Goal: Task Accomplishment & Management: Manage account settings

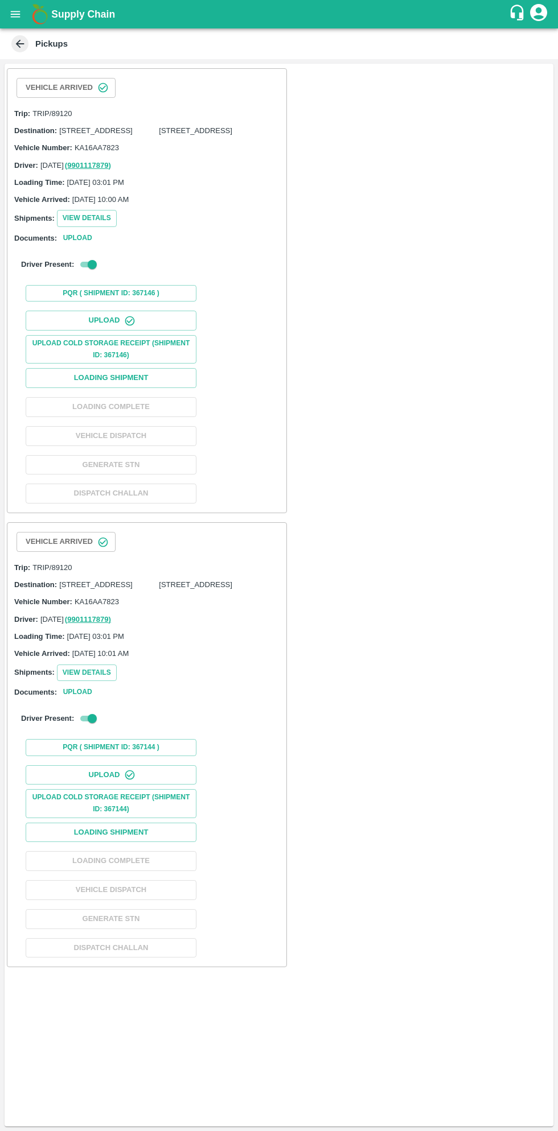
click at [24, 16] on button "open drawer" at bounding box center [15, 14] width 26 height 26
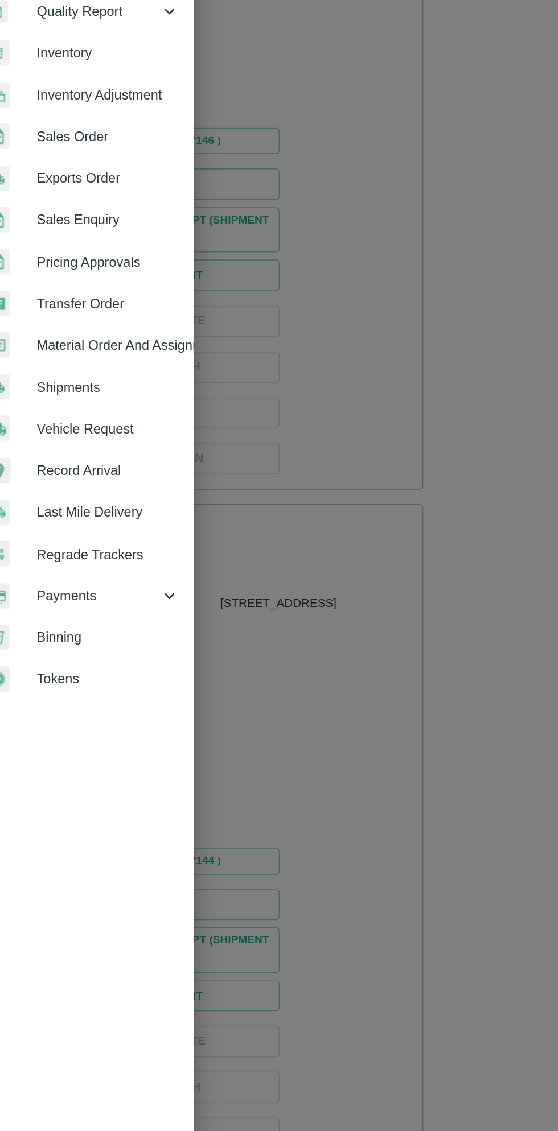
click at [80, 583] on span "Payments" at bounding box center [81, 580] width 77 height 13
click at [94, 607] on span "My Payment Requests" at bounding box center [92, 606] width 81 height 13
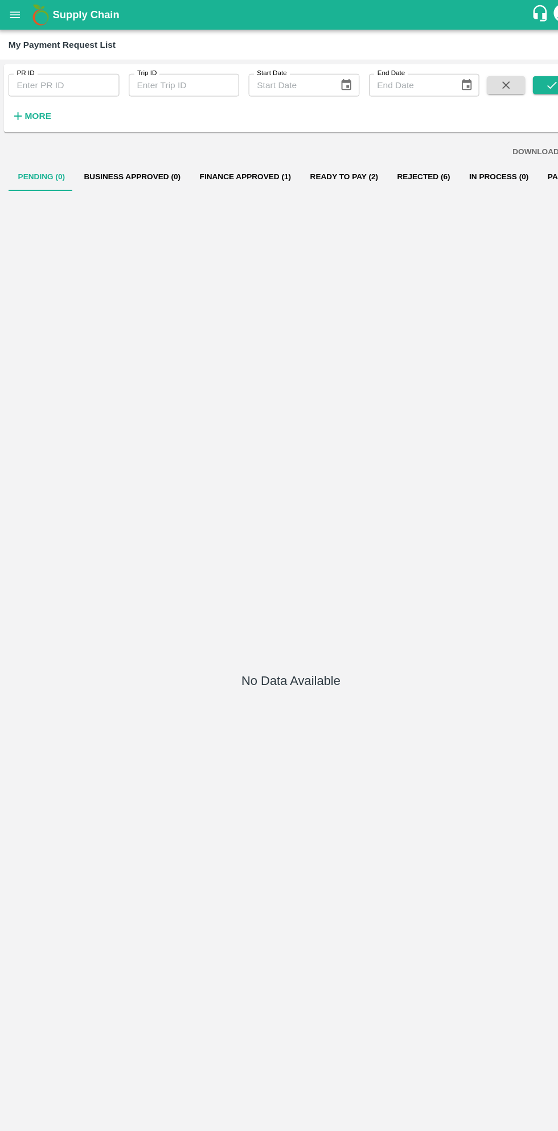
click at [315, 170] on button "Ready To Pay (2)" at bounding box center [329, 168] width 83 height 27
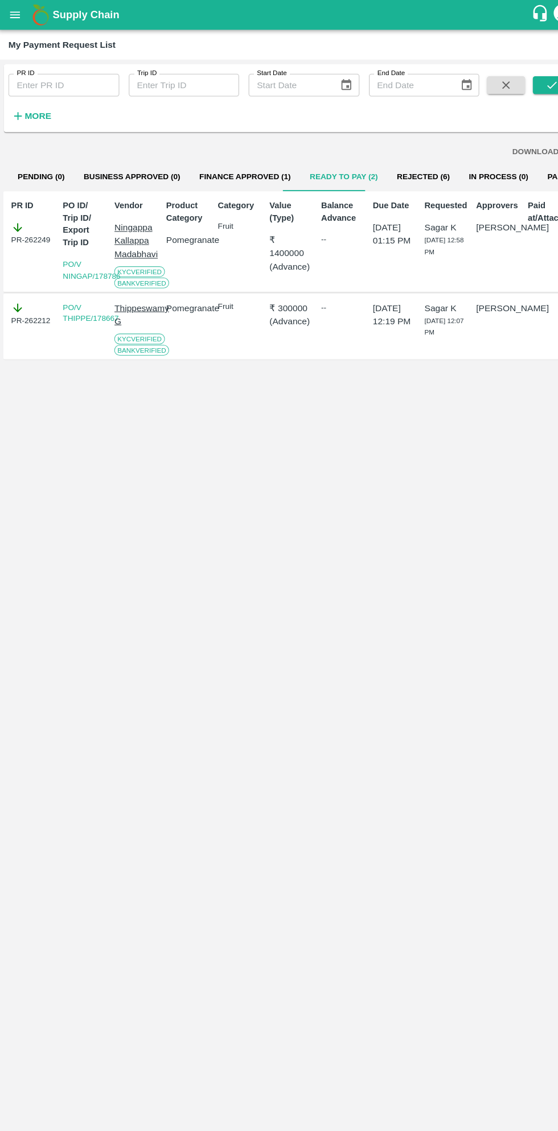
click at [22, 17] on button "open drawer" at bounding box center [15, 14] width 26 height 26
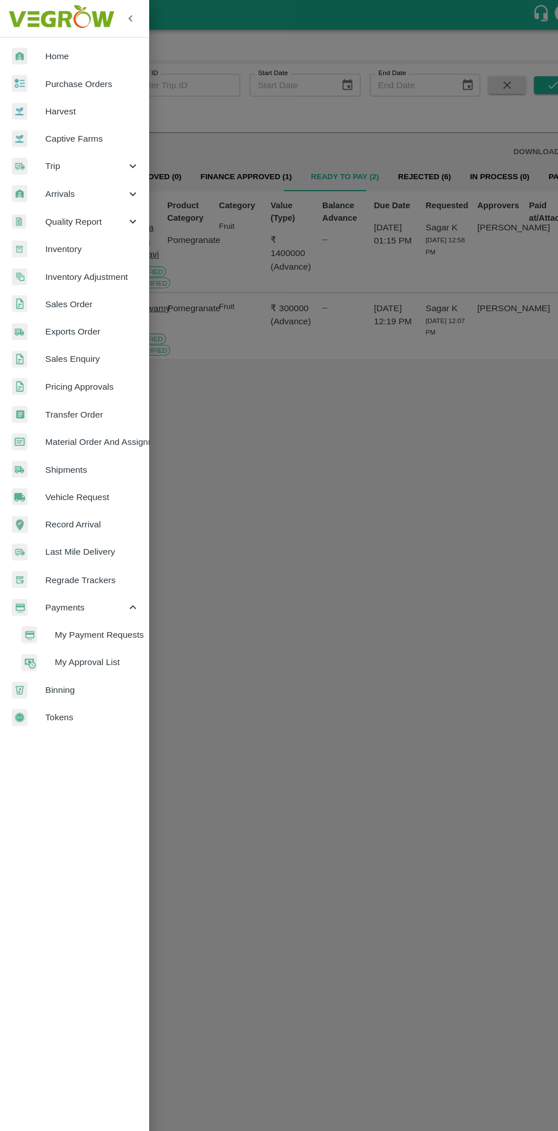
click at [100, 77] on span "Purchase Orders" at bounding box center [88, 80] width 90 height 13
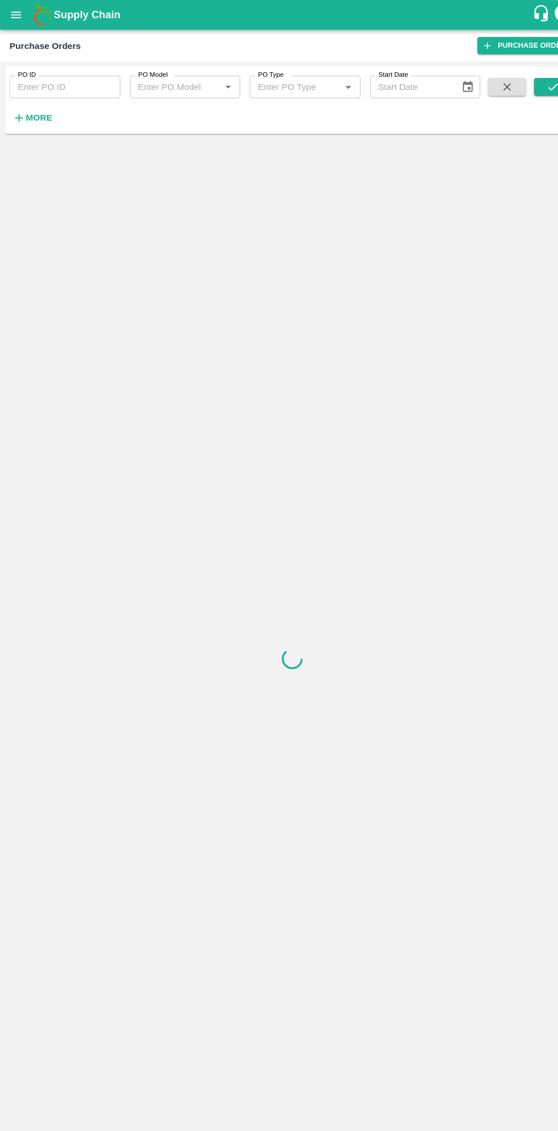
click at [33, 109] on strong "More" at bounding box center [37, 112] width 26 height 9
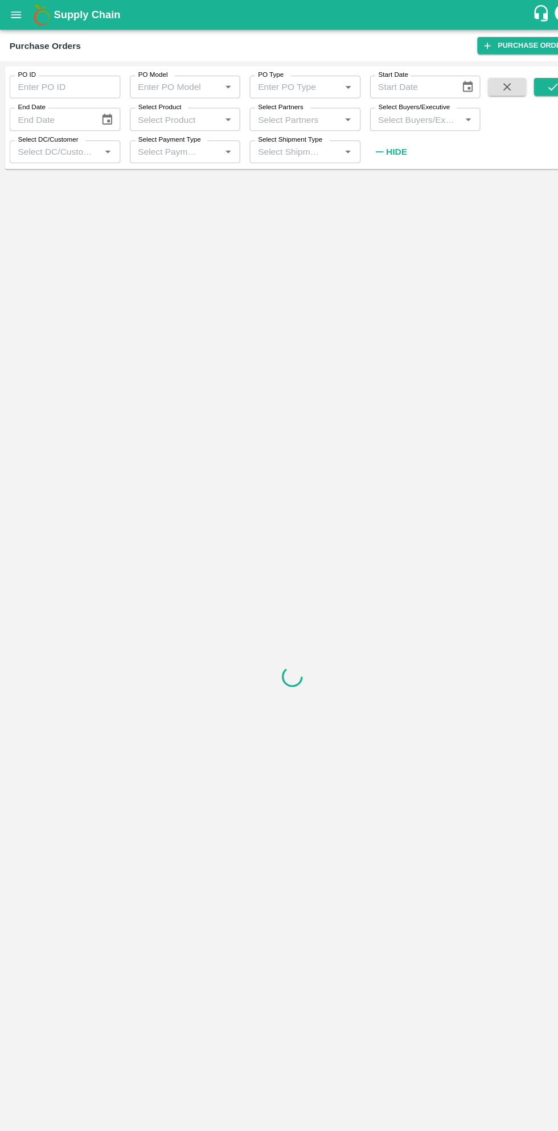
click at [407, 114] on input "Select Buyers/Executive" at bounding box center [397, 113] width 80 height 15
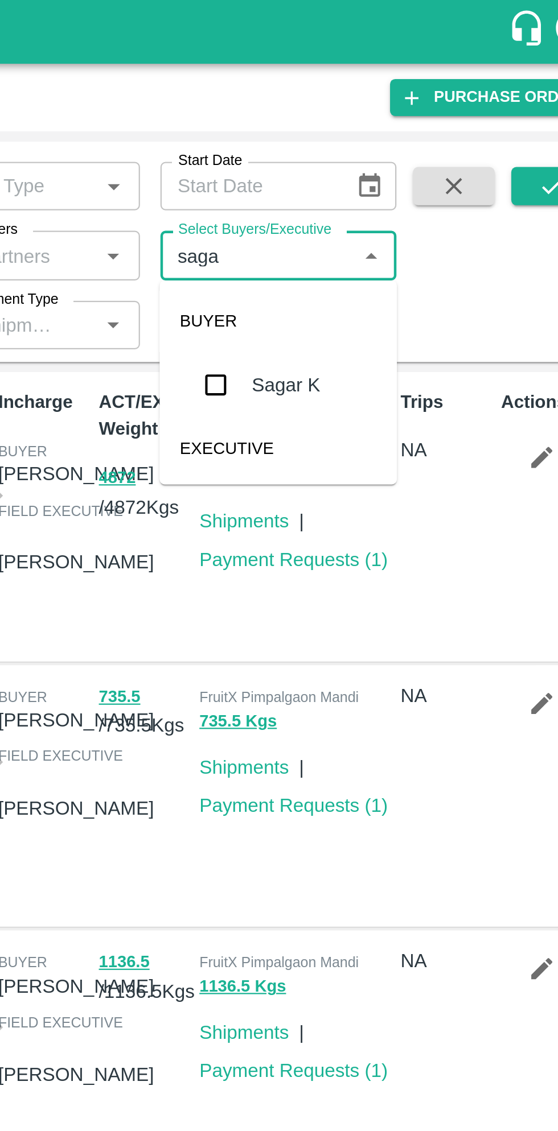
type input "sagar"
click at [379, 173] on input "checkbox" at bounding box center [378, 171] width 23 height 23
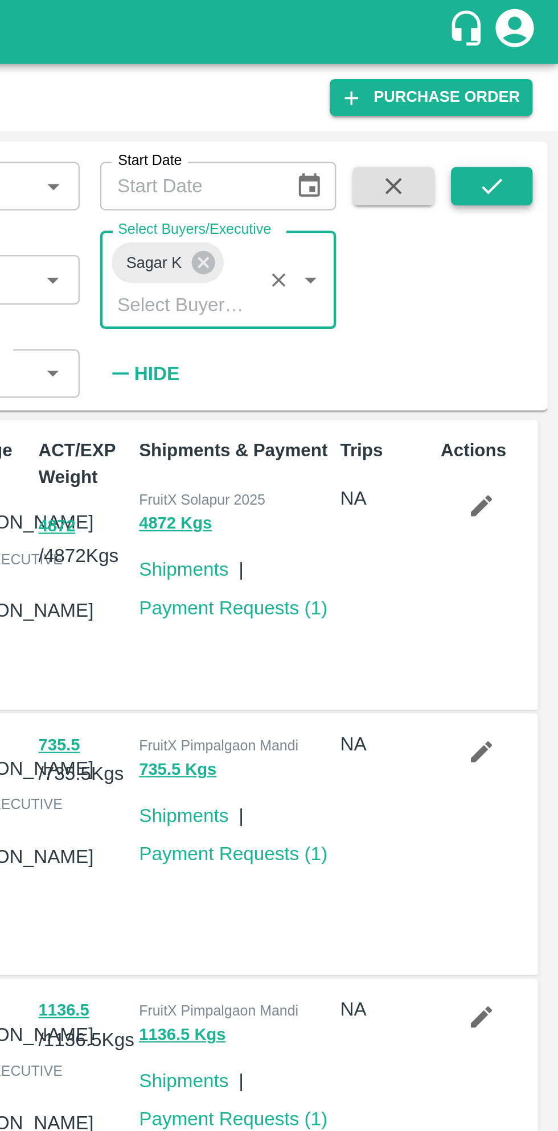
click at [528, 87] on icon "submit" at bounding box center [528, 83] width 13 height 13
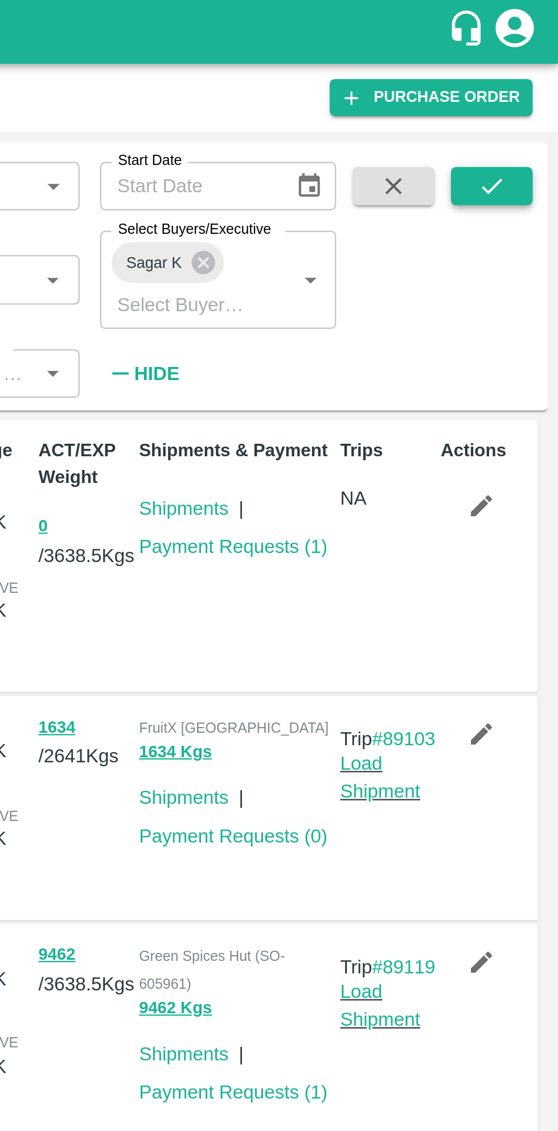
click at [530, 79] on icon "submit" at bounding box center [528, 83] width 13 height 13
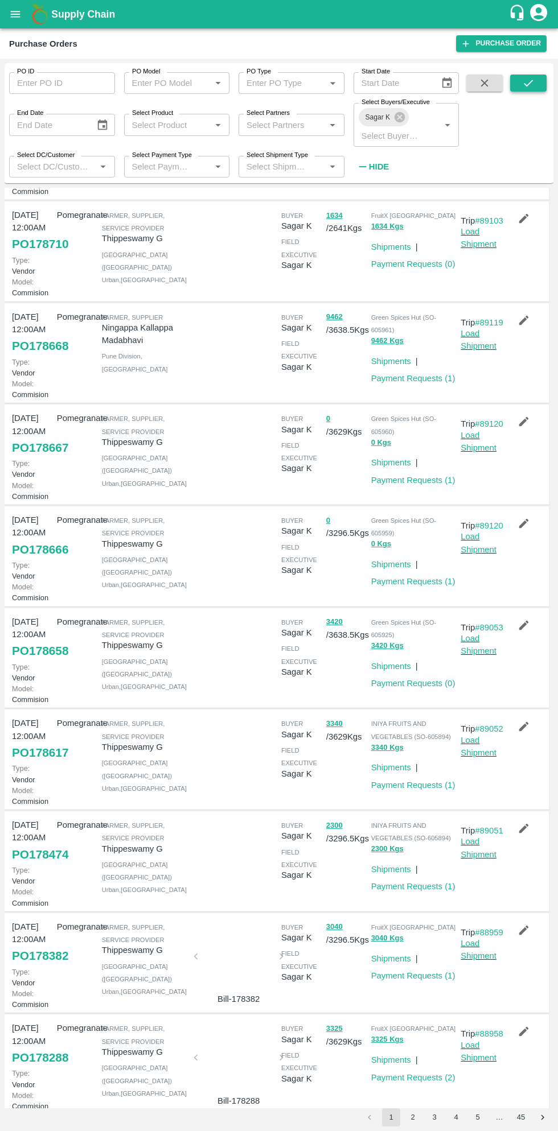
scroll to position [332, 0]
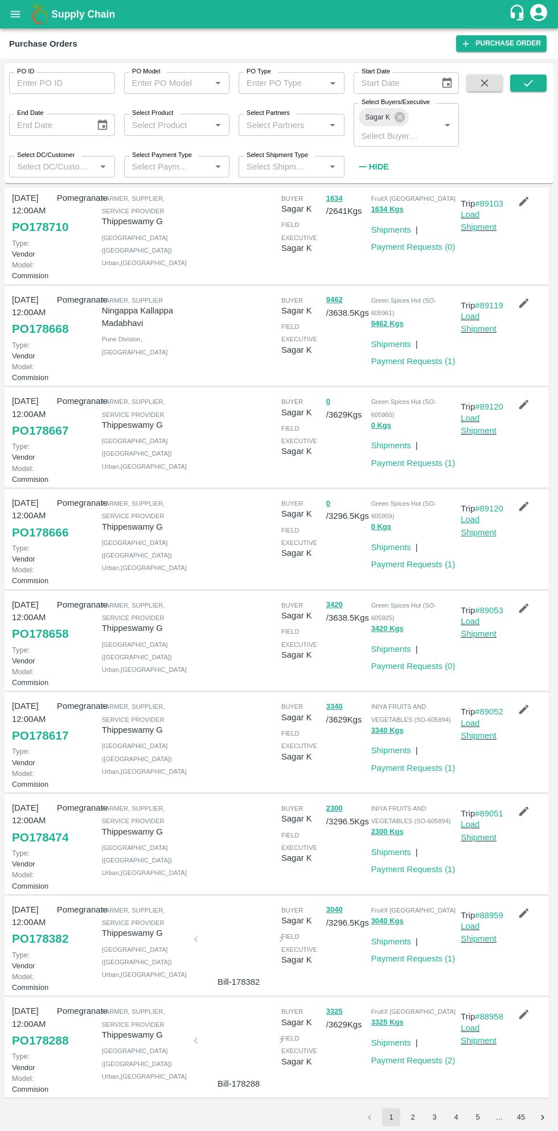
click at [484, 515] on link "Load Shipment" at bounding box center [478, 526] width 36 height 22
click at [481, 519] on link "Load Shipment" at bounding box center [478, 526] width 36 height 22
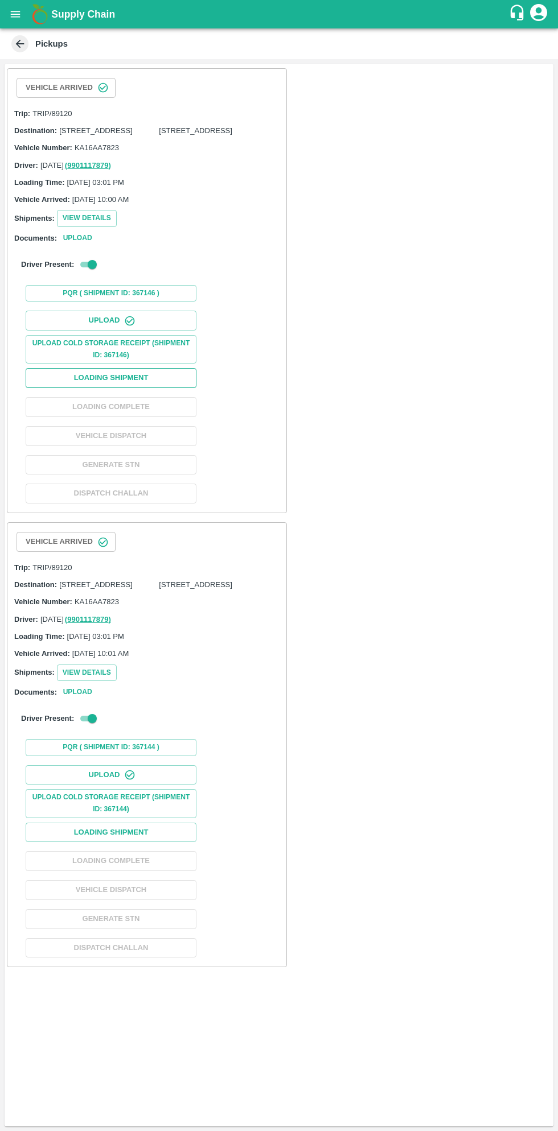
click at [162, 388] on button "Loading Shipment" at bounding box center [111, 378] width 171 height 20
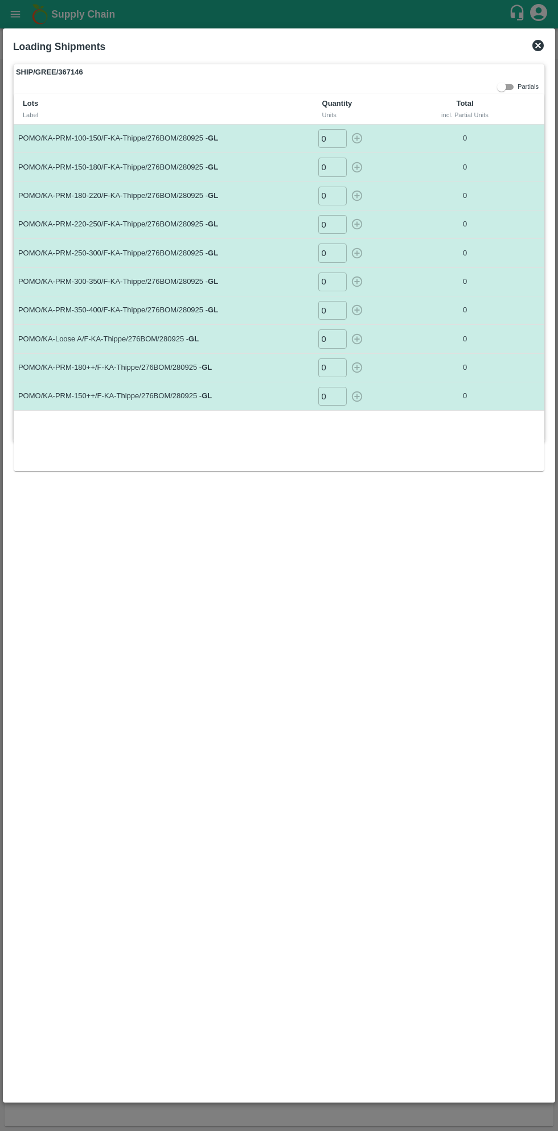
click at [336, 138] on input "0" at bounding box center [332, 138] width 28 height 19
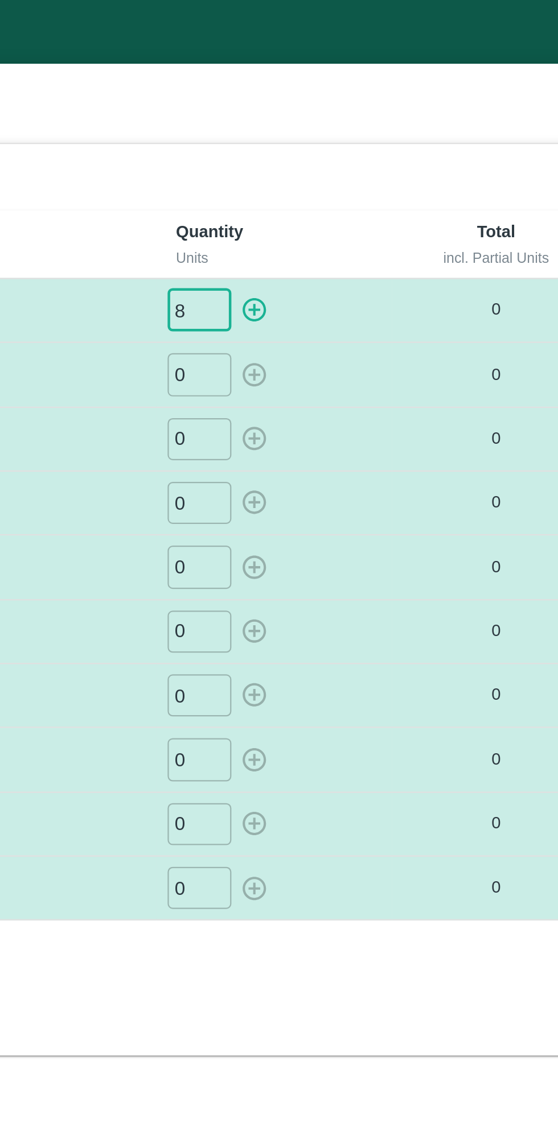
type input "8"
type input "013"
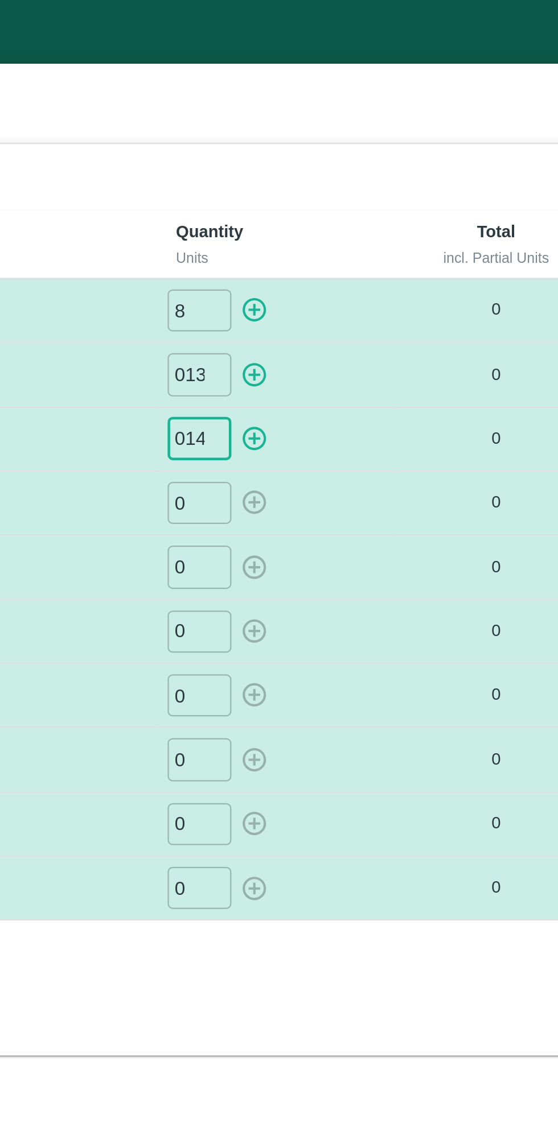
type input "014"
click at [353, 137] on icon "button" at bounding box center [357, 138] width 13 height 13
click at [358, 162] on icon "button" at bounding box center [356, 167] width 11 height 11
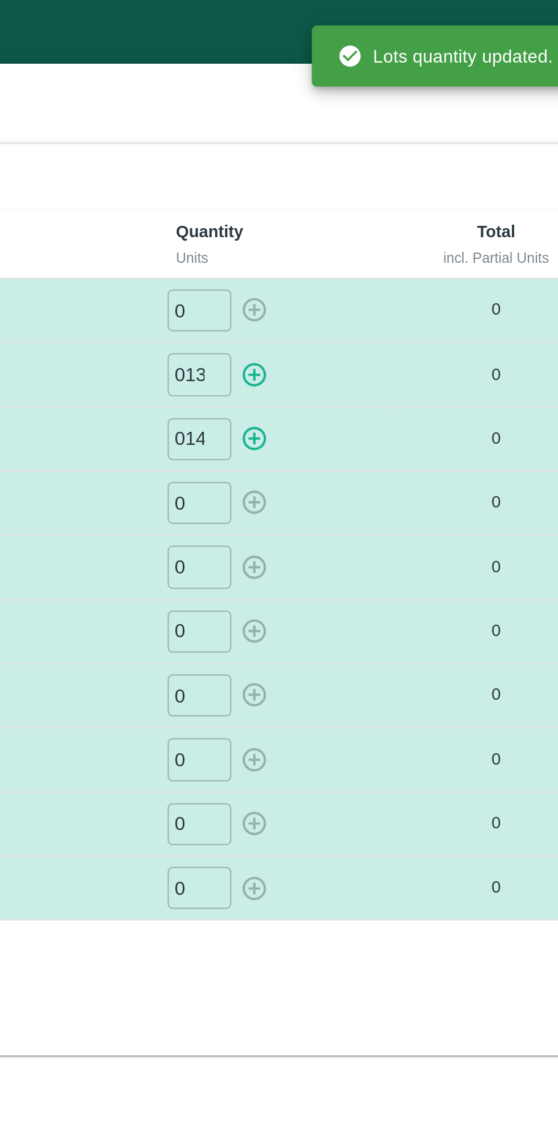
type input "8"
type input "0"
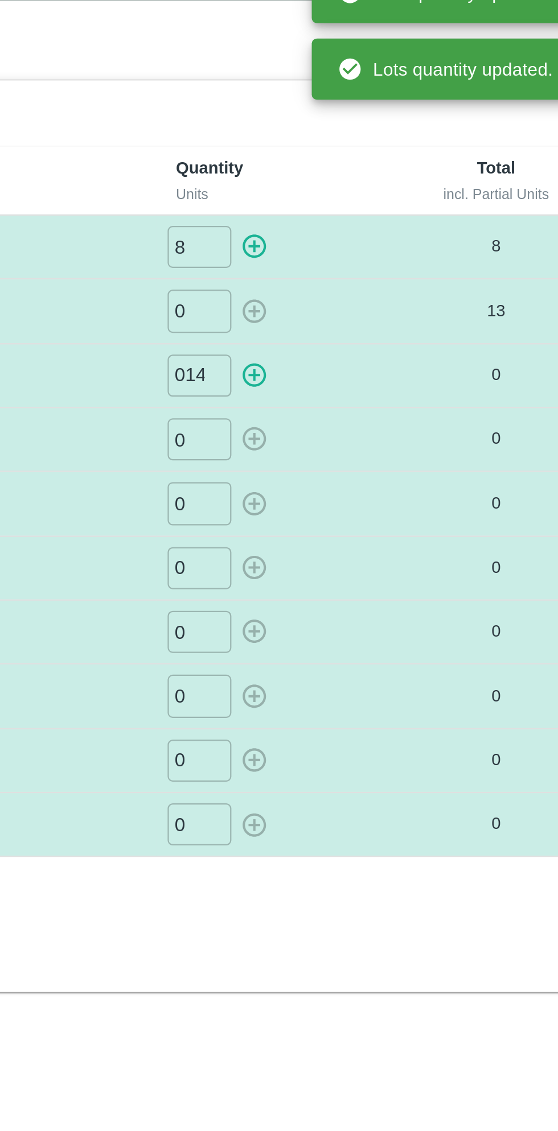
click at [358, 220] on div "0 ​" at bounding box center [366, 224] width 96 height 19
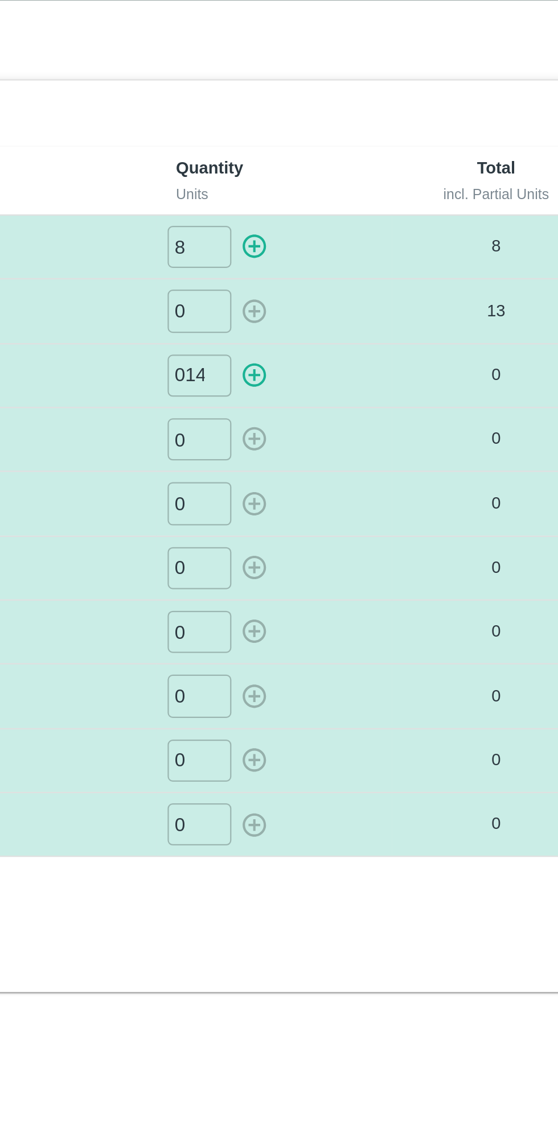
click at [360, 195] on icon "button" at bounding box center [357, 196] width 13 height 13
type input "0"
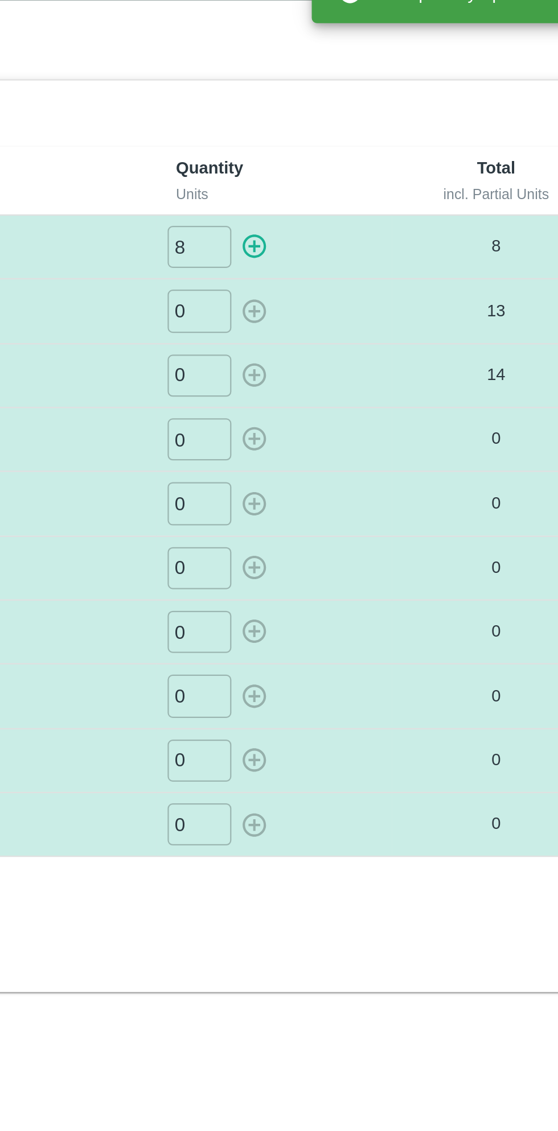
click at [390, 176] on td "0 ​" at bounding box center [365, 167] width 105 height 28
click at [358, 144] on icon "button" at bounding box center [357, 138] width 13 height 13
type input "0"
click at [342, 143] on input "0" at bounding box center [332, 138] width 28 height 19
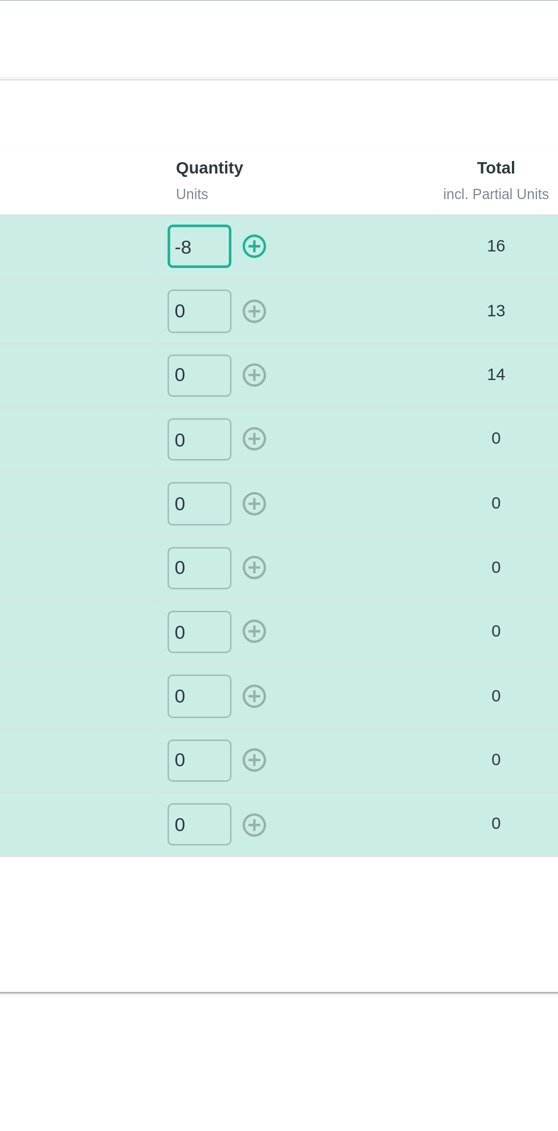
click at [356, 142] on icon "button" at bounding box center [357, 138] width 13 height 13
type input "0"
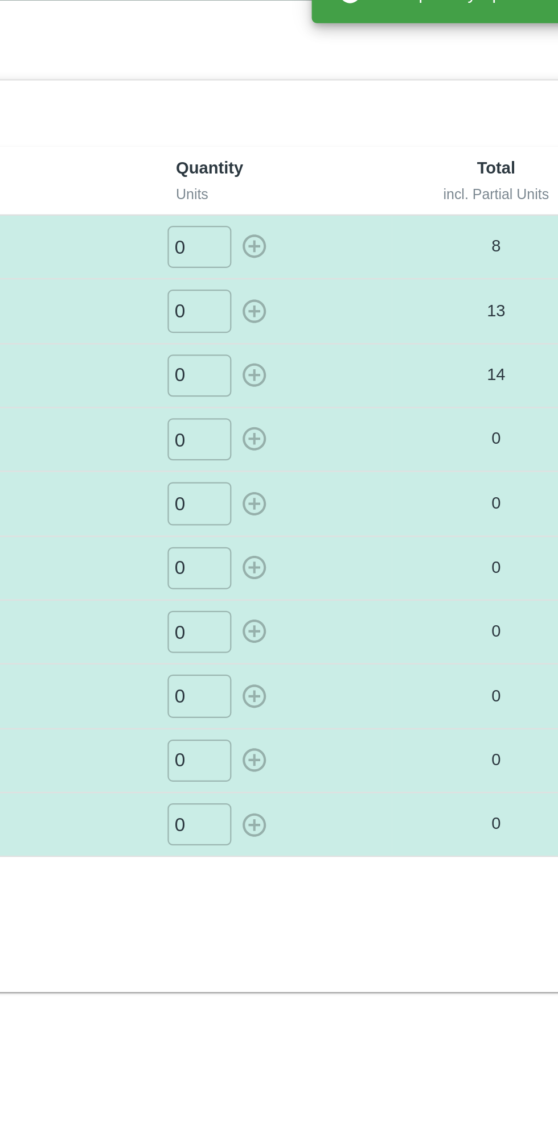
click at [337, 226] on input "0" at bounding box center [332, 224] width 28 height 19
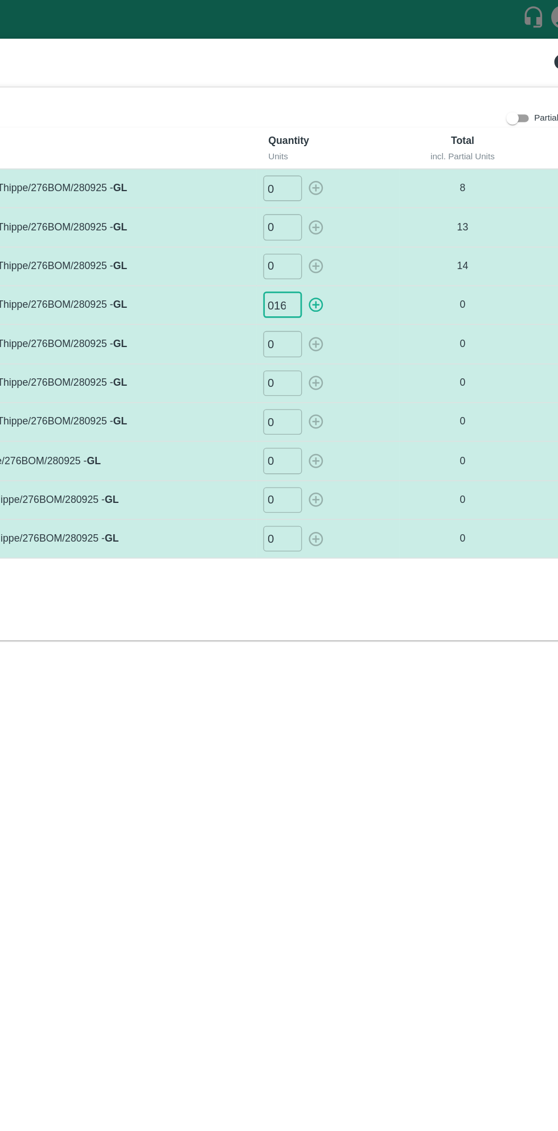
type input "016"
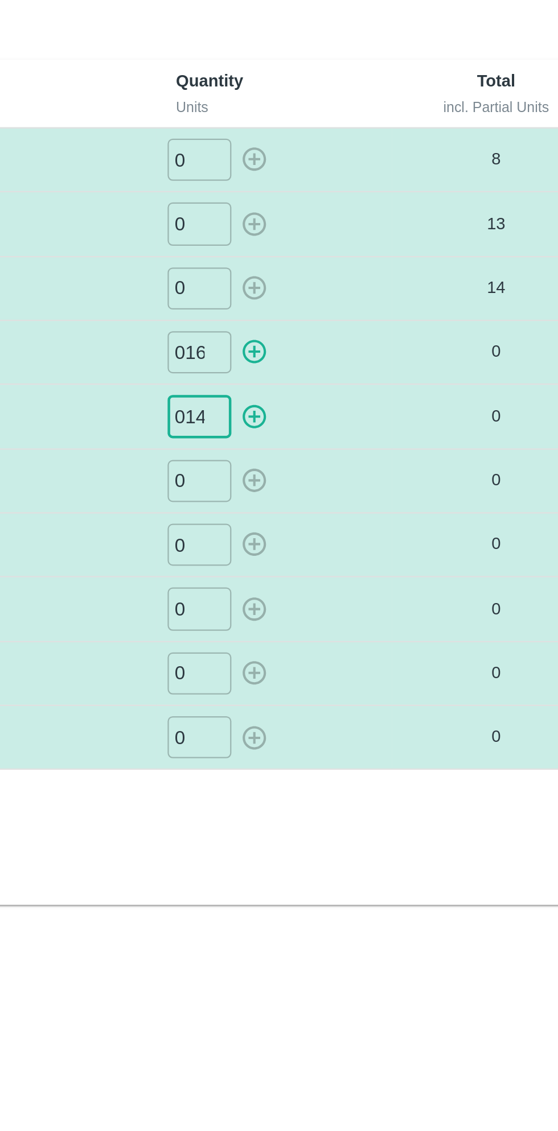
type input "014"
type input "010"
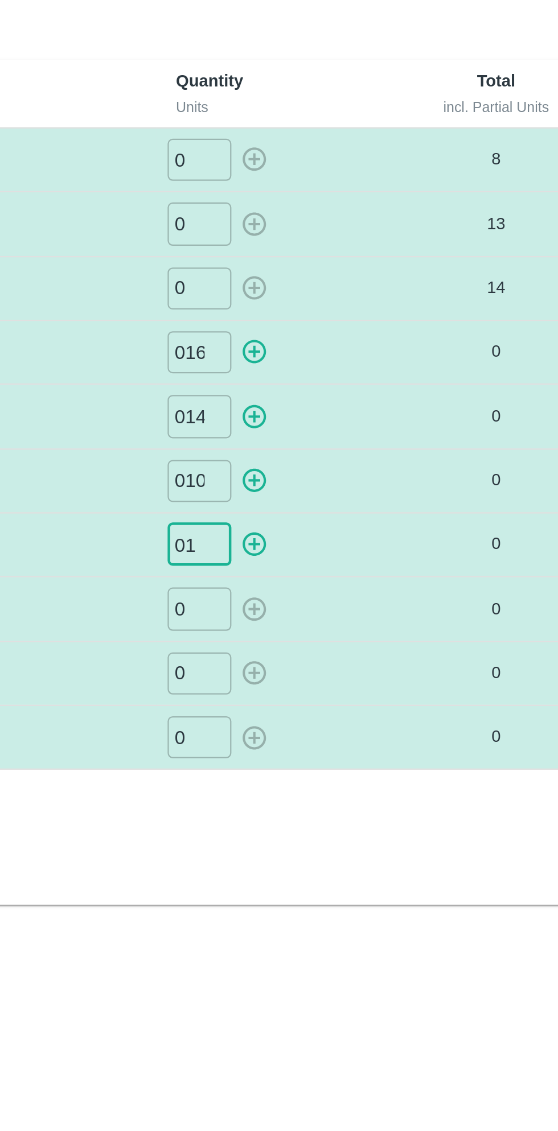
type input "01"
click at [360, 226] on icon "button" at bounding box center [357, 224] width 13 height 13
type input "0"
click at [360, 252] on icon "button" at bounding box center [357, 253] width 13 height 13
type input "0"
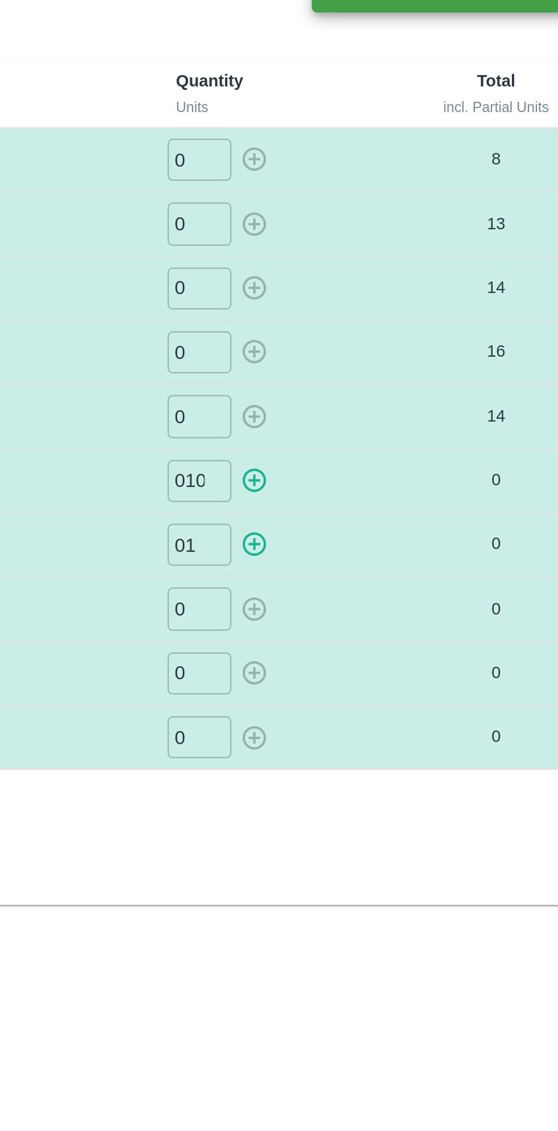
click at [356, 283] on icon "button" at bounding box center [356, 282] width 11 height 11
type input "0"
click at [355, 313] on icon "button" at bounding box center [356, 310] width 11 height 11
type input "0"
click at [333, 337] on input "0" at bounding box center [332, 339] width 28 height 19
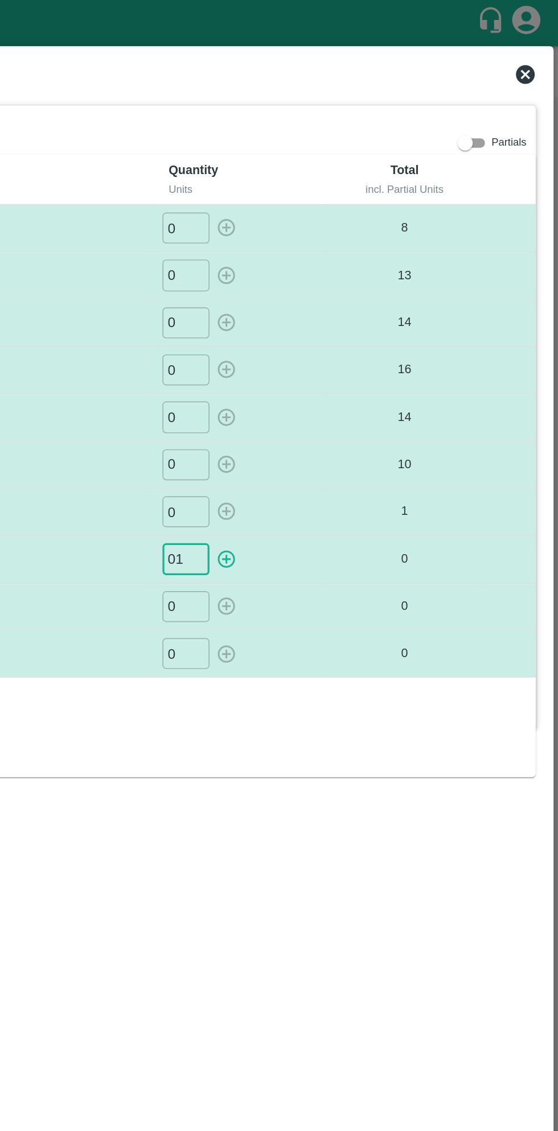
type input "01"
type input "013"
type input "02"
click at [359, 341] on icon "button" at bounding box center [357, 339] width 13 height 13
type input "0"
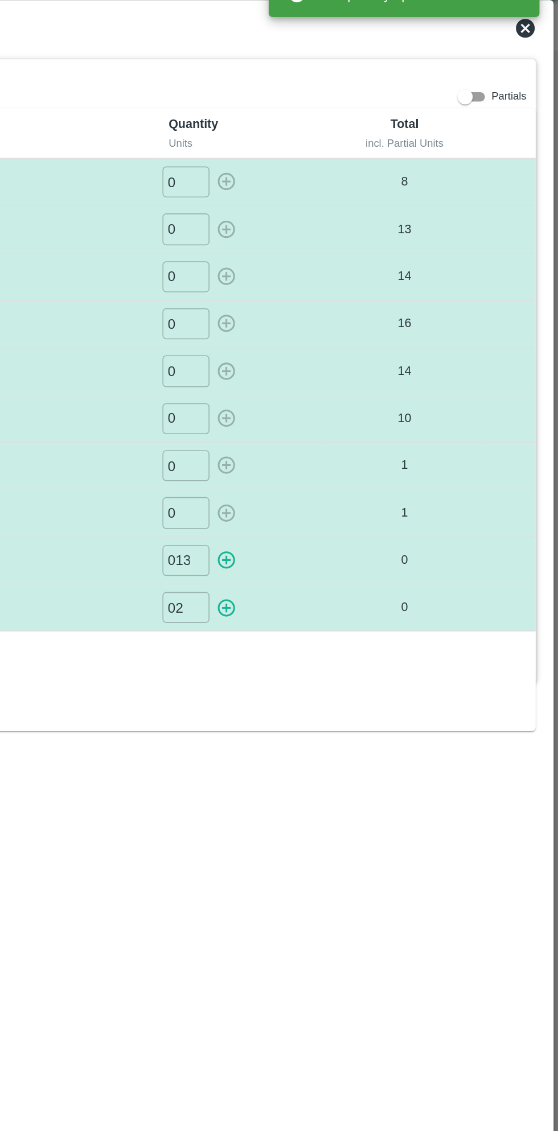
click at [357, 365] on icon "button" at bounding box center [357, 367] width 13 height 13
type input "0"
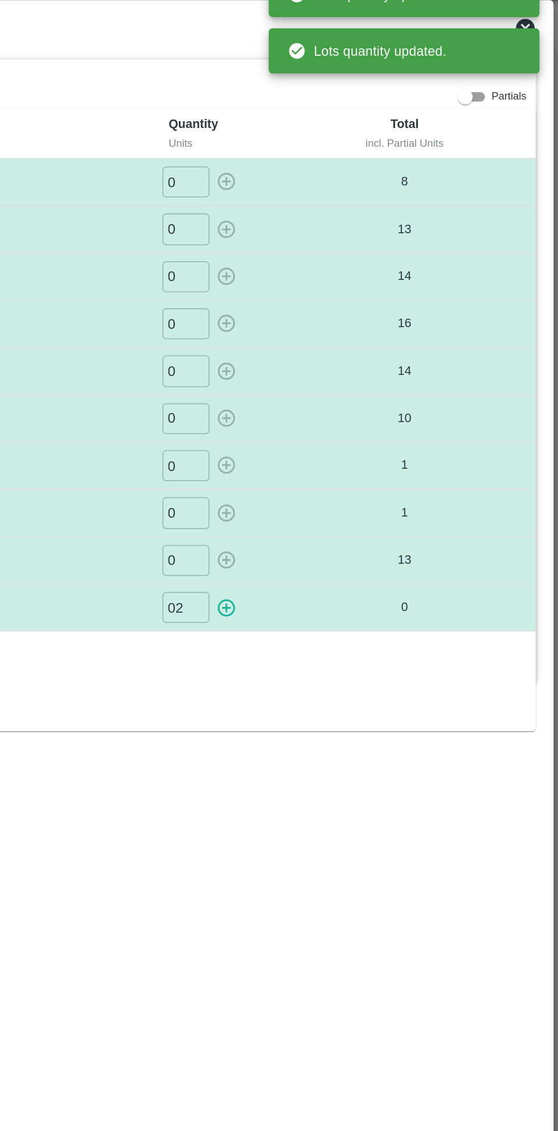
click at [359, 394] on icon "button" at bounding box center [356, 396] width 11 height 11
type input "0"
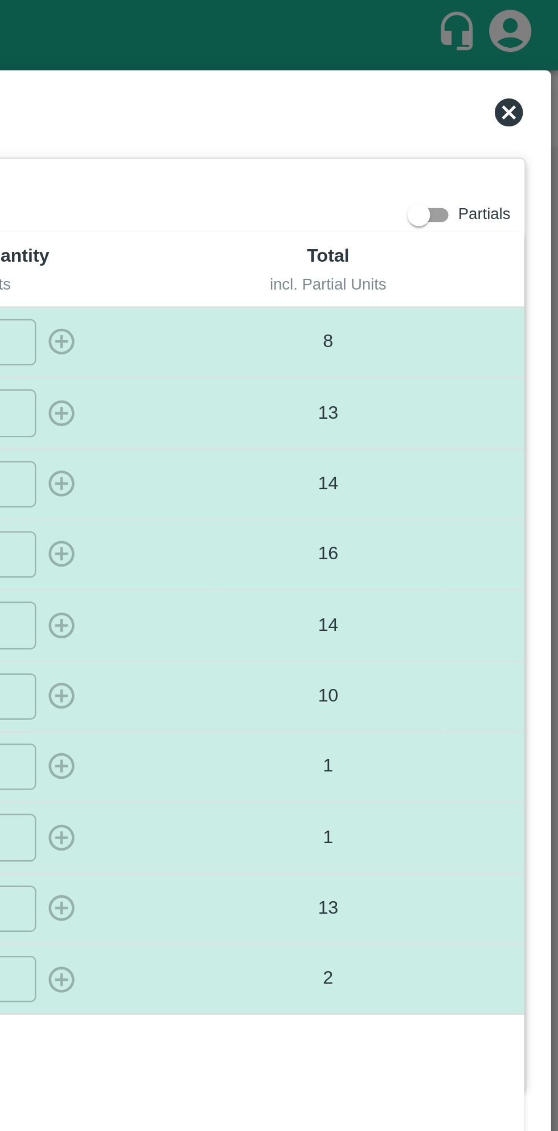
click at [543, 43] on icon at bounding box center [538, 46] width 14 height 14
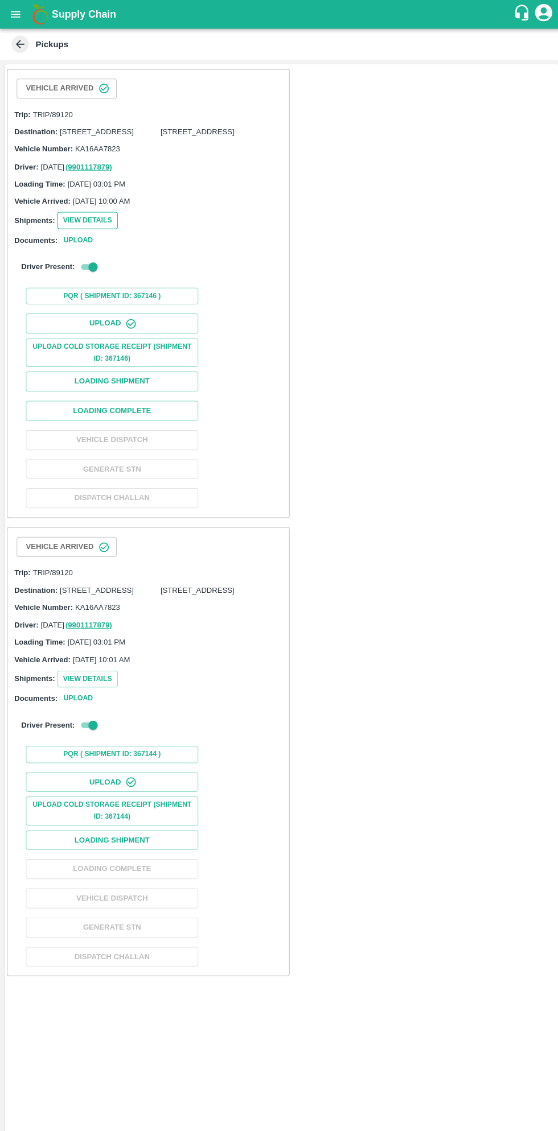
click at [92, 227] on button "View Details" at bounding box center [87, 218] width 60 height 17
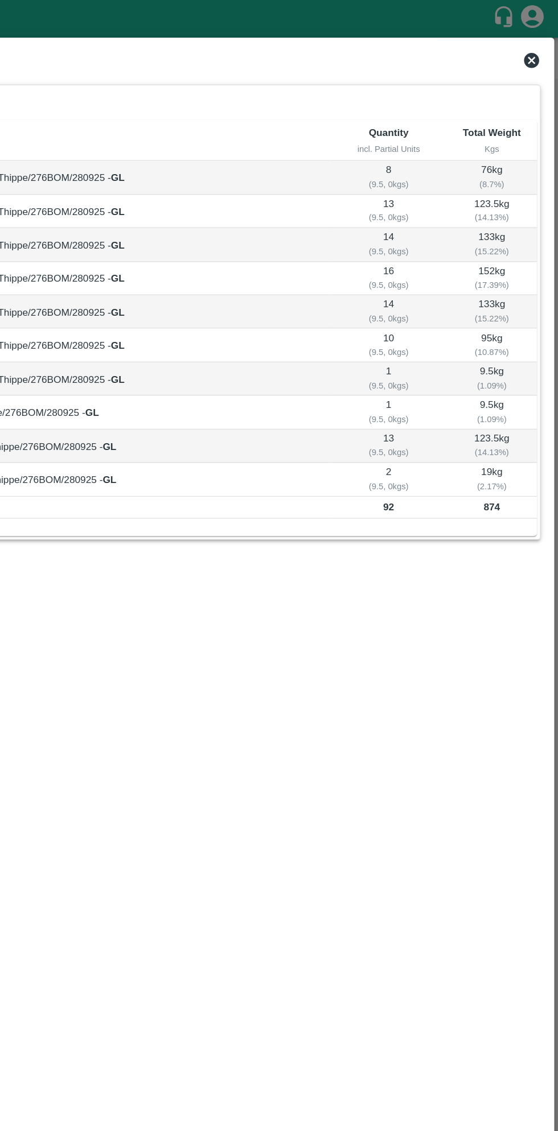
click at [543, 42] on icon at bounding box center [538, 46] width 14 height 14
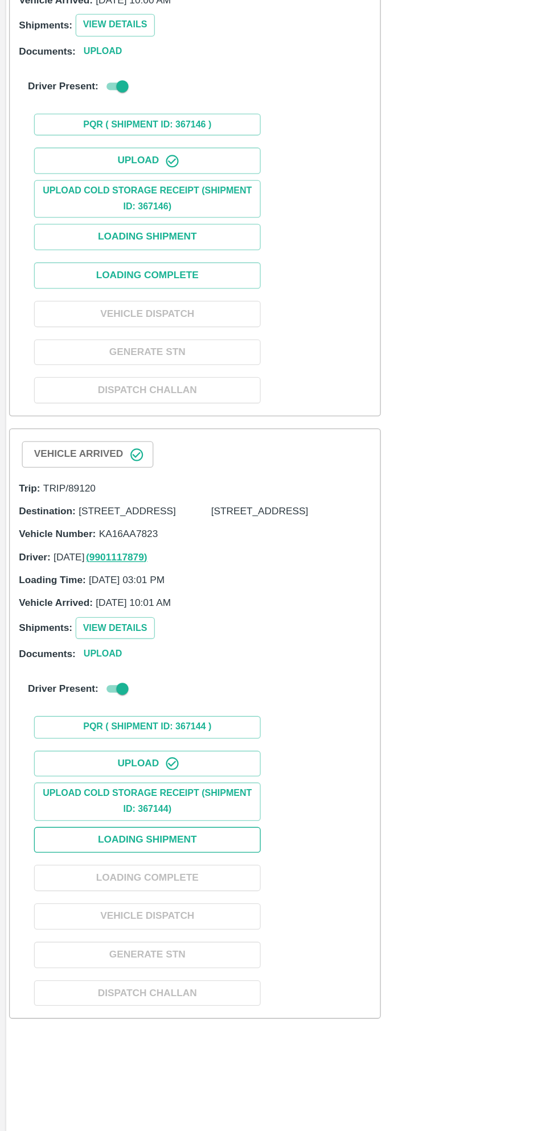
click at [150, 843] on button "Loading Shipment" at bounding box center [111, 833] width 171 height 20
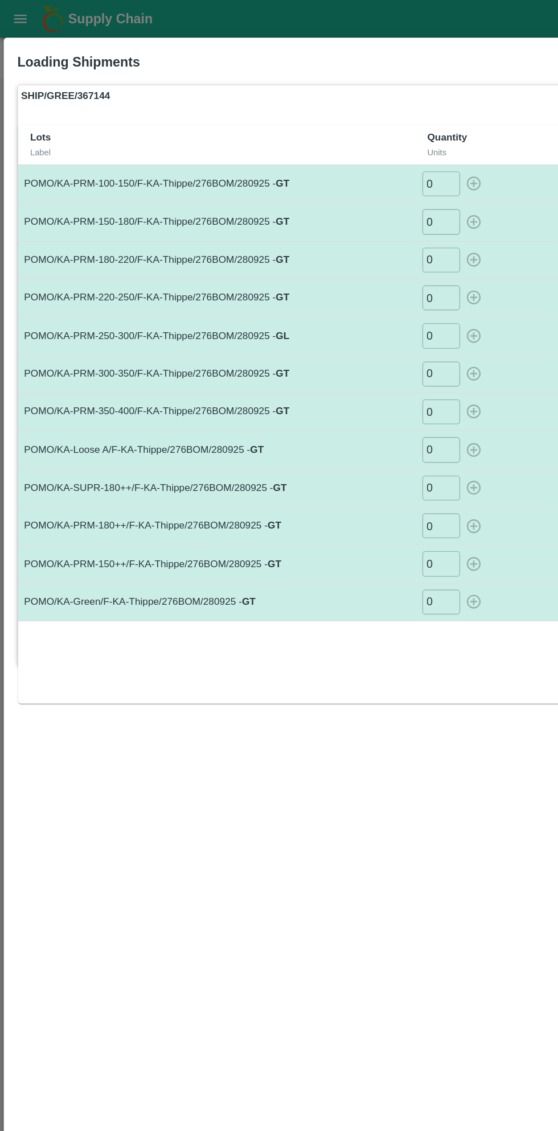
click at [333, 138] on input "0" at bounding box center [332, 138] width 28 height 19
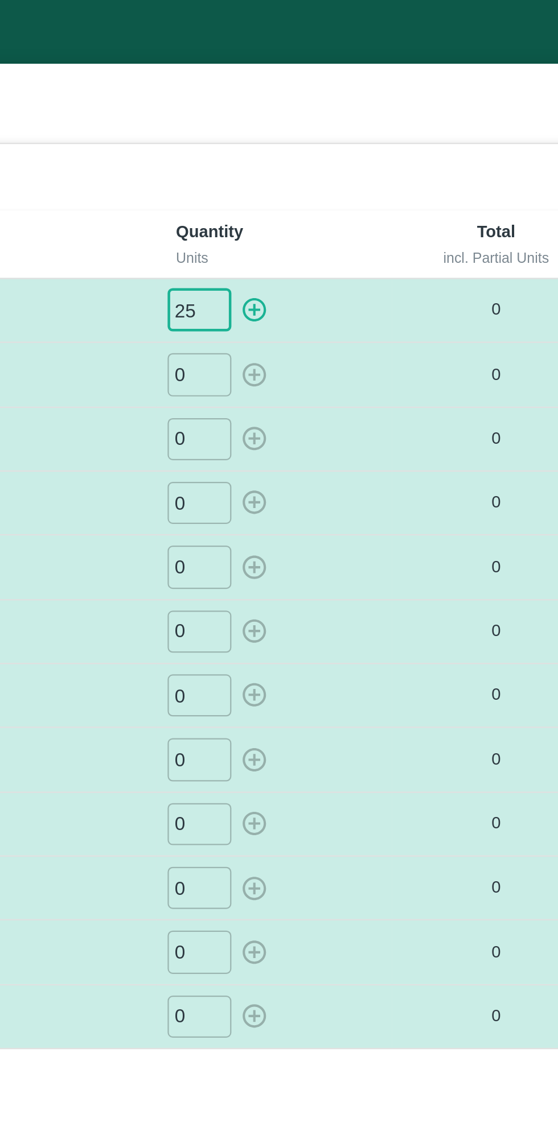
type input "25"
type input "024"
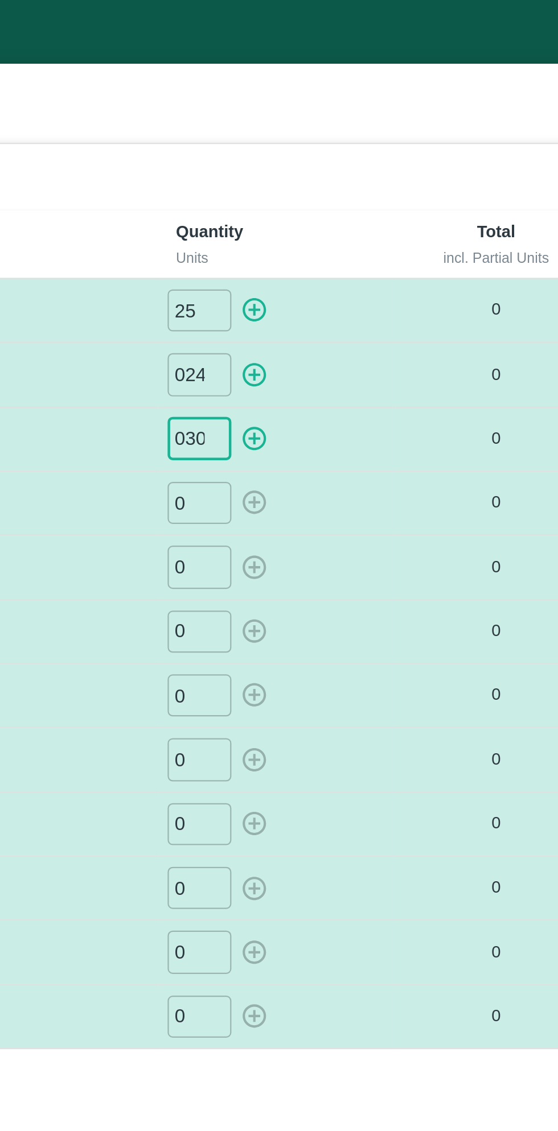
type input "030"
type input "015"
click at [357, 138] on icon "button" at bounding box center [356, 138] width 11 height 11
type input "0"
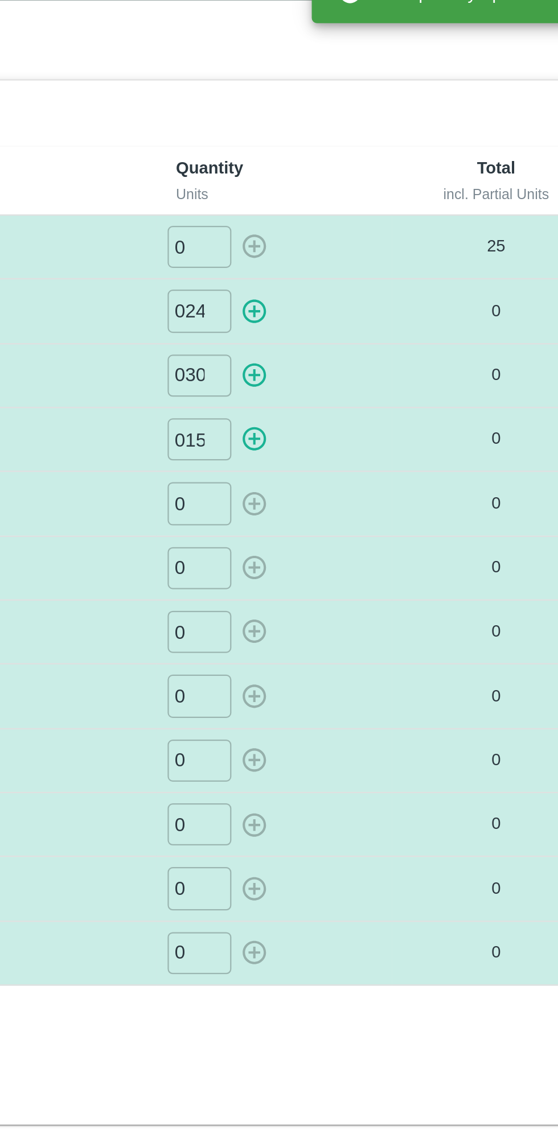
click at [358, 165] on icon "button" at bounding box center [357, 167] width 13 height 13
type input "0"
click at [356, 197] on icon "button" at bounding box center [356, 196] width 11 height 11
type input "0"
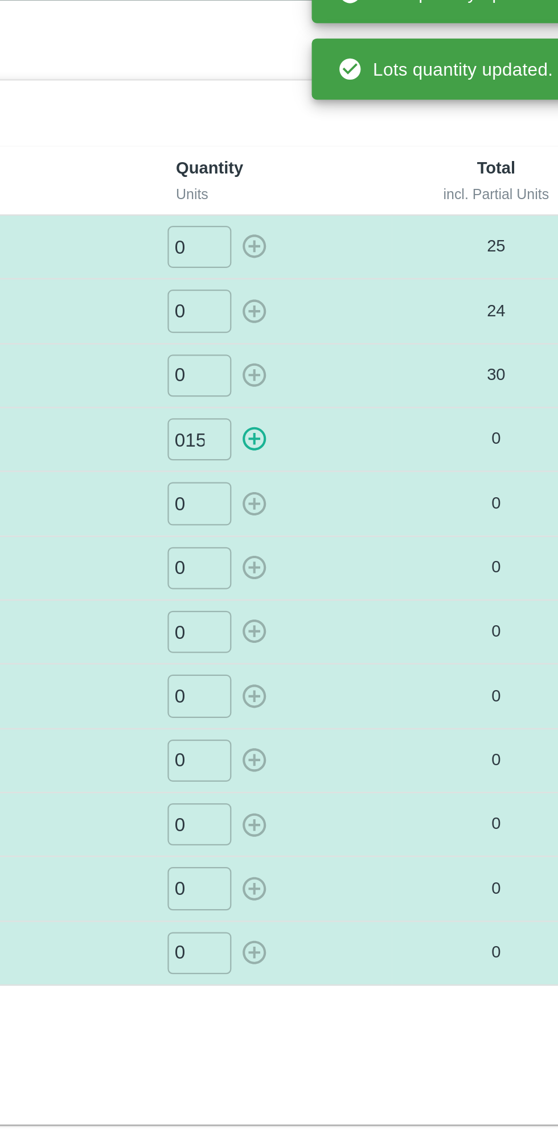
click at [359, 225] on icon "button" at bounding box center [357, 224] width 13 height 13
type input "0"
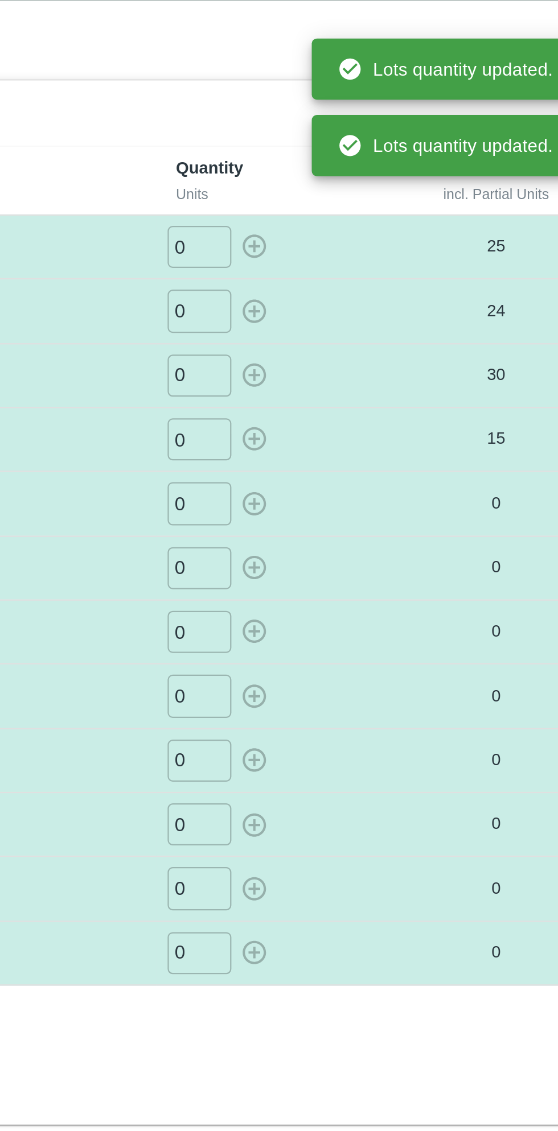
click at [337, 255] on input "0" at bounding box center [332, 253] width 28 height 19
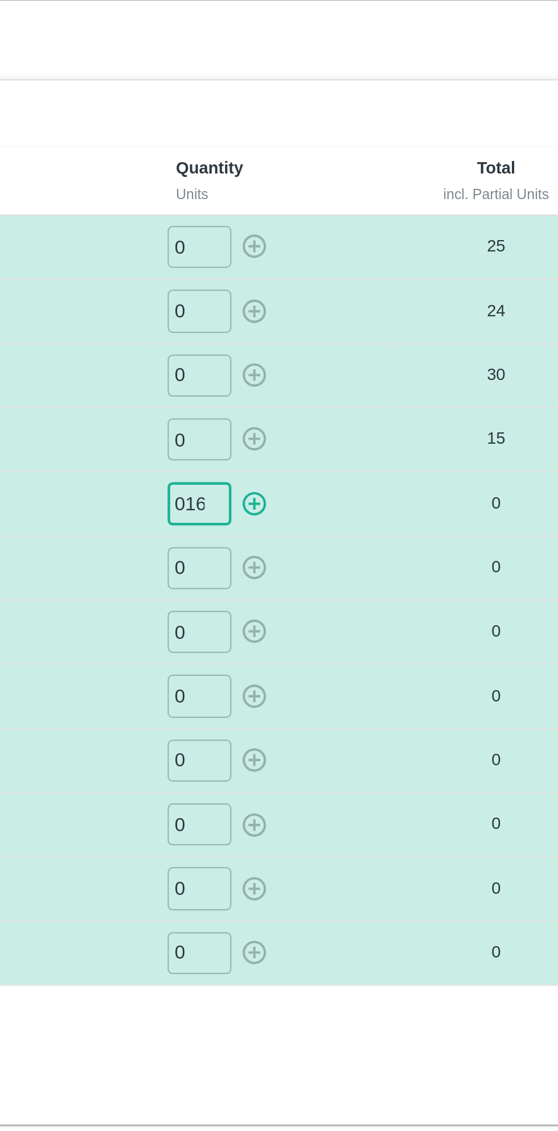
type input "016"
type input "04"
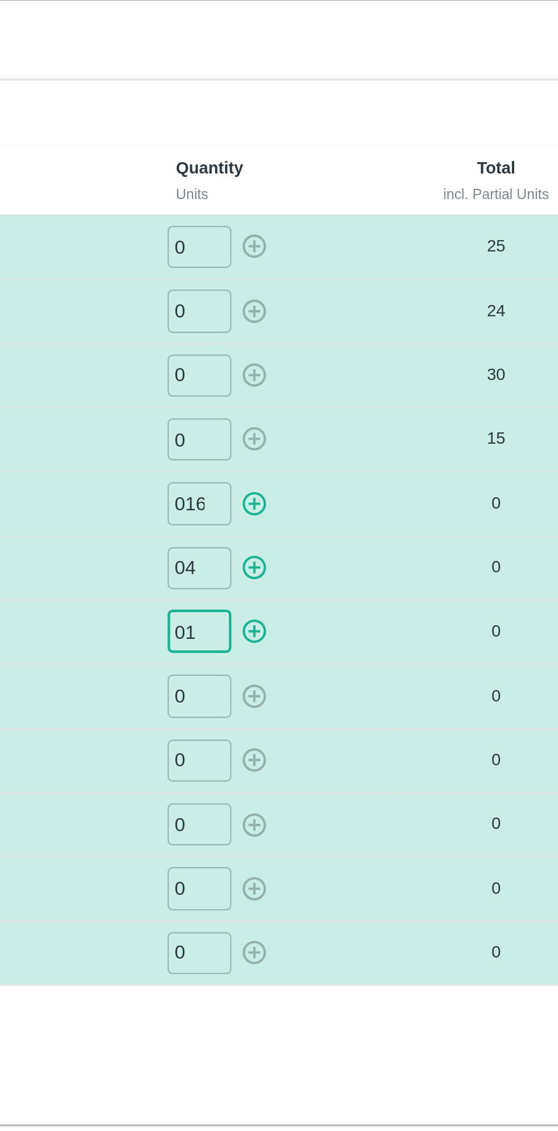
type input "01"
click at [353, 256] on icon "button" at bounding box center [356, 253] width 11 height 11
type input "0"
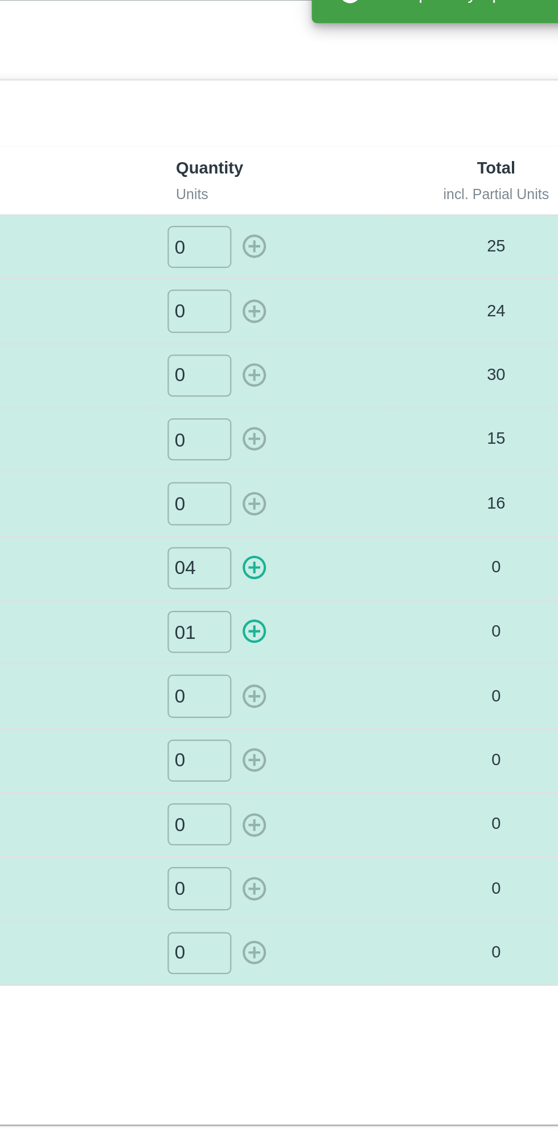
click at [356, 279] on icon "button" at bounding box center [356, 282] width 11 height 11
type input "0"
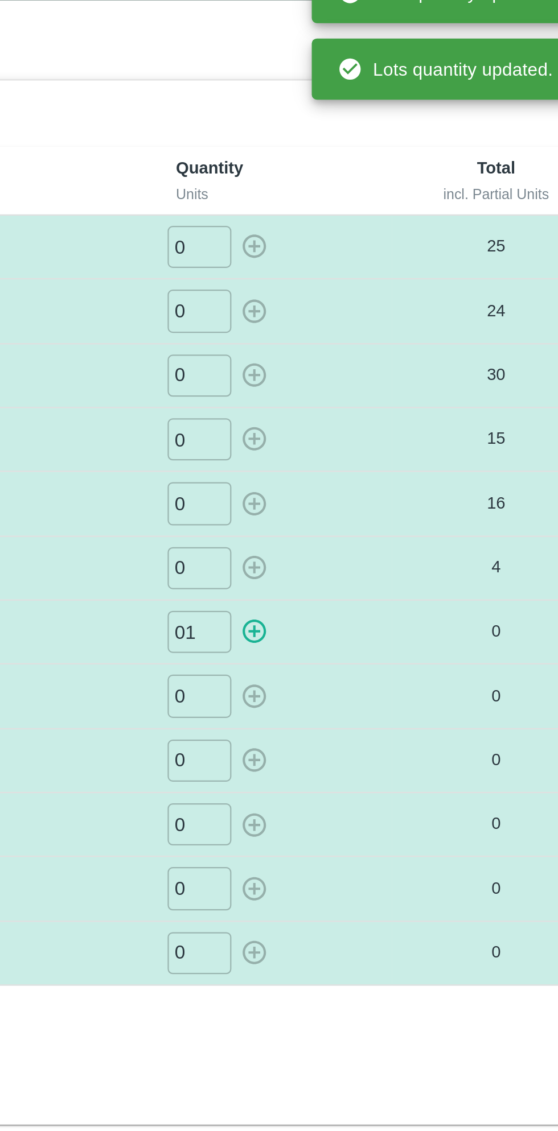
click at [356, 310] on icon "button" at bounding box center [357, 310] width 13 height 13
type input "0"
click at [332, 337] on input "0" at bounding box center [332, 339] width 28 height 19
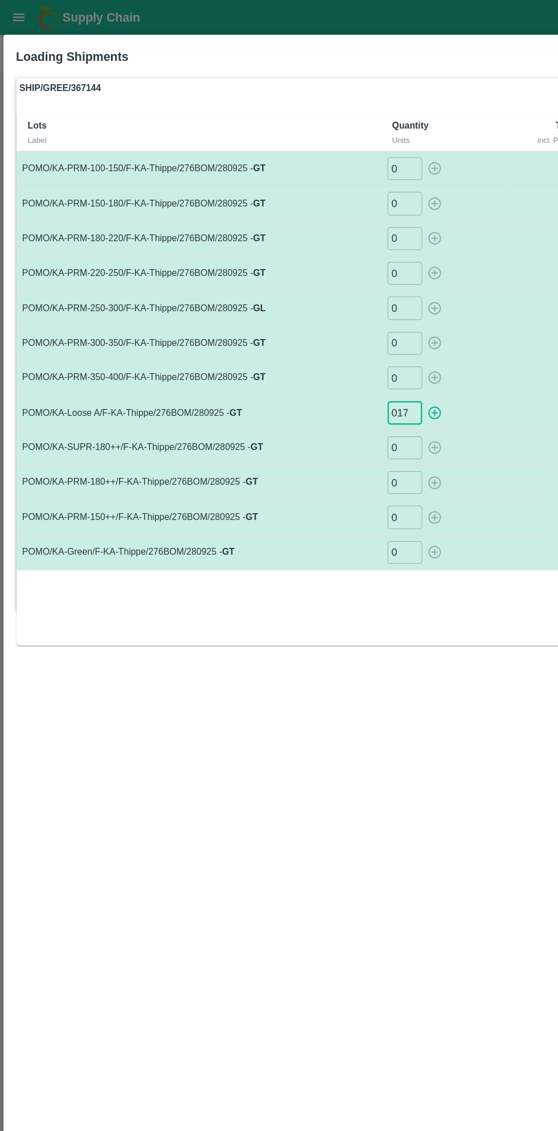
click at [357, 339] on icon "button" at bounding box center [356, 339] width 11 height 11
type input "0"
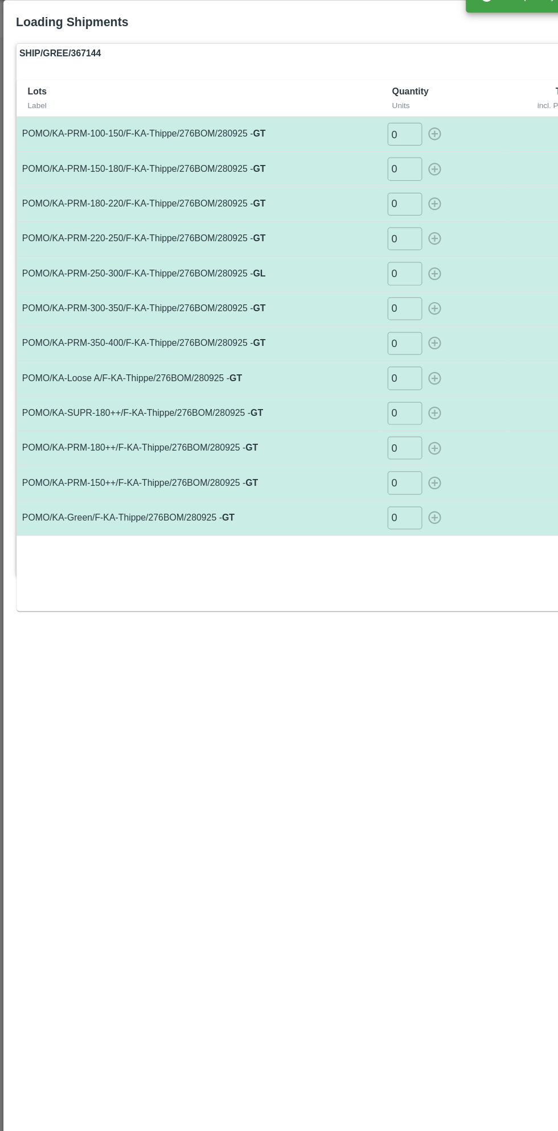
click at [336, 365] on input "0" at bounding box center [332, 368] width 28 height 19
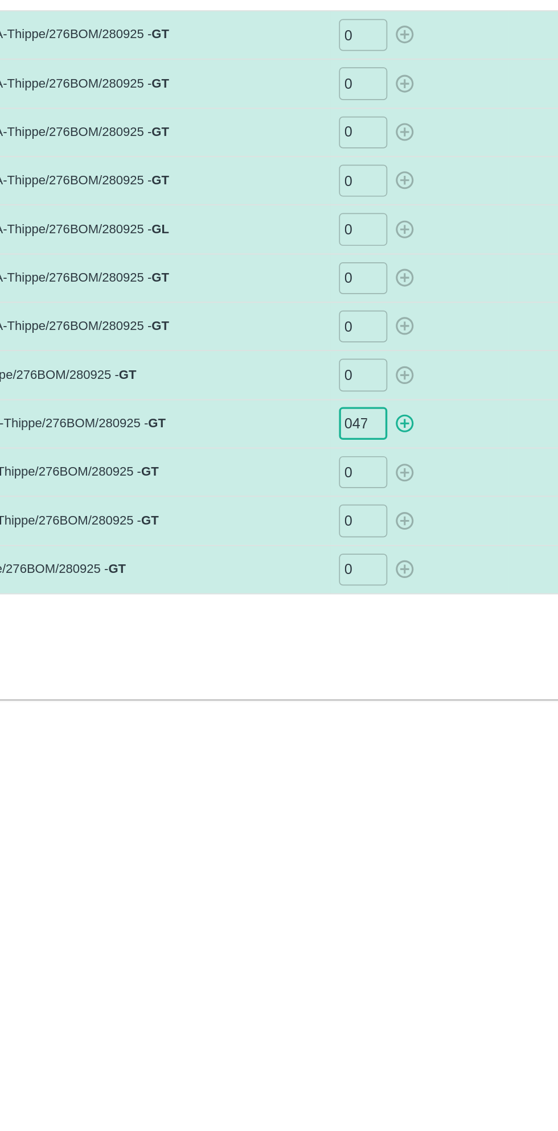
type input "047"
click at [334, 396] on input "0" at bounding box center [332, 396] width 28 height 19
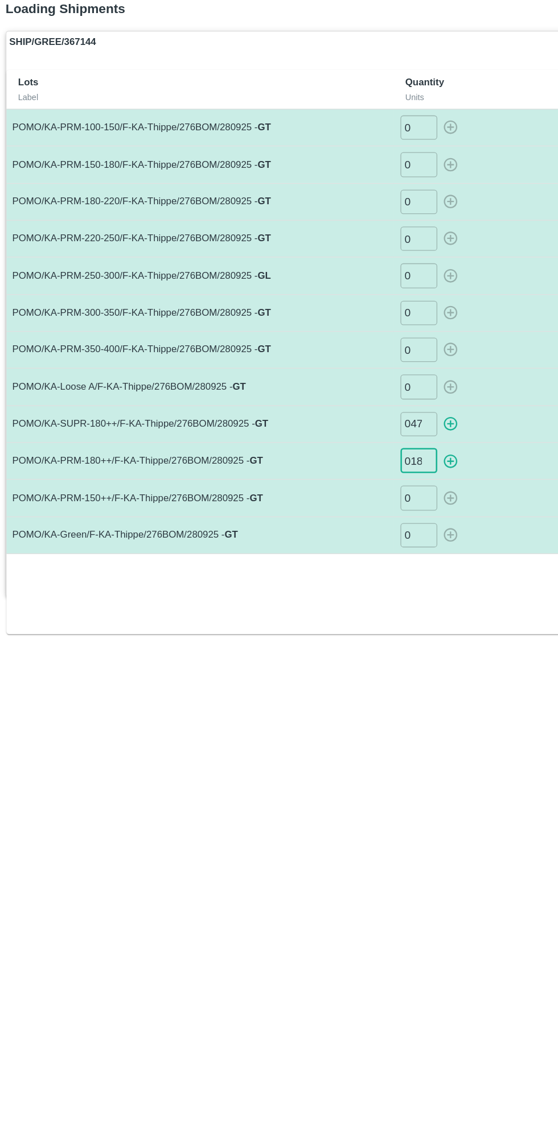
type input "018"
click at [332, 423] on input "0" at bounding box center [332, 424] width 28 height 19
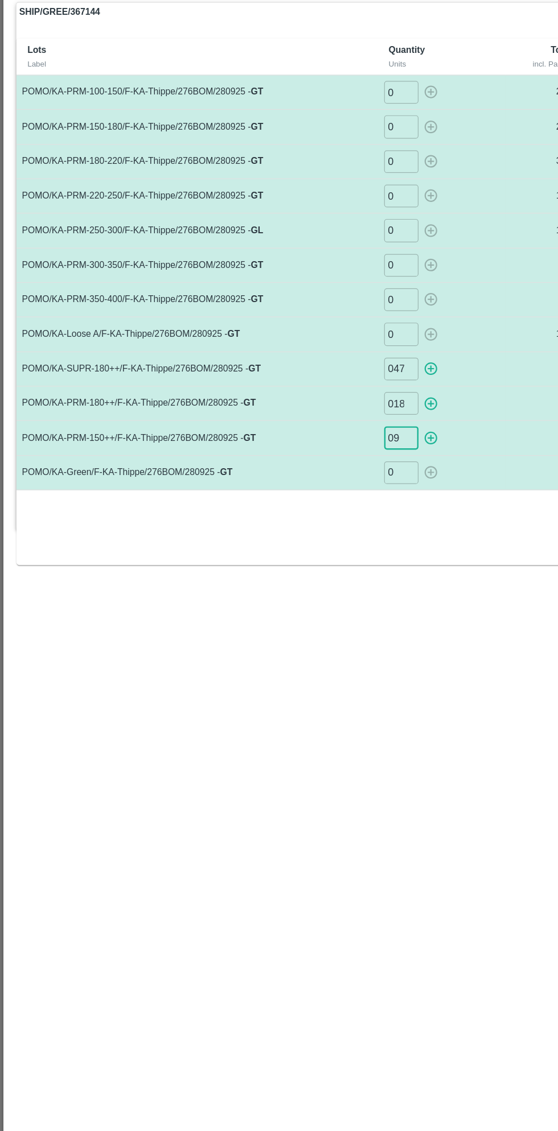
type input "09"
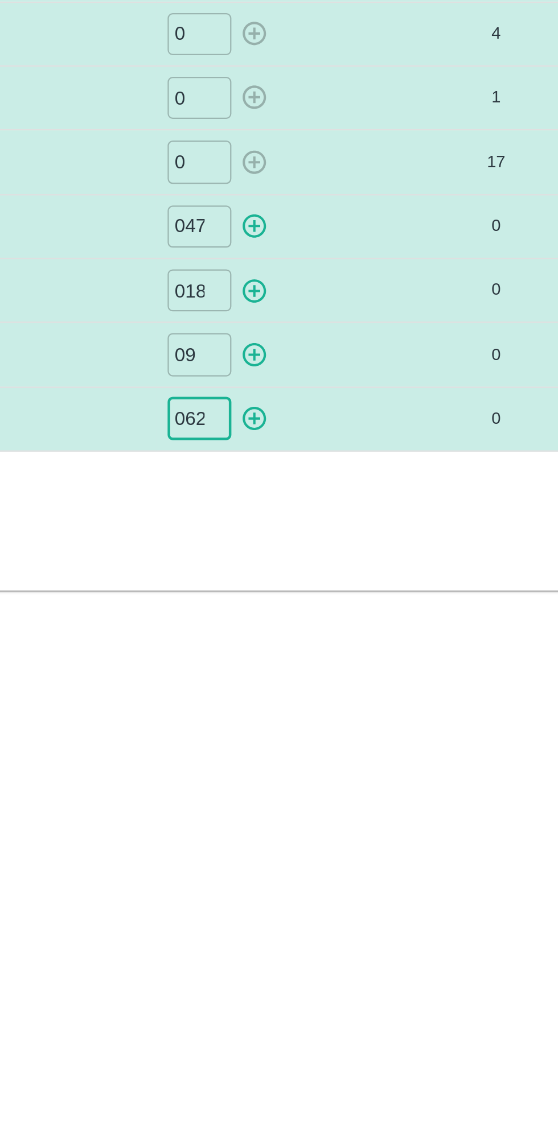
type input "062"
click at [356, 368] on icon "button" at bounding box center [356, 368] width 11 height 11
click at [354, 365] on icon "button" at bounding box center [356, 368] width 11 height 11
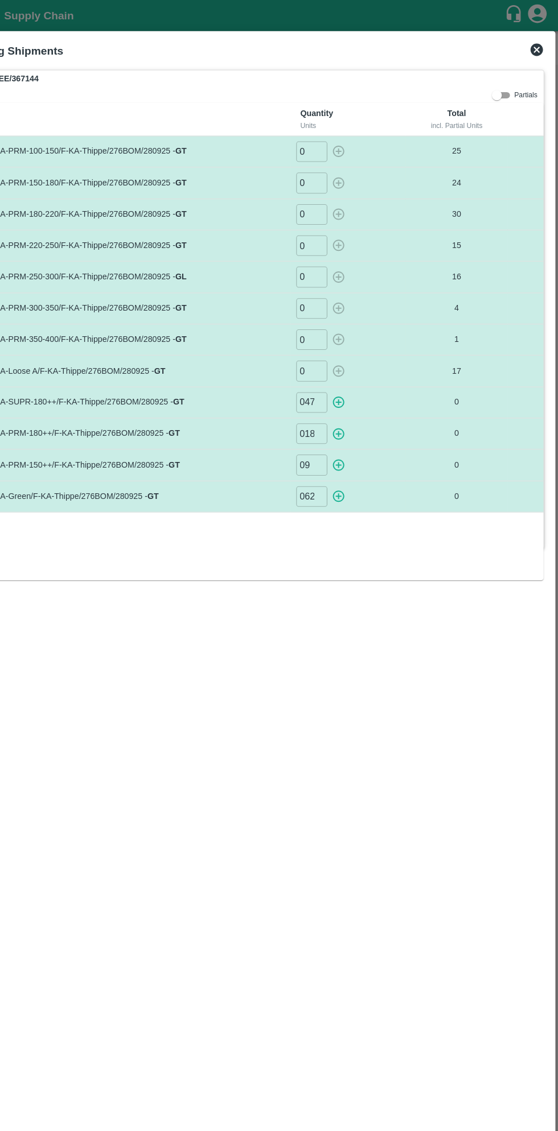
type input "0"
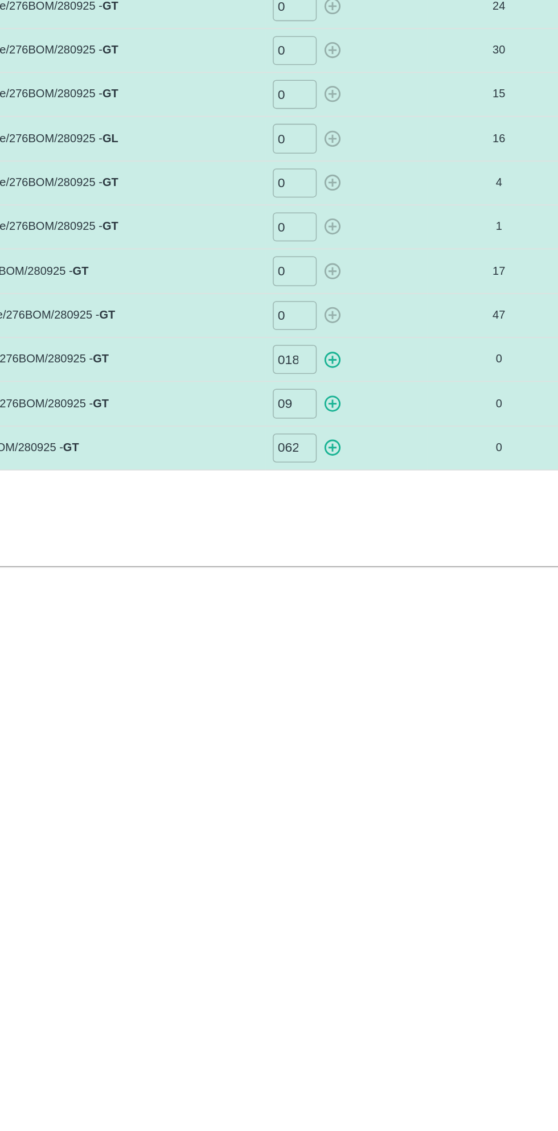
click at [355, 397] on icon "button" at bounding box center [357, 396] width 13 height 13
type input "0"
click at [358, 426] on icon "button" at bounding box center [357, 425] width 13 height 13
type input "0"
click at [351, 452] on icon "button" at bounding box center [357, 453] width 13 height 13
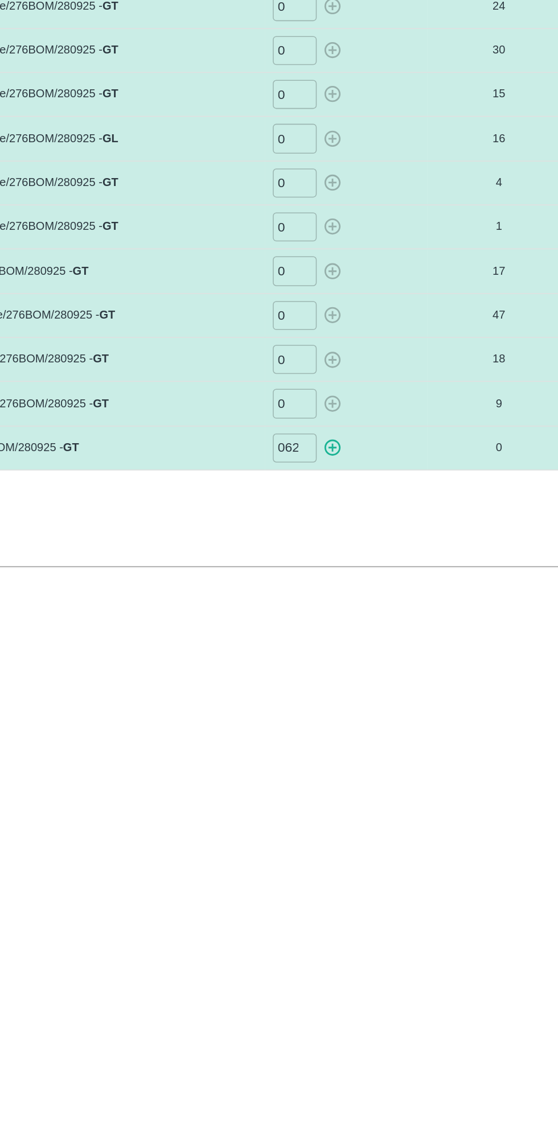
type input "0"
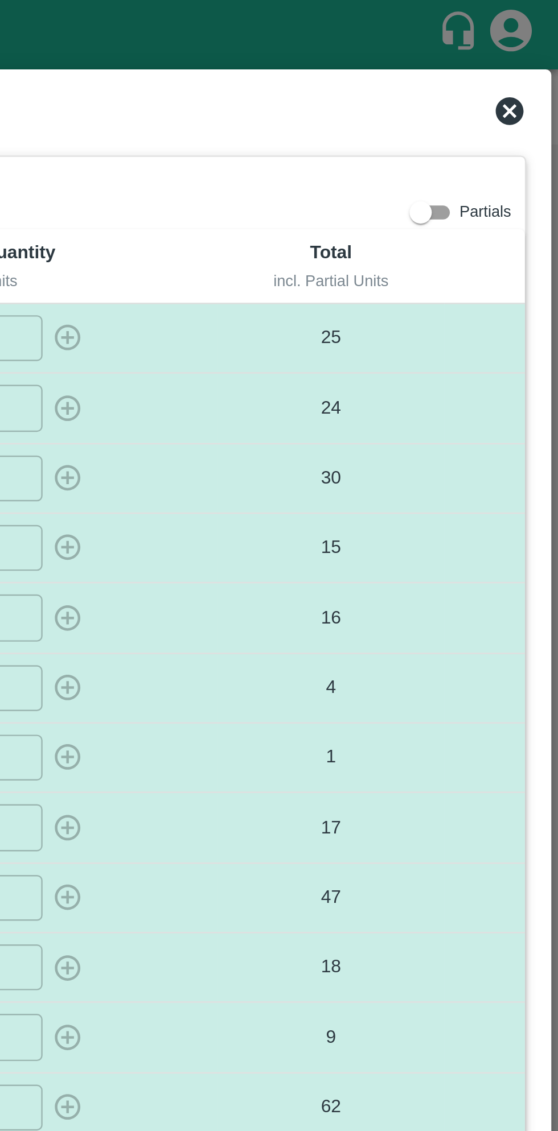
click at [538, 46] on icon at bounding box center [538, 46] width 14 height 14
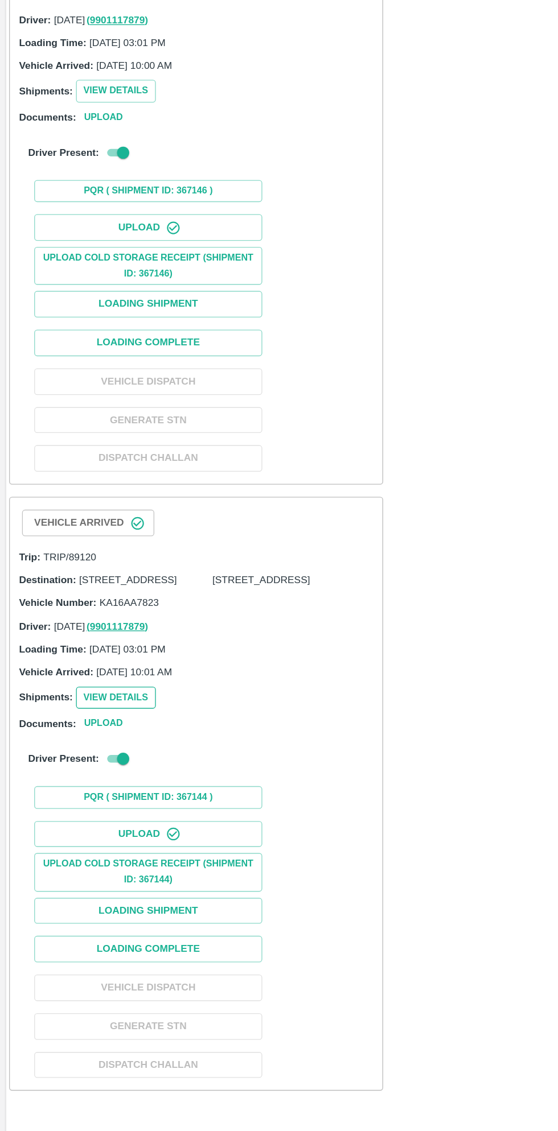
click at [87, 681] on button "View Details" at bounding box center [87, 673] width 60 height 17
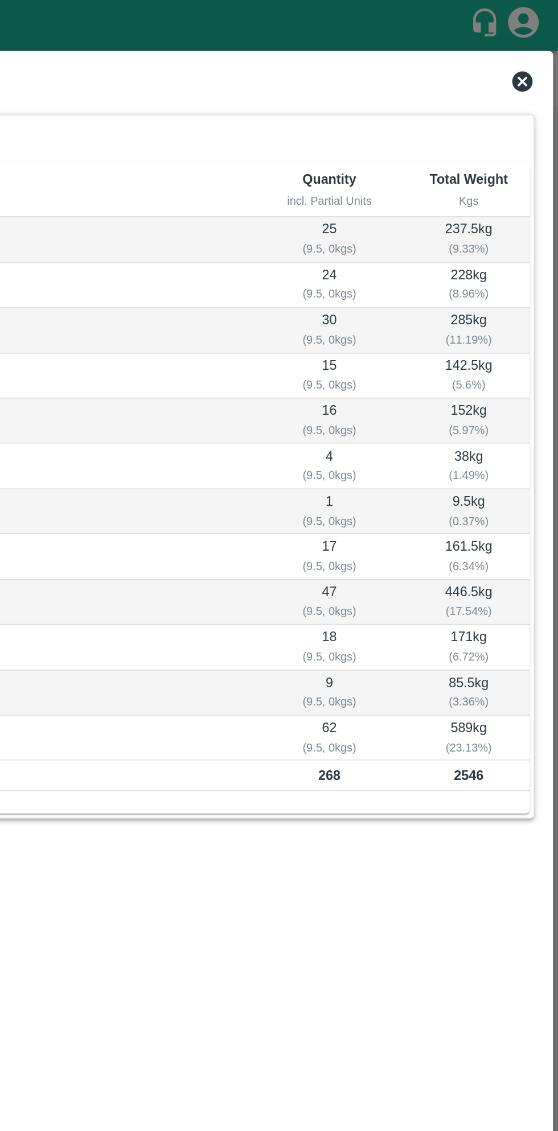
click at [538, 40] on icon at bounding box center [537, 45] width 11 height 11
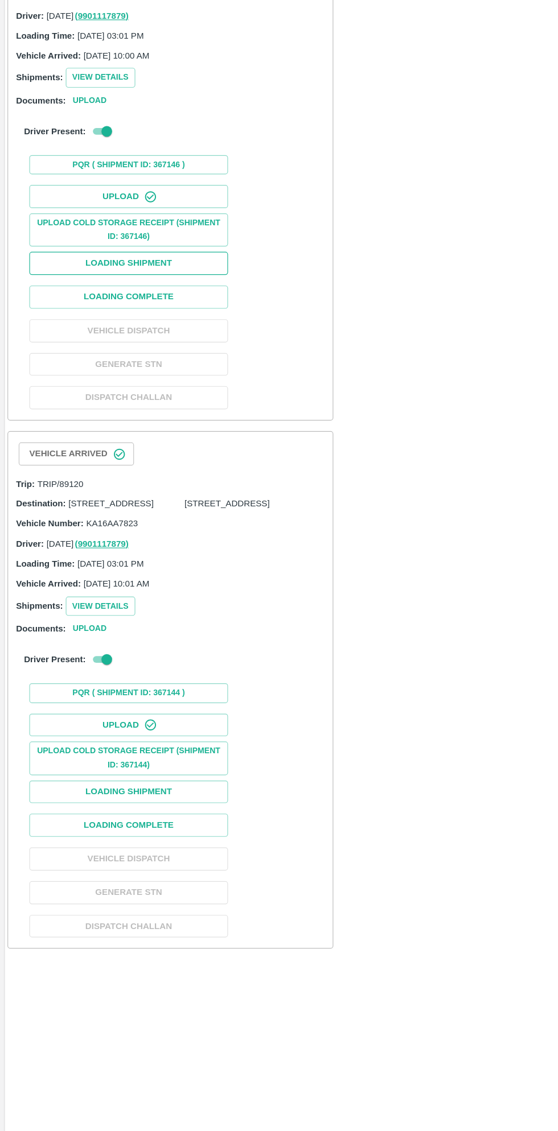
click at [149, 388] on button "Loading Shipment" at bounding box center [111, 378] width 171 height 20
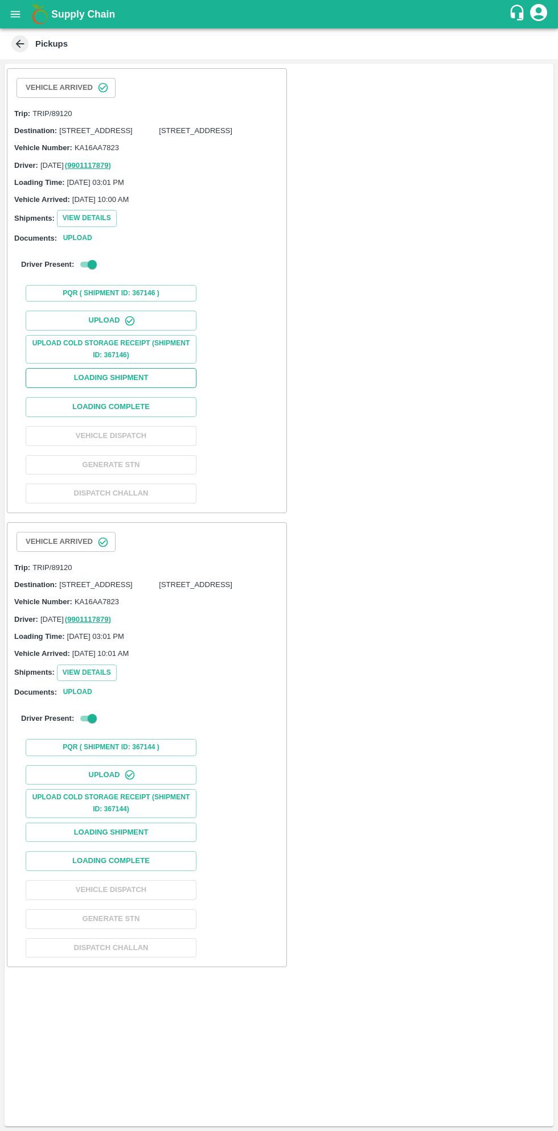
click at [156, 388] on button "Loading Shipment" at bounding box center [111, 378] width 171 height 20
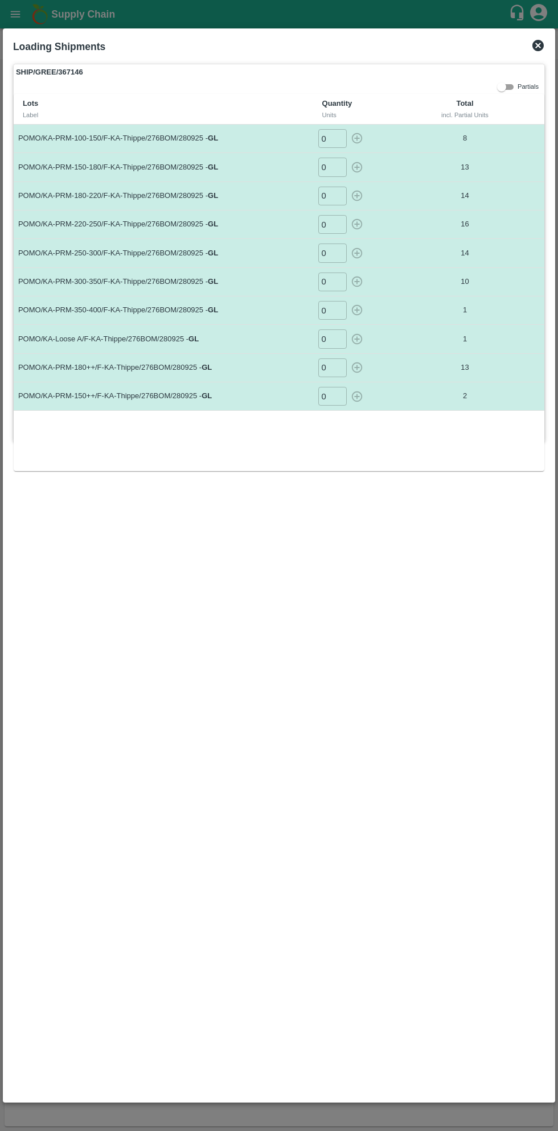
click at [544, 44] on icon at bounding box center [538, 46] width 14 height 14
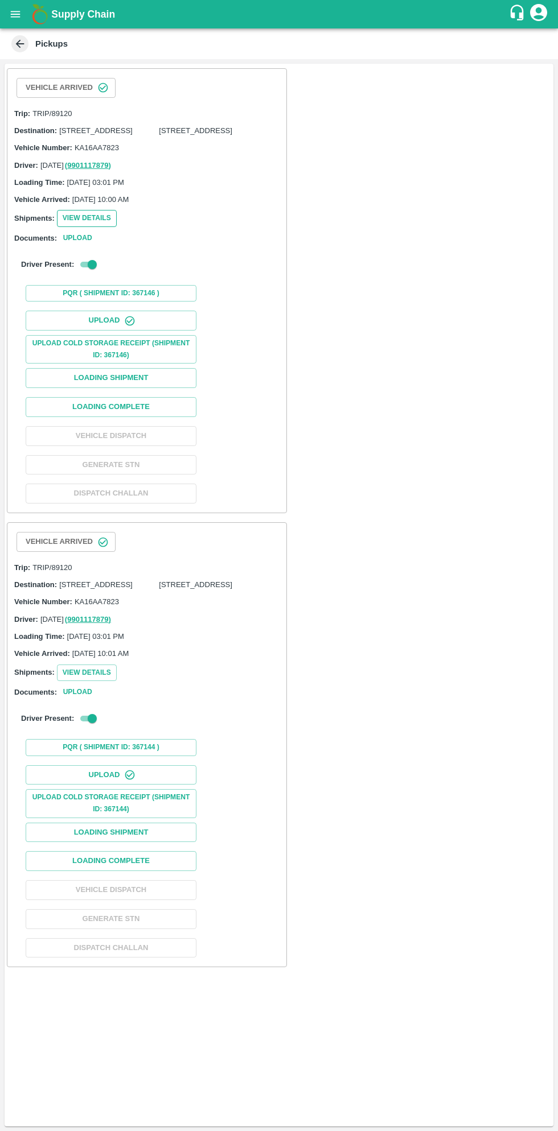
click at [93, 227] on button "View Details" at bounding box center [87, 218] width 60 height 17
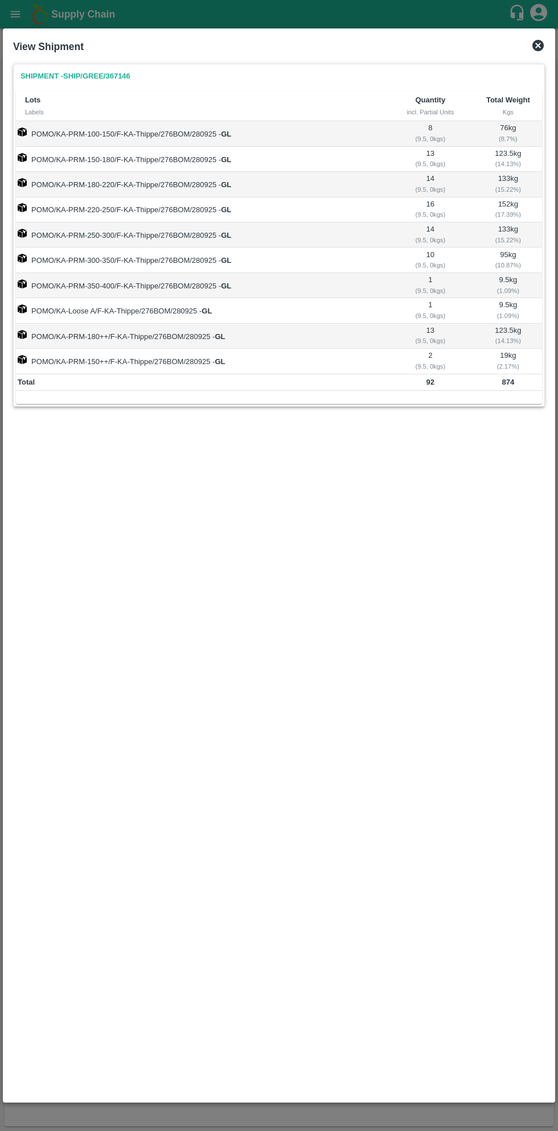
click at [543, 46] on icon at bounding box center [537, 45] width 11 height 11
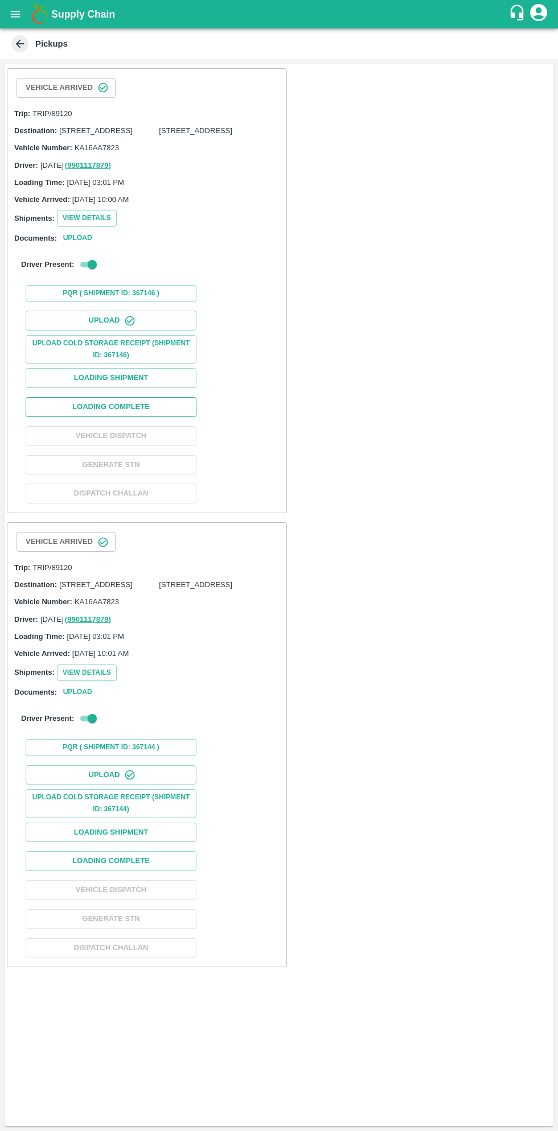
click at [156, 417] on button "Loading Complete" at bounding box center [111, 407] width 171 height 20
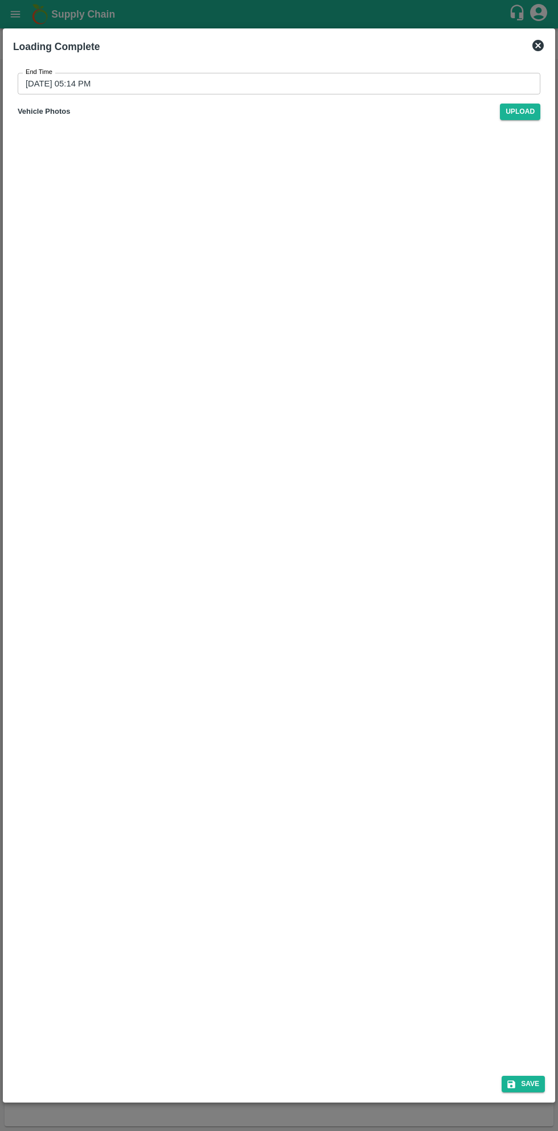
click at [415, 80] on input "29/09/2025 05:14 PM" at bounding box center [275, 84] width 514 height 22
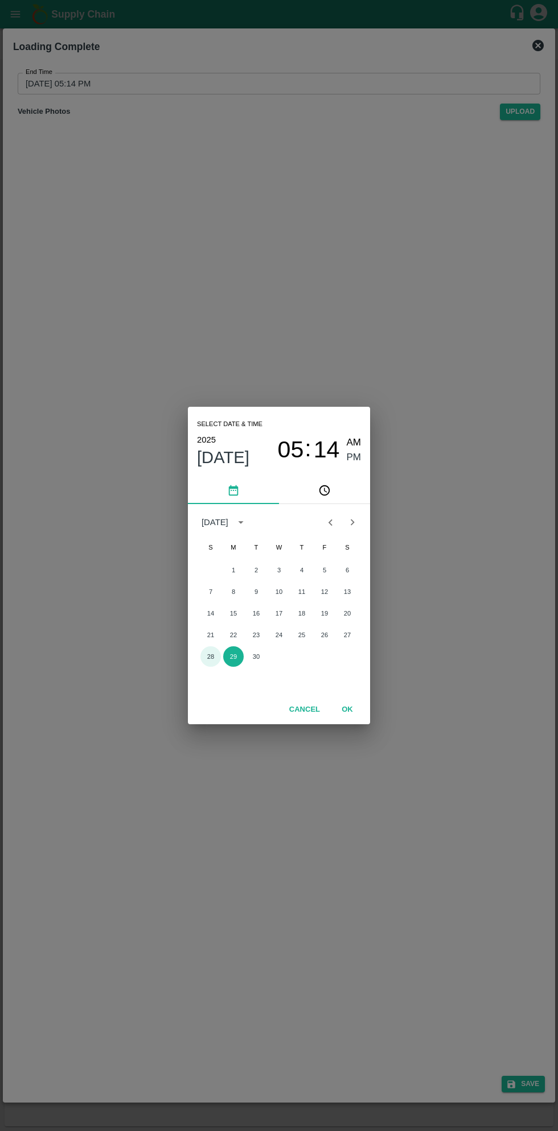
click at [210, 657] on button "28" at bounding box center [210, 657] width 20 height 20
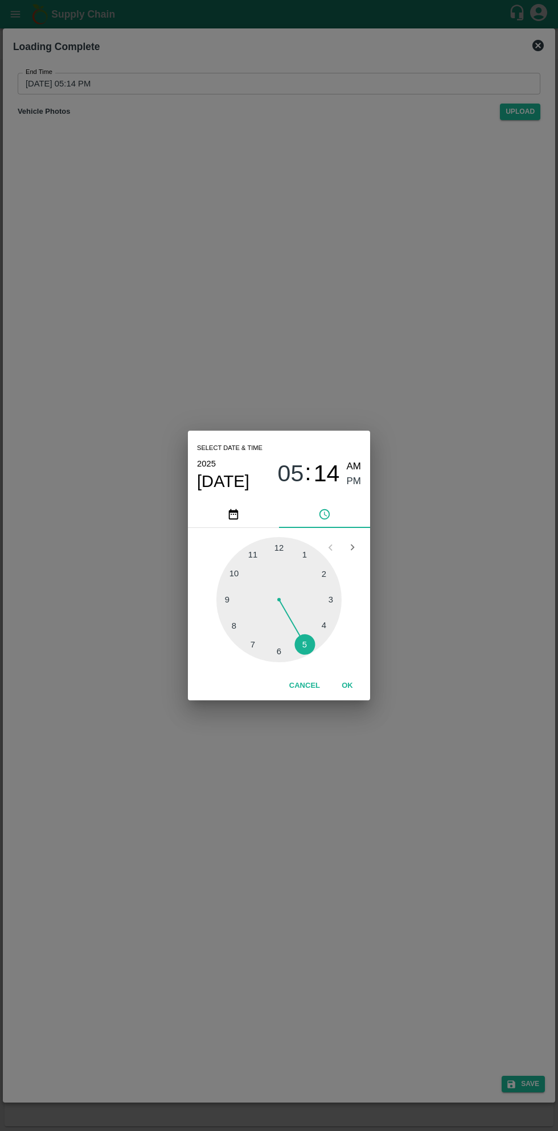
click at [359, 688] on button "OK" at bounding box center [347, 686] width 36 height 20
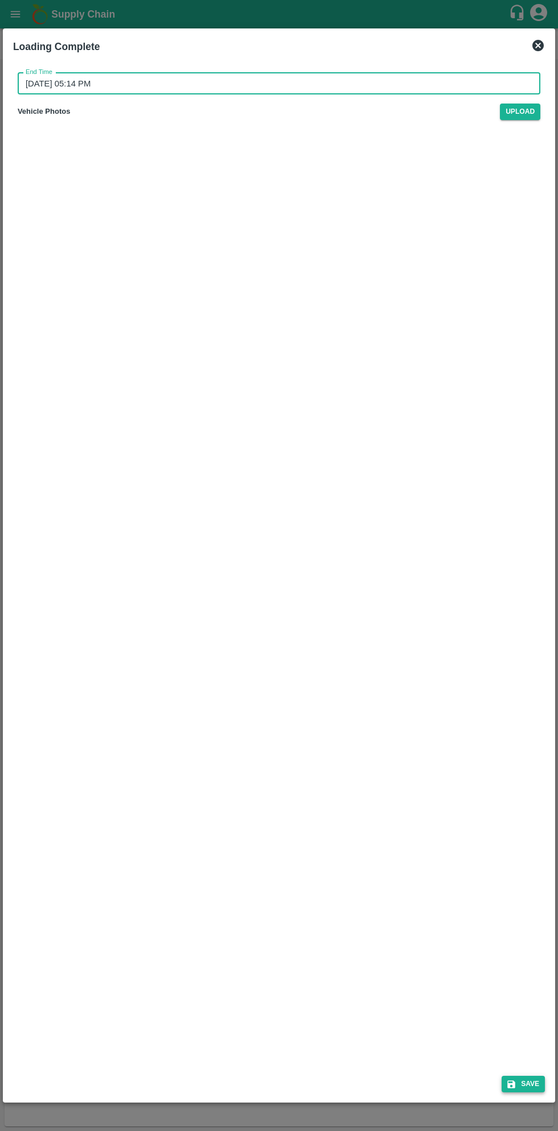
click at [530, 1089] on button "Save" at bounding box center [522, 1084] width 43 height 17
type input "29/09/2025 05:14 PM"
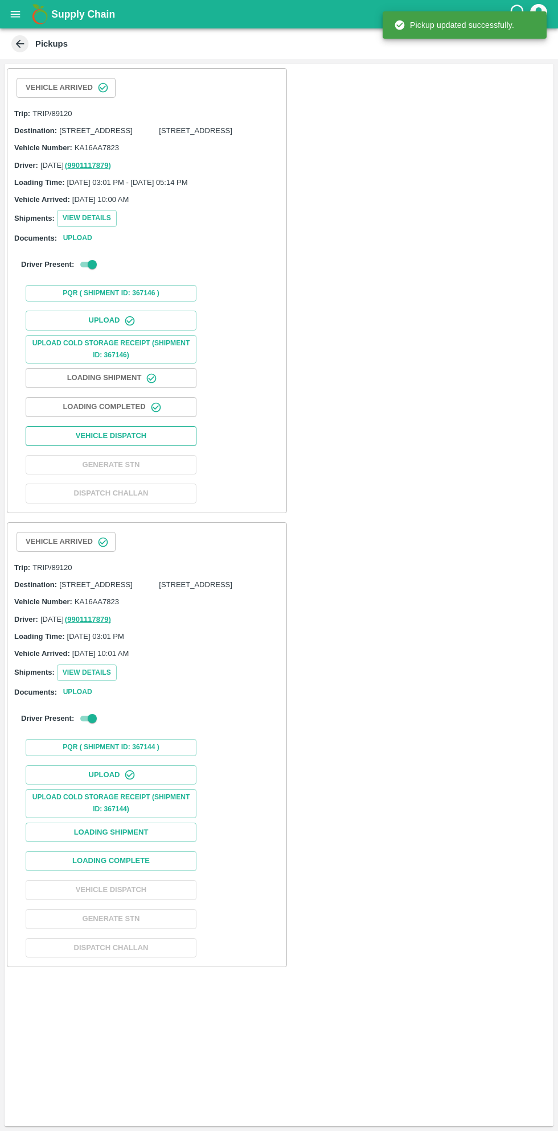
click at [143, 446] on button "Vehicle Dispatch" at bounding box center [111, 436] width 171 height 20
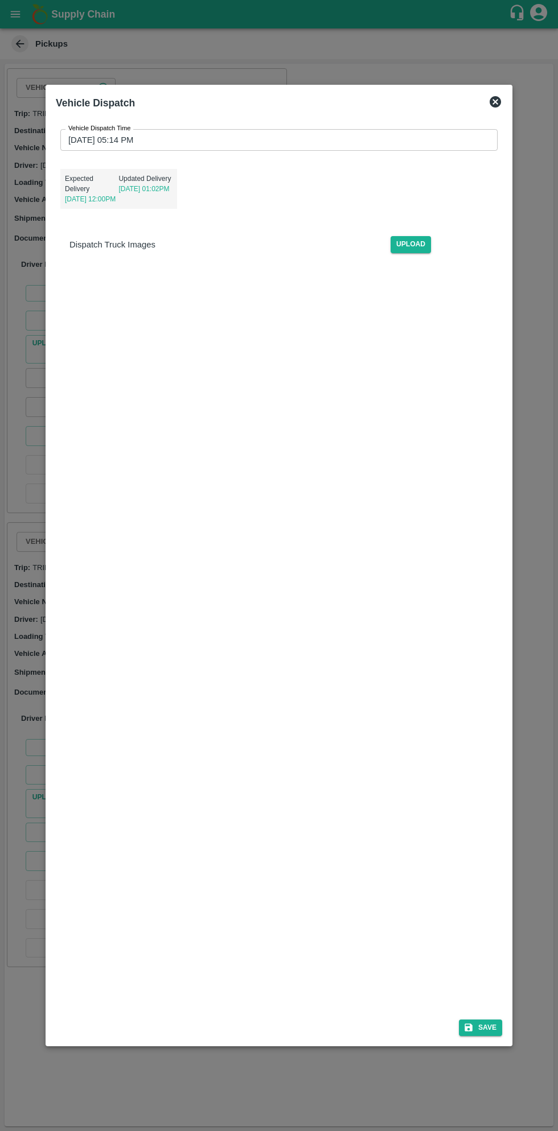
click at [379, 140] on input "29/09/2025 05:14 PM" at bounding box center [274, 140] width 429 height 22
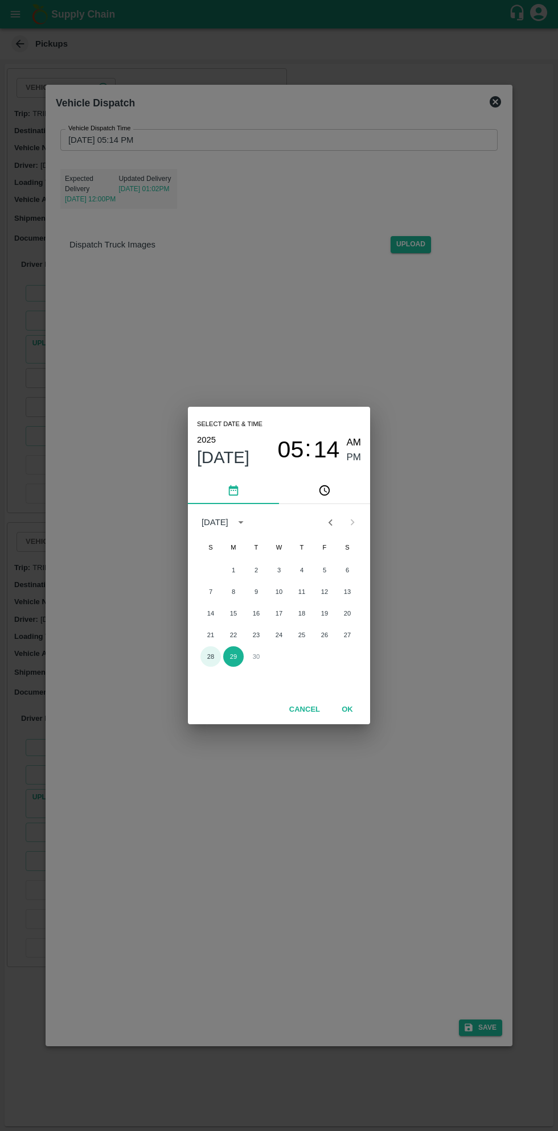
click at [210, 657] on button "28" at bounding box center [210, 657] width 20 height 20
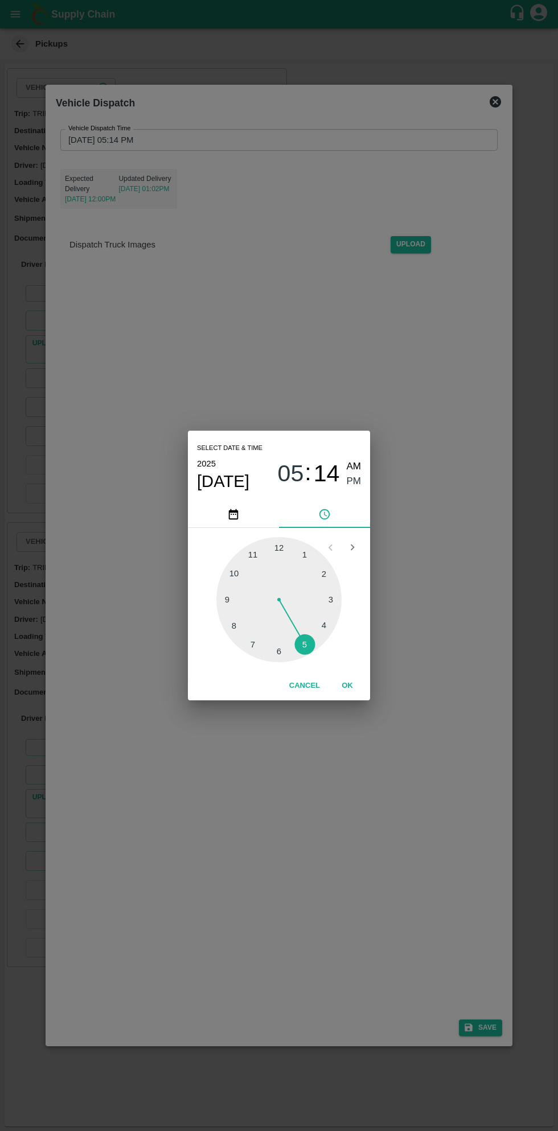
type input "28/09/2025 05:14 PM"
click at [347, 686] on button "OK" at bounding box center [347, 686] width 36 height 20
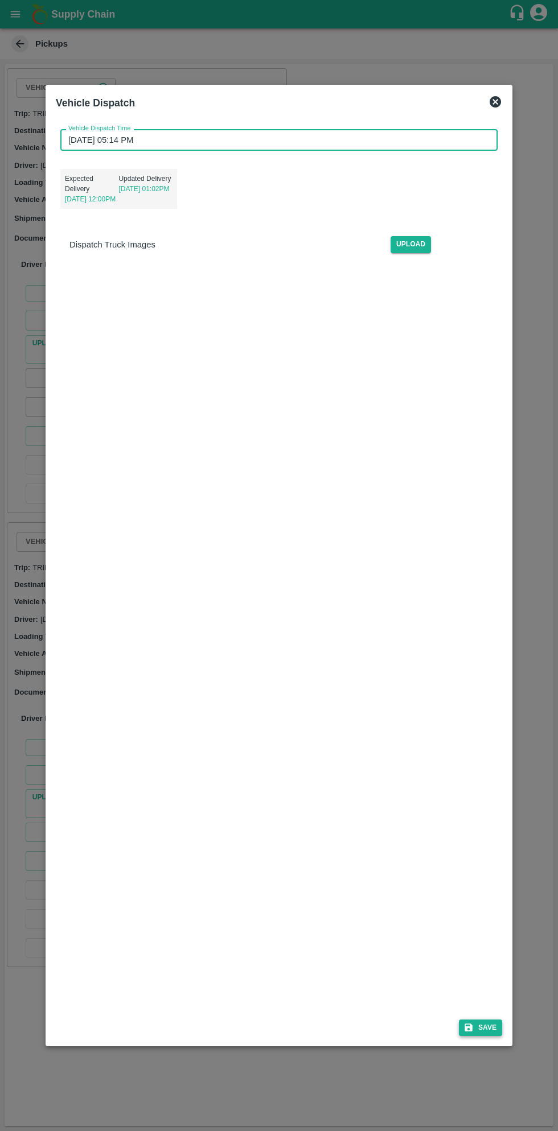
click at [483, 1032] on button "Save" at bounding box center [480, 1028] width 43 height 17
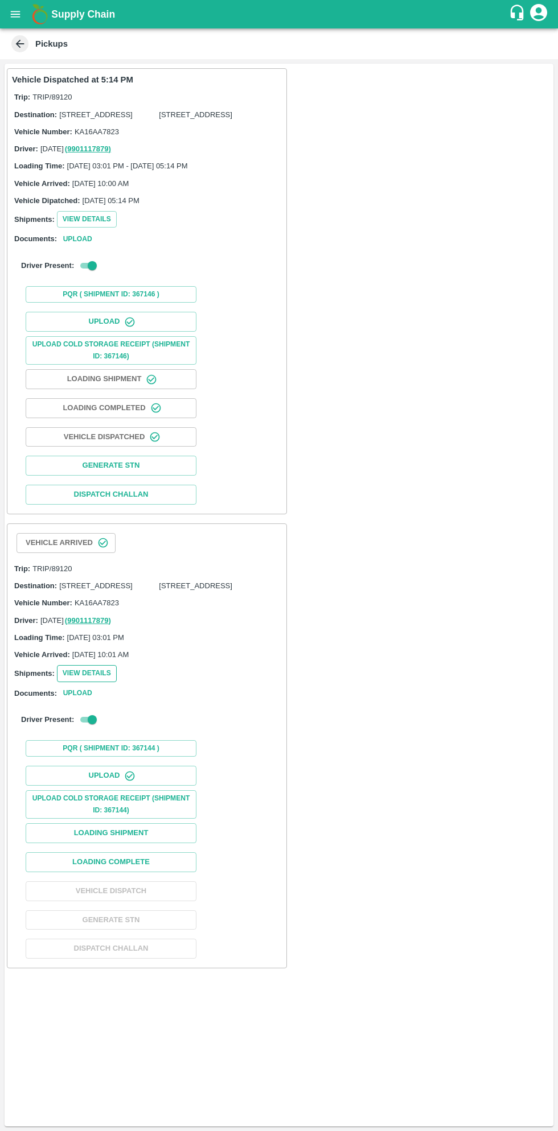
click at [93, 682] on button "View Details" at bounding box center [87, 673] width 60 height 17
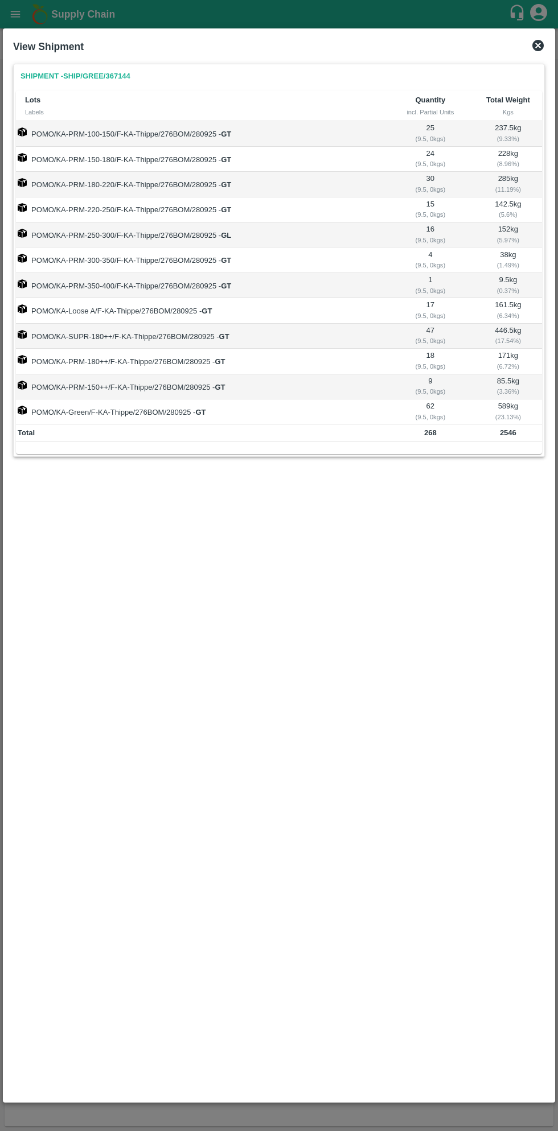
click at [532, 46] on icon at bounding box center [538, 46] width 14 height 14
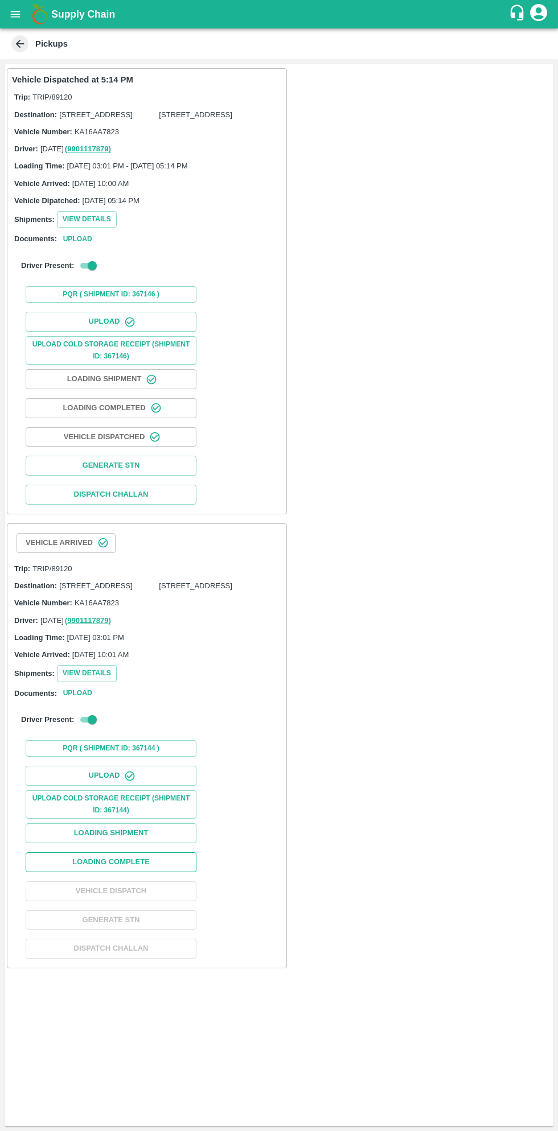
click at [142, 872] on button "Loading Complete" at bounding box center [111, 863] width 171 height 20
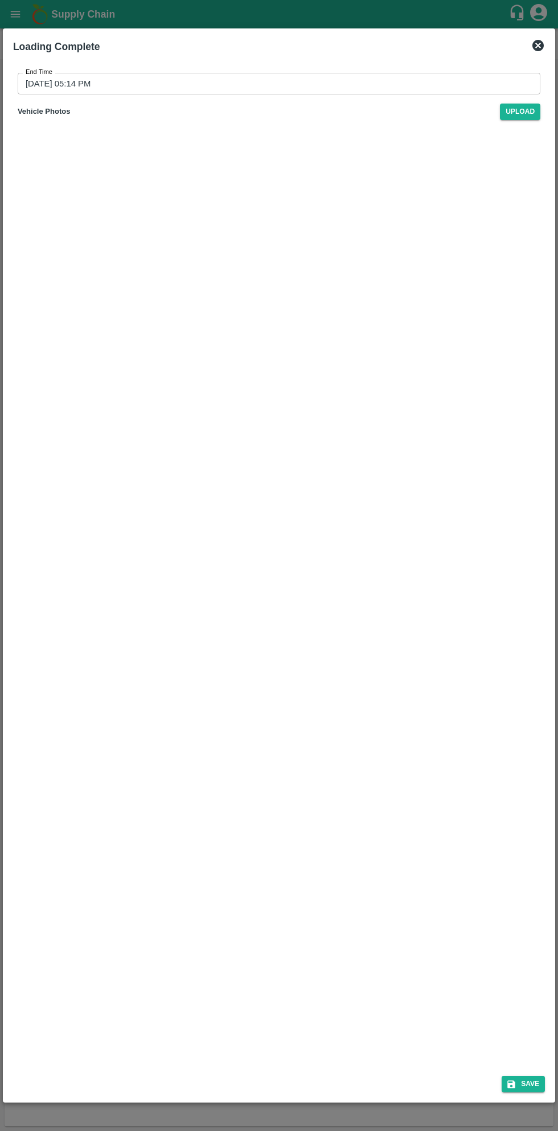
click at [393, 85] on input "29/09/2025 05:14 PM" at bounding box center [275, 84] width 514 height 22
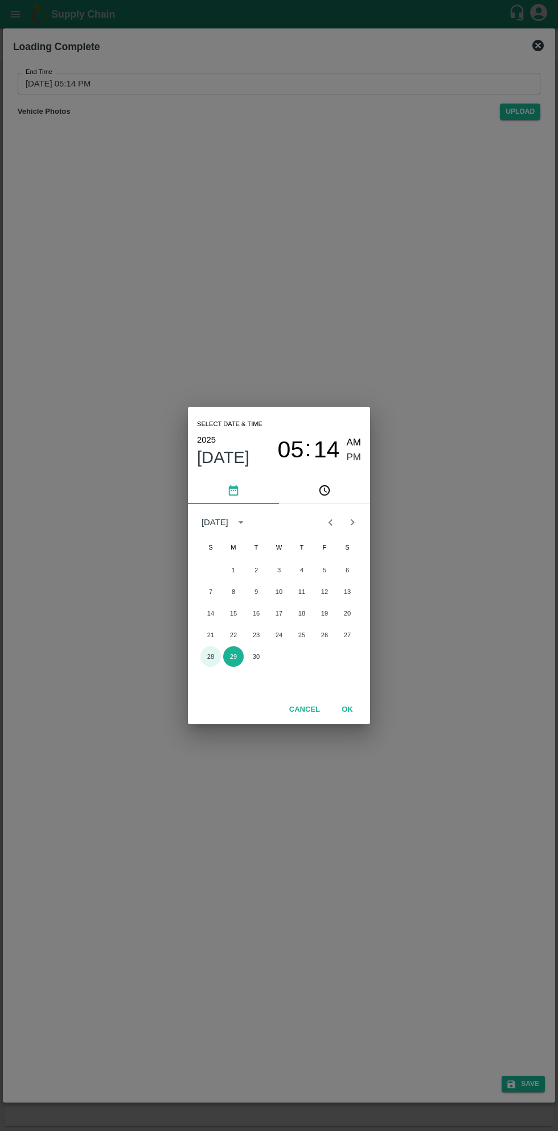
click at [210, 657] on button "28" at bounding box center [210, 657] width 20 height 20
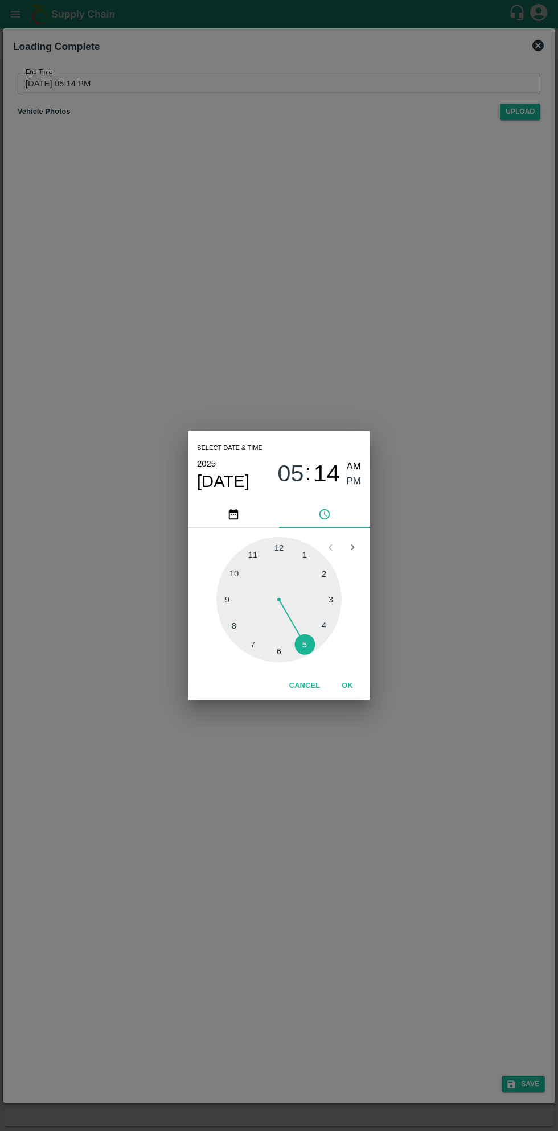
click at [347, 686] on button "OK" at bounding box center [347, 686] width 36 height 20
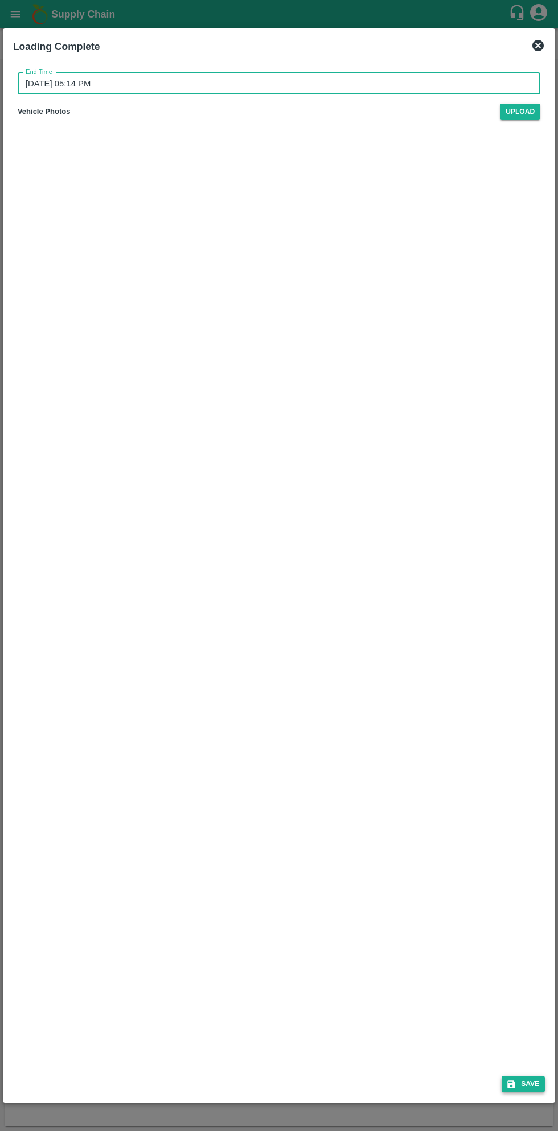
click at [524, 1082] on button "Save" at bounding box center [522, 1084] width 43 height 17
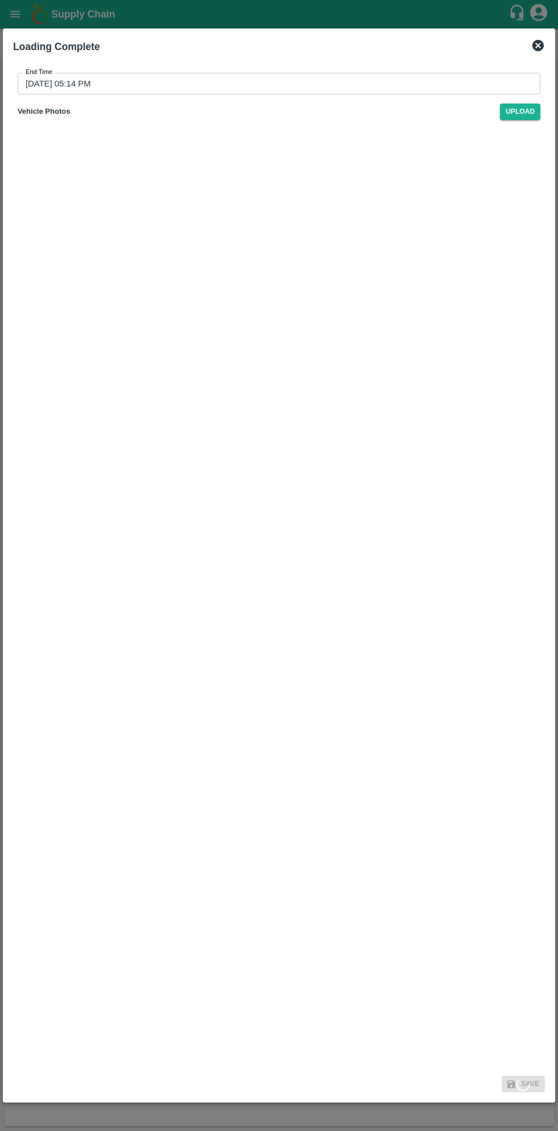
type input "29/09/2025 05:14 PM"
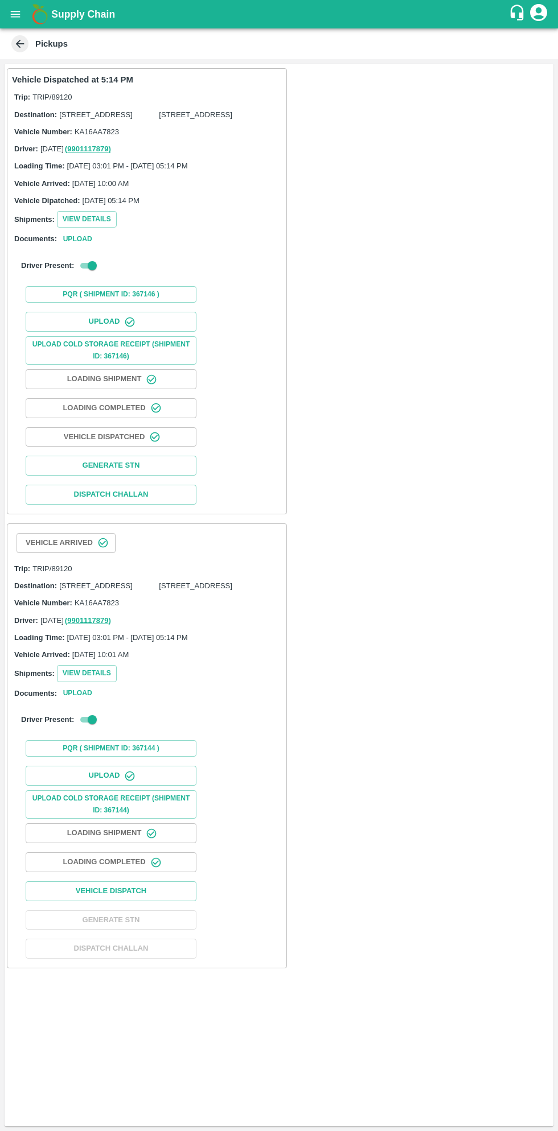
click at [151, 868] on icon "button" at bounding box center [155, 862] width 11 height 11
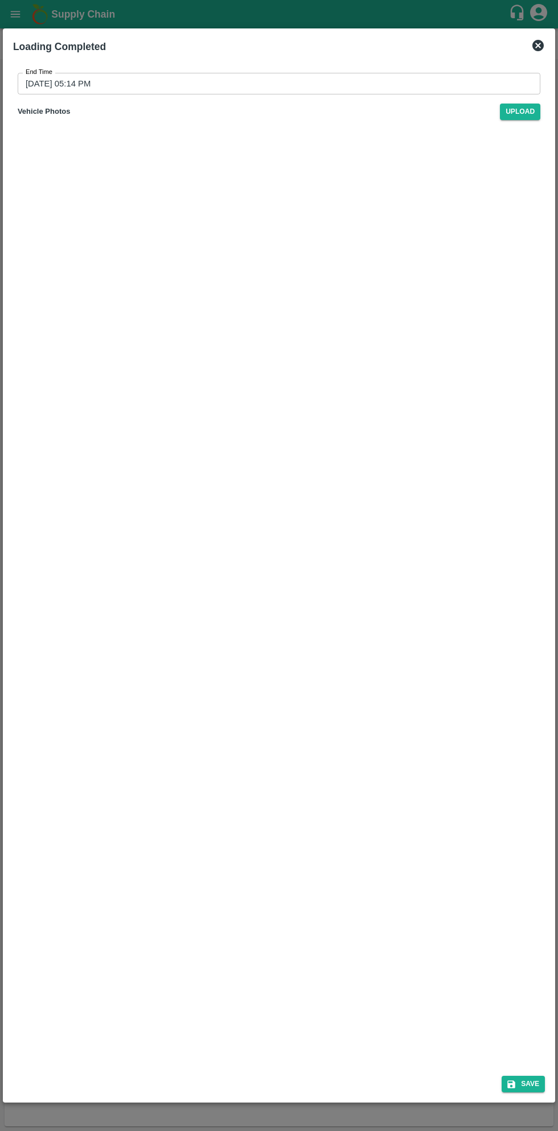
click at [542, 37] on div "Loading Completed" at bounding box center [279, 46] width 541 height 25
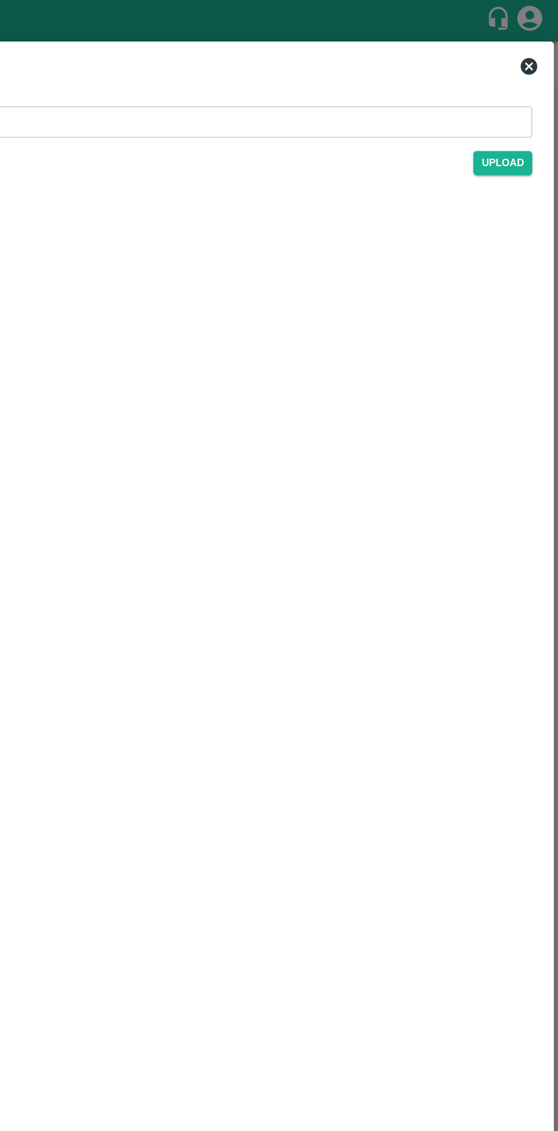
click at [539, 45] on icon at bounding box center [537, 45] width 11 height 11
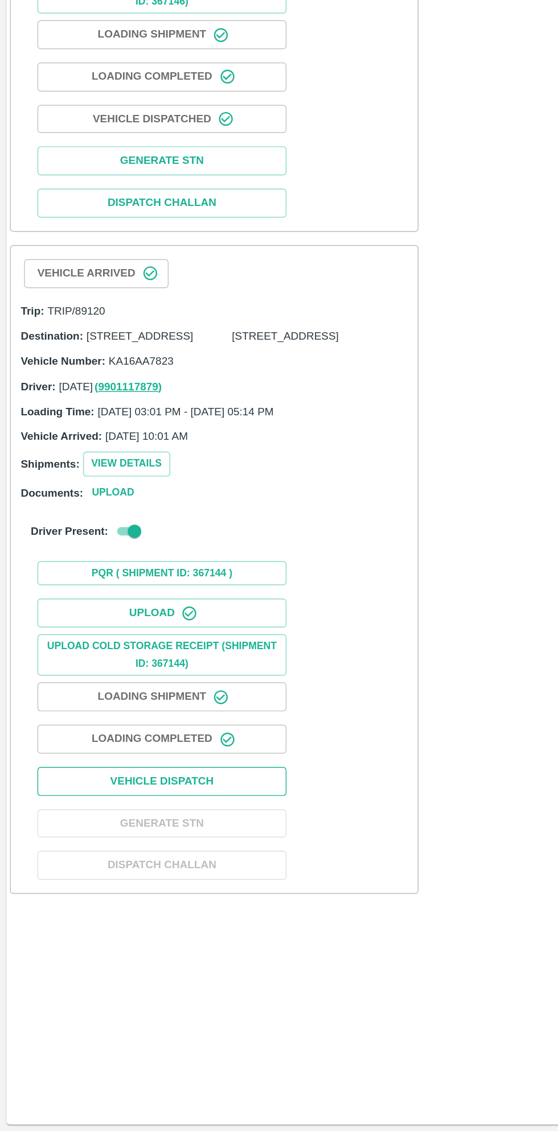
click at [155, 901] on button "Vehicle Dispatch" at bounding box center [111, 892] width 171 height 20
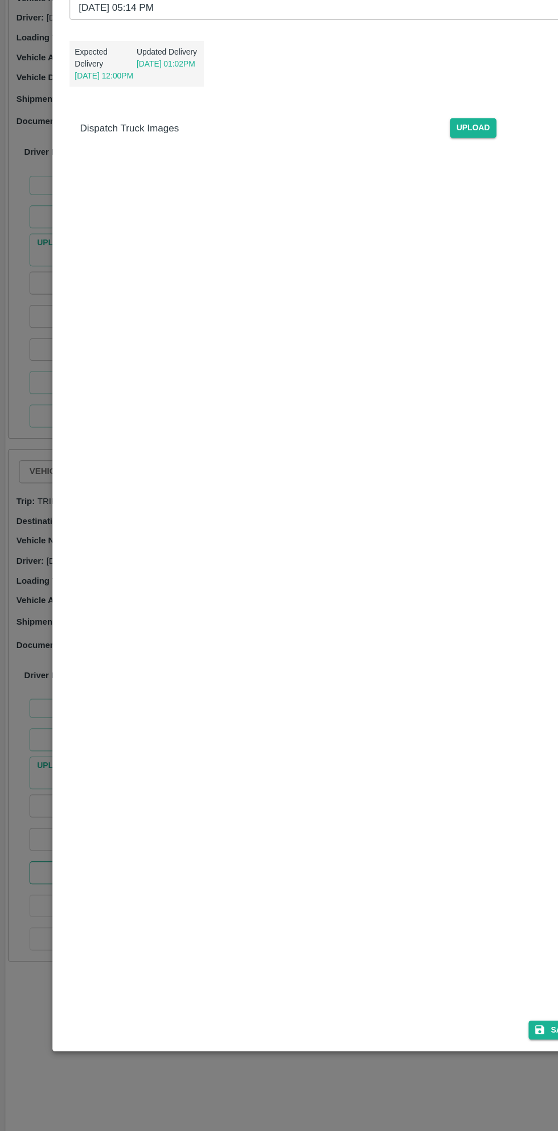
scroll to position [1, 0]
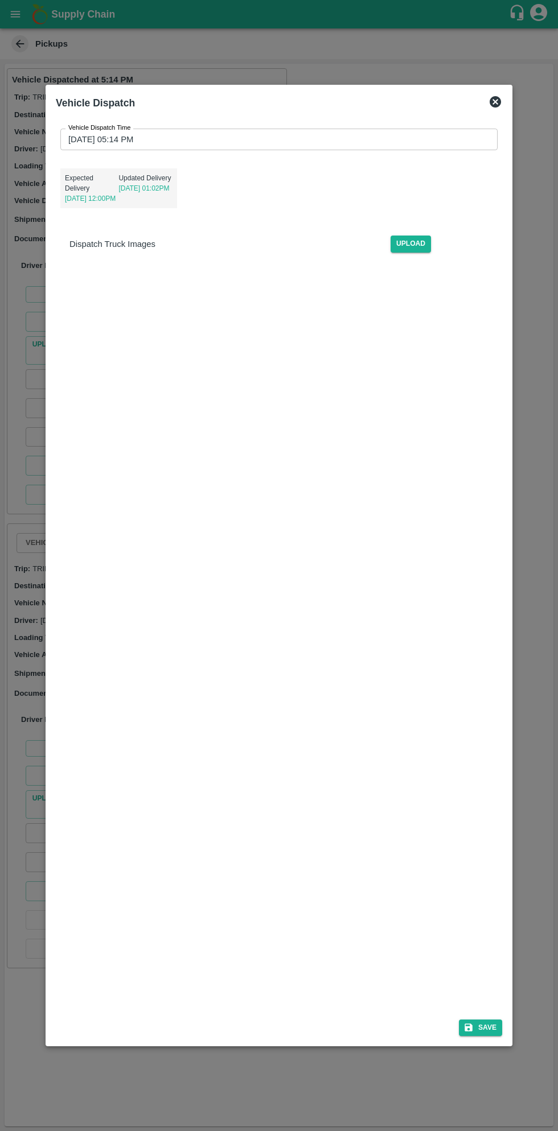
click at [409, 139] on input "29/09/2025 05:14 PM" at bounding box center [274, 140] width 429 height 22
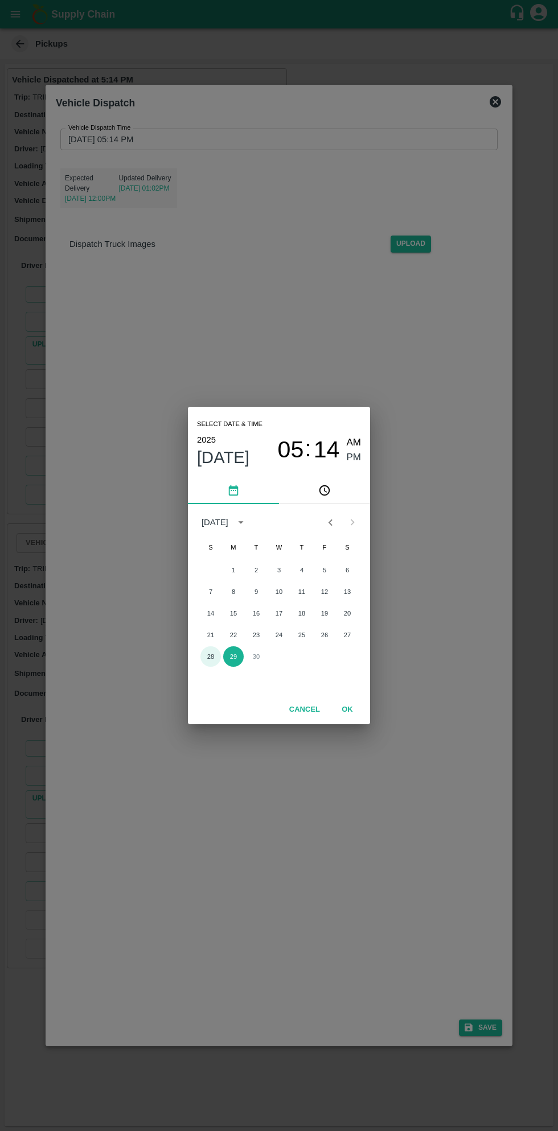
click at [210, 657] on button "28" at bounding box center [210, 657] width 20 height 20
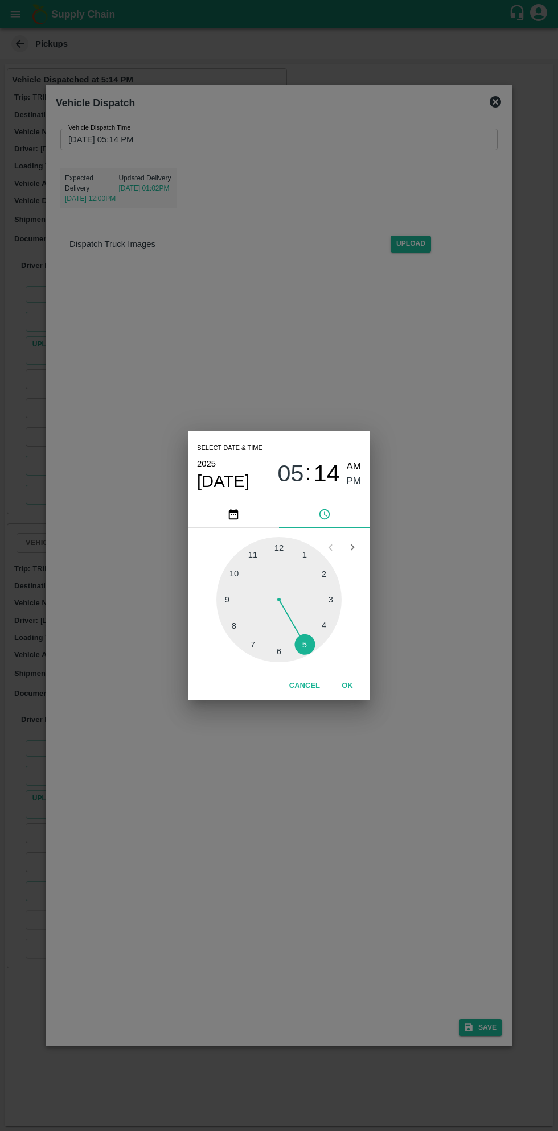
type input "28/09/2025 05:14 PM"
click at [347, 686] on button "OK" at bounding box center [347, 686] width 36 height 20
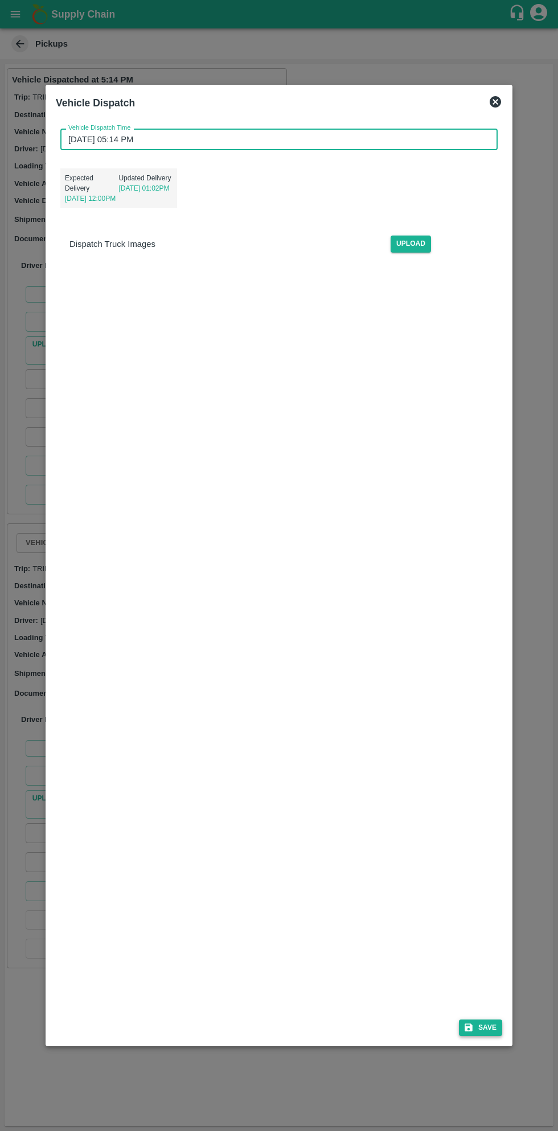
click at [480, 1028] on button "Save" at bounding box center [480, 1028] width 43 height 17
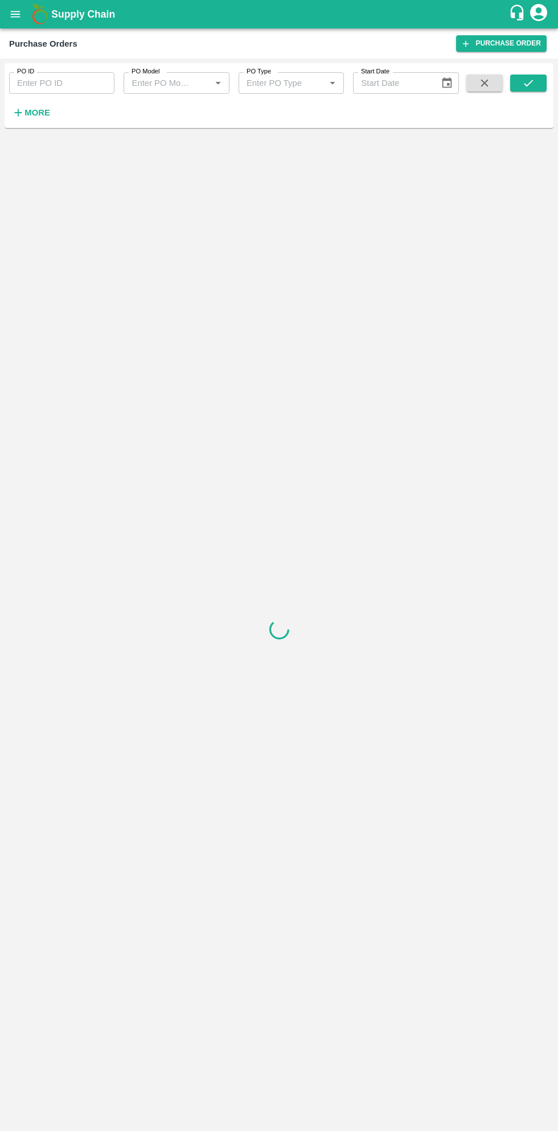
click at [39, 117] on strong "More" at bounding box center [37, 112] width 26 height 9
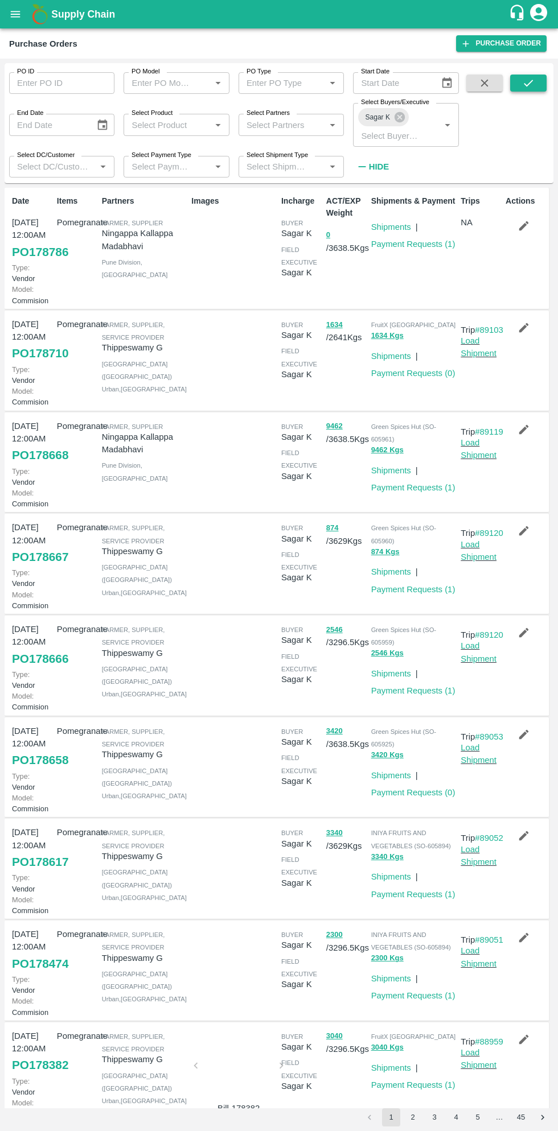
click at [528, 83] on icon "submit" at bounding box center [528, 83] width 13 height 13
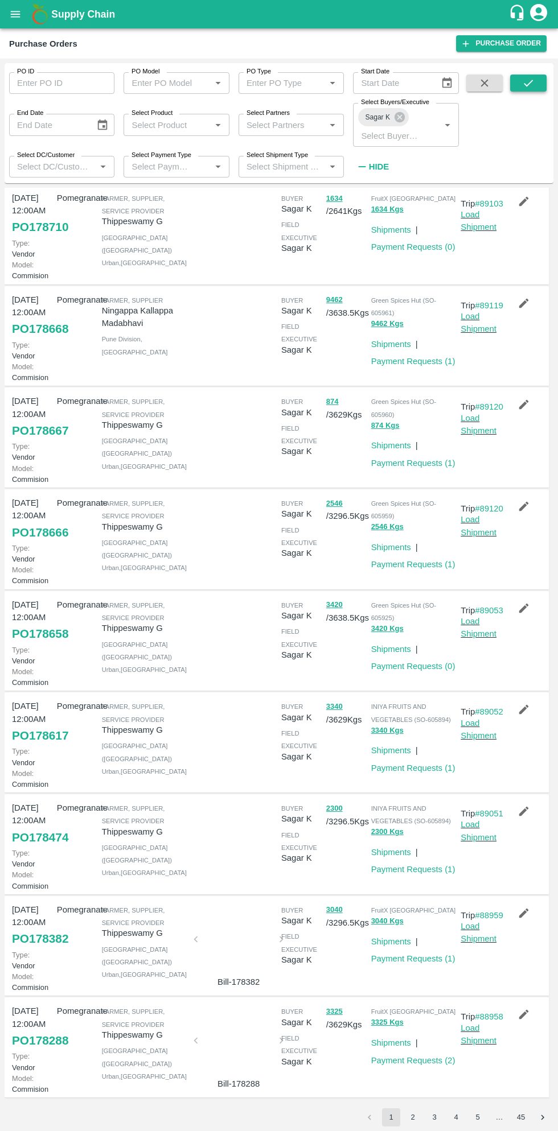
scroll to position [192, 0]
click at [54, 19] on b "Supply Chain" at bounding box center [83, 14] width 64 height 11
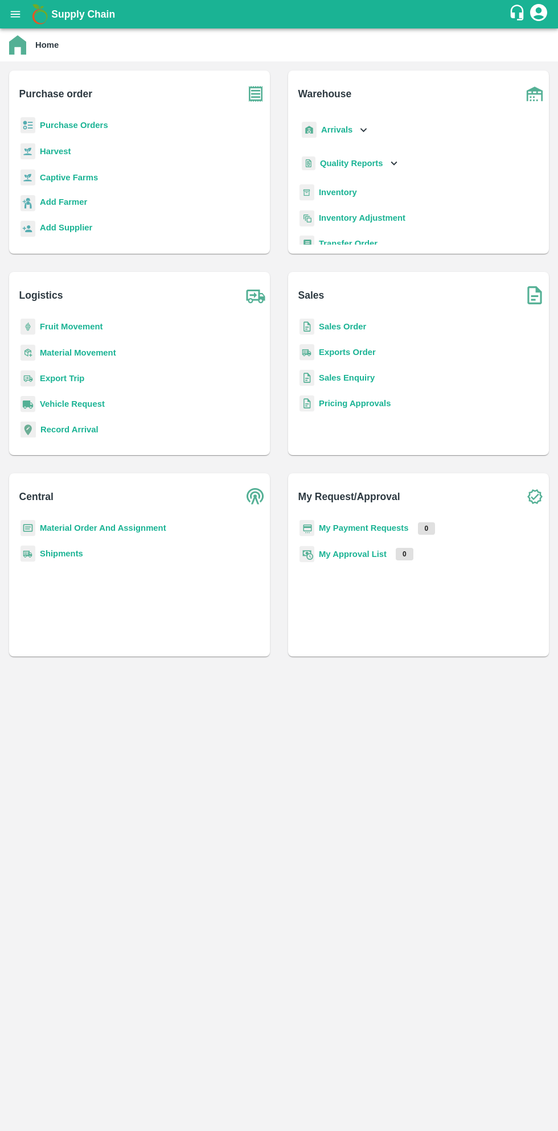
click at [26, 9] on button "open drawer" at bounding box center [15, 14] width 26 height 26
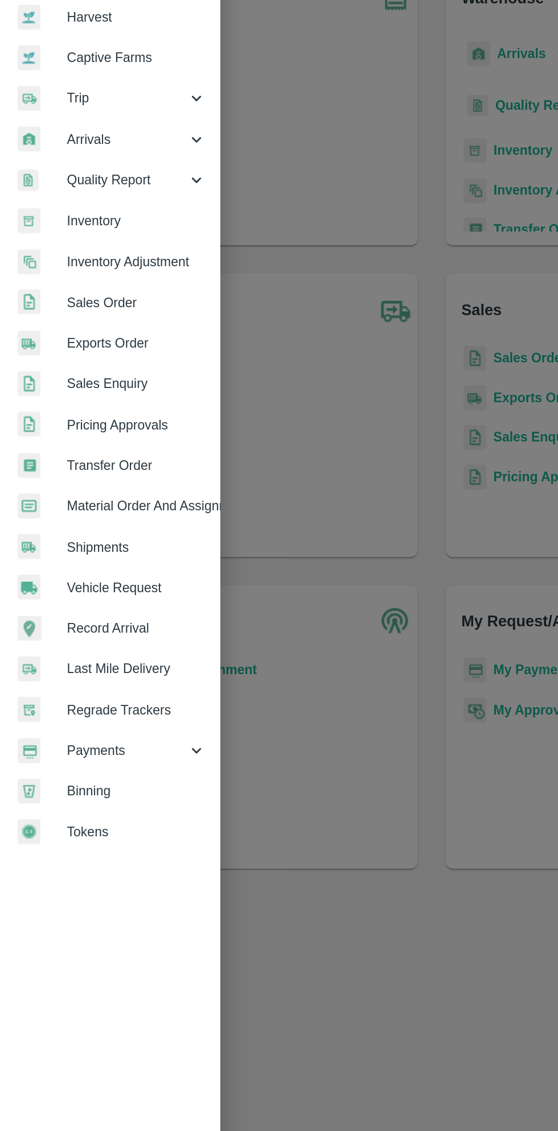
click at [77, 586] on span "Payments" at bounding box center [81, 580] width 77 height 13
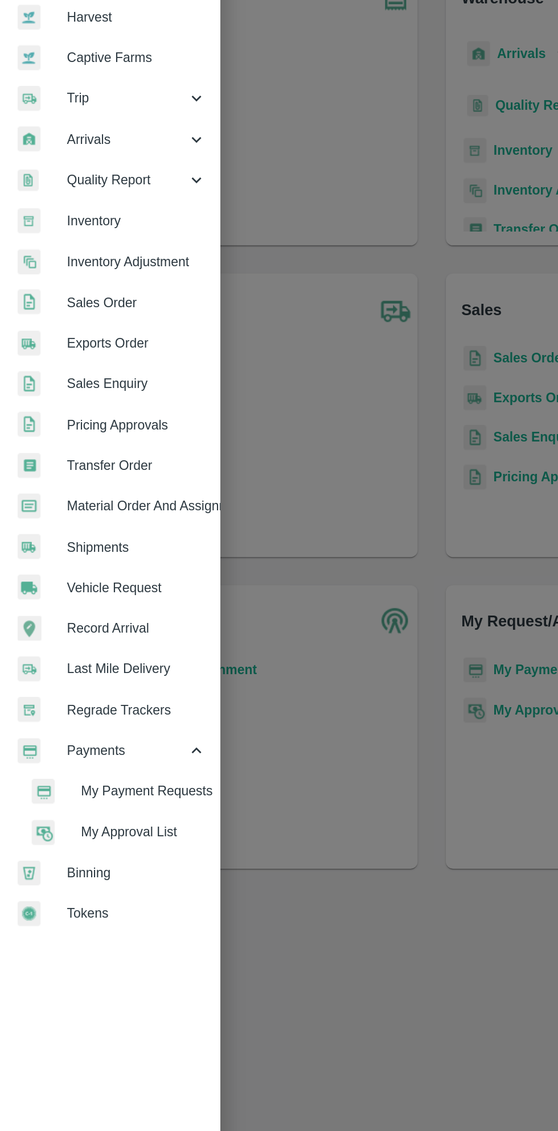
click at [99, 607] on span "My Payment Requests" at bounding box center [92, 606] width 81 height 13
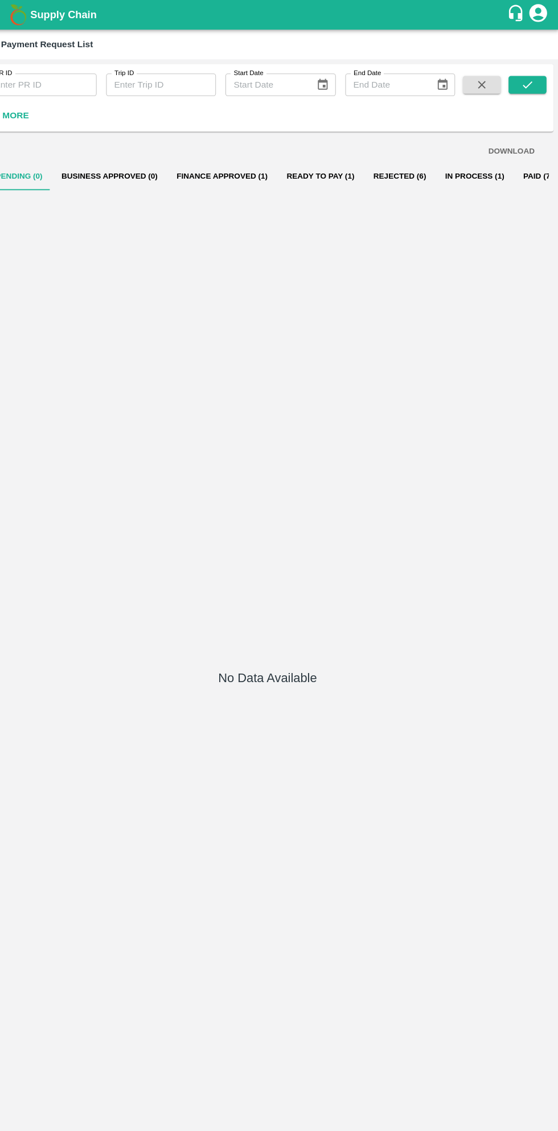
click at [328, 168] on button "Ready To Pay (1)" at bounding box center [329, 168] width 83 height 27
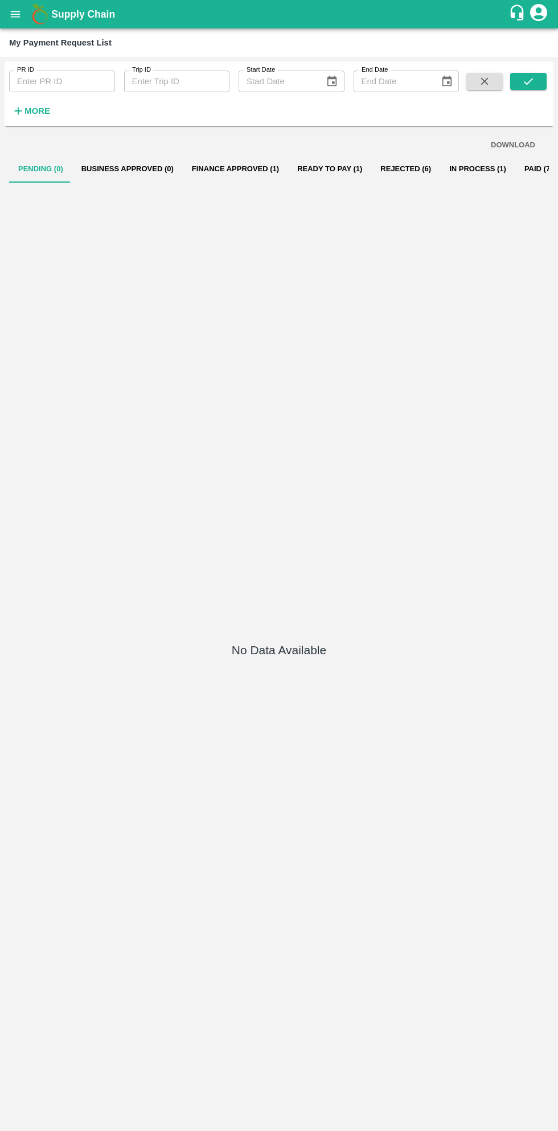
click at [318, 169] on button "Ready To Pay (1)" at bounding box center [329, 168] width 83 height 27
click at [318, 168] on button "Ready To Pay (1)" at bounding box center [329, 168] width 83 height 27
click at [324, 172] on button "Ready To Pay (1)" at bounding box center [329, 168] width 83 height 27
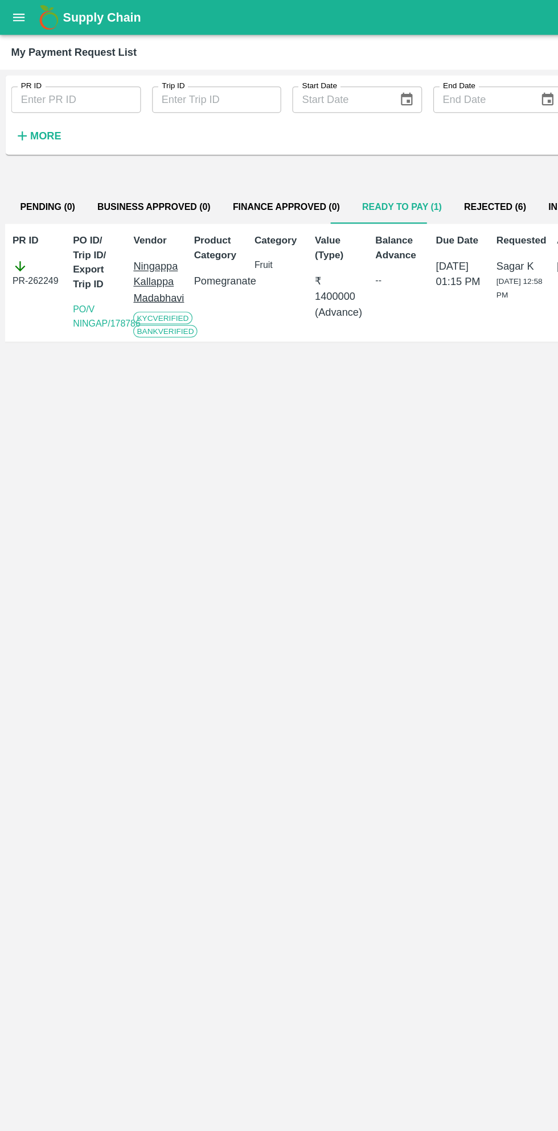
scroll to position [0, 2]
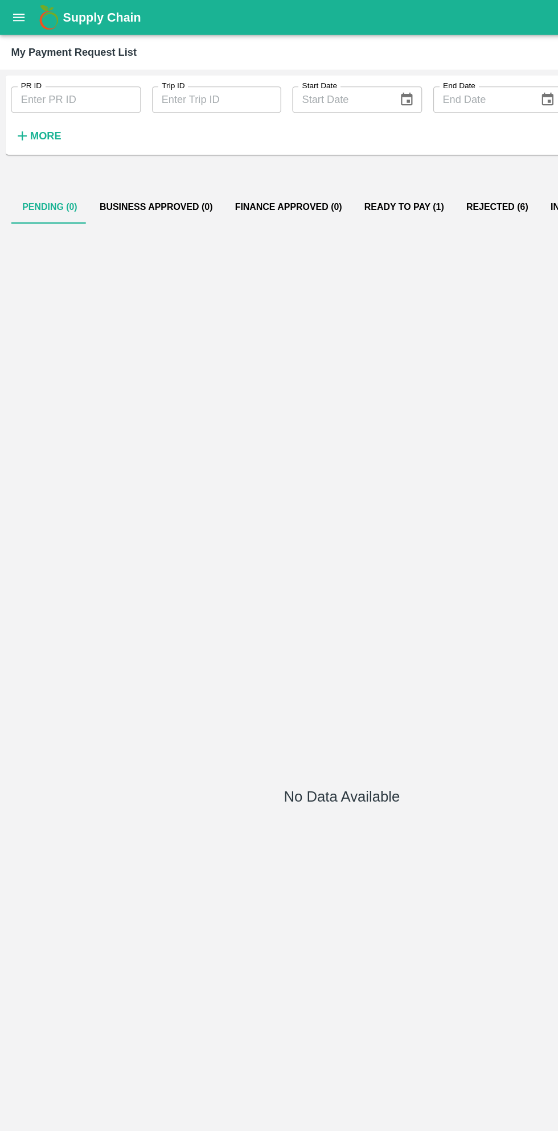
click at [310, 168] on button "Ready To Pay (1)" at bounding box center [329, 168] width 83 height 27
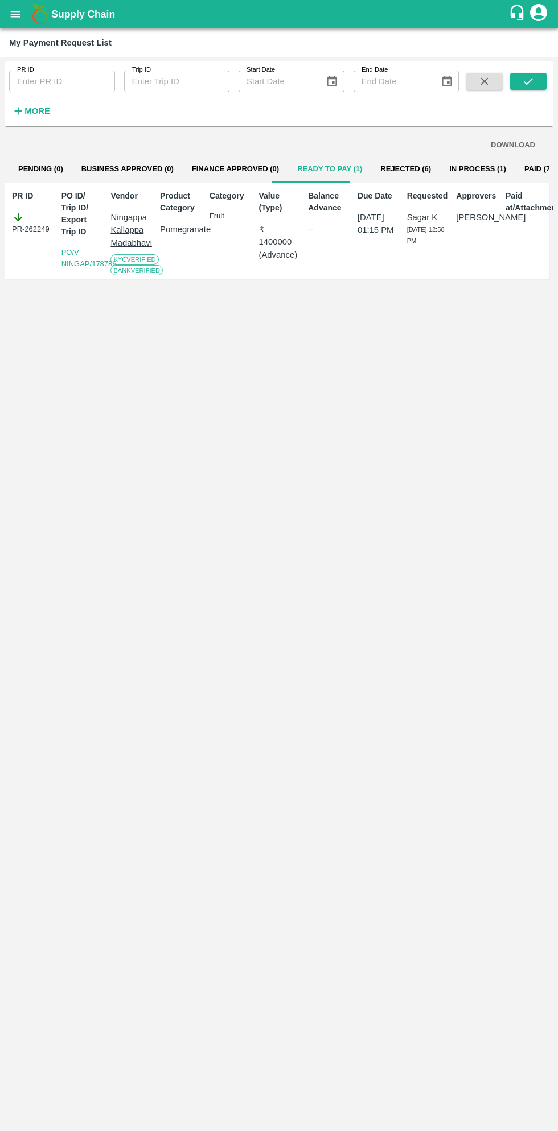
click at [22, 11] on button "open drawer" at bounding box center [15, 14] width 26 height 26
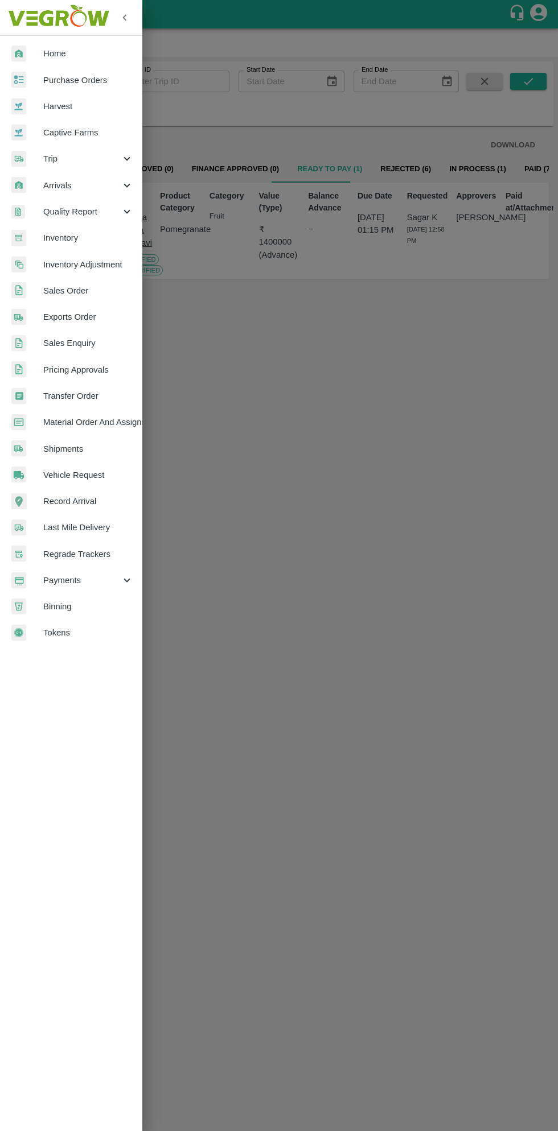
click at [96, 80] on span "Purchase Orders" at bounding box center [88, 80] width 90 height 13
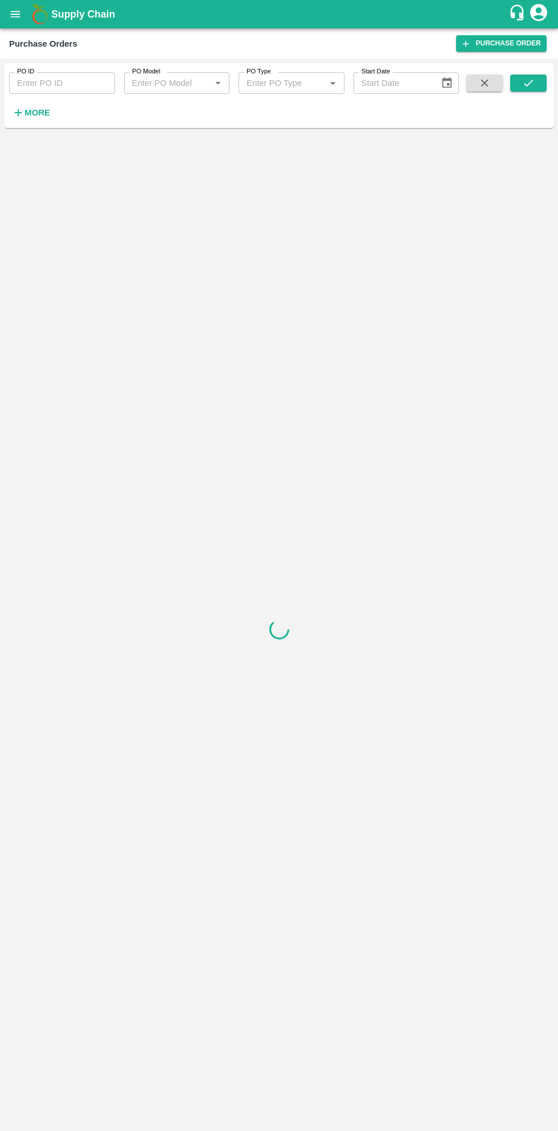
click at [42, 113] on strong "More" at bounding box center [37, 112] width 26 height 9
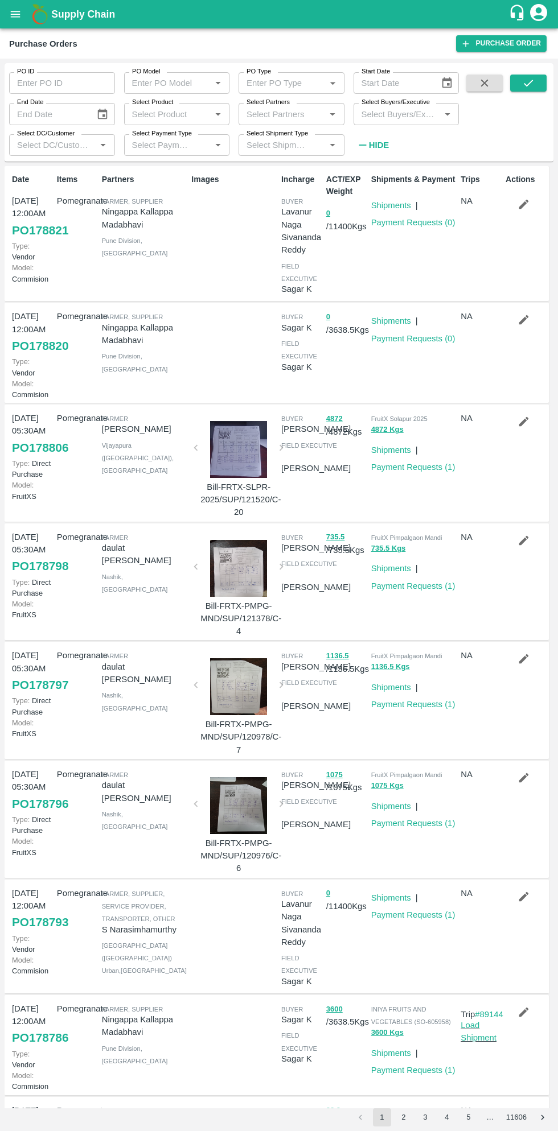
click at [414, 116] on input "Select Buyers/Executive" at bounding box center [397, 113] width 80 height 15
click at [394, 116] on input "Select Buyers/Executive" at bounding box center [397, 113] width 80 height 15
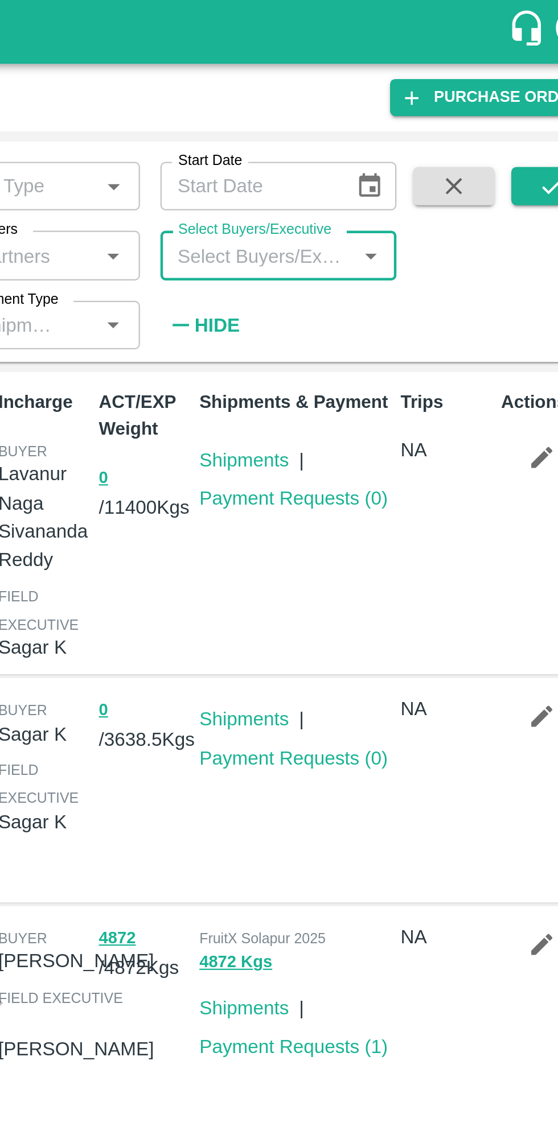
type input "d"
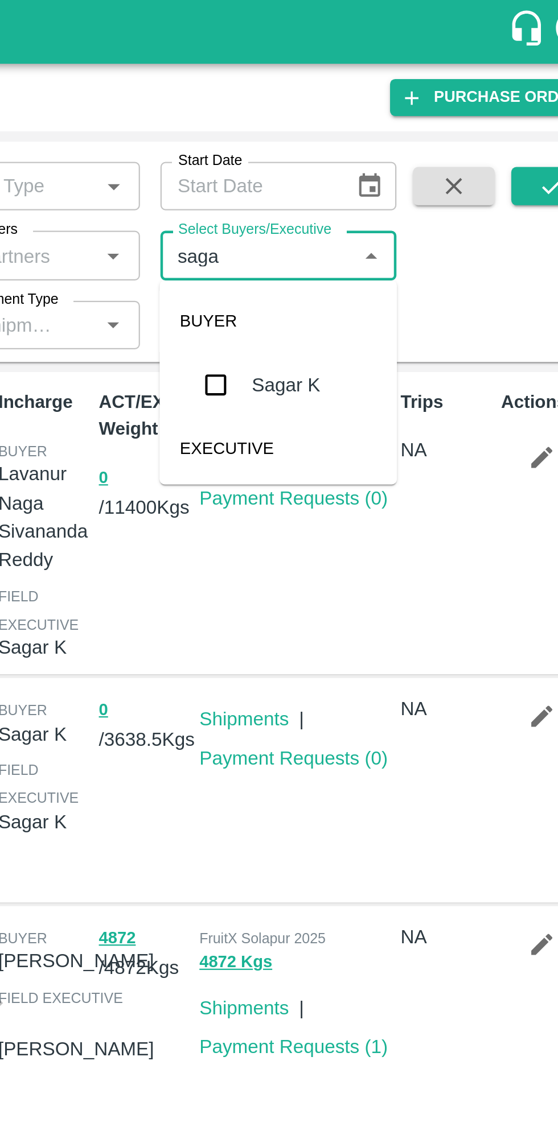
type input "sagar"
click at [387, 175] on input "checkbox" at bounding box center [378, 171] width 23 height 23
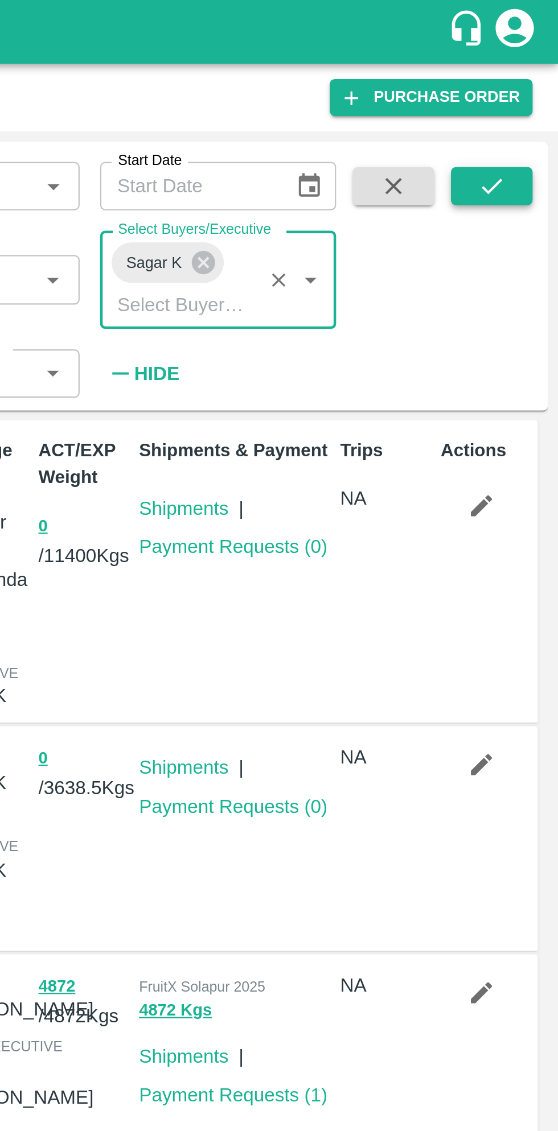
click at [536, 85] on button "submit" at bounding box center [528, 83] width 36 height 17
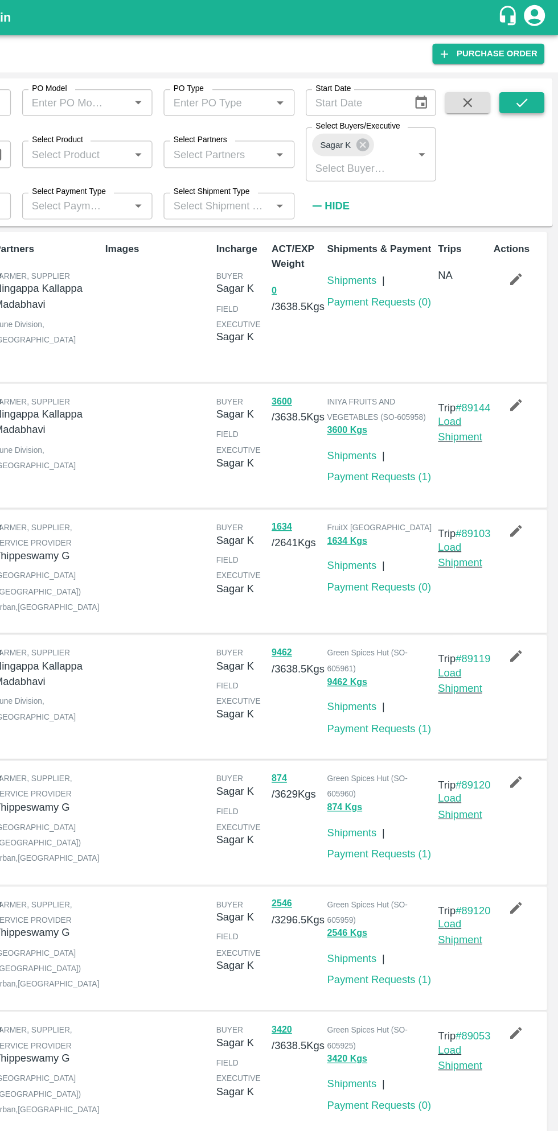
click at [532, 85] on icon "submit" at bounding box center [528, 83] width 13 height 13
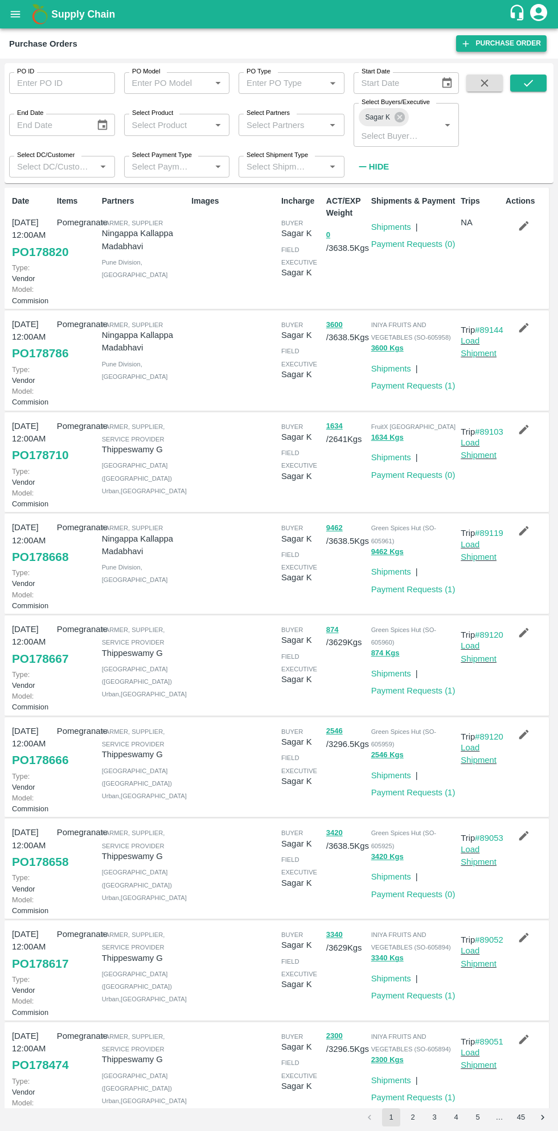
click at [506, 44] on link "Purchase Order" at bounding box center [501, 43] width 90 height 17
click at [42, 248] on link "PO 178820" at bounding box center [40, 252] width 56 height 20
click at [23, 18] on button "open drawer" at bounding box center [15, 14] width 26 height 26
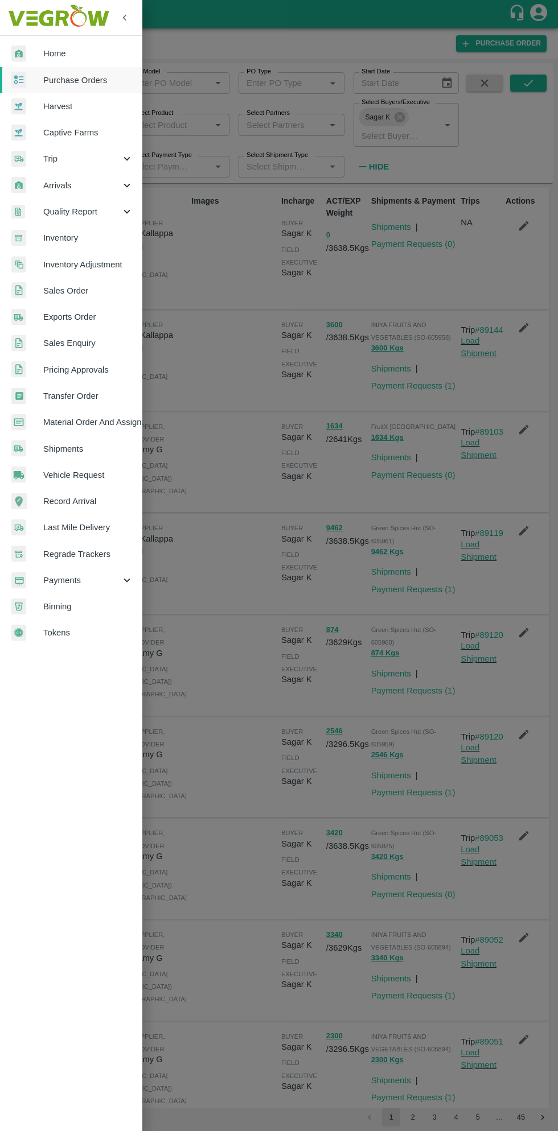
click at [98, 74] on span "Purchase Orders" at bounding box center [88, 80] width 90 height 13
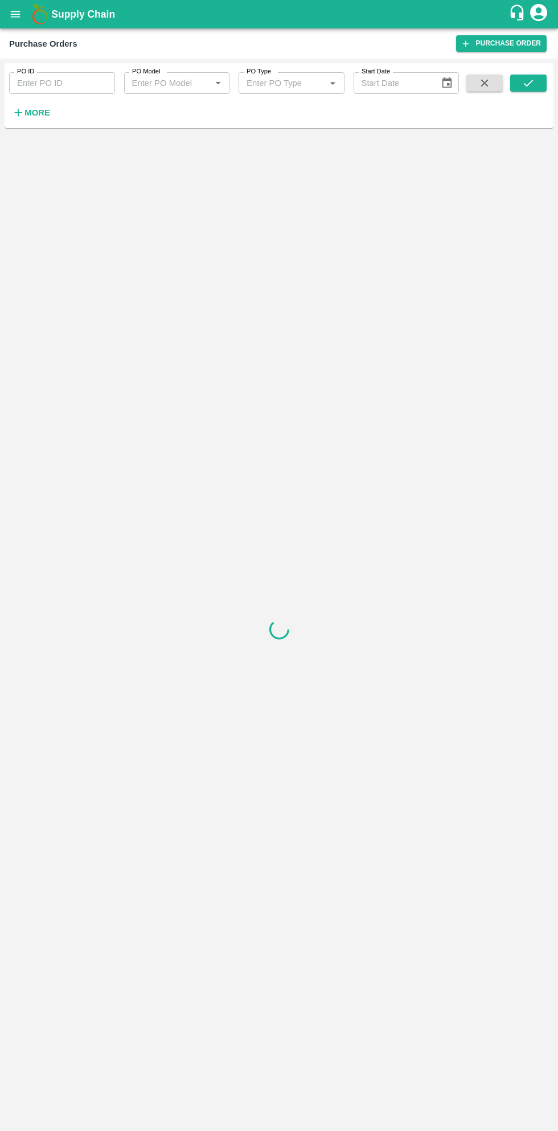
click at [42, 113] on strong "More" at bounding box center [37, 112] width 26 height 9
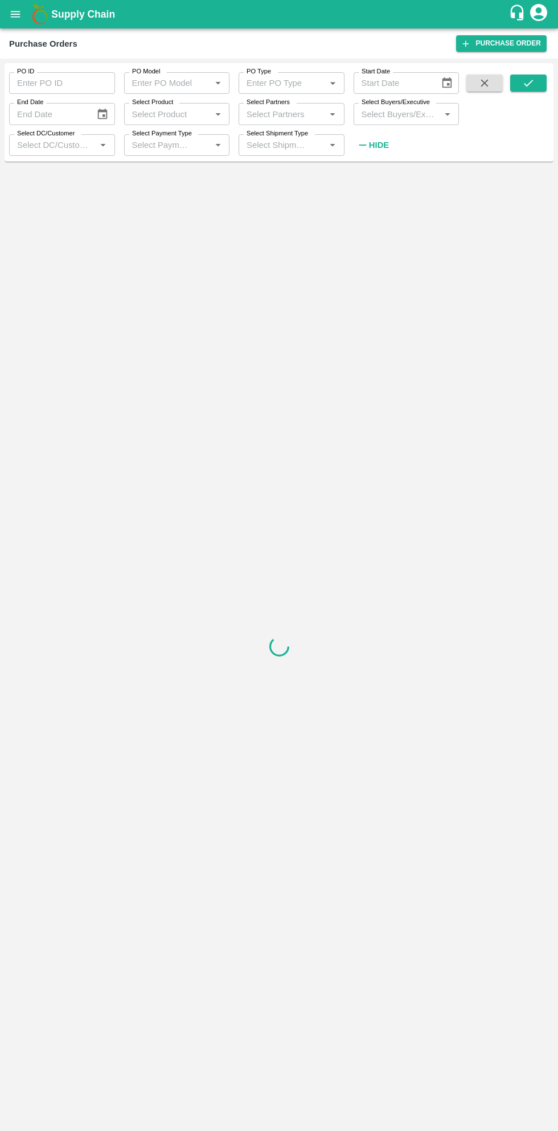
click at [402, 114] on input "Select Buyers/Executive" at bounding box center [397, 113] width 80 height 15
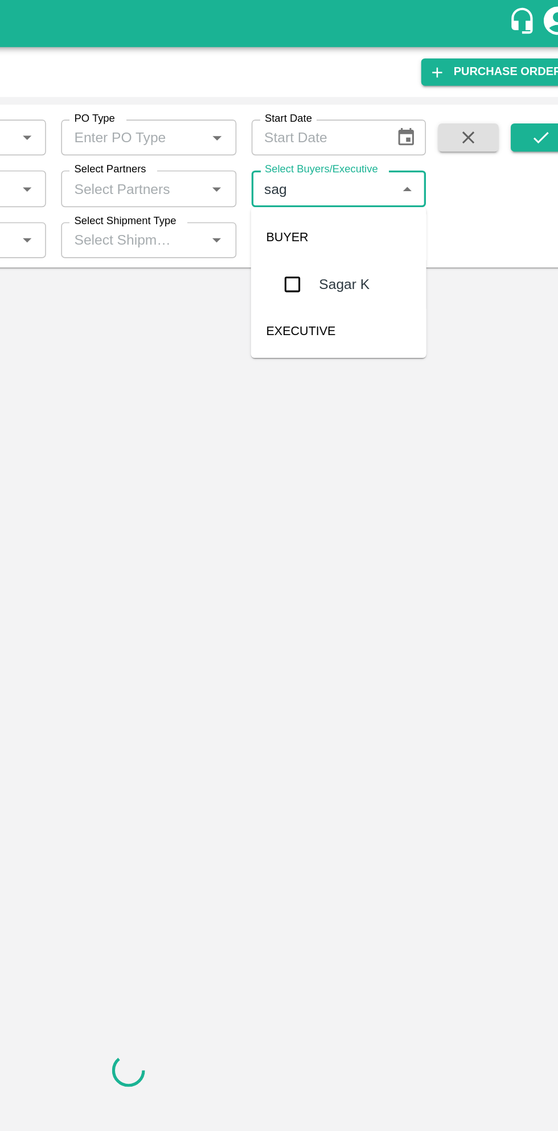
type input "saga"
click at [378, 176] on input "checkbox" at bounding box center [378, 171] width 23 height 23
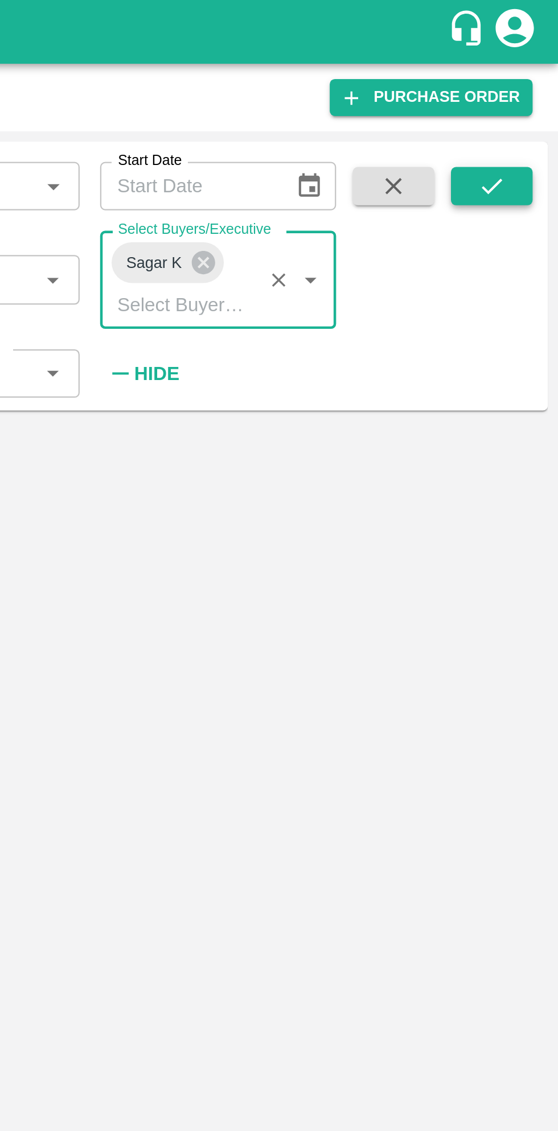
click at [533, 89] on icon "submit" at bounding box center [528, 83] width 13 height 13
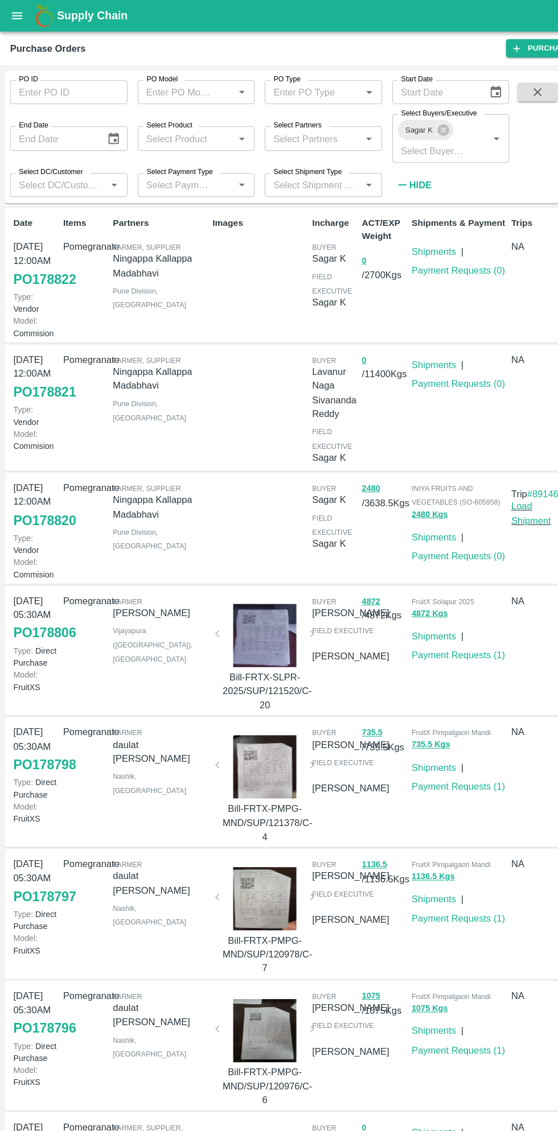
click at [17, 22] on button "open drawer" at bounding box center [15, 14] width 26 height 26
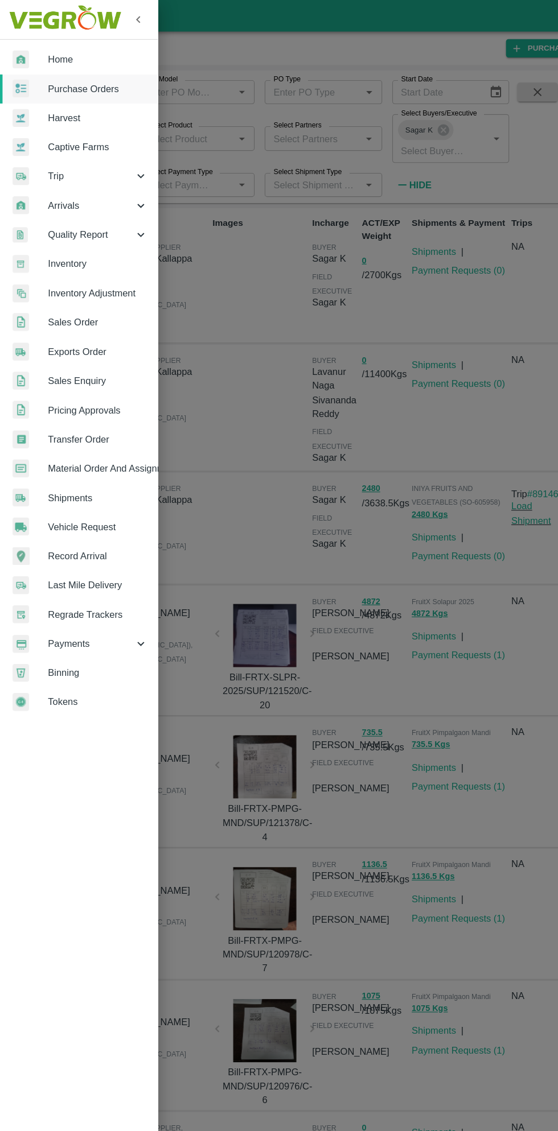
click at [105, 429] on span "Material Order And Assignment" at bounding box center [88, 422] width 90 height 13
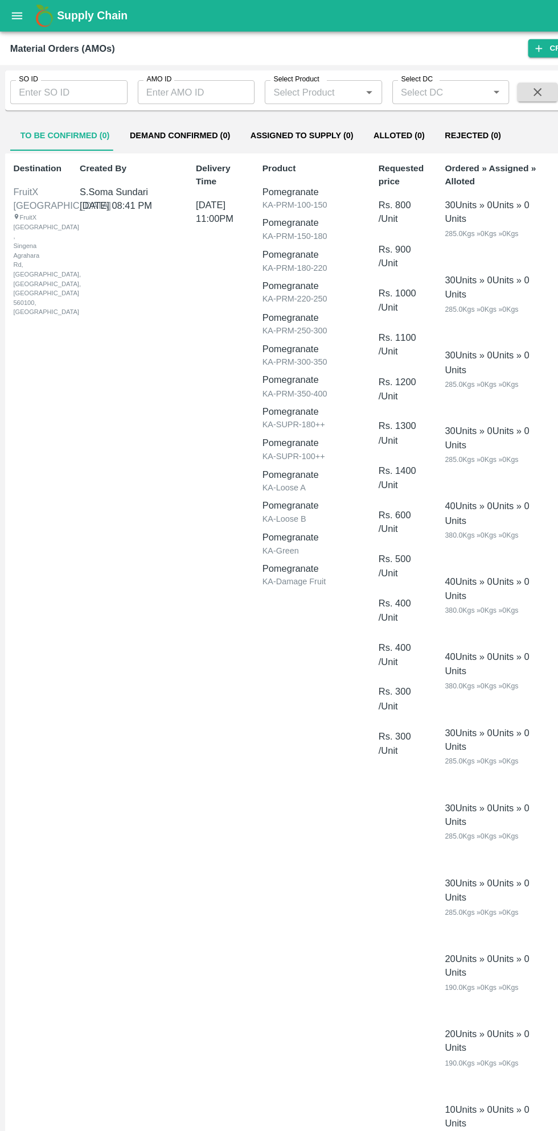
click at [60, 82] on input "SO ID" at bounding box center [62, 83] width 106 height 22
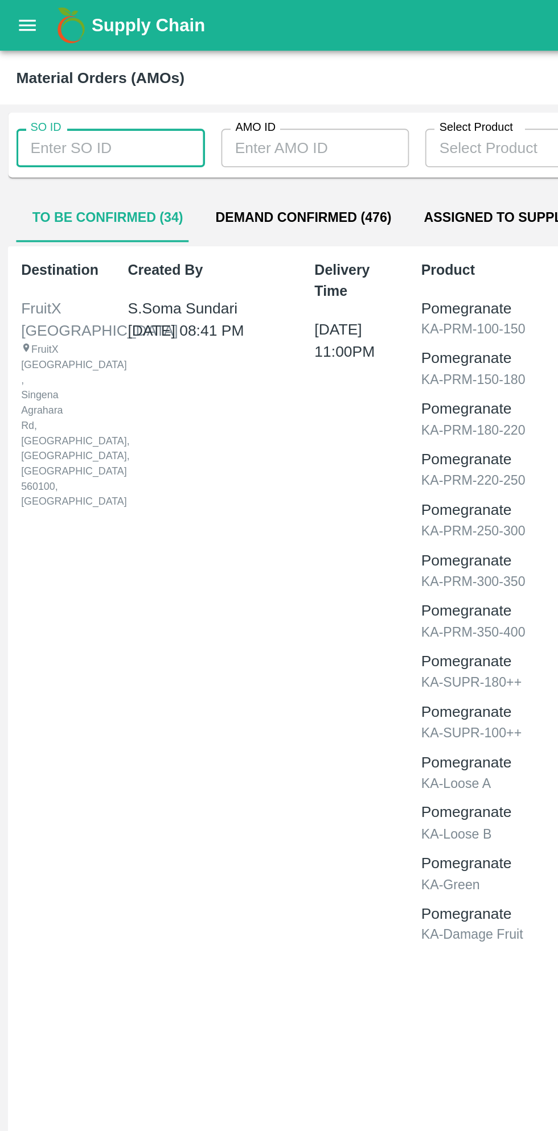
click at [61, 83] on input "SO ID" at bounding box center [62, 83] width 106 height 22
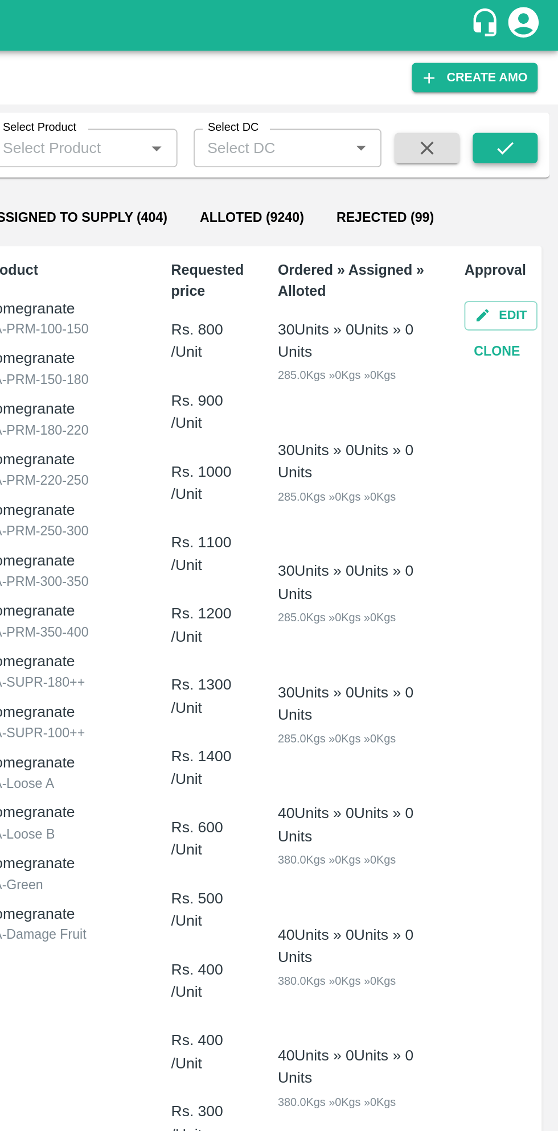
type input "606050"
click at [536, 82] on button "submit" at bounding box center [528, 83] width 36 height 17
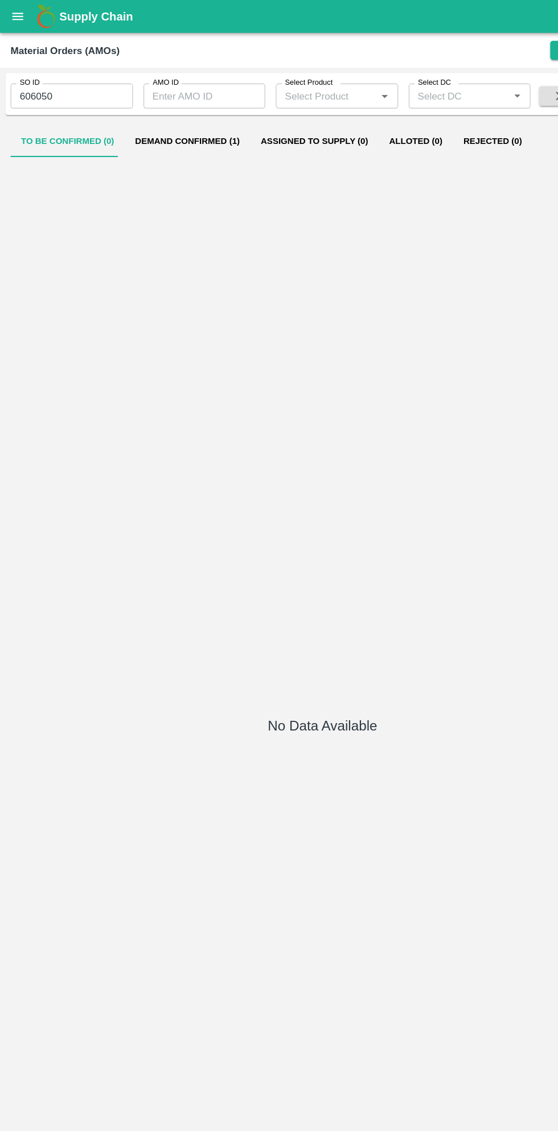
click at [172, 124] on button "Demand Confirmed (1)" at bounding box center [162, 122] width 109 height 27
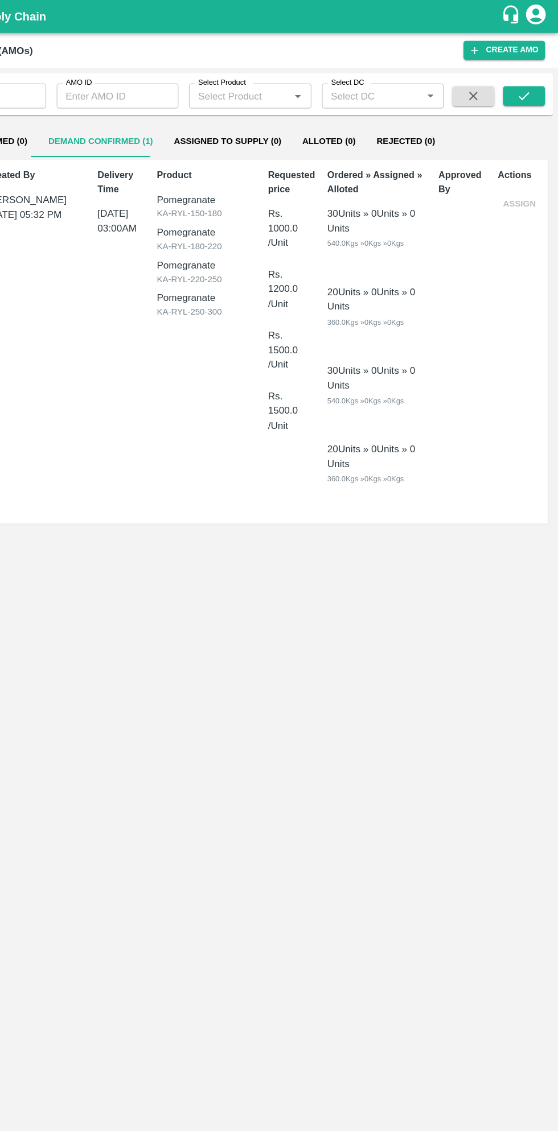
click at [154, 122] on button "Demand Confirmed (1)" at bounding box center [162, 122] width 109 height 27
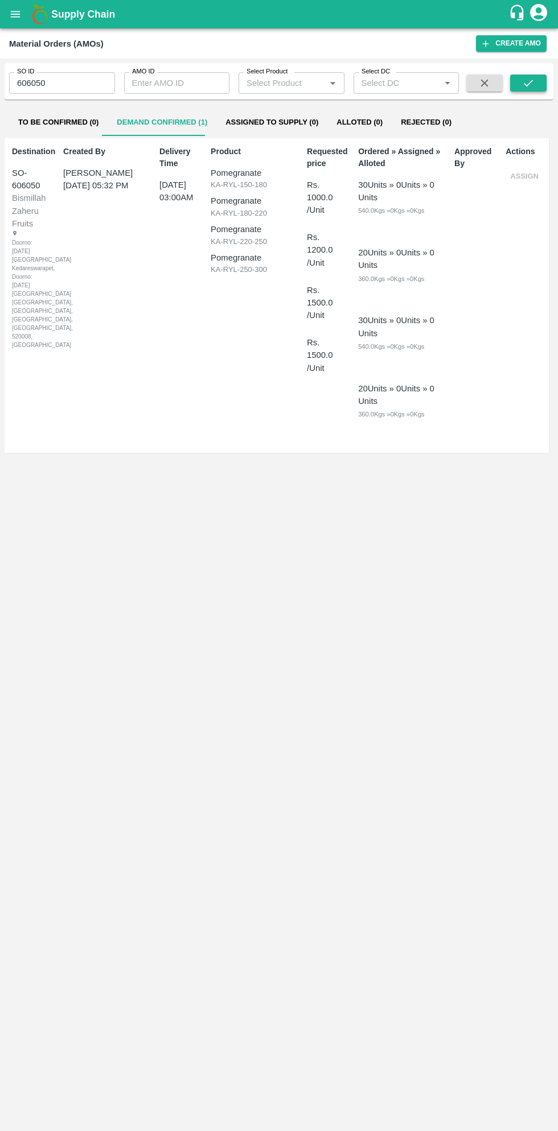
click at [528, 83] on icon "submit" at bounding box center [528, 83] width 13 height 13
click at [526, 78] on icon "submit" at bounding box center [528, 83] width 13 height 13
click at [23, 18] on button "open drawer" at bounding box center [15, 14] width 26 height 26
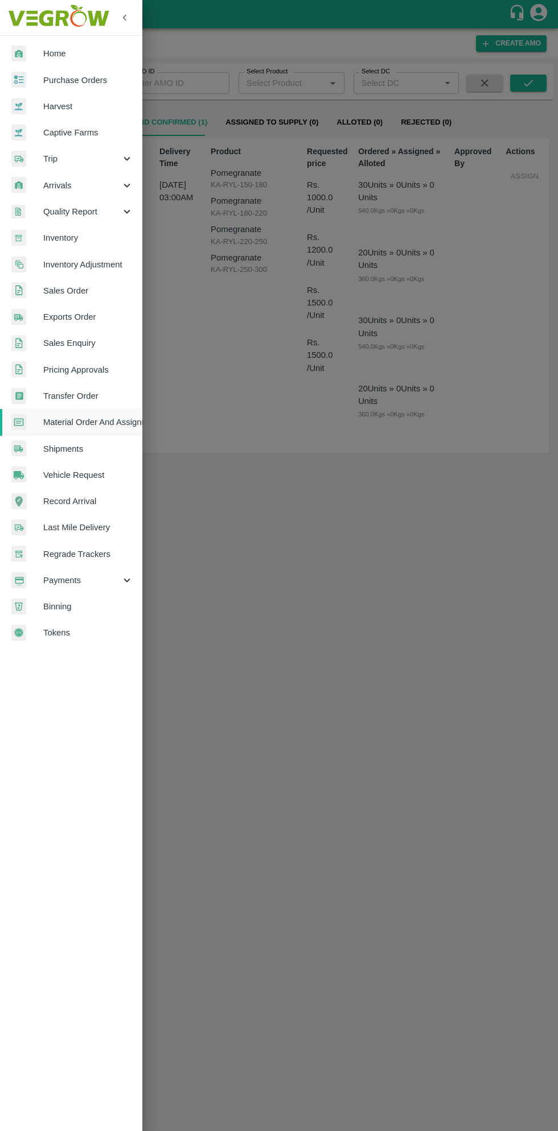
click at [71, 577] on span "Payments" at bounding box center [81, 580] width 77 height 13
click at [108, 606] on span "My Payment Requests" at bounding box center [92, 606] width 81 height 13
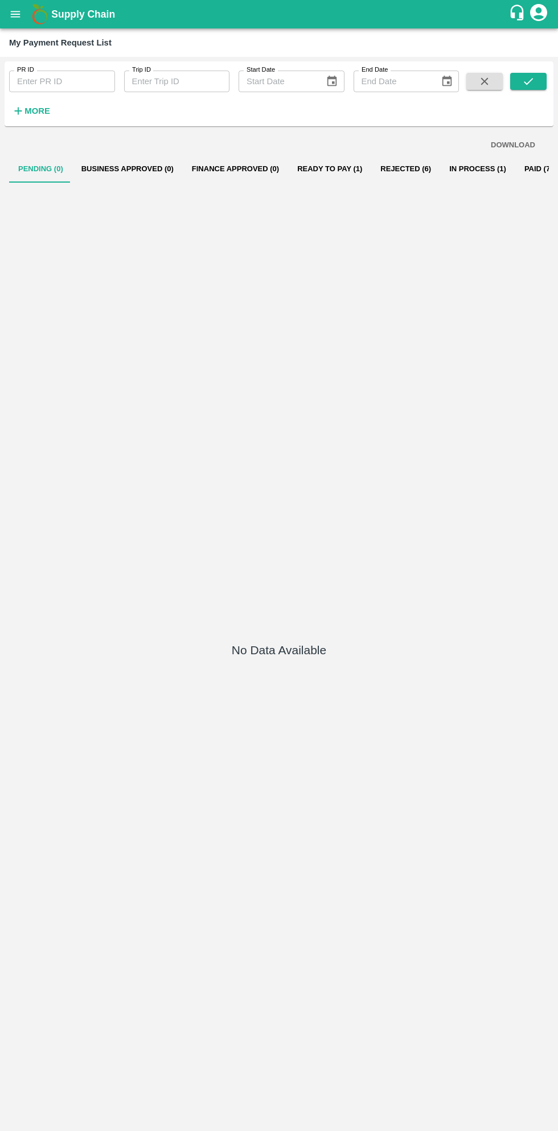
click at [320, 159] on button "Ready To Pay (1)" at bounding box center [329, 168] width 83 height 27
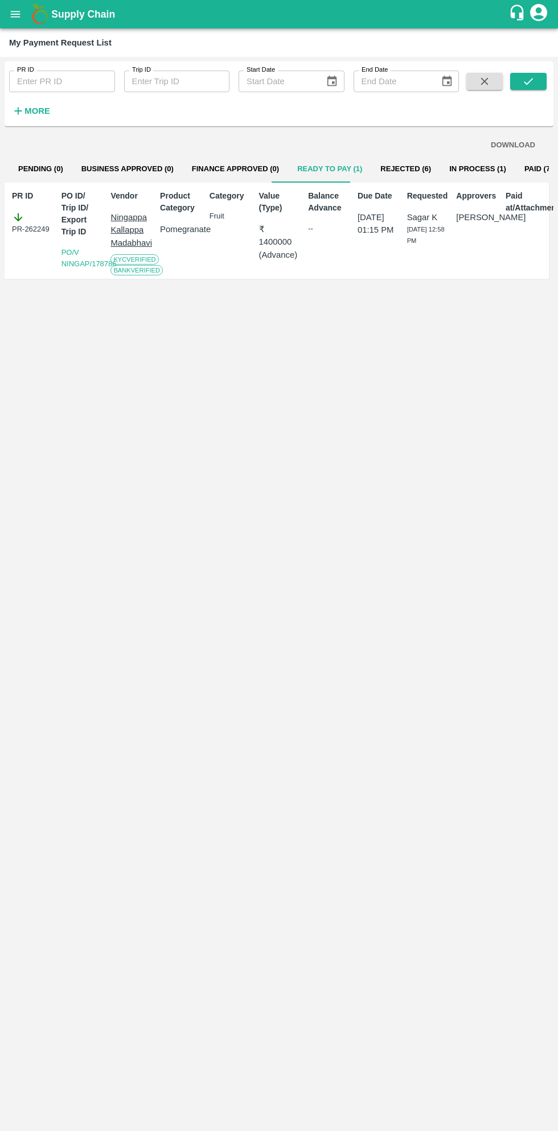
click at [16, 14] on icon "open drawer" at bounding box center [16, 14] width 10 height 6
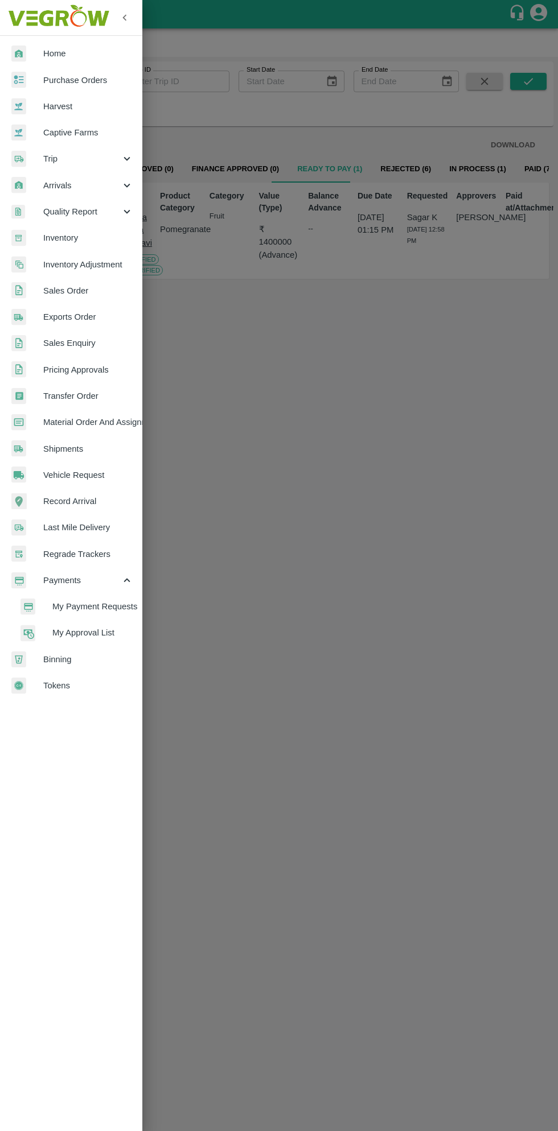
click at [92, 83] on span "Purchase Orders" at bounding box center [88, 80] width 90 height 13
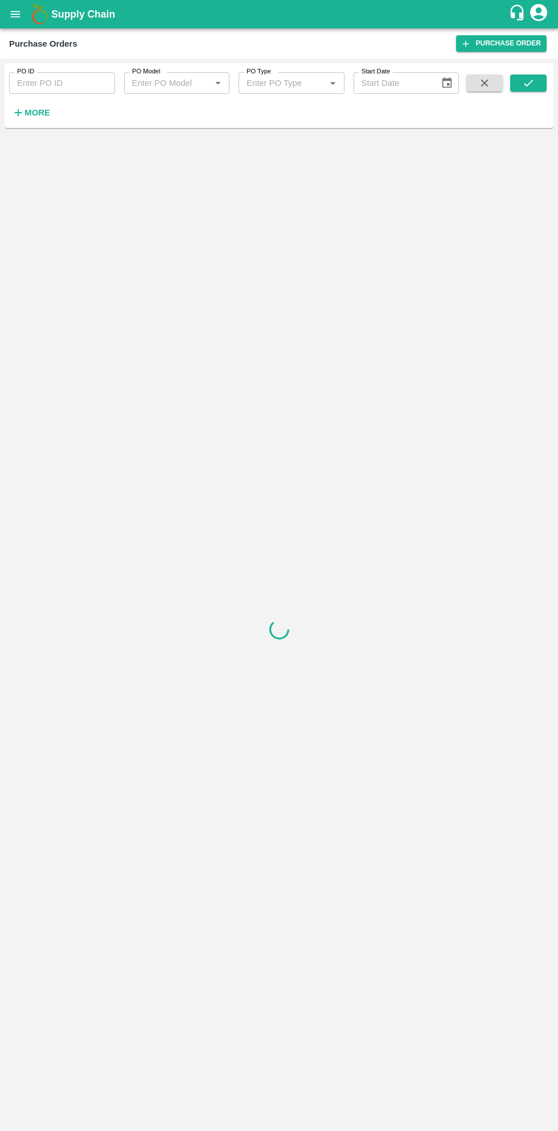
click at [47, 117] on strong "More" at bounding box center [37, 112] width 26 height 9
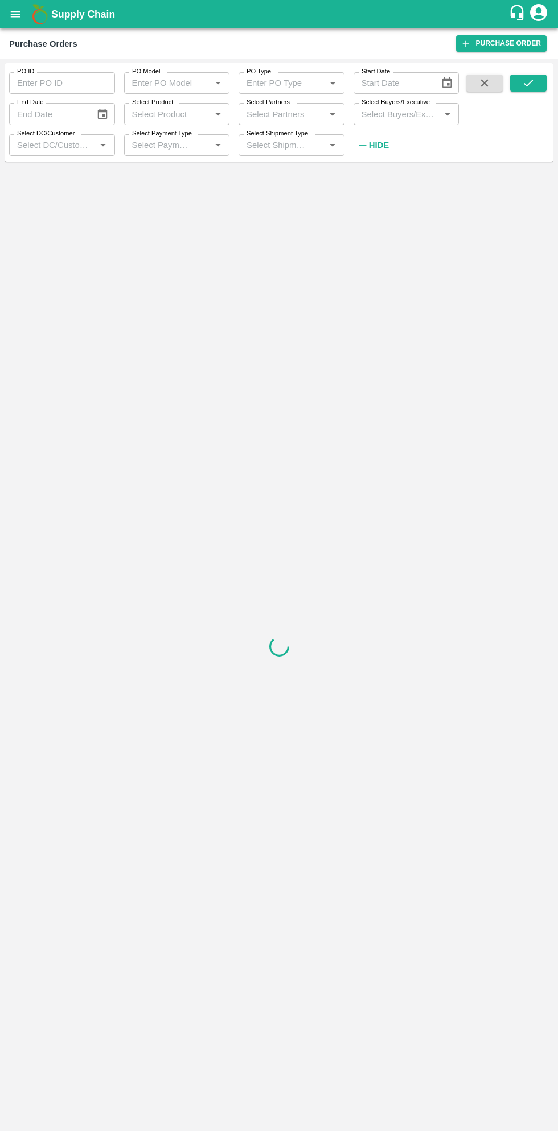
click at [393, 115] on input "Select Buyers/Executive" at bounding box center [397, 113] width 80 height 15
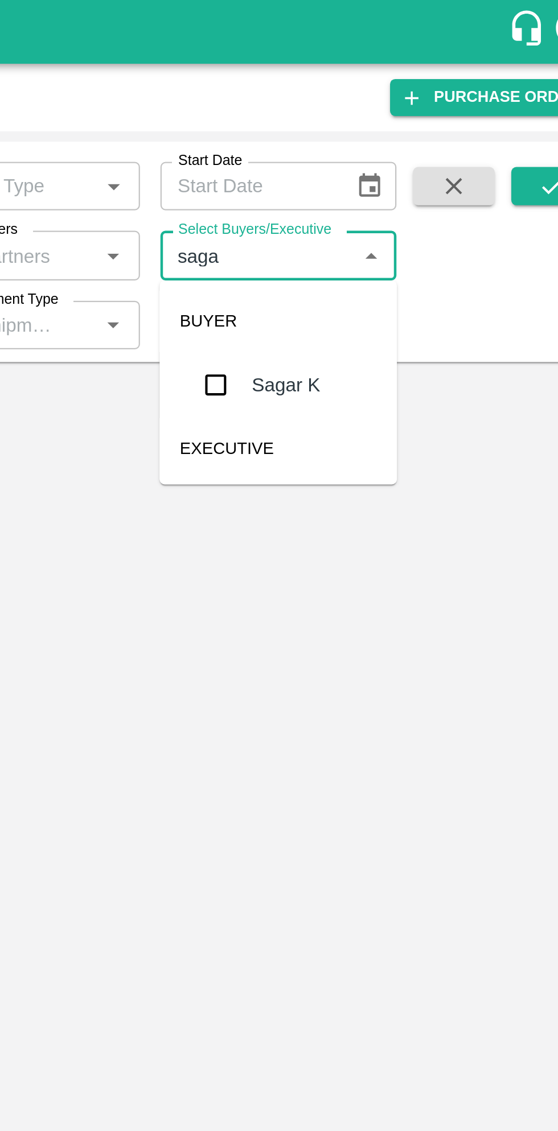
type input "sagar"
click at [381, 171] on input "checkbox" at bounding box center [378, 171] width 23 height 23
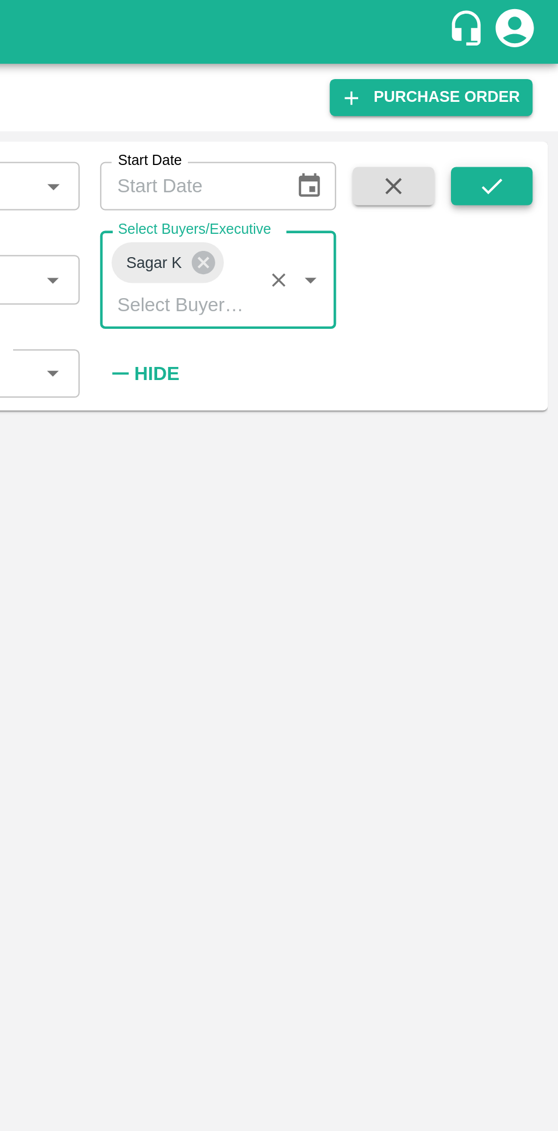
click at [524, 80] on icon "submit" at bounding box center [528, 83] width 13 height 13
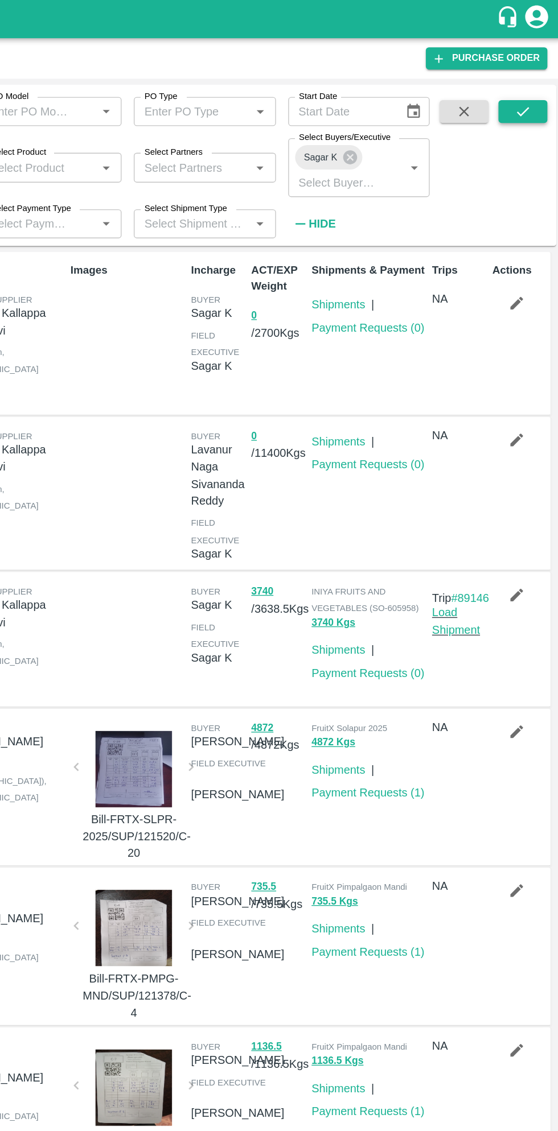
scroll to position [3, 0]
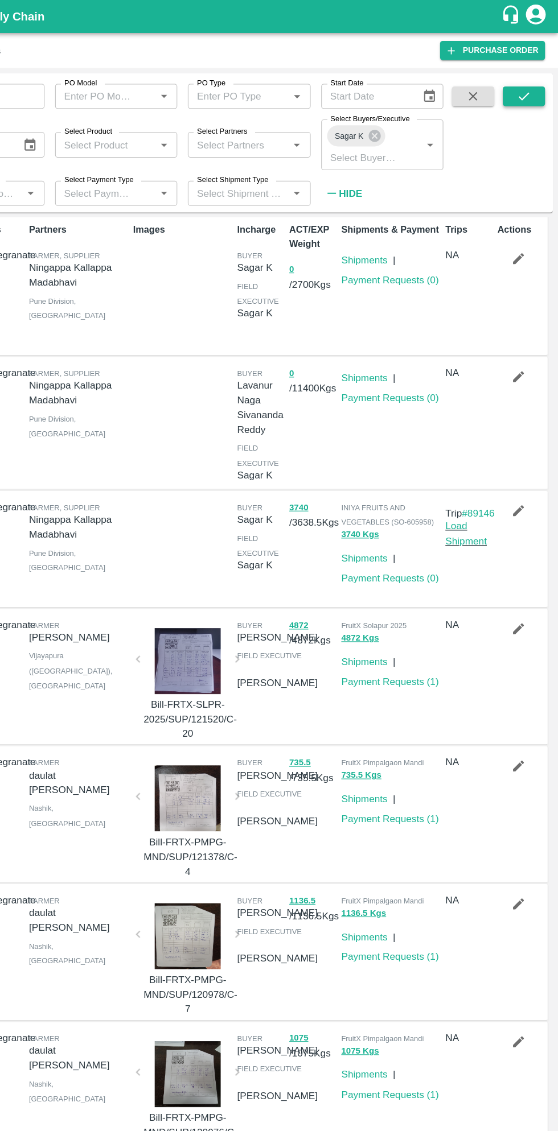
click at [529, 80] on icon "submit" at bounding box center [528, 83] width 13 height 13
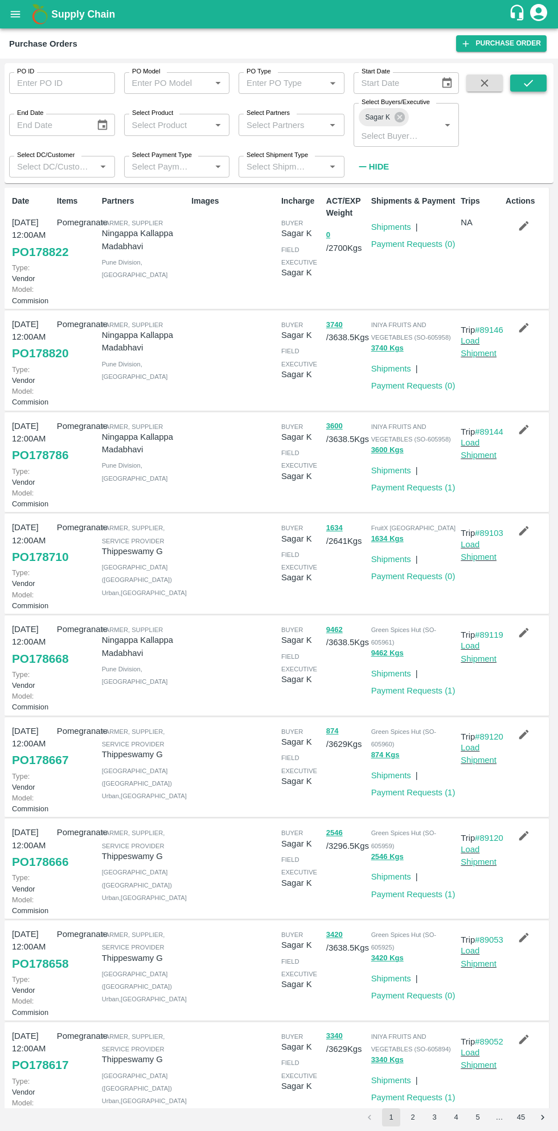
scroll to position [1, 0]
click at [46, 363] on link "PO 178820" at bounding box center [40, 352] width 56 height 20
click at [45, 464] on link "PO 178786" at bounding box center [40, 454] width 56 height 20
click at [15, 14] on icon "open drawer" at bounding box center [16, 14] width 10 height 6
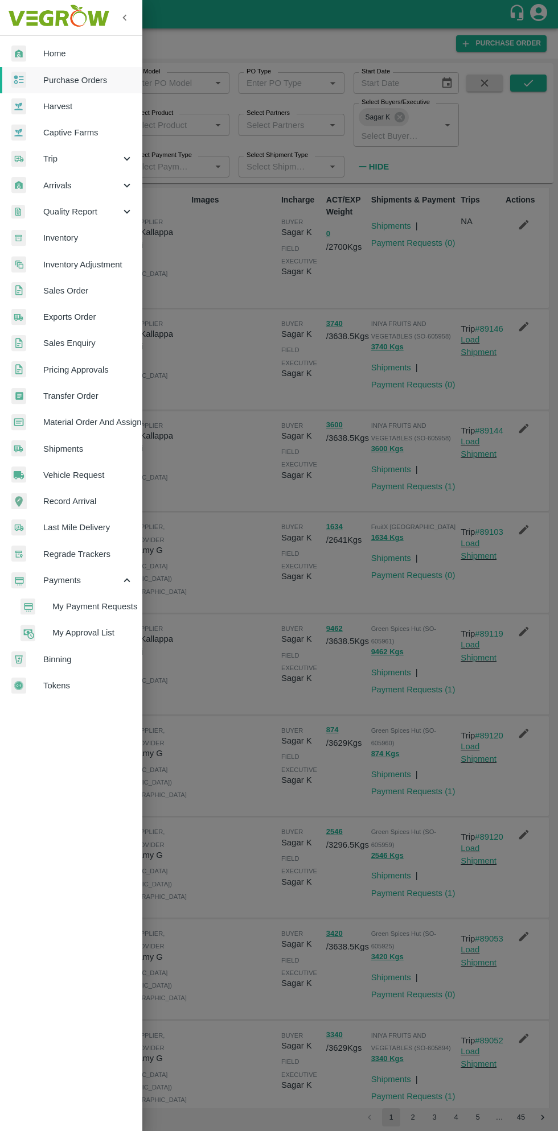
click at [81, 79] on span "Purchase Orders" at bounding box center [88, 80] width 90 height 13
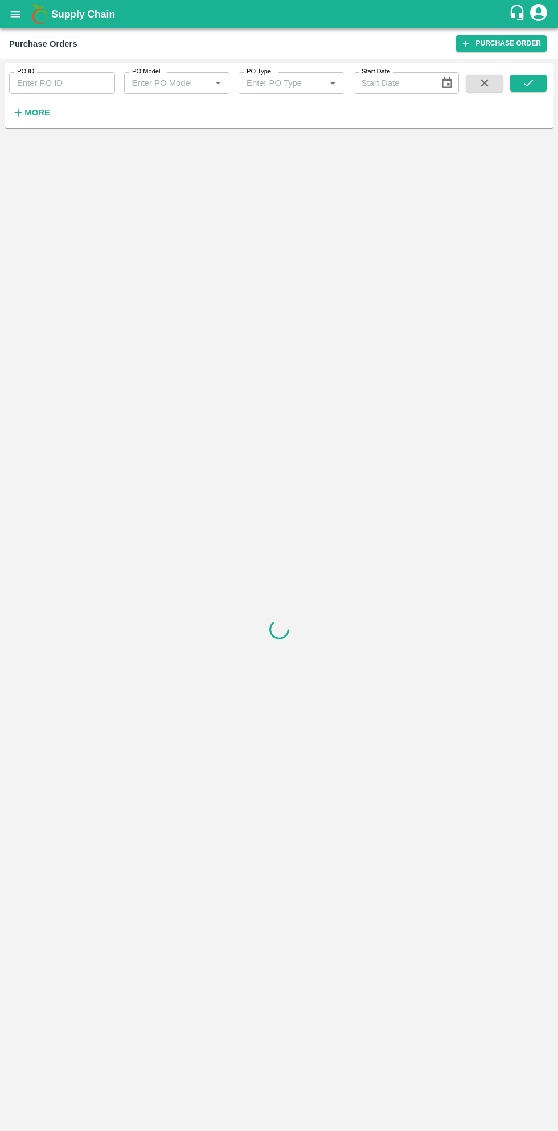
click at [42, 108] on strong "More" at bounding box center [37, 112] width 26 height 9
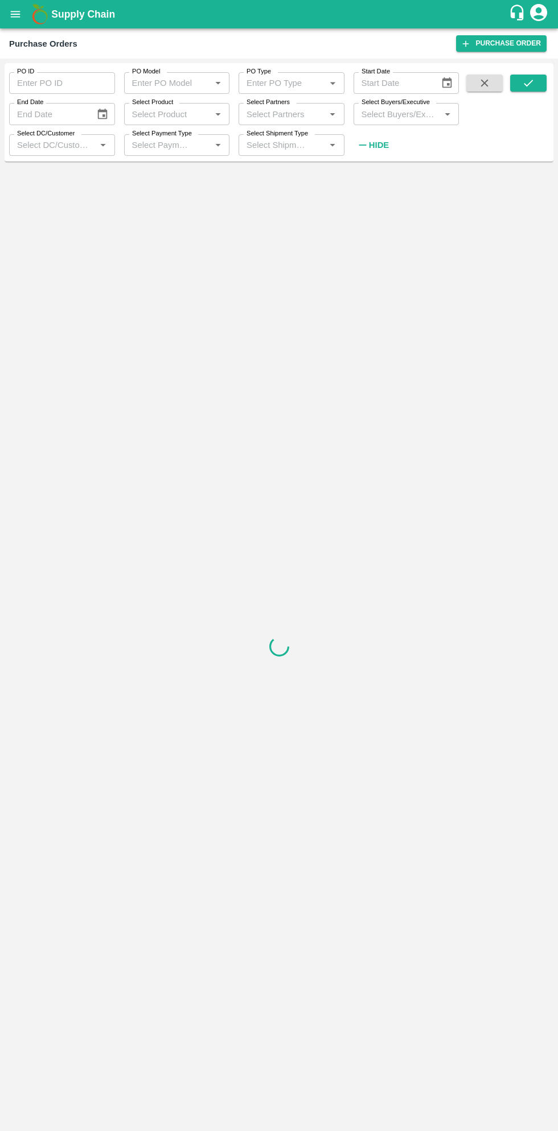
click at [393, 113] on input "Select Buyers/Executive" at bounding box center [397, 113] width 80 height 15
type input "saga"
click at [381, 176] on input "checkbox" at bounding box center [378, 171] width 23 height 23
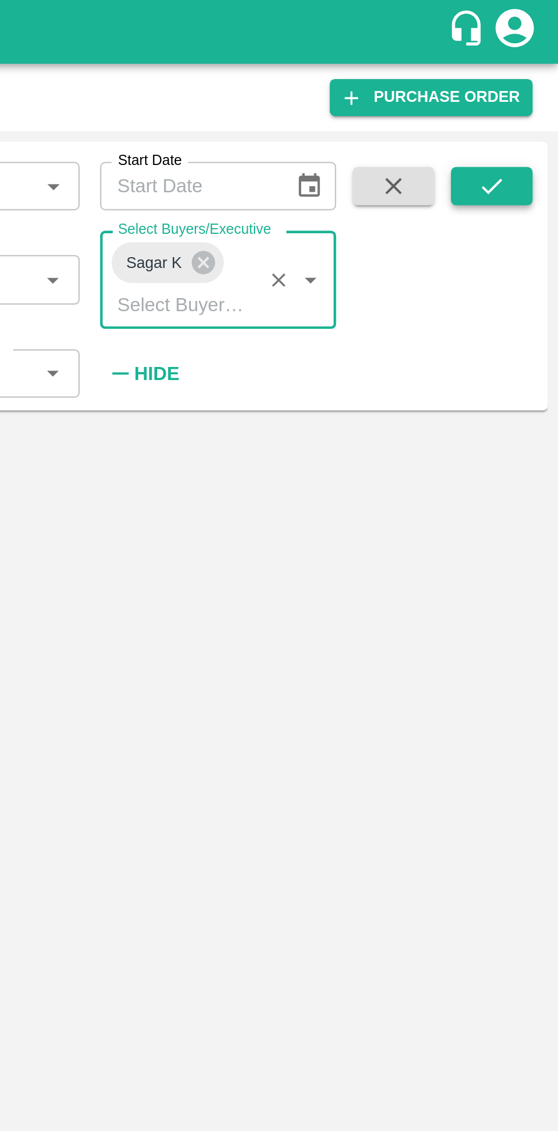
click at [526, 89] on icon "submit" at bounding box center [528, 83] width 13 height 13
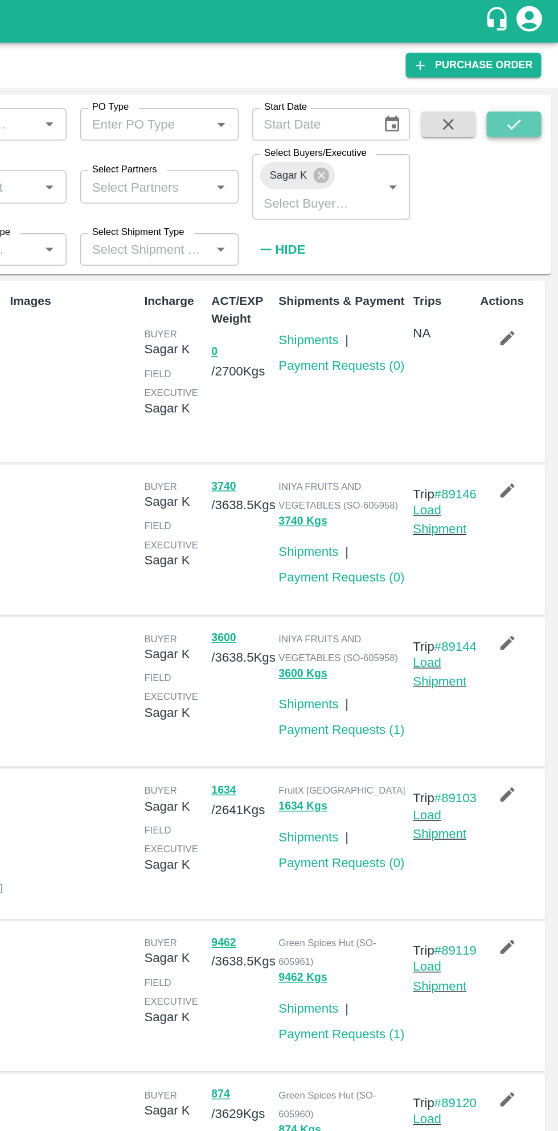
click at [530, 82] on icon "submit" at bounding box center [528, 83] width 9 height 7
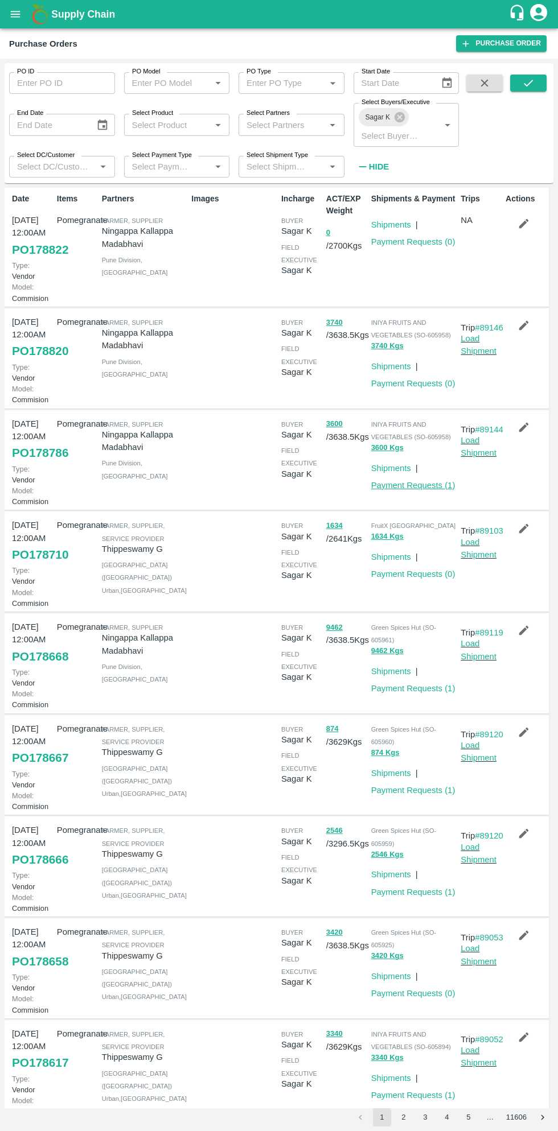
click at [425, 490] on link "Payment Requests ( 1 )" at bounding box center [413, 485] width 84 height 9
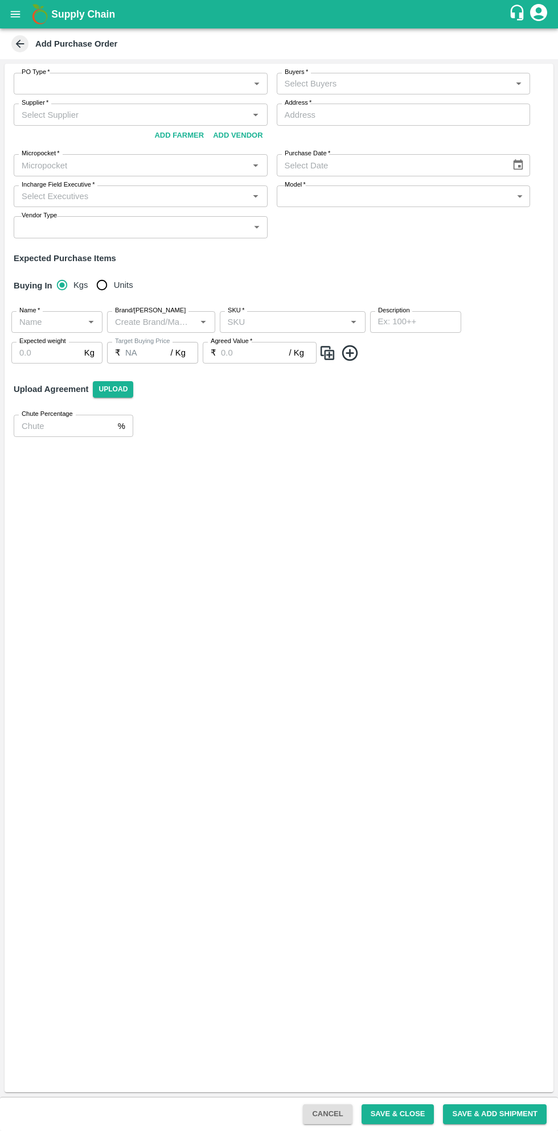
click at [216, 88] on body "Supply Chain Add Purchase Order PO Type   * ​ PO Type Buyers   * Buyers   * Sup…" at bounding box center [279, 565] width 558 height 1131
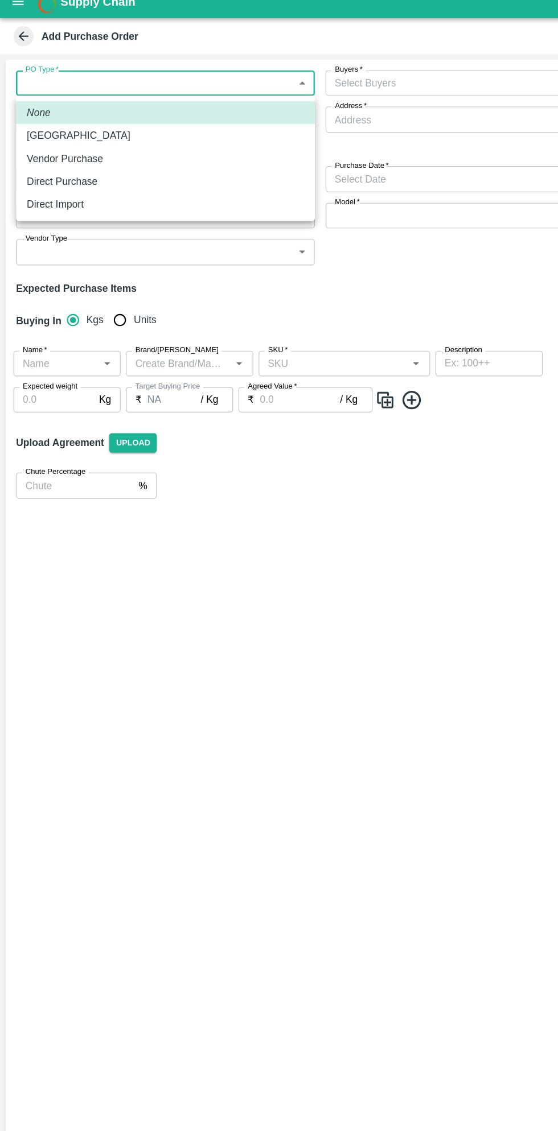
click at [78, 146] on p "Vendor Purchase" at bounding box center [55, 148] width 65 height 13
type input "2"
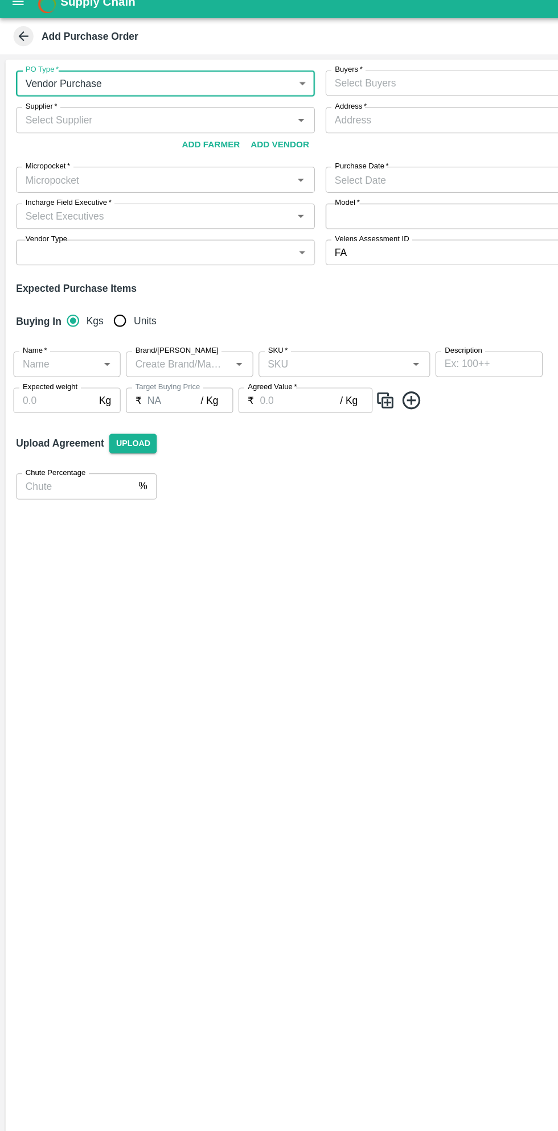
click at [339, 81] on input "Buyers   *" at bounding box center [394, 83] width 228 height 15
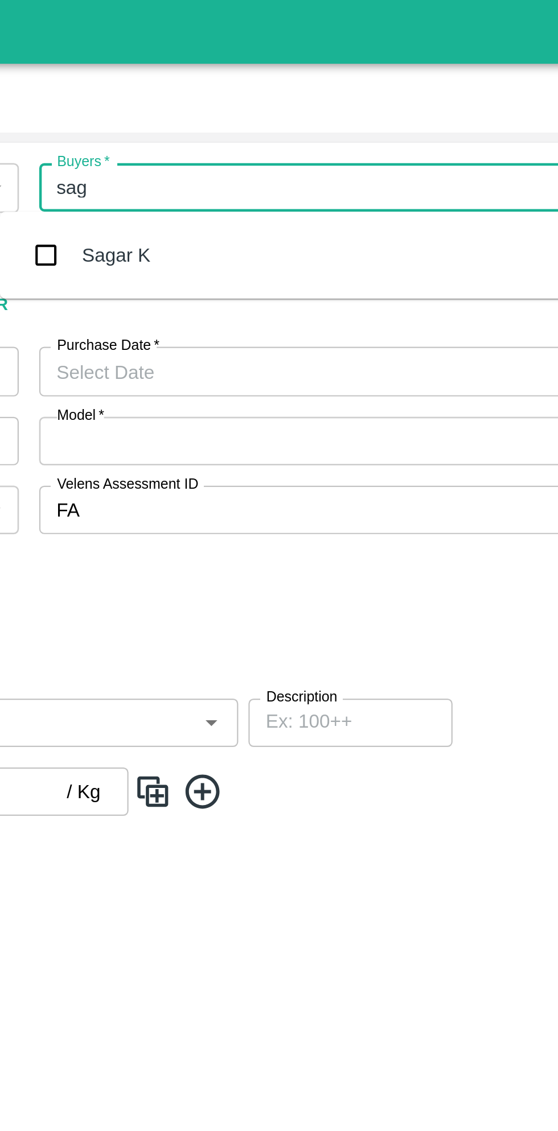
type input "saga"
click at [285, 104] on input "checkbox" at bounding box center [279, 113] width 23 height 23
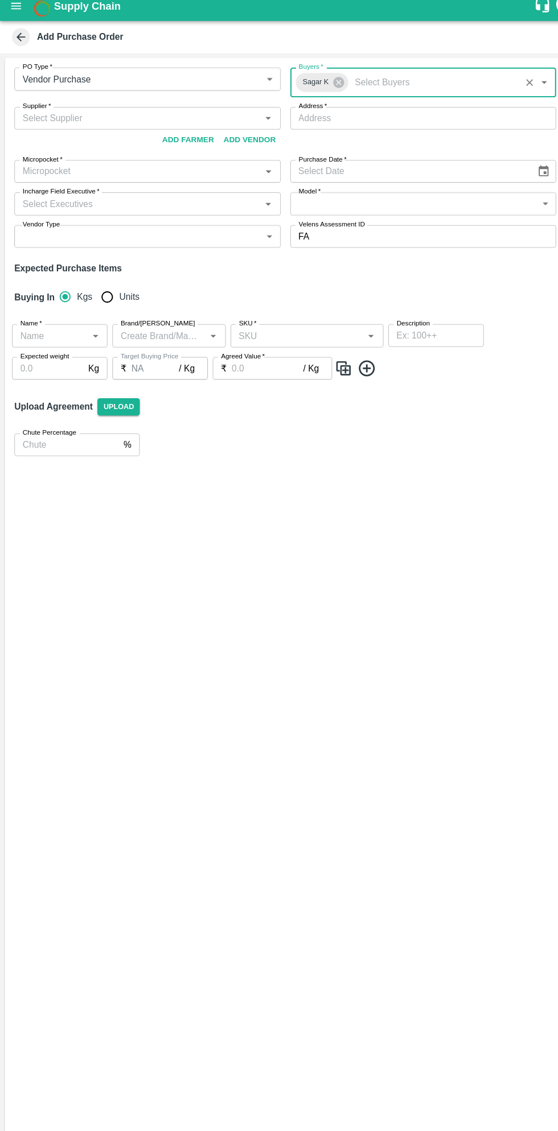
click at [87, 123] on input "Supplier   *" at bounding box center [131, 121] width 228 height 15
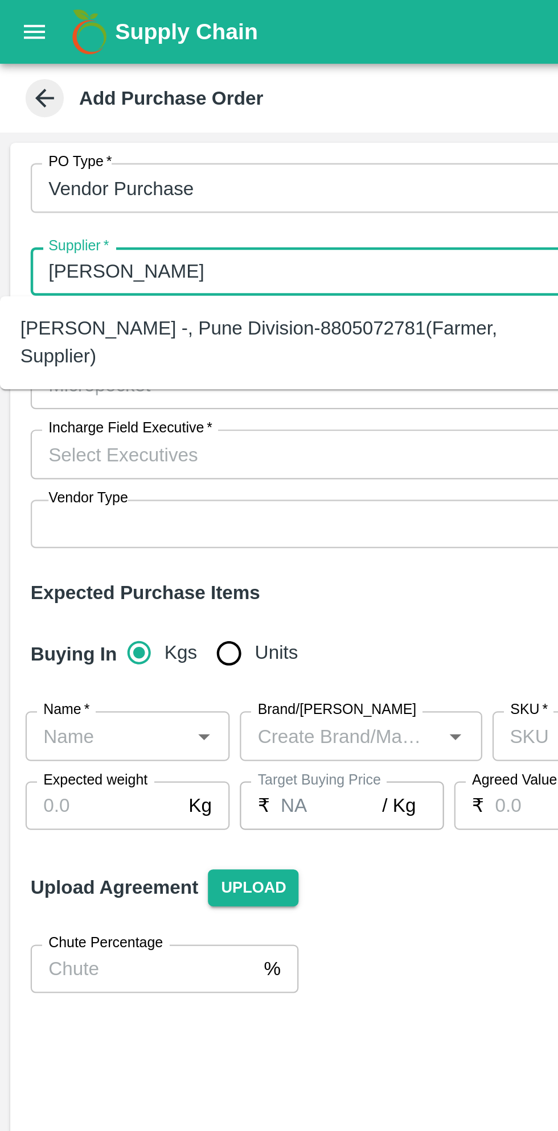
click at [160, 155] on div "[PERSON_NAME] -, Pune Division-8805072781(Farmer, Supplier)" at bounding box center [127, 153] width 236 height 26
type input "[PERSON_NAME] -, Pune Division-8805072781(Farmer, Supplier)"
type input ", Pune Division, , [GEOGRAPHIC_DATA]"
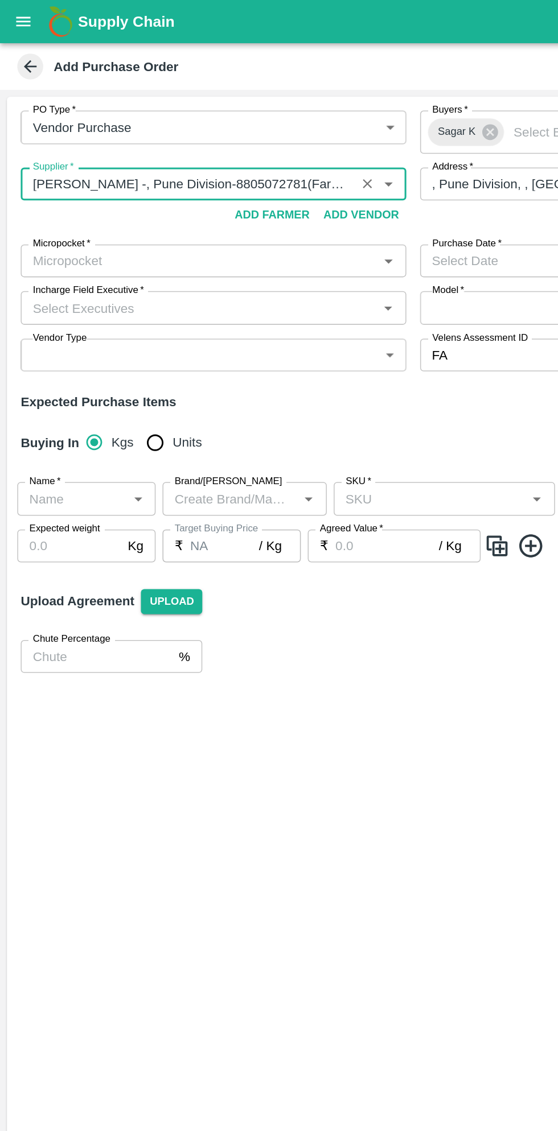
type input "[PERSON_NAME] -, Pune Division-8805072781(Farmer, Supplier)"
click at [170, 172] on input "Micropocket   *" at bounding box center [131, 171] width 228 height 15
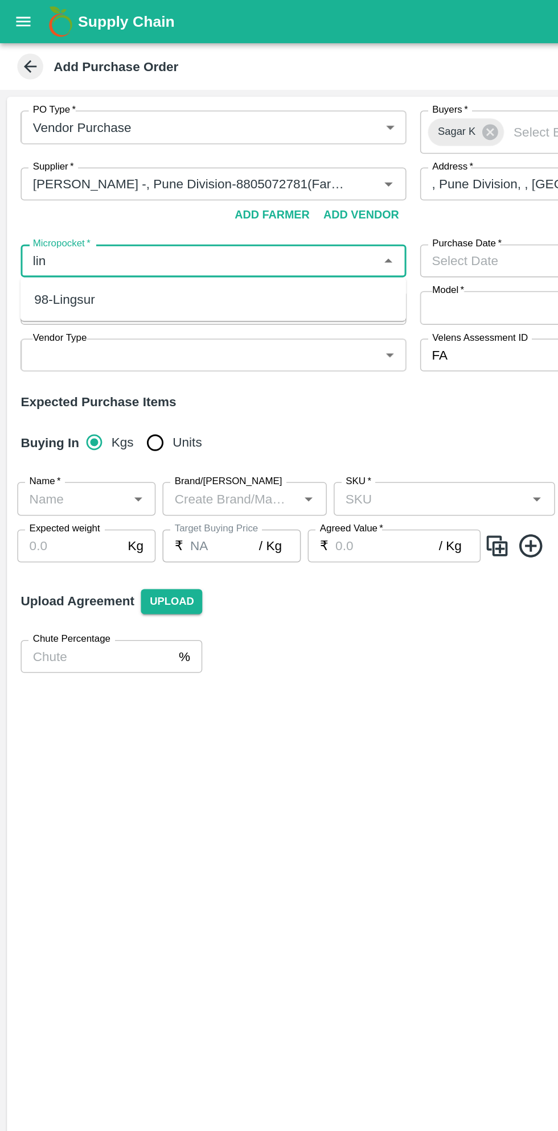
click at [192, 198] on div "98-Lingsur" at bounding box center [141, 196] width 254 height 19
type input "98-Lingsur"
click at [155, 200] on input "Incharge Field Executive   *" at bounding box center [131, 202] width 228 height 15
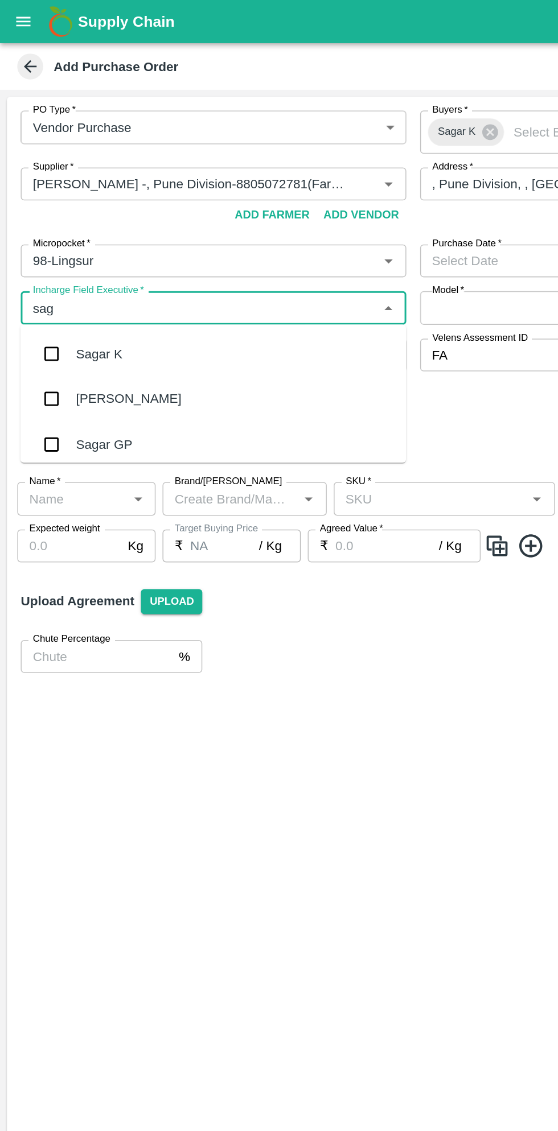
type input "saga"
click at [39, 233] on input "checkbox" at bounding box center [34, 233] width 23 height 23
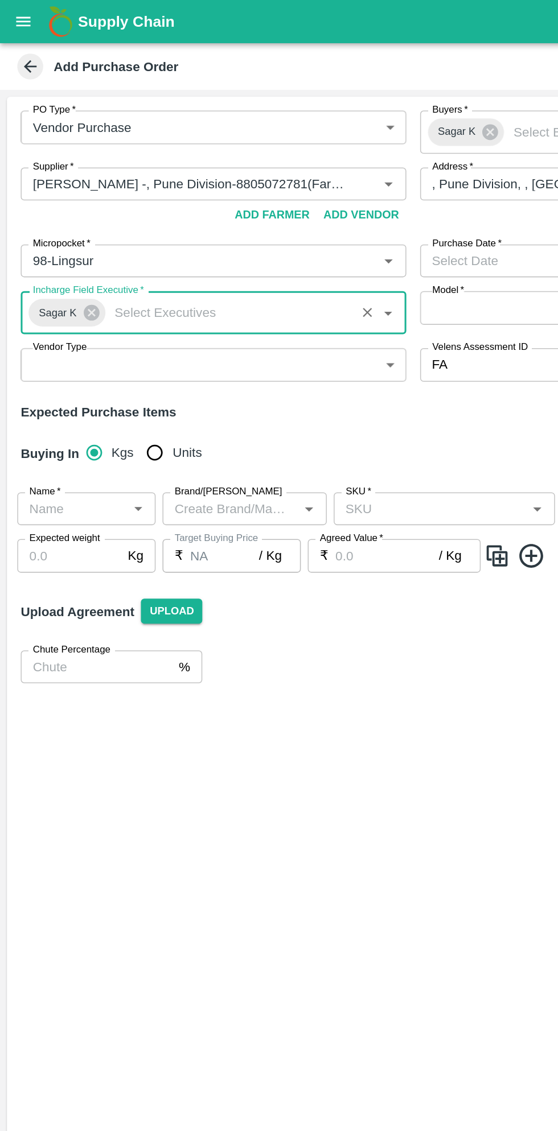
click at [183, 241] on body "Supply Chain Add Purchase Order PO Type   * Vendor Purchase 2 PO Type Buyers   …" at bounding box center [279, 565] width 558 height 1131
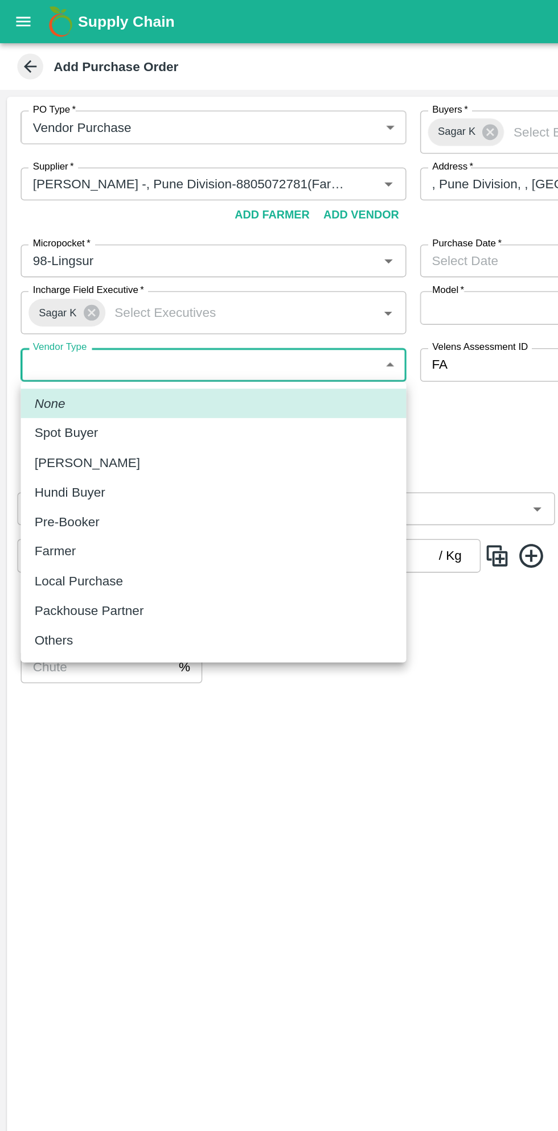
click at [51, 280] on p "Spot Buyer" at bounding box center [44, 285] width 42 height 13
type input "SPOT_BUYER"
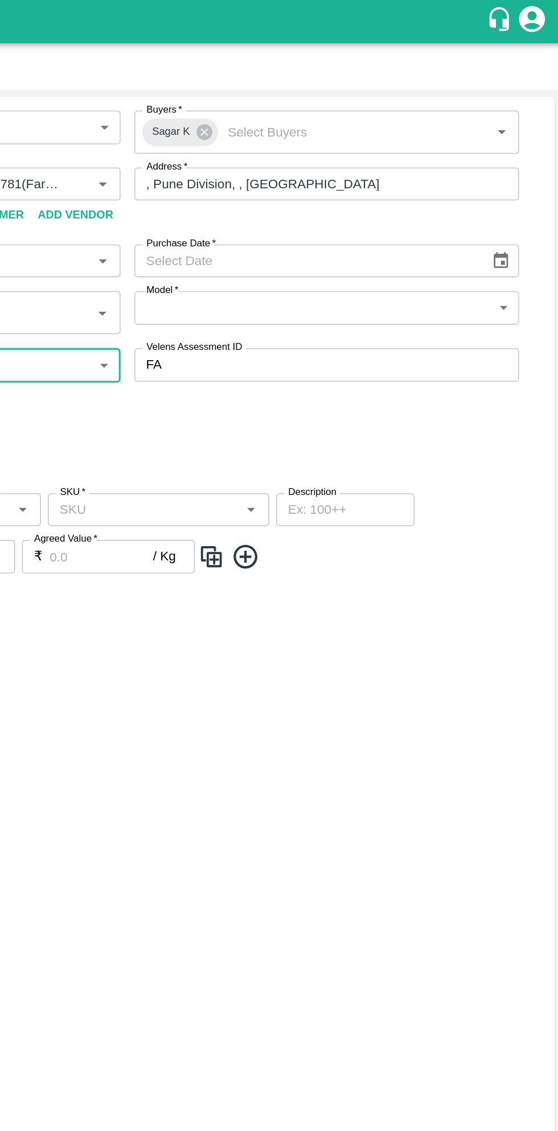
click at [516, 167] on icon "Choose date" at bounding box center [518, 171] width 10 height 11
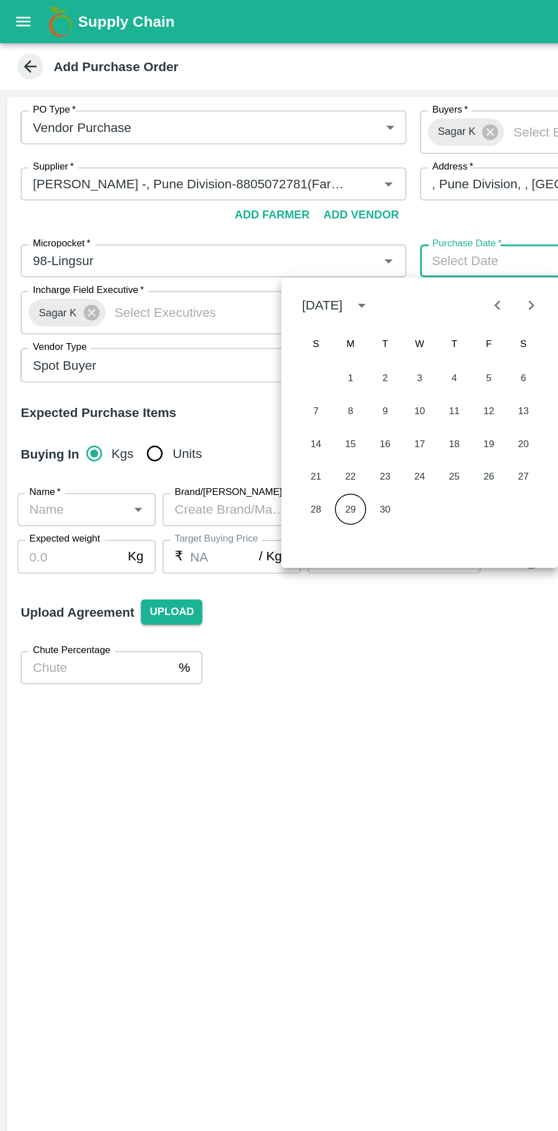
click at [230, 335] on button "29" at bounding box center [230, 335] width 20 height 20
type input "[DATE]"
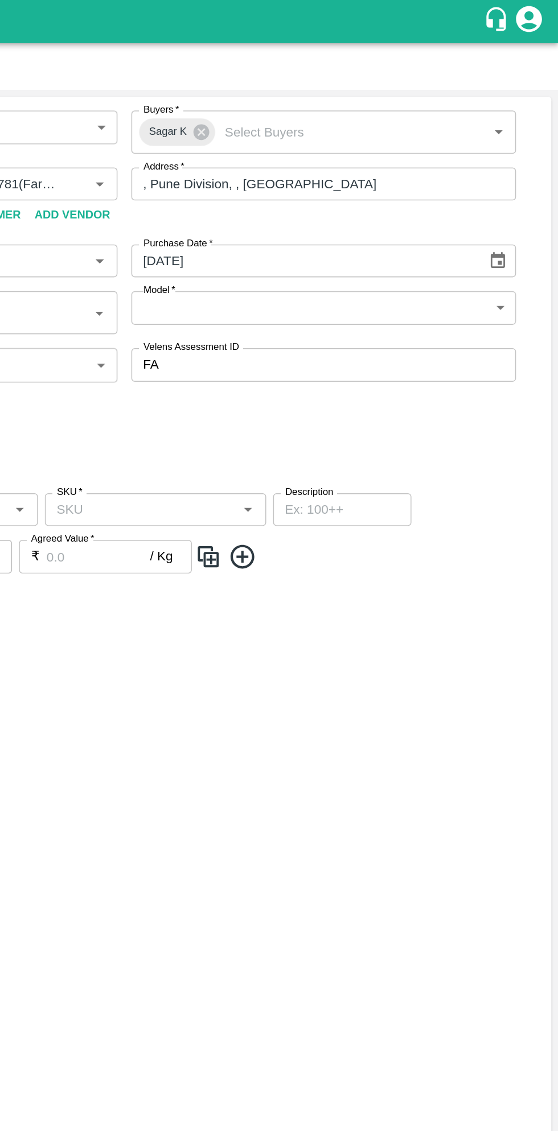
click at [454, 199] on body "Supply Chain Add Purchase Order PO Type   * Vendor Purchase 2 PO Type Buyers   …" at bounding box center [279, 565] width 558 height 1131
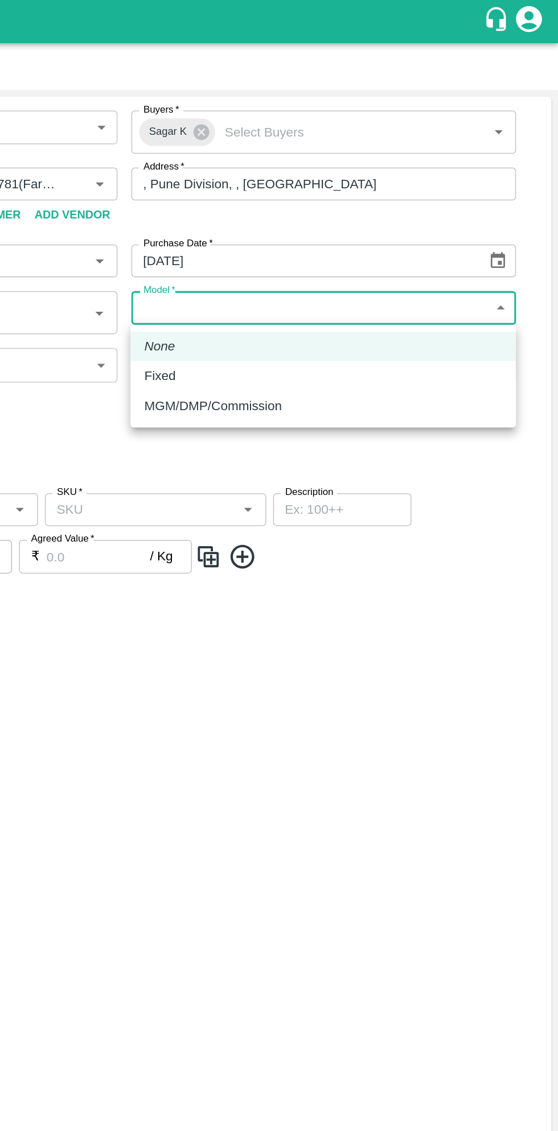
click at [353, 271] on p "MGM/DMP/Commission" at bounding box center [330, 267] width 90 height 13
type input "Commision"
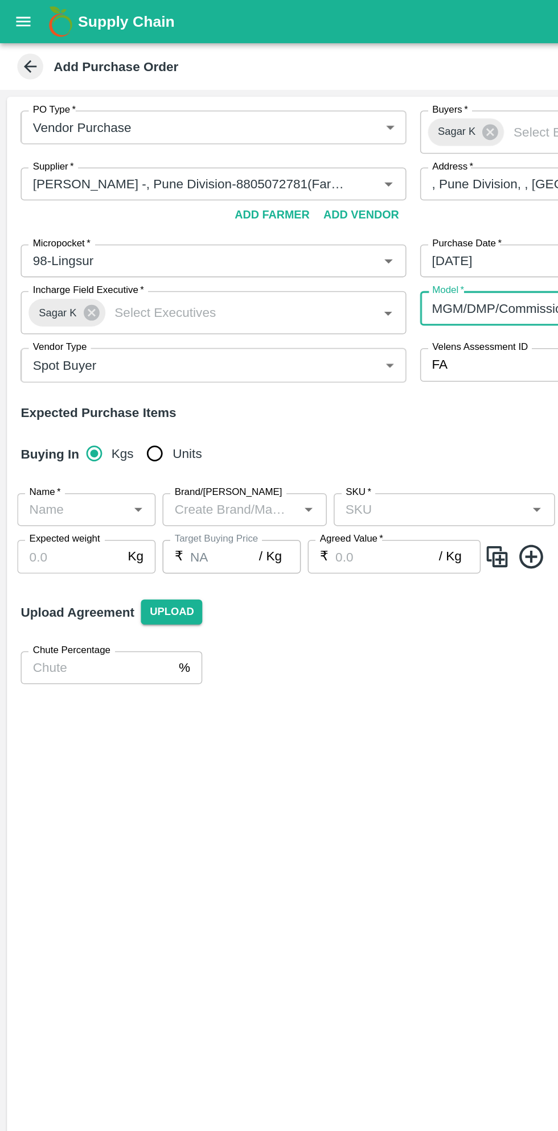
click at [105, 300] on input "Units" at bounding box center [101, 298] width 23 height 23
radio input "true"
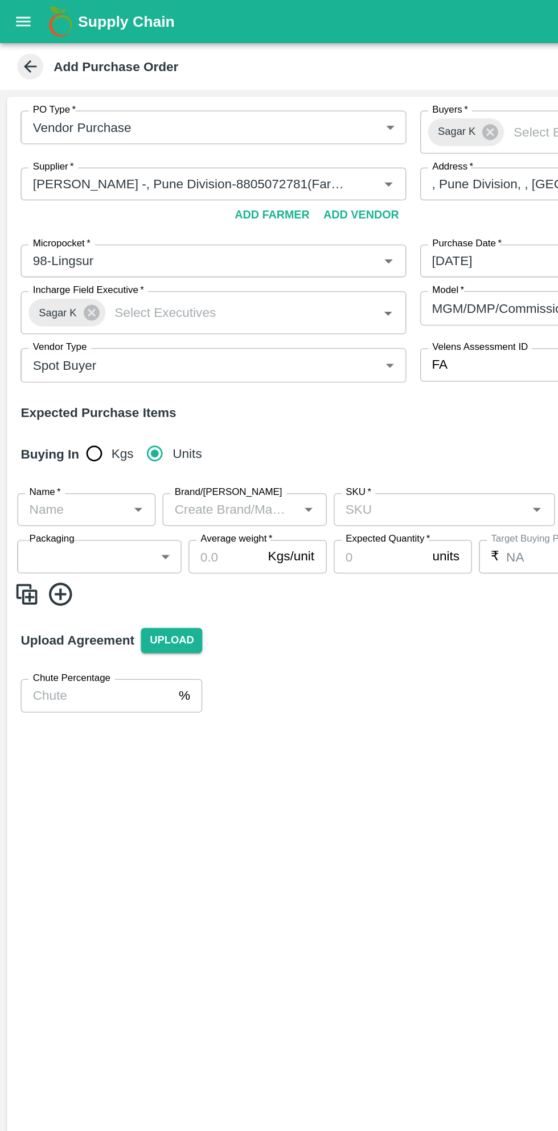
click at [60, 335] on input "Name   *" at bounding box center [47, 335] width 65 height 15
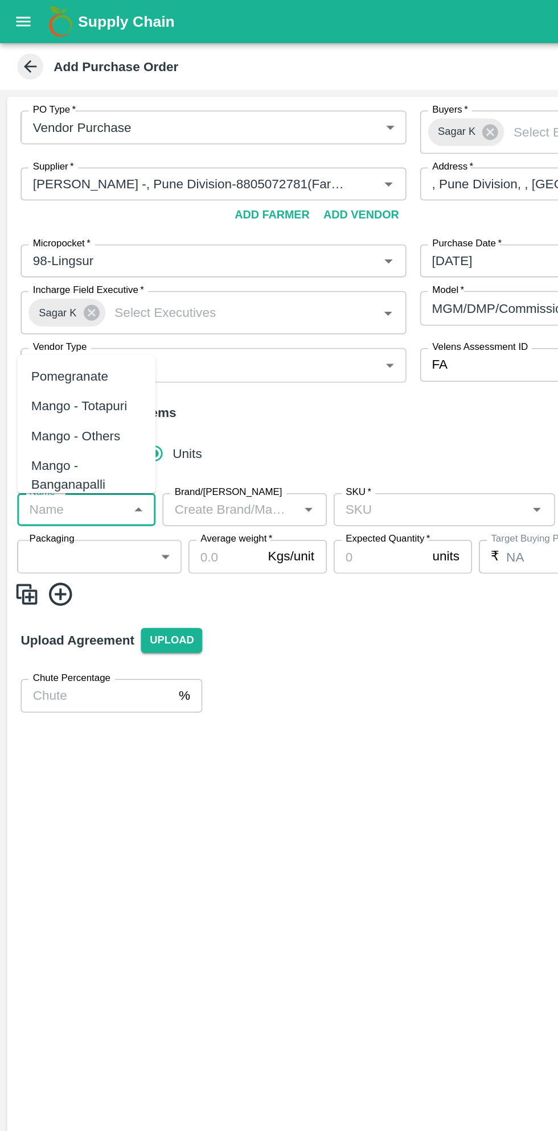
click at [52, 248] on div "Pomegranate" at bounding box center [45, 248] width 51 height 13
type input "Pomegranate"
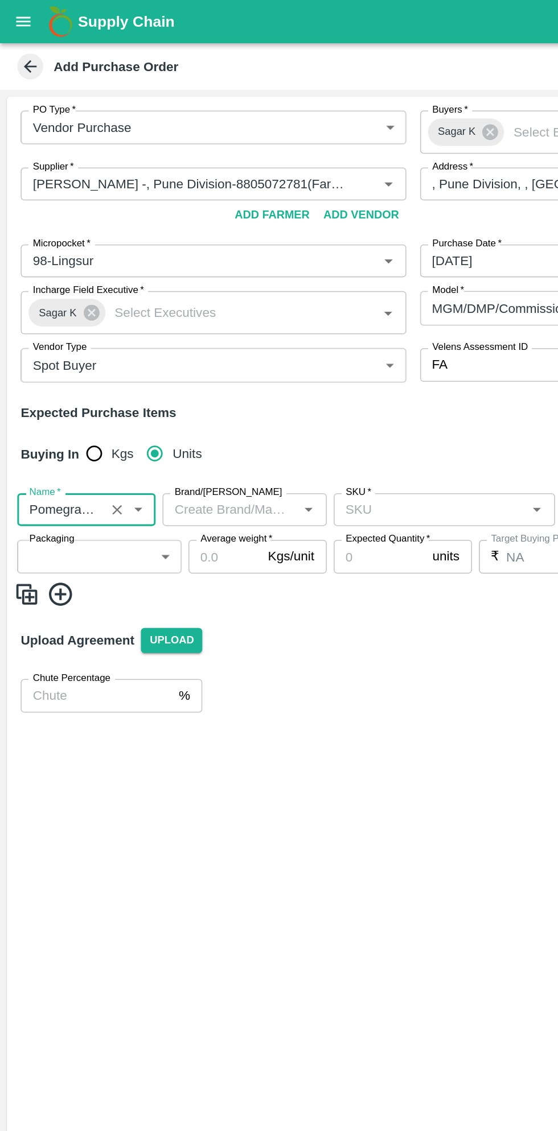
click at [155, 331] on input "Brand/[PERSON_NAME]" at bounding box center [151, 335] width 83 height 15
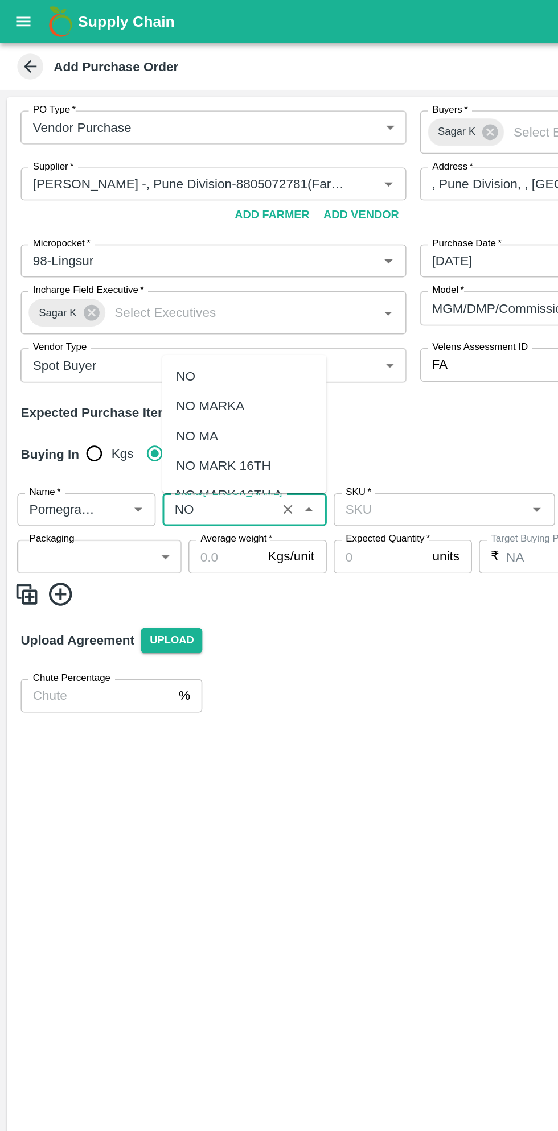
click at [151, 263] on div "NO MARKA" at bounding box center [138, 267] width 45 height 13
type input "NO MARKA"
click at [280, 332] on input "SKU   *" at bounding box center [283, 335] width 120 height 15
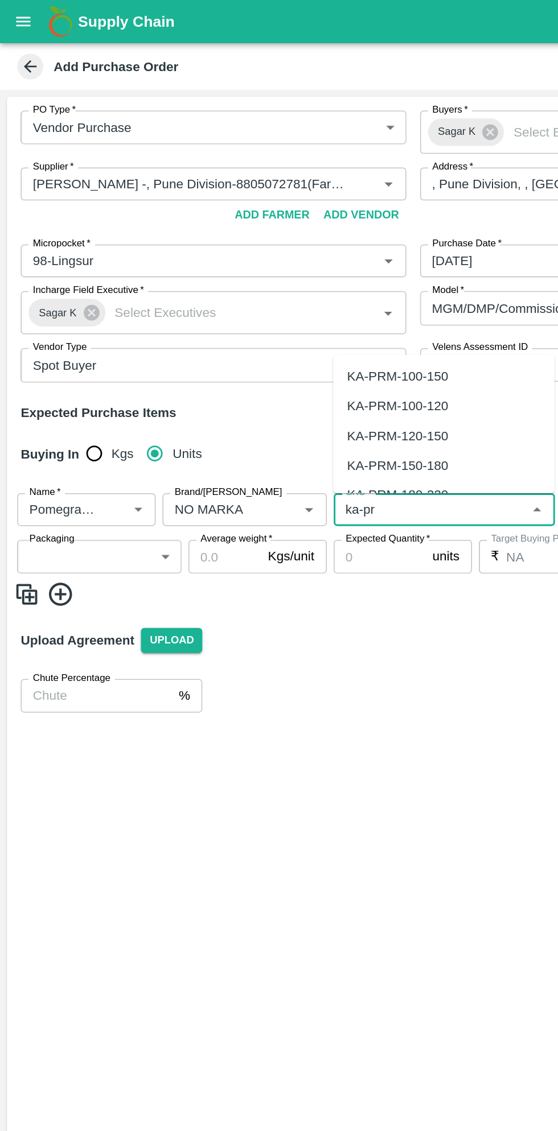
click at [292, 308] on div "KA-PRM-150-180" at bounding box center [261, 306] width 67 height 13
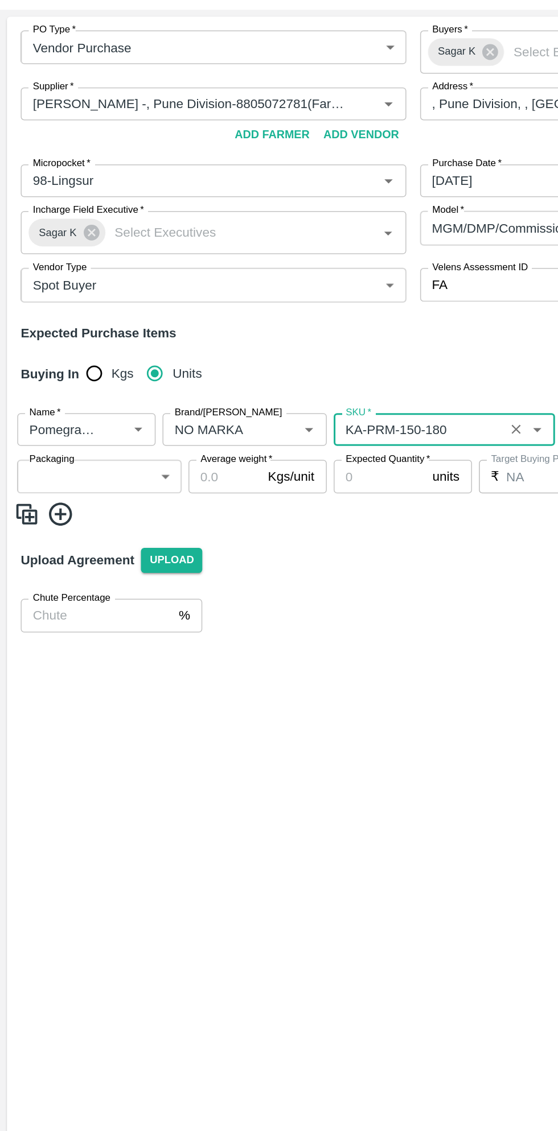
type input "KA-PRM-150-180"
click at [88, 369] on body "Supply Chain Add Purchase Order PO Type   * Vendor Purchase 2 PO Type Buyers   …" at bounding box center [279, 565] width 558 height 1131
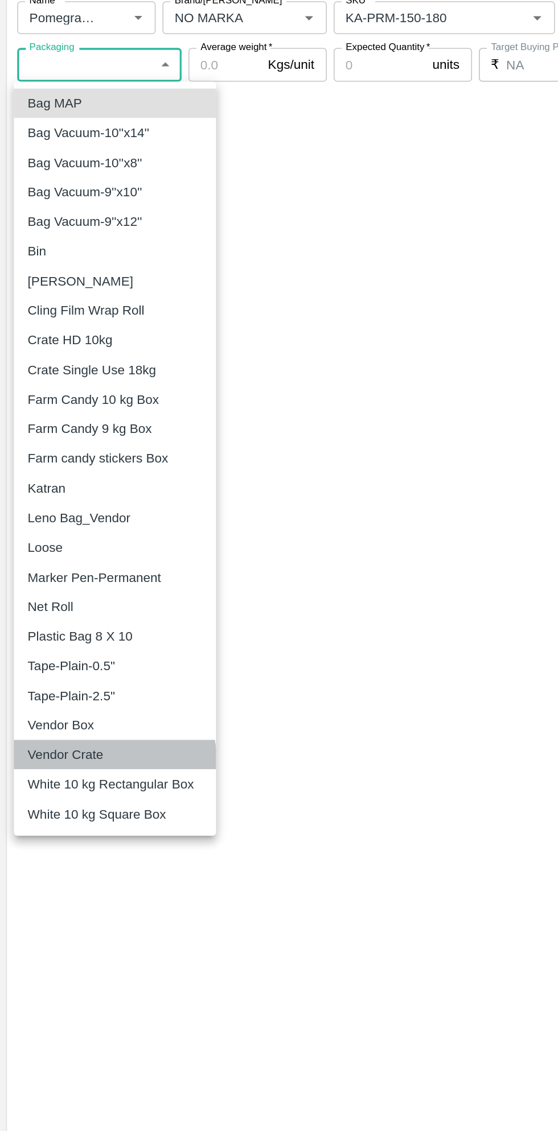
click at [65, 826] on p "Vendor Crate" at bounding box center [43, 821] width 50 height 13
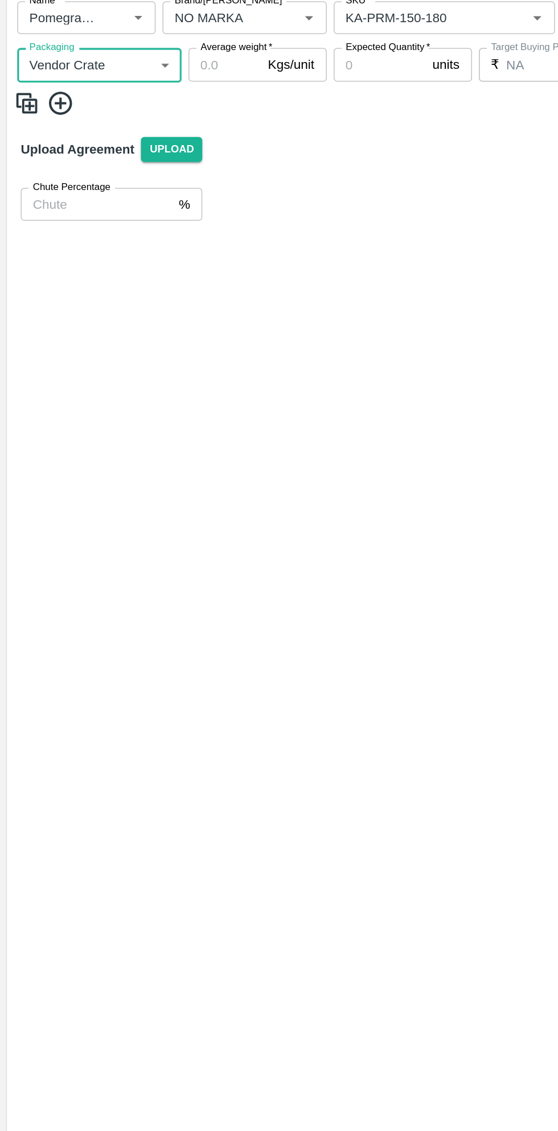
type input "277"
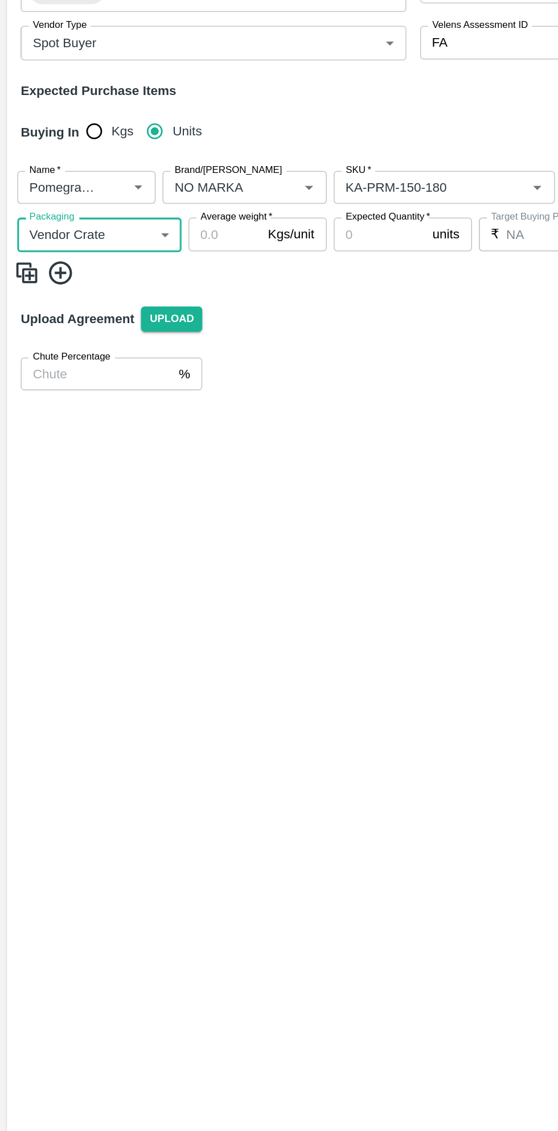
click at [151, 368] on input "Average weight   *" at bounding box center [148, 367] width 48 height 22
type input "10"
click at [46, 398] on icon at bounding box center [40, 392] width 19 height 19
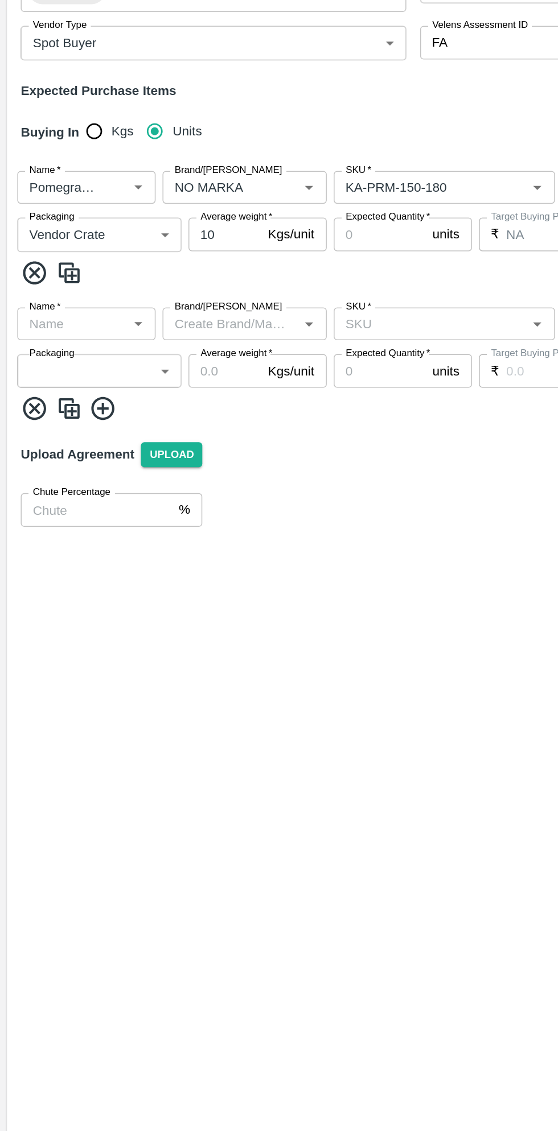
click at [57, 426] on input "Name   *" at bounding box center [47, 425] width 65 height 15
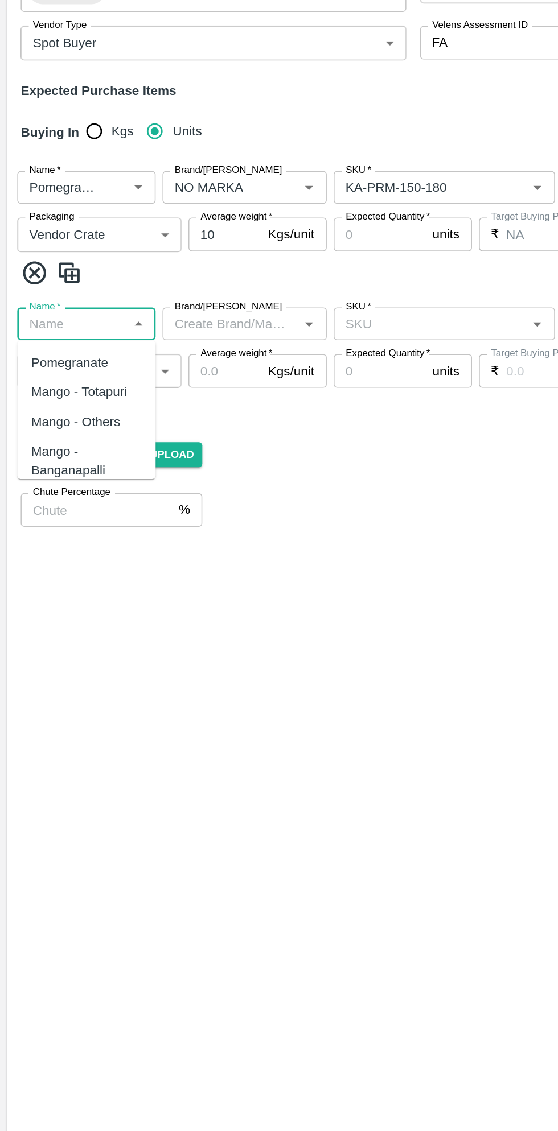
click at [67, 454] on div "Pomegranate" at bounding box center [45, 451] width 51 height 13
type input "Pomegranate"
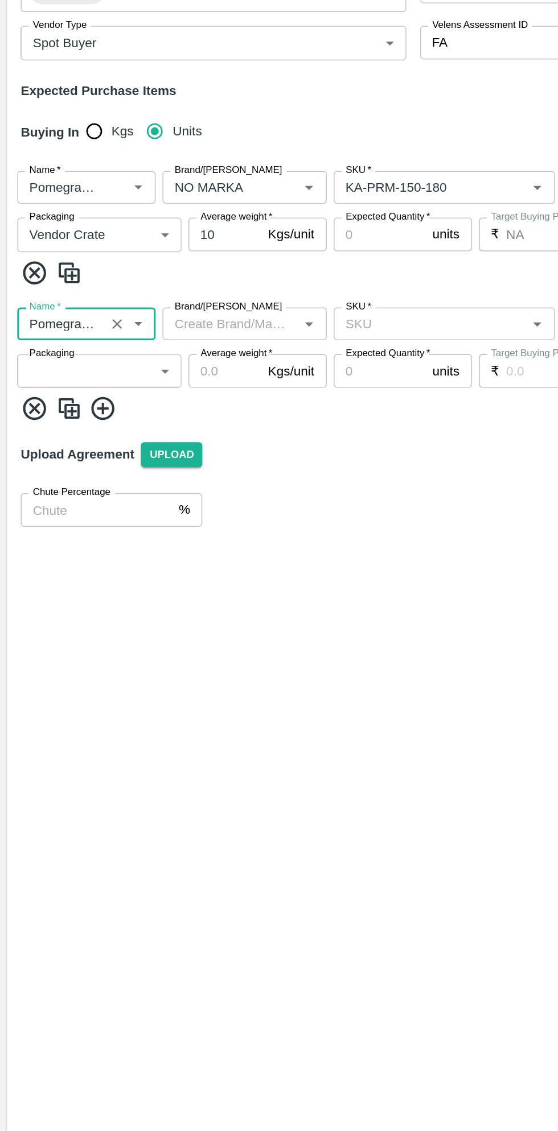
click at [73, 458] on body "Supply Chain Add Purchase Order PO Type   * Vendor Purchase 2 PO Type Buyers   …" at bounding box center [279, 565] width 558 height 1131
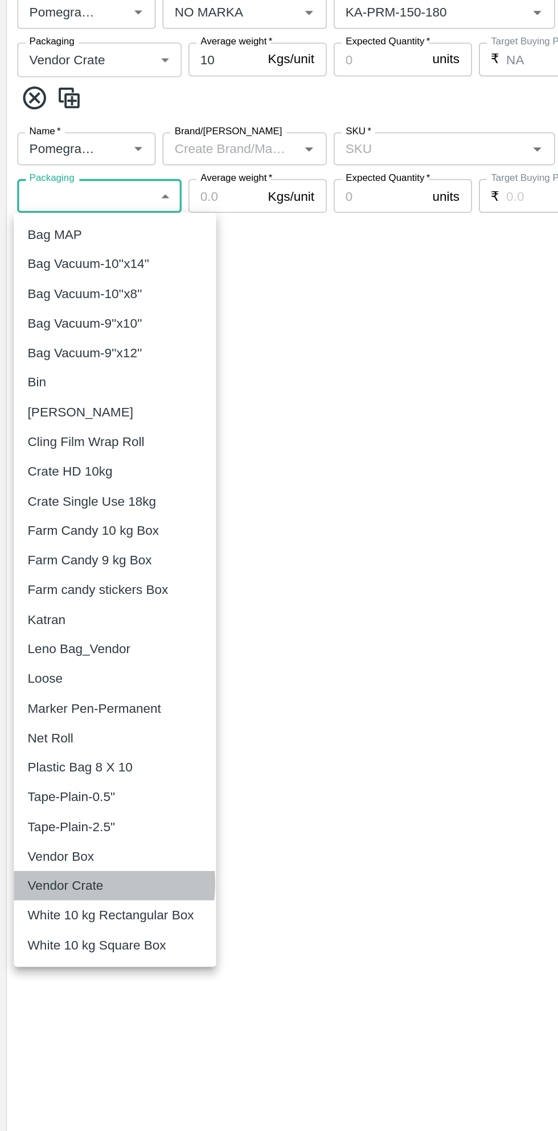
click at [56, 909] on p "Vendor Crate" at bounding box center [43, 911] width 50 height 13
type input "277"
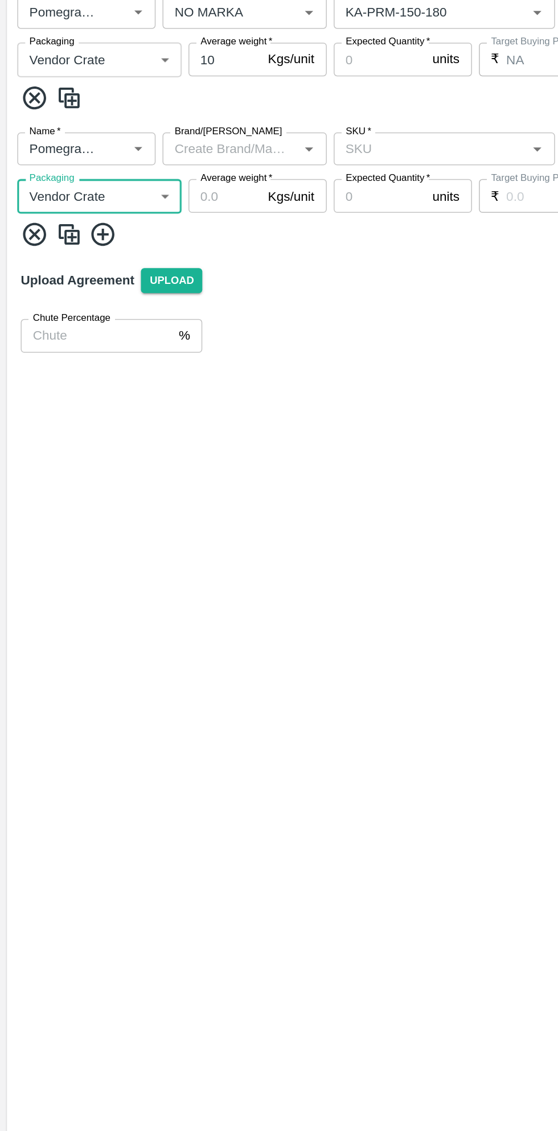
click at [150, 460] on input "Average weight   *" at bounding box center [148, 457] width 48 height 22
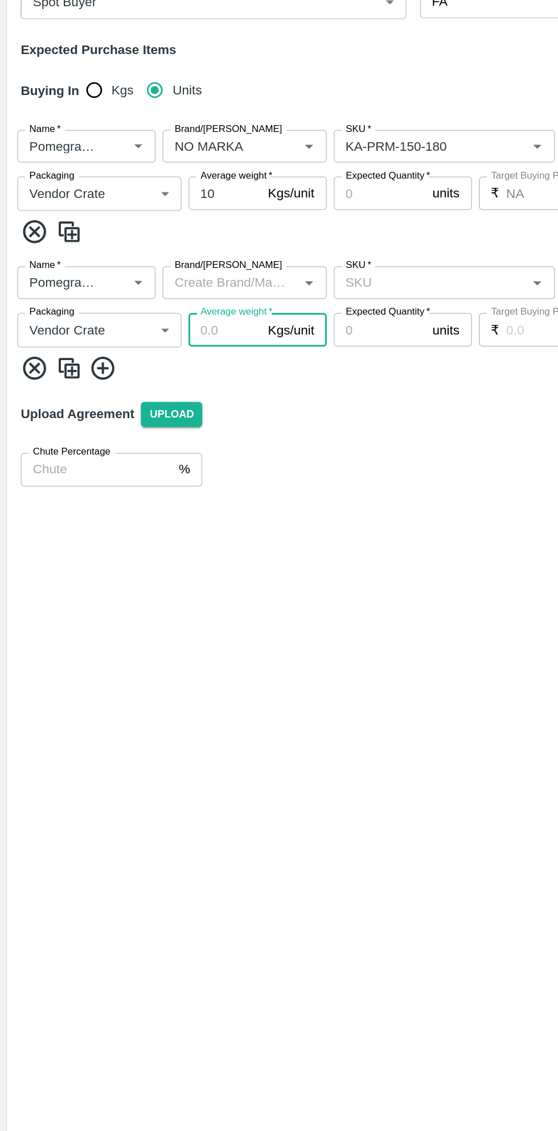
click at [152, 371] on input "10" at bounding box center [148, 367] width 48 height 22
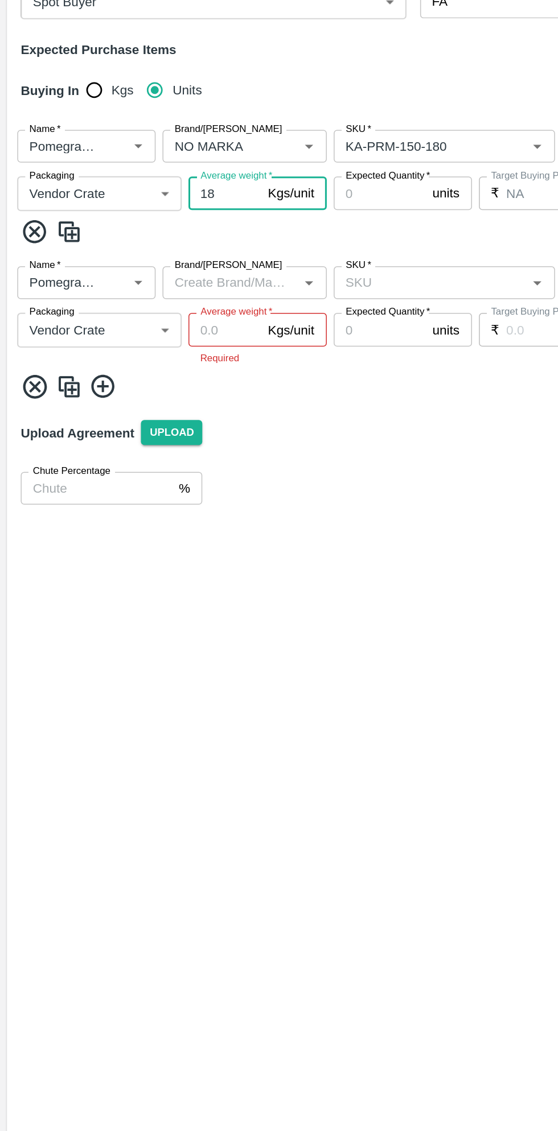
type input "18"
click at [153, 453] on input "Average weight   *" at bounding box center [148, 457] width 48 height 22
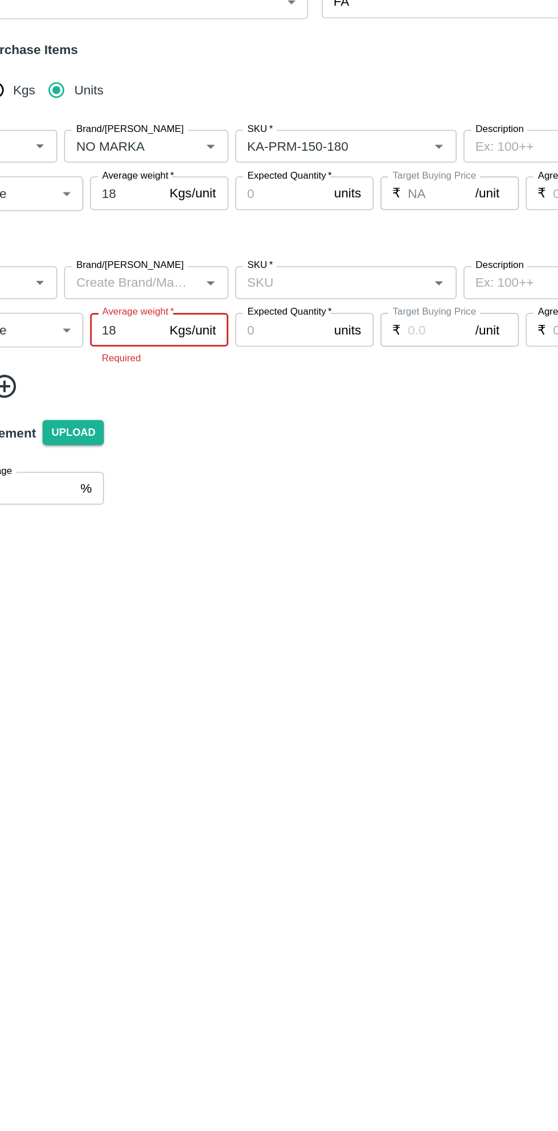
type input "18"
click at [289, 424] on input "SKU   *" at bounding box center [283, 425] width 120 height 15
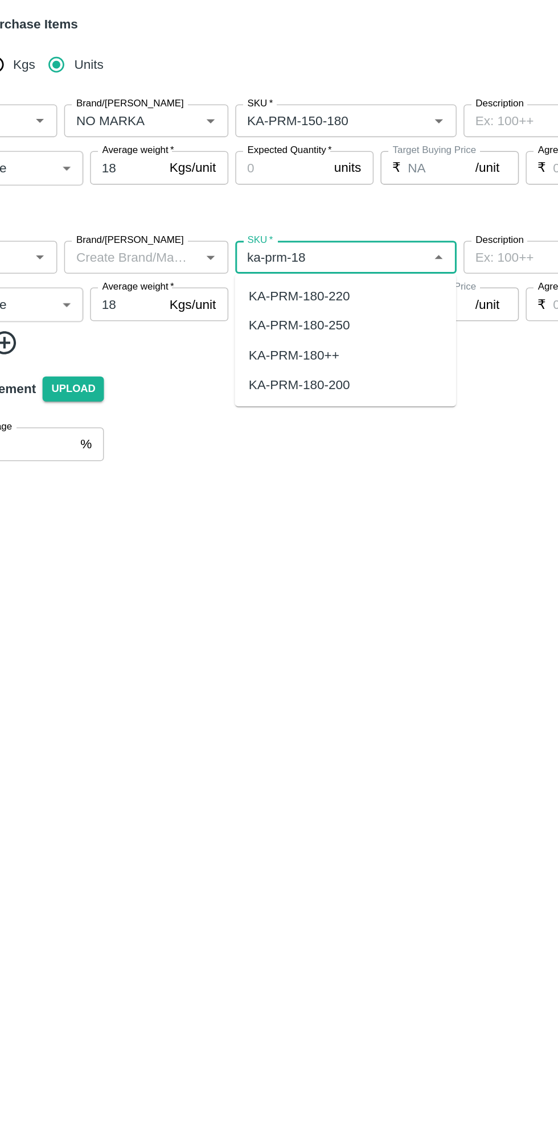
click at [294, 451] on div "KA-PRM-180-220" at bounding box center [292, 451] width 146 height 19
type input "KA-PRM-180-220"
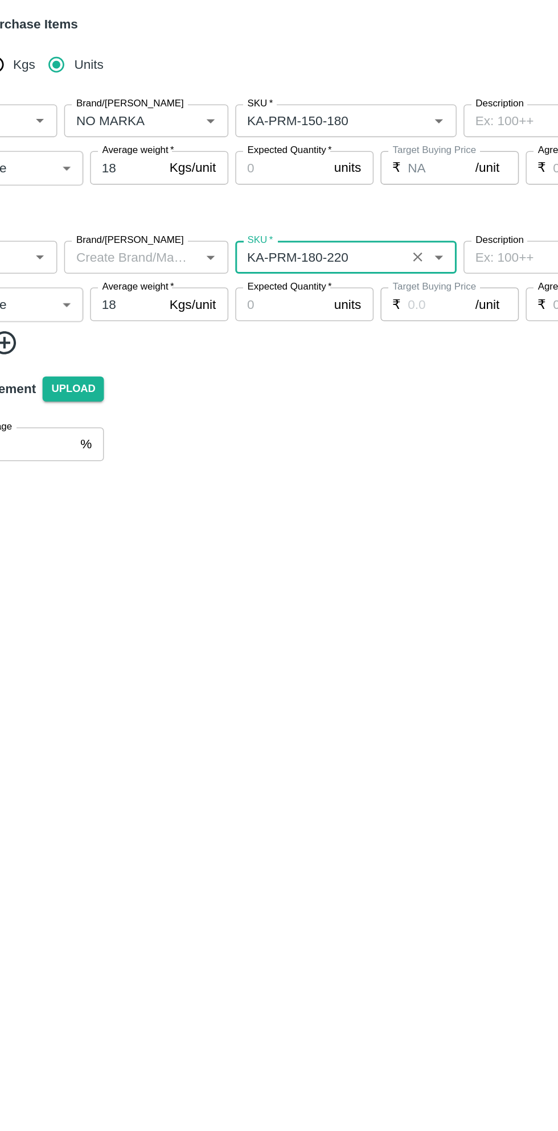
type input "NA"
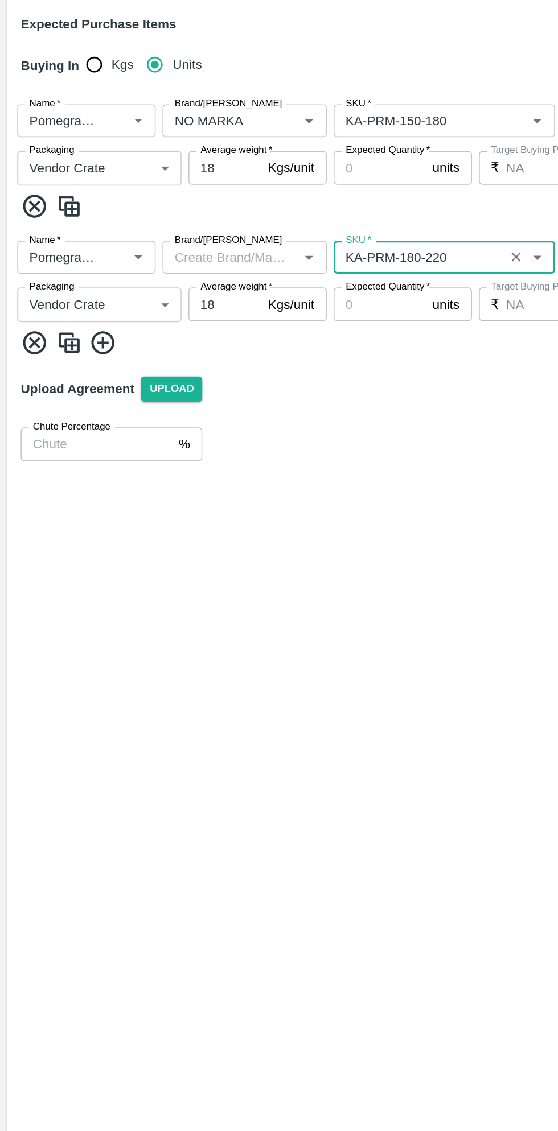
type input "KA-PRM-180-220"
click at [74, 483] on icon at bounding box center [67, 481] width 15 height 15
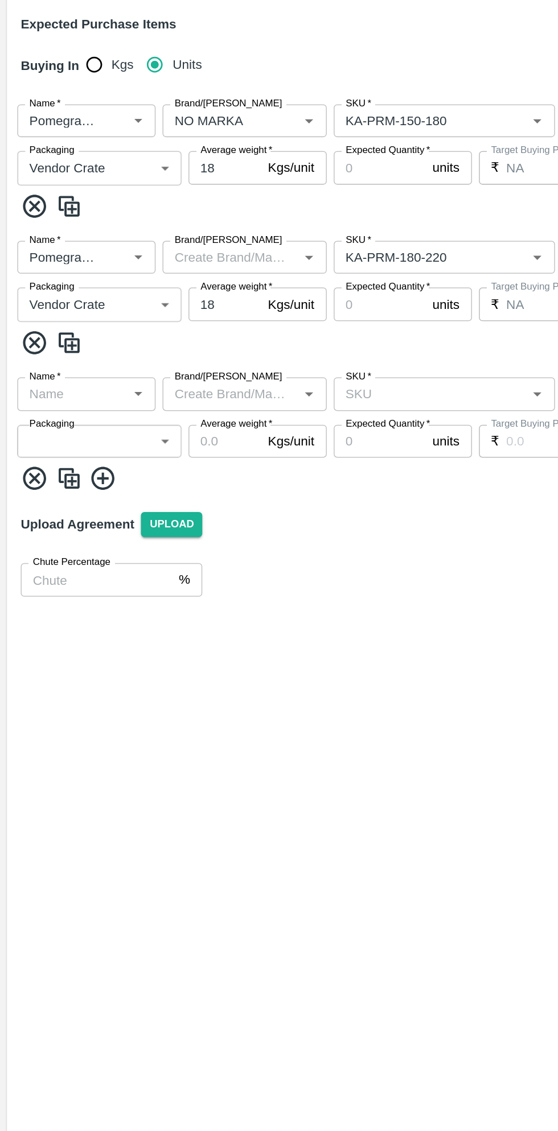
click at [66, 514] on input "Name   *" at bounding box center [47, 515] width 65 height 15
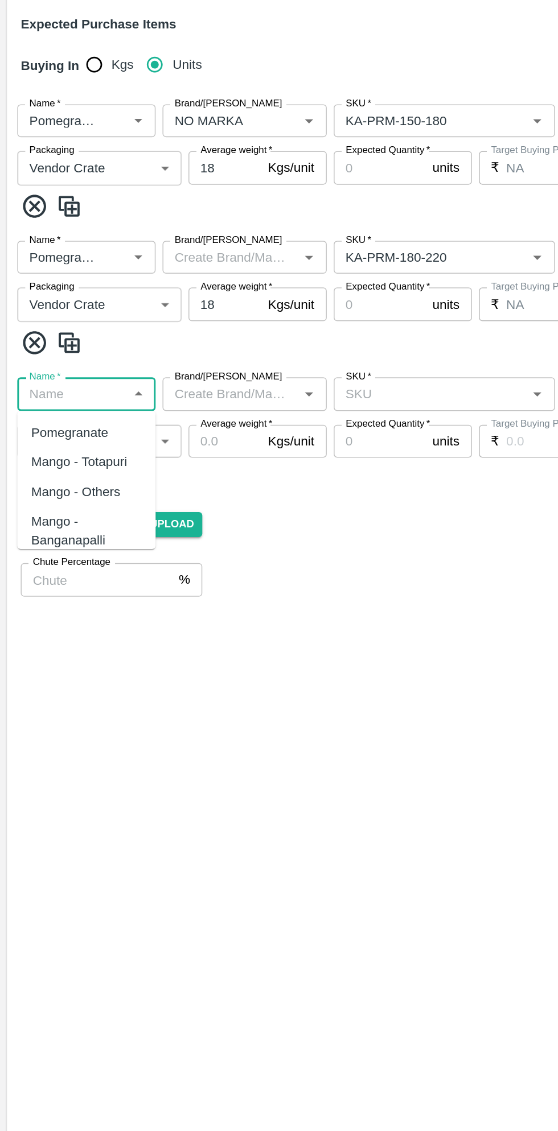
click at [61, 541] on div "Pomegranate" at bounding box center [45, 541] width 51 height 13
type input "Pomegranate"
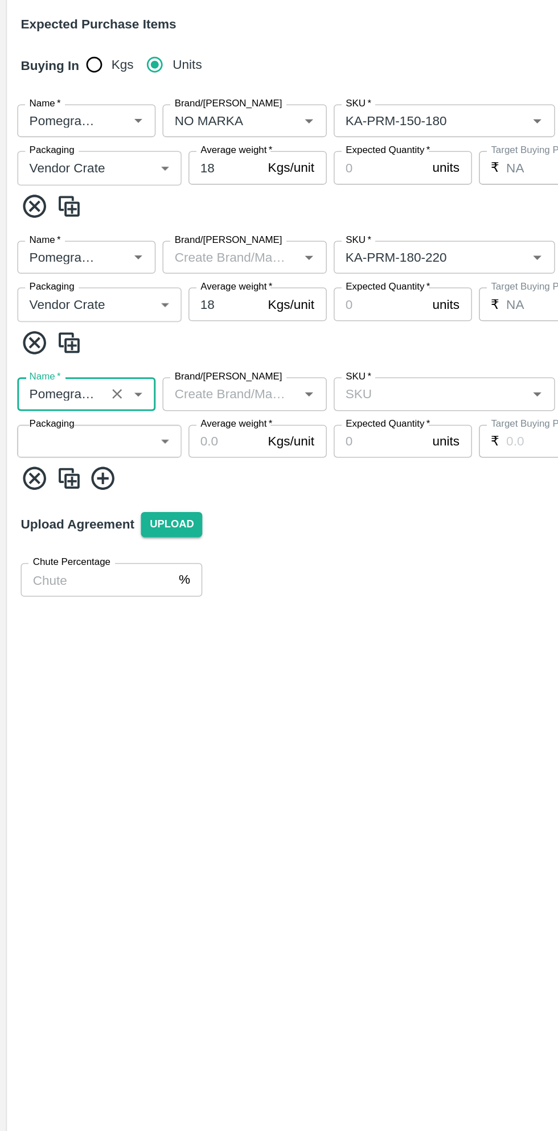
click at [154, 515] on input "Brand/Marka" at bounding box center [151, 515] width 83 height 15
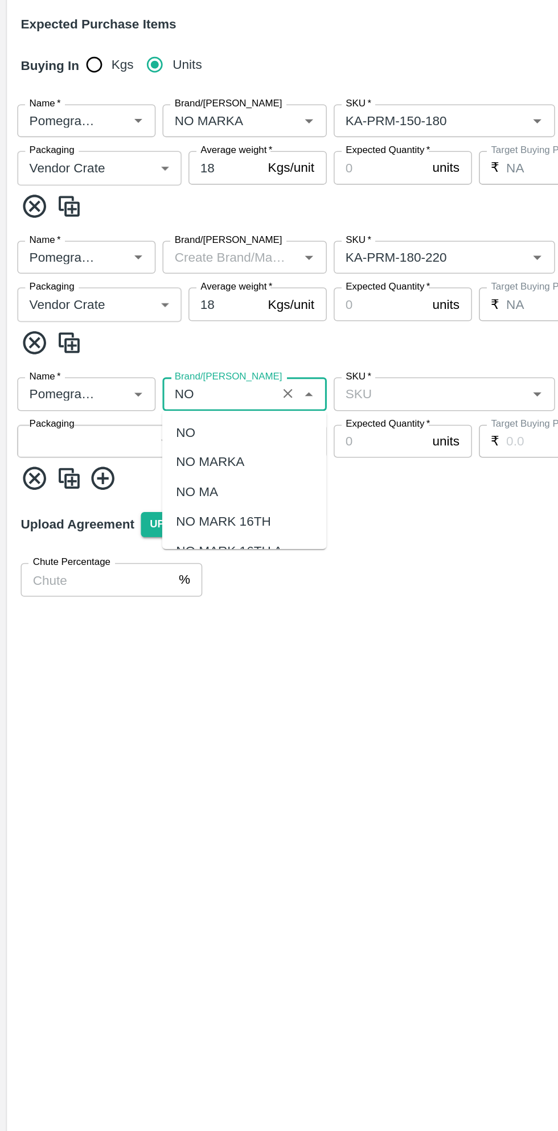
click at [162, 561] on div "NO MARKA" at bounding box center [161, 560] width 108 height 19
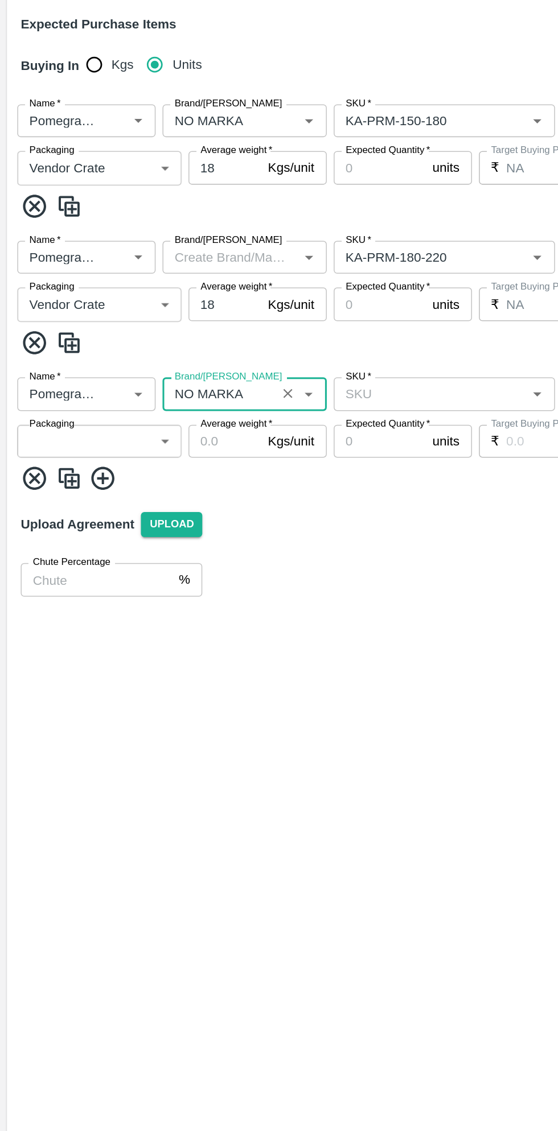
type input "NO MARKA"
click at [151, 424] on input "Brand/Marka" at bounding box center [151, 425] width 83 height 15
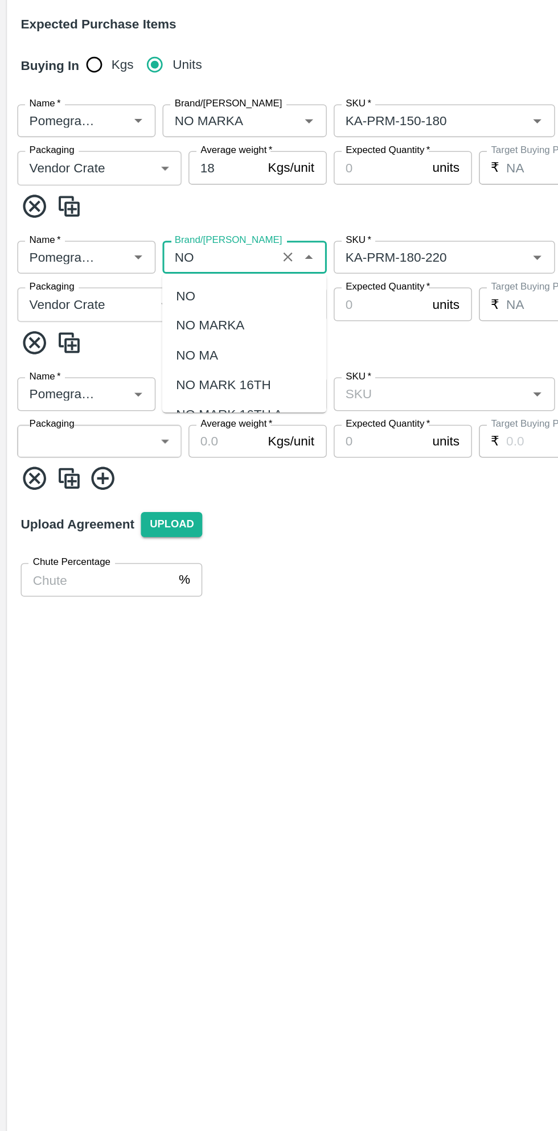
click at [146, 469] on div "NO MARKA" at bounding box center [138, 470] width 45 height 13
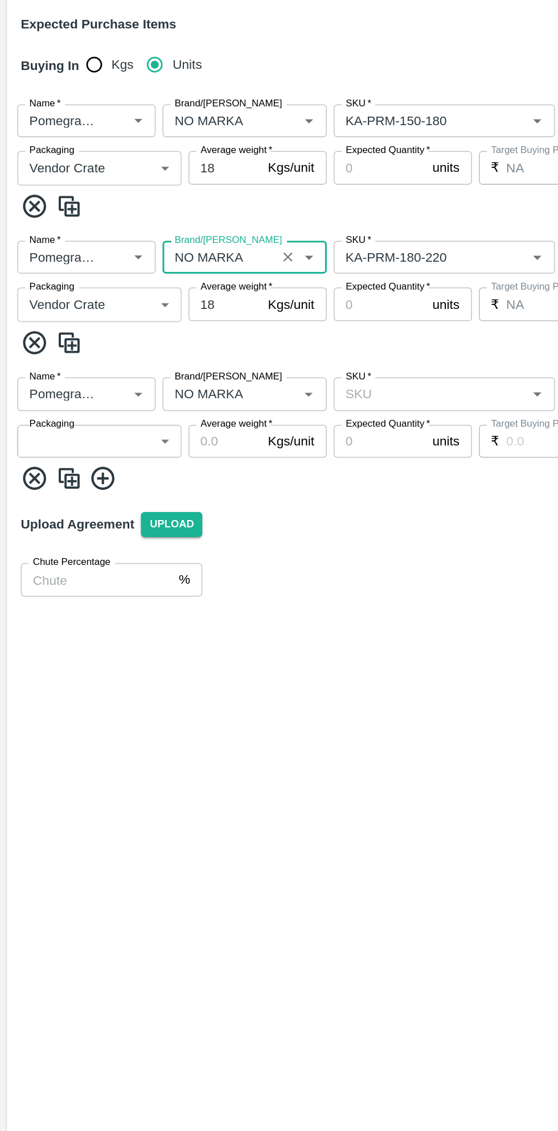
type input "NO MARKA"
click at [273, 512] on input "SKU   *" at bounding box center [283, 515] width 120 height 15
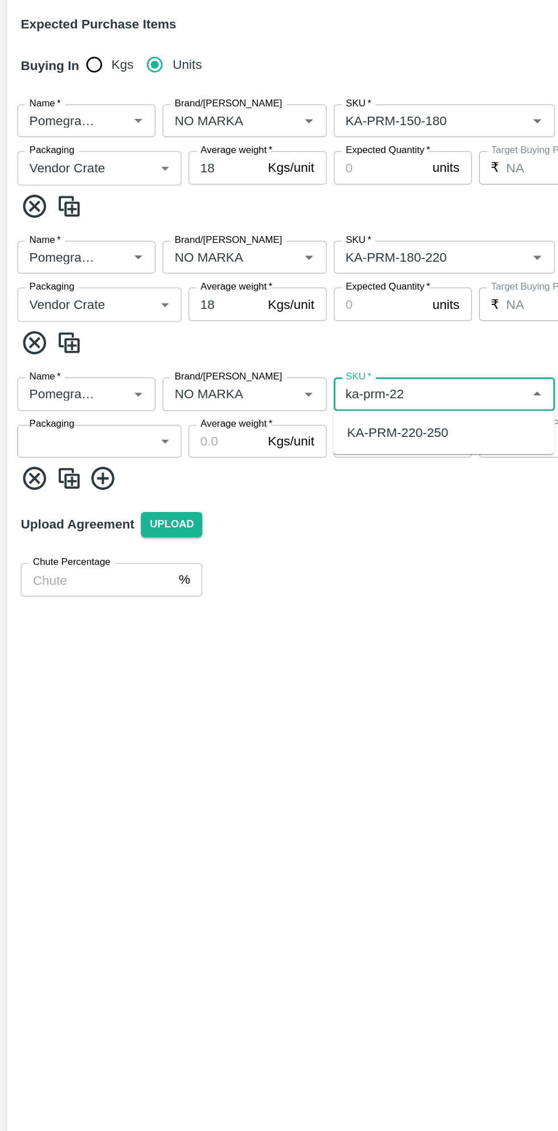
click at [286, 545] on div "KA-PRM-220-250" at bounding box center [261, 541] width 67 height 13
type input "KA-PRM-220-250"
type input "NA"
type input "KA-PRM-220-250"
click at [85, 547] on body "Supply Chain Add Purchase Order PO Type   * Vendor Purchase 2 PO Type Buyers   …" at bounding box center [279, 565] width 558 height 1131
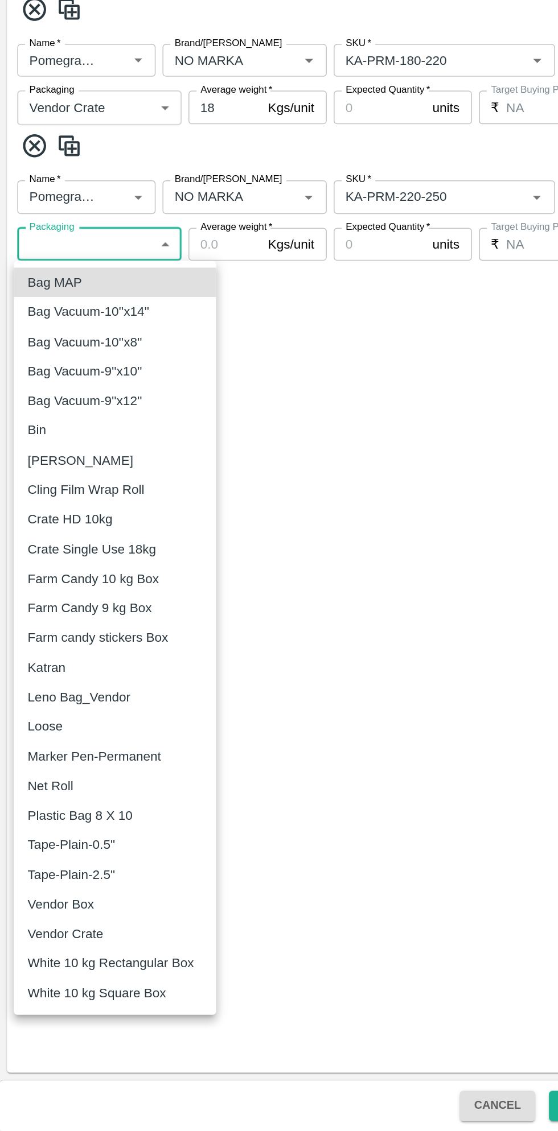
click at [55, 1000] on p "Vendor Crate" at bounding box center [43, 1001] width 50 height 13
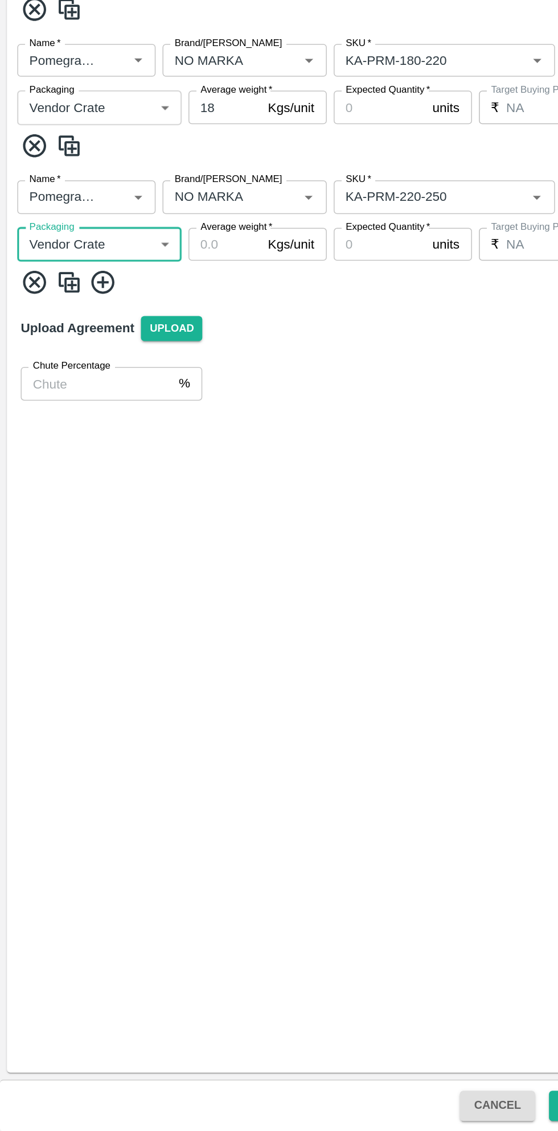
type input "277"
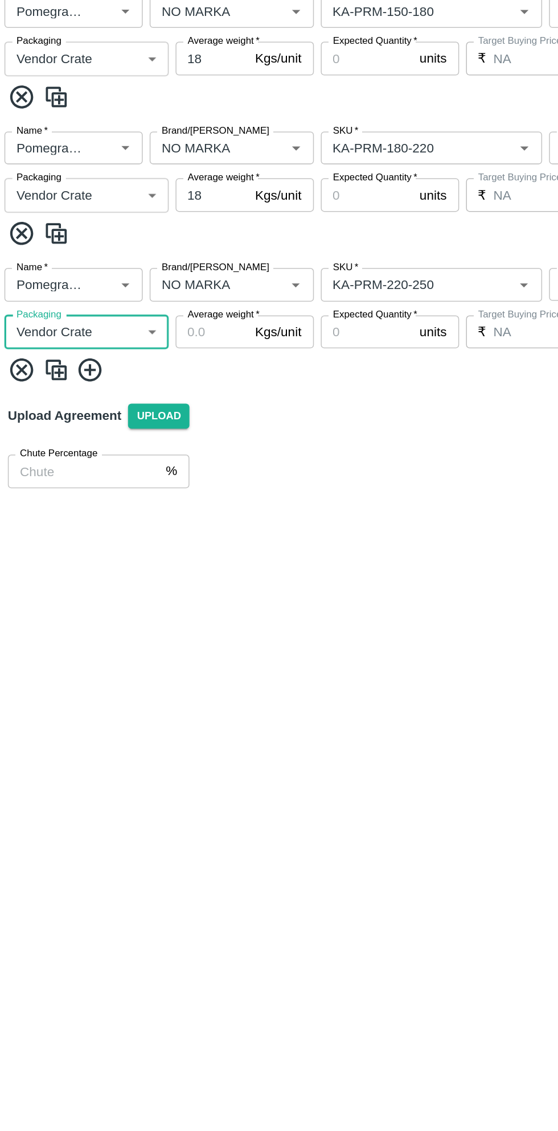
click at [145, 549] on input "Average weight   *" at bounding box center [148, 547] width 48 height 22
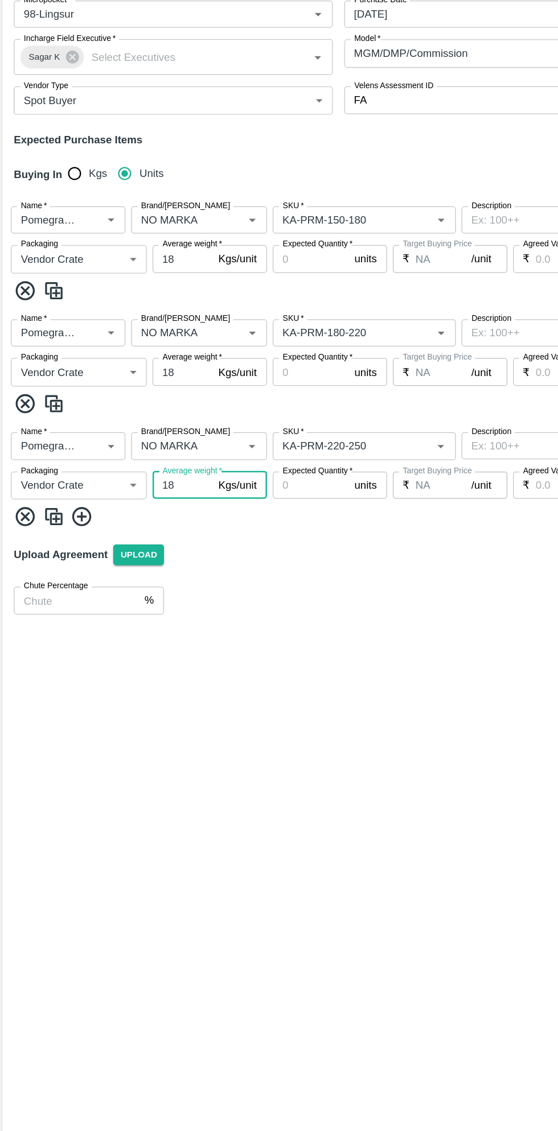
type input "18"
click at [74, 574] on icon at bounding box center [67, 572] width 15 height 15
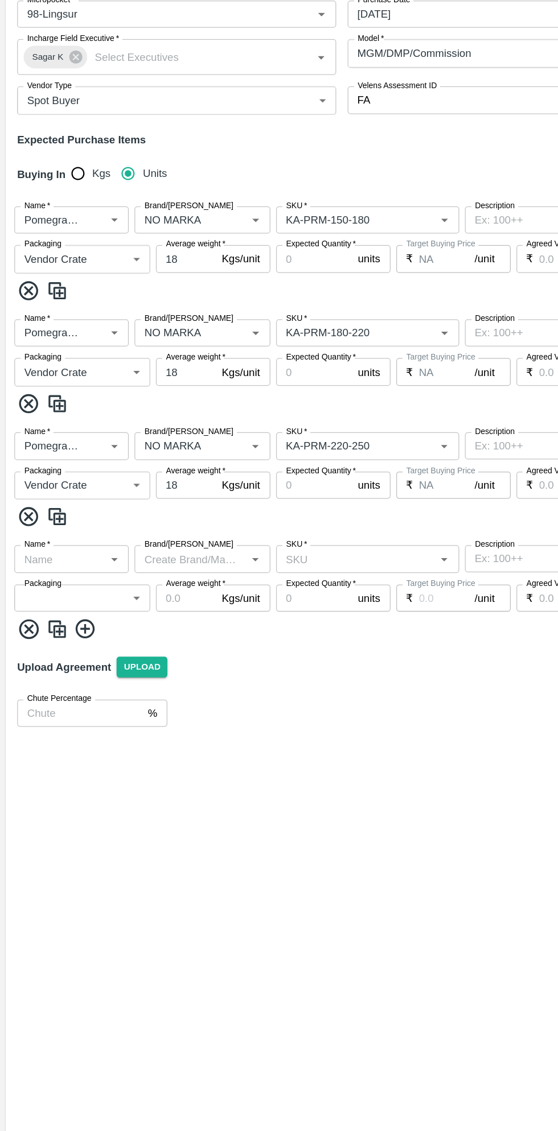
click at [59, 607] on input "Name   *" at bounding box center [47, 605] width 65 height 15
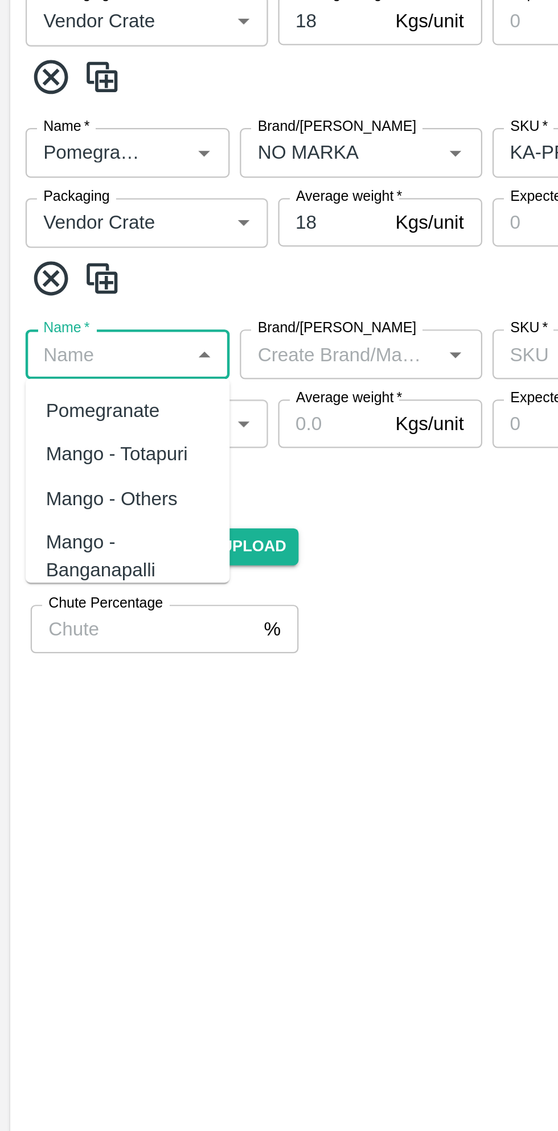
click at [59, 629] on div "Pomegranate" at bounding box center [45, 631] width 51 height 13
type input "Pomegranate"
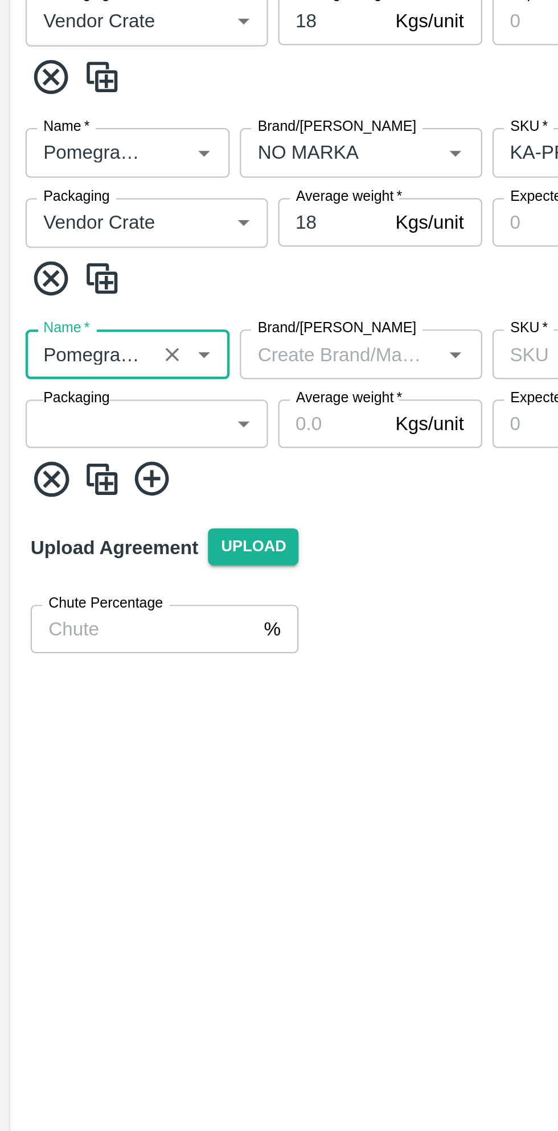
click at [65, 636] on body "Supply Chain Add Purchase Order PO Type   * Vendor Purchase 2 PO Type Buyers   …" at bounding box center [279, 565] width 558 height 1131
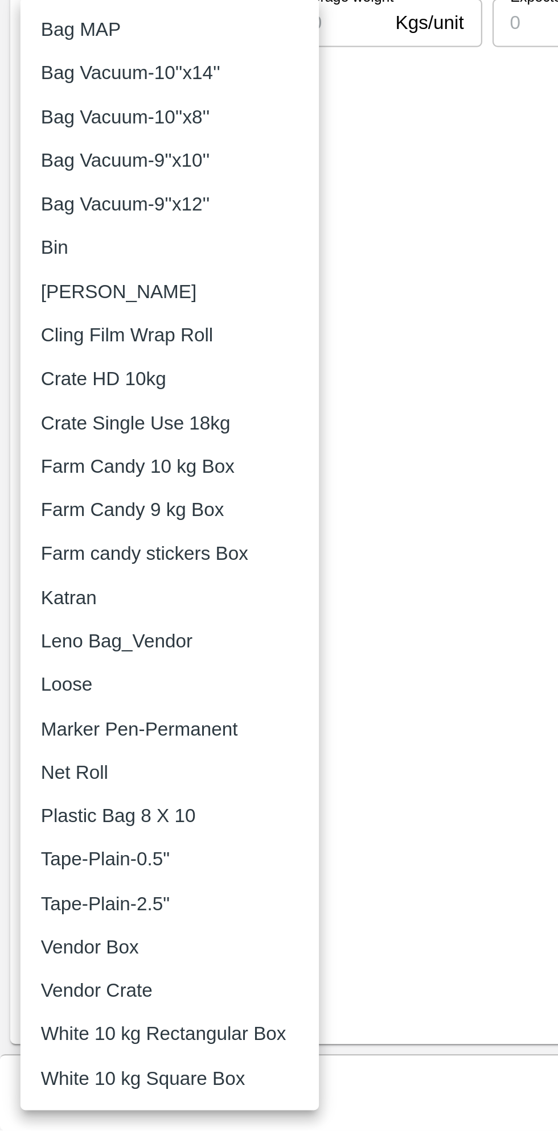
click at [55, 1072] on p "Vendor Crate" at bounding box center [43, 1069] width 50 height 13
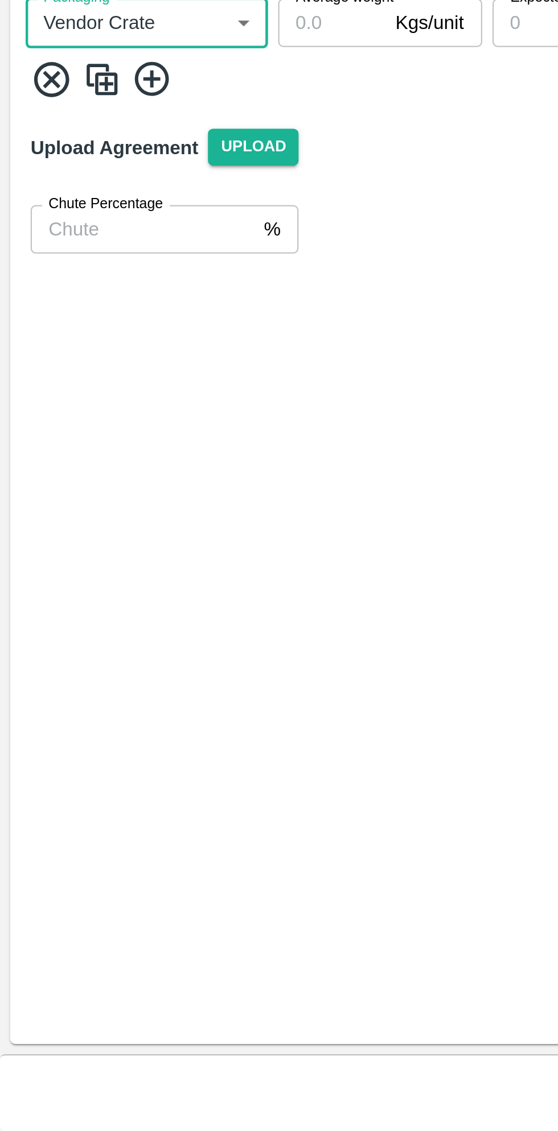
type input "277"
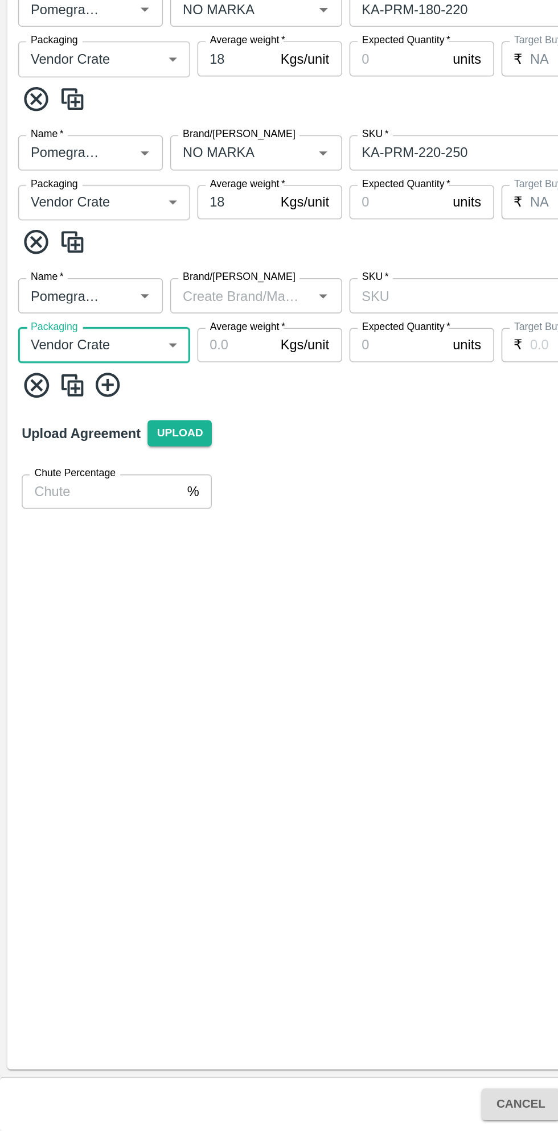
click at [164, 608] on input "Brand/Marka" at bounding box center [151, 605] width 83 height 15
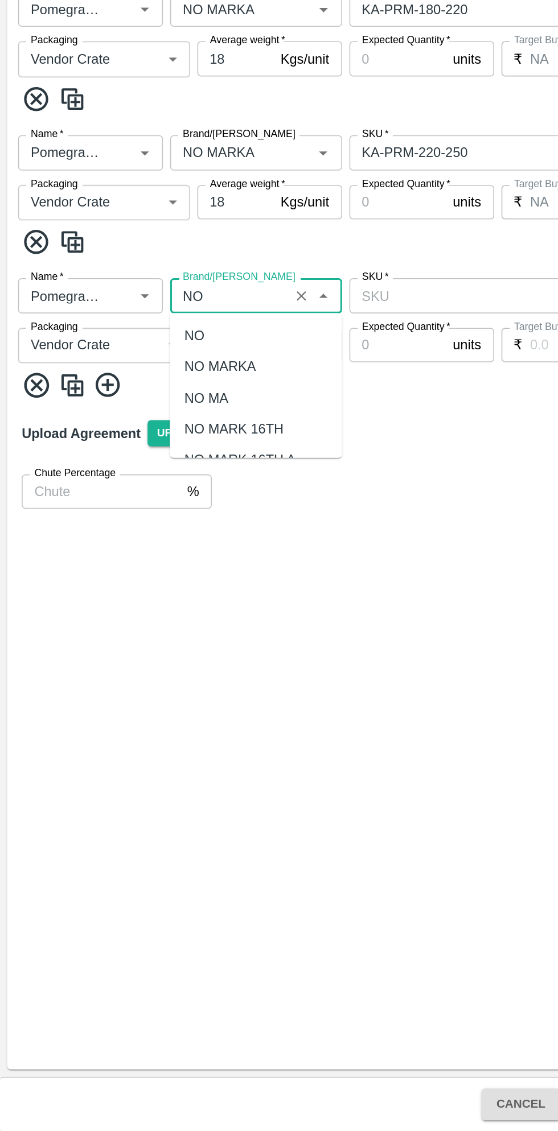
click at [154, 649] on div "NO MARKA" at bounding box center [138, 650] width 45 height 13
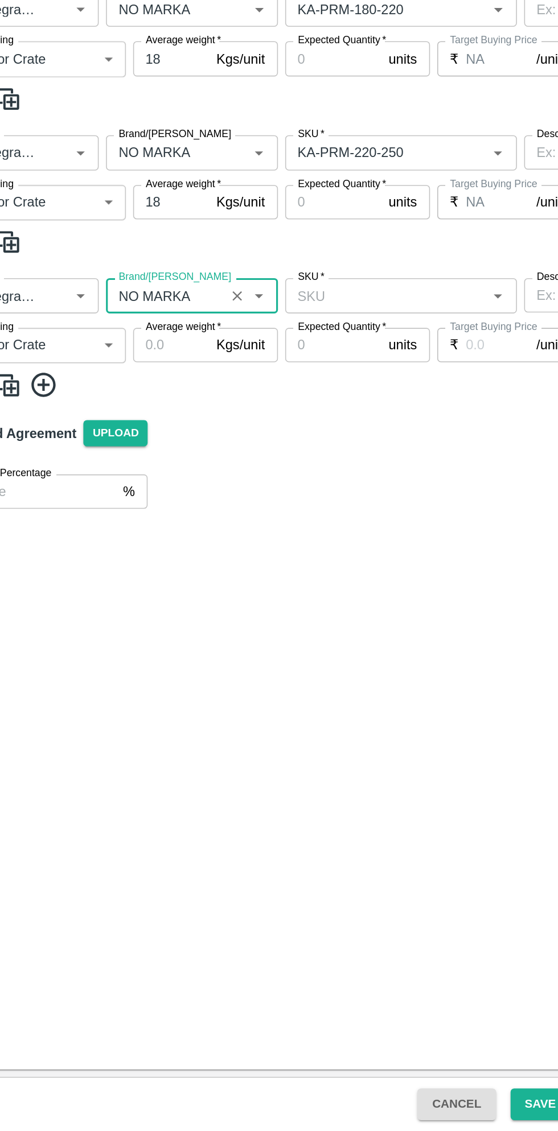
type input "NO MARKA"
click at [151, 636] on input "Average weight   *" at bounding box center [148, 637] width 48 height 22
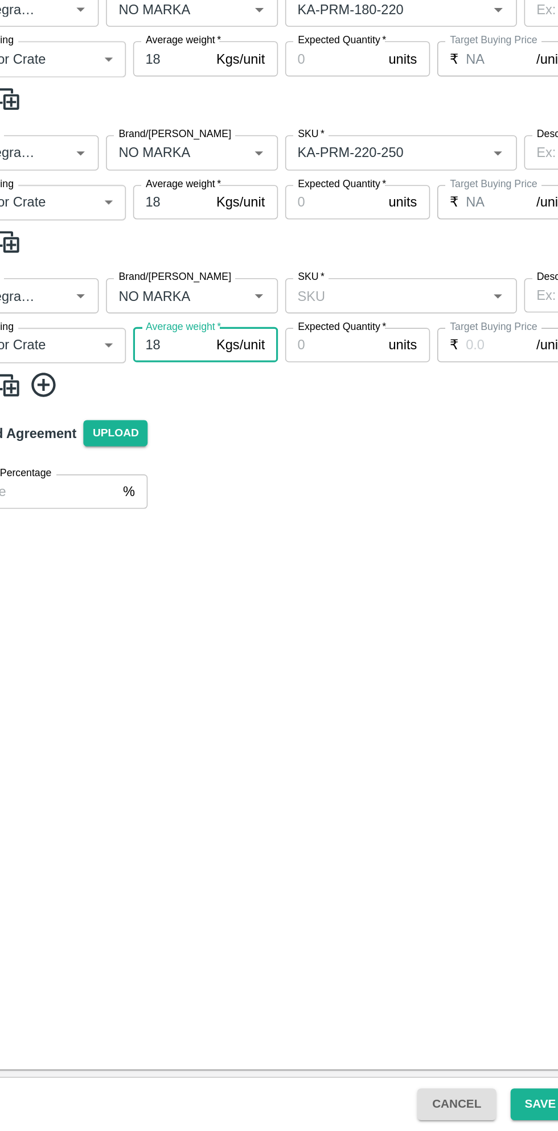
type input "18"
click at [277, 606] on input "SKU   *" at bounding box center [283, 605] width 120 height 15
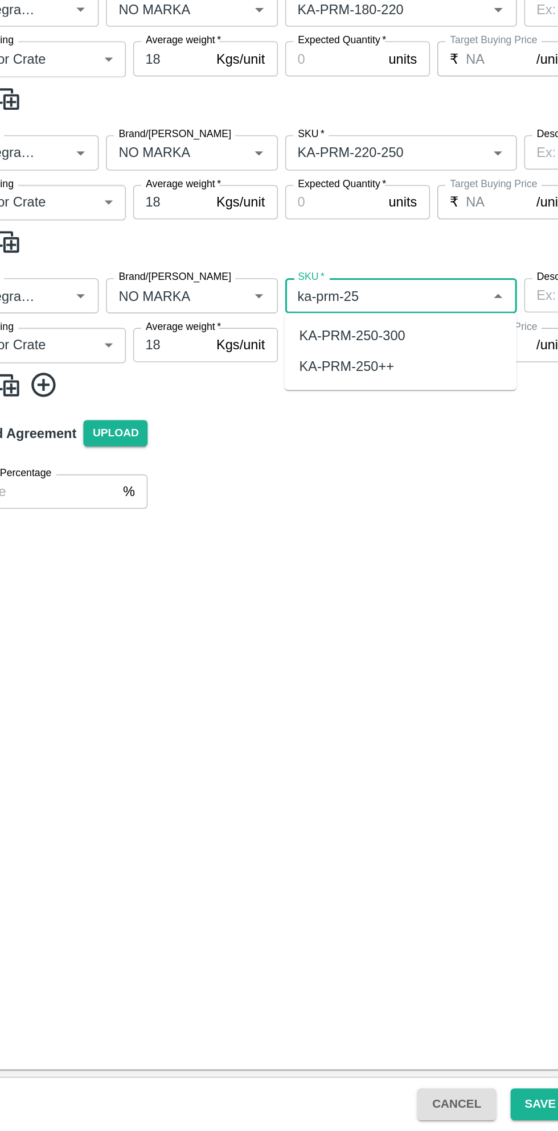
click at [279, 652] on div "KA-PRM-250++" at bounding box center [258, 650] width 60 height 13
type input "KA-PRM-250++"
type input "NA"
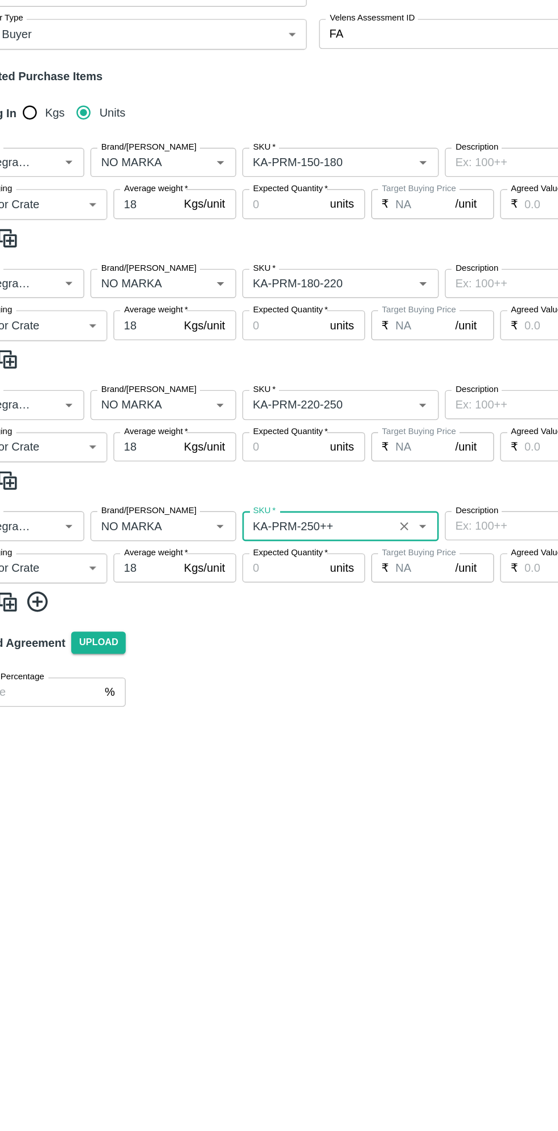
type input "KA-PRM-250++"
click at [254, 368] on input "Expected Quantity   *" at bounding box center [250, 367] width 61 height 22
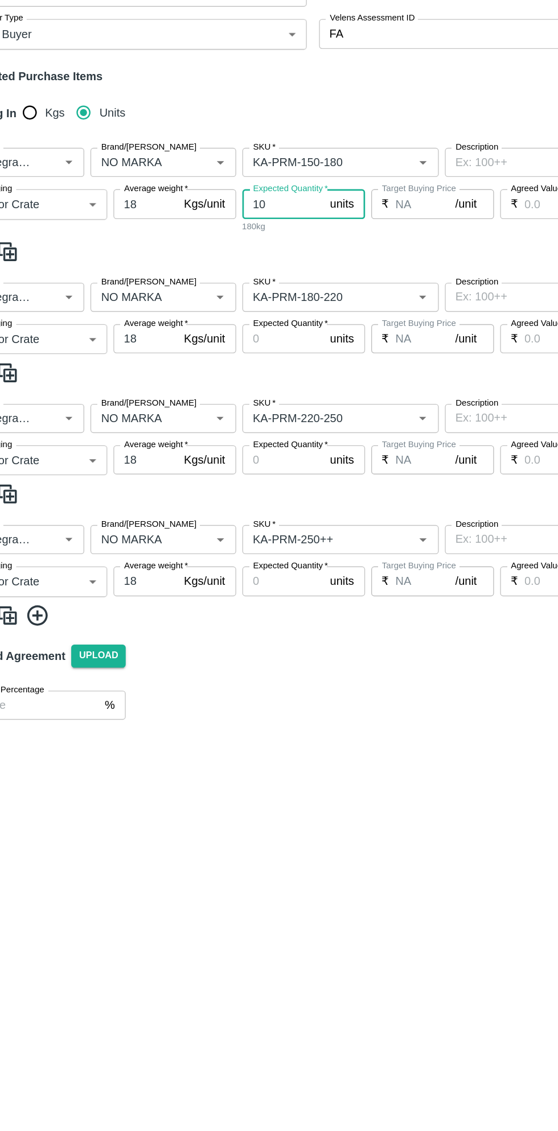
type input "10"
click at [250, 470] on input "Expected Quantity   *" at bounding box center [250, 467] width 61 height 22
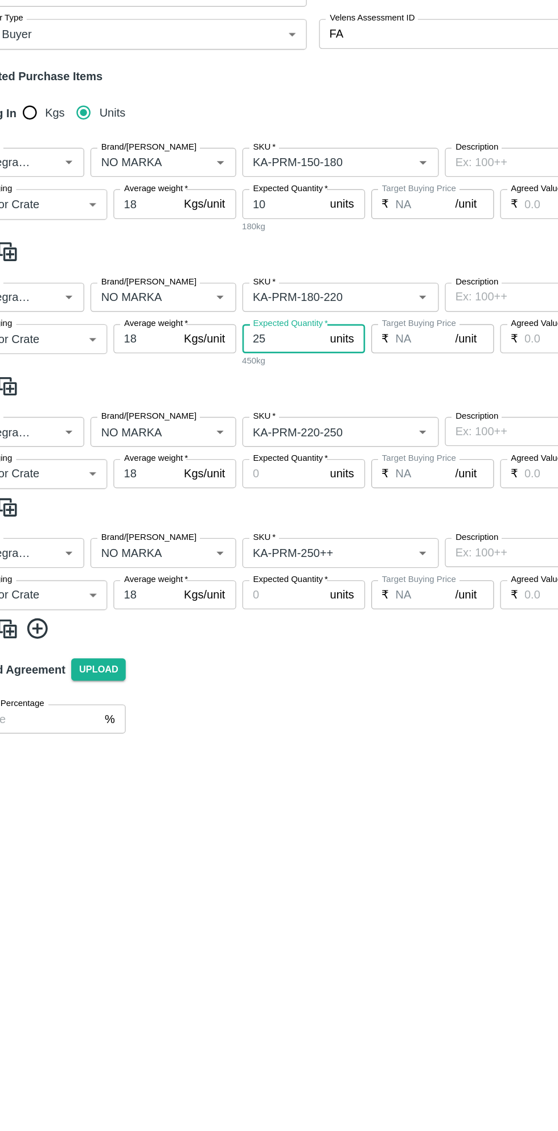
type input "25"
click at [246, 564] on input "Expected Quantity   *" at bounding box center [250, 567] width 61 height 22
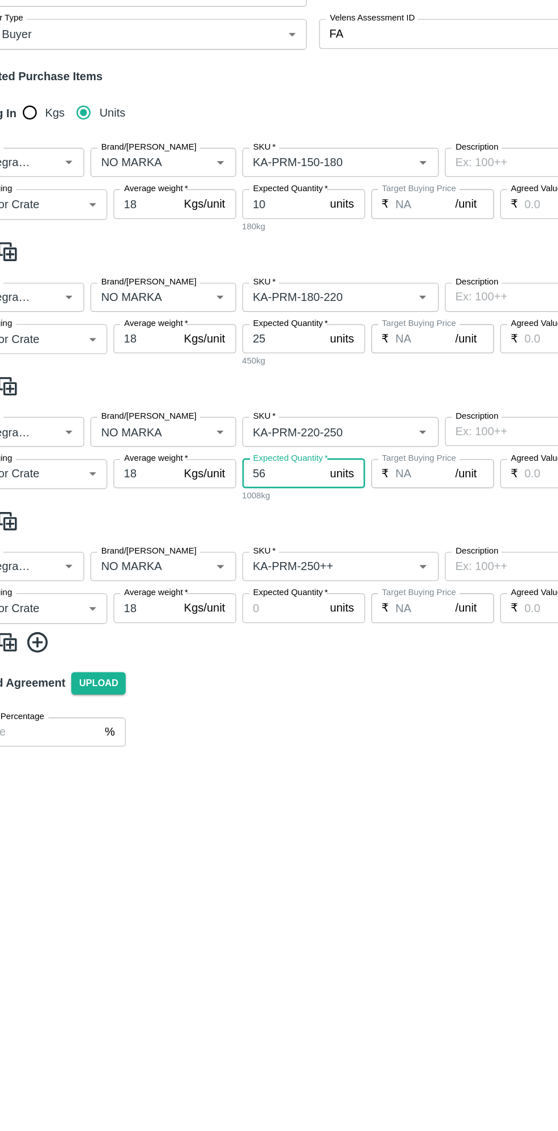
type input "56"
click at [259, 670] on input "Expected Quantity   *" at bounding box center [250, 667] width 61 height 22
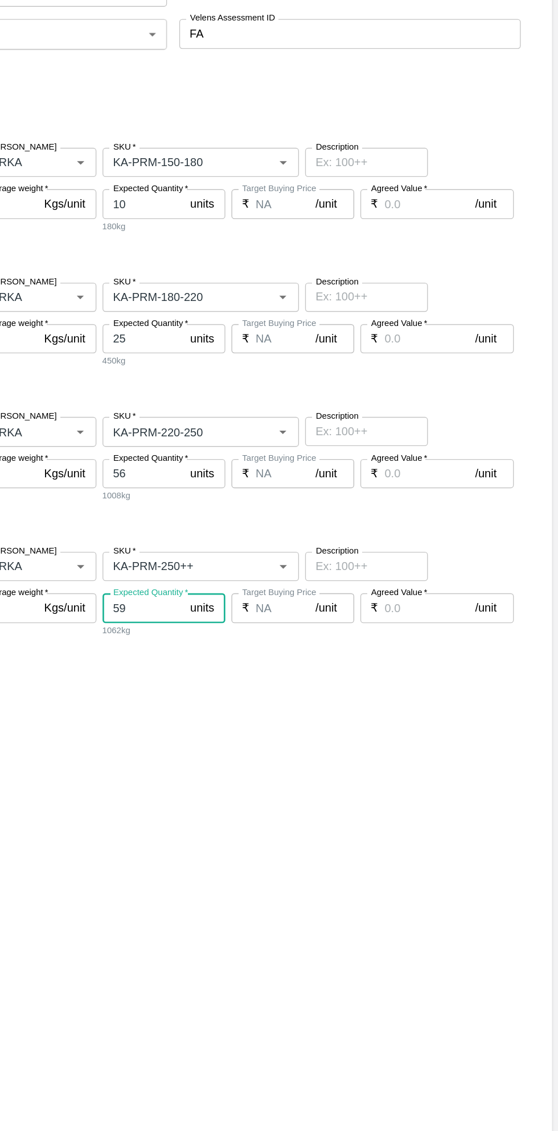
type input "59"
click at [464, 367] on input "Agreed Value   *" at bounding box center [462, 367] width 67 height 22
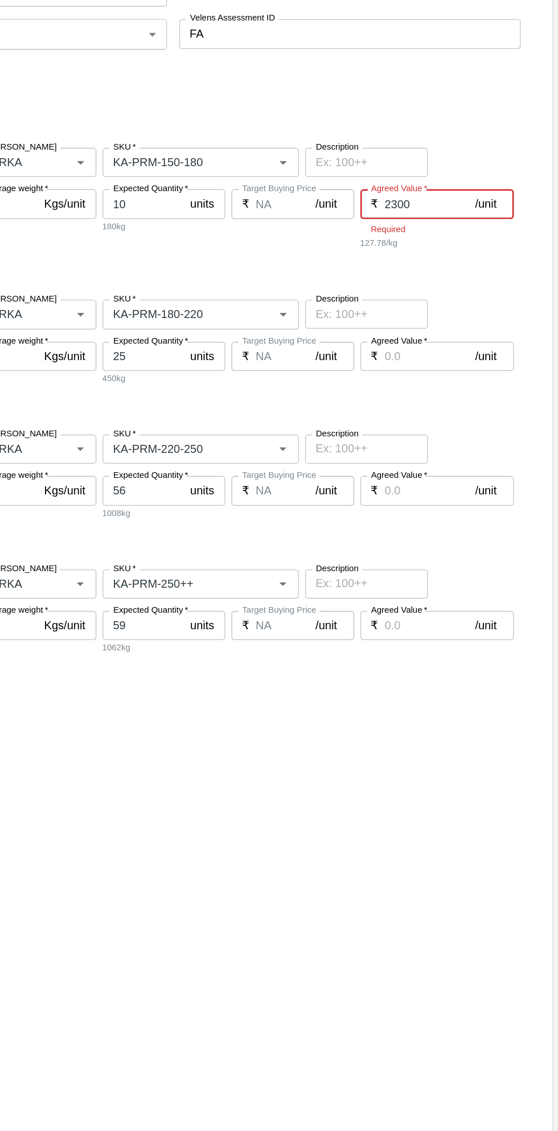
type input "2300"
click at [454, 483] on div "Agreed Value   * ₹ /unit Agreed Value" at bounding box center [468, 485] width 114 height 32
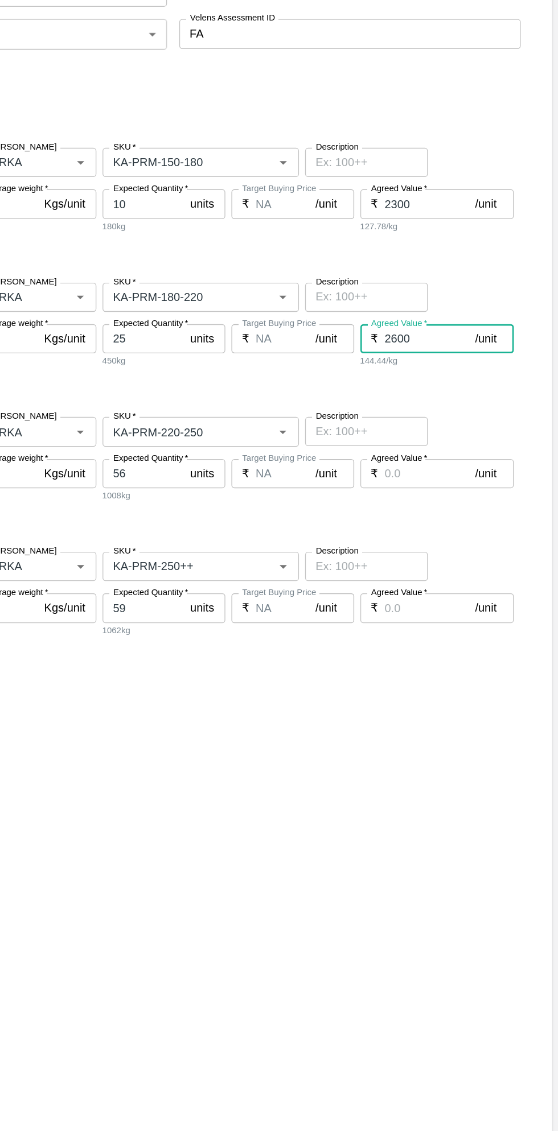
type input "2600"
click at [449, 568] on input "Agreed Value   *" at bounding box center [462, 567] width 67 height 22
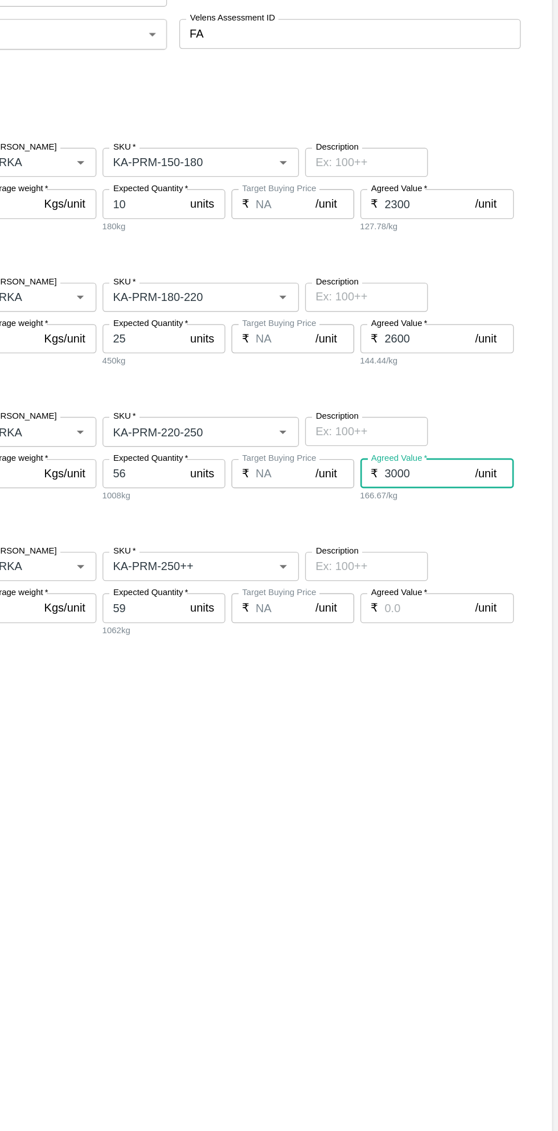
type input "3000"
click at [460, 667] on input "Agreed Value   *" at bounding box center [462, 667] width 67 height 22
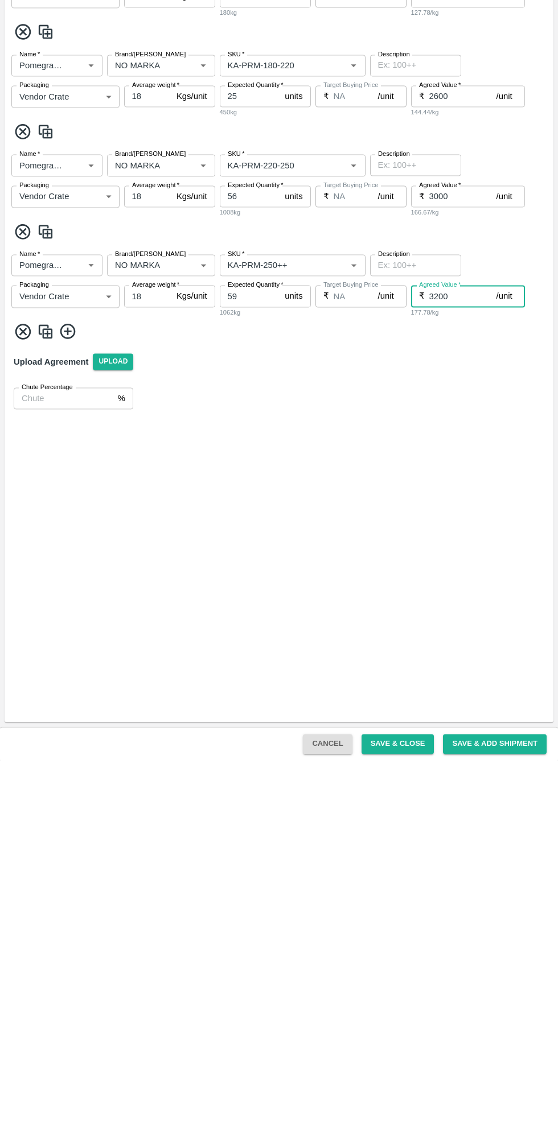
type input "3200"
click at [409, 1113] on button "Save & Close" at bounding box center [397, 1115] width 73 height 20
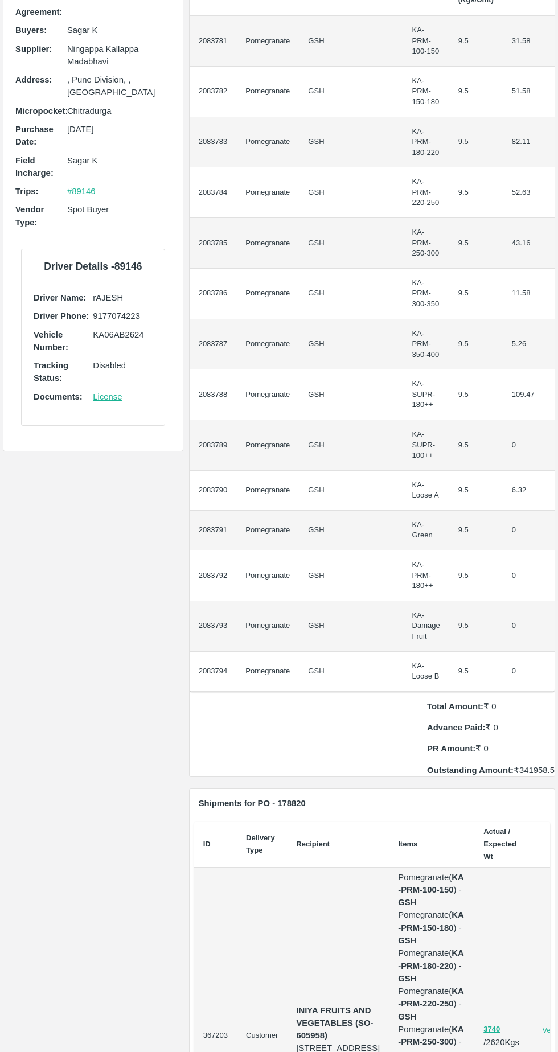
scroll to position [381, 0]
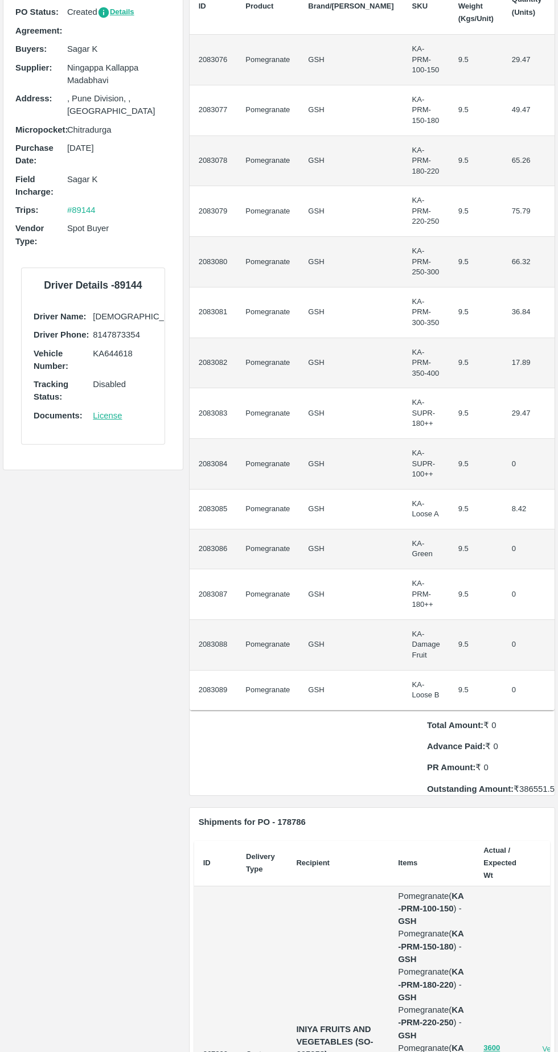
scroll to position [0, 40]
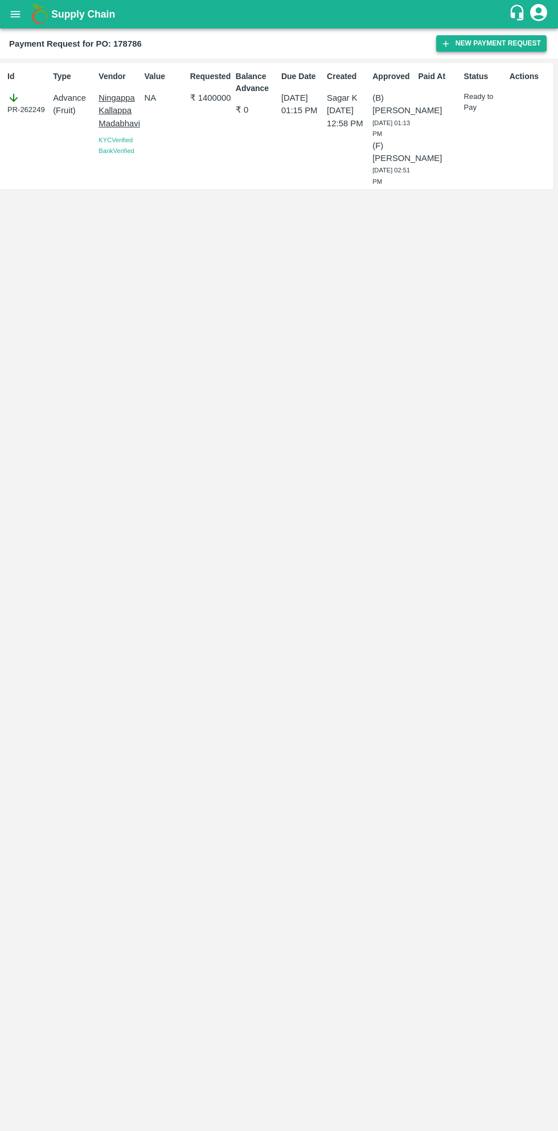
click at [488, 44] on button "New Payment Request" at bounding box center [491, 43] width 110 height 17
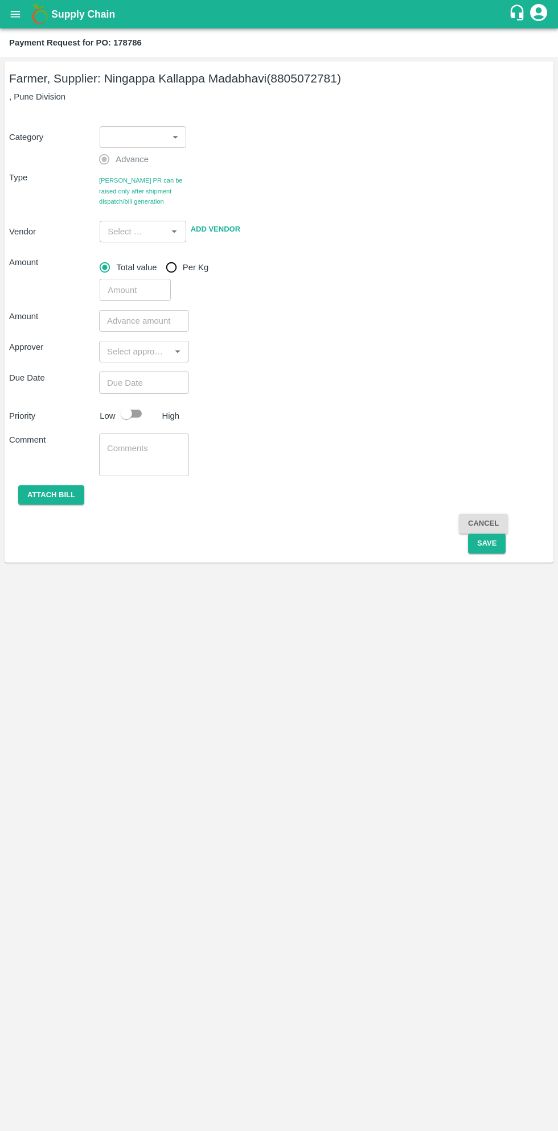
click at [137, 130] on body "Supply Chain Payment Request for PO: 178786 Farmer, Supplier: [PERSON_NAME] (88…" at bounding box center [279, 565] width 558 height 1131
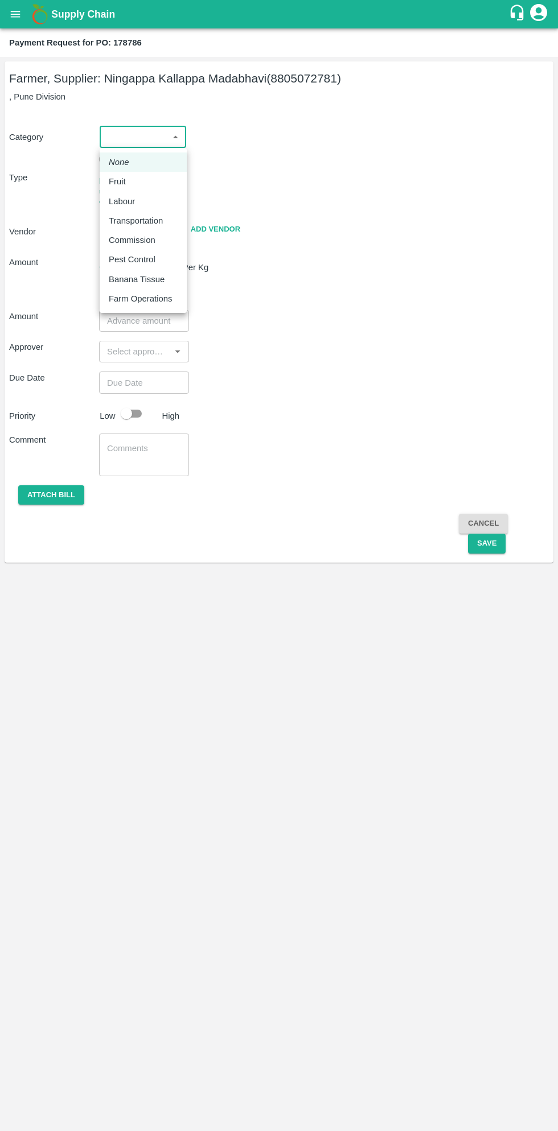
click at [125, 183] on div "Fruit" at bounding box center [120, 181] width 23 height 13
type input "1"
type input "[PERSON_NAME] - 8805072781(Farmer, Supplier)"
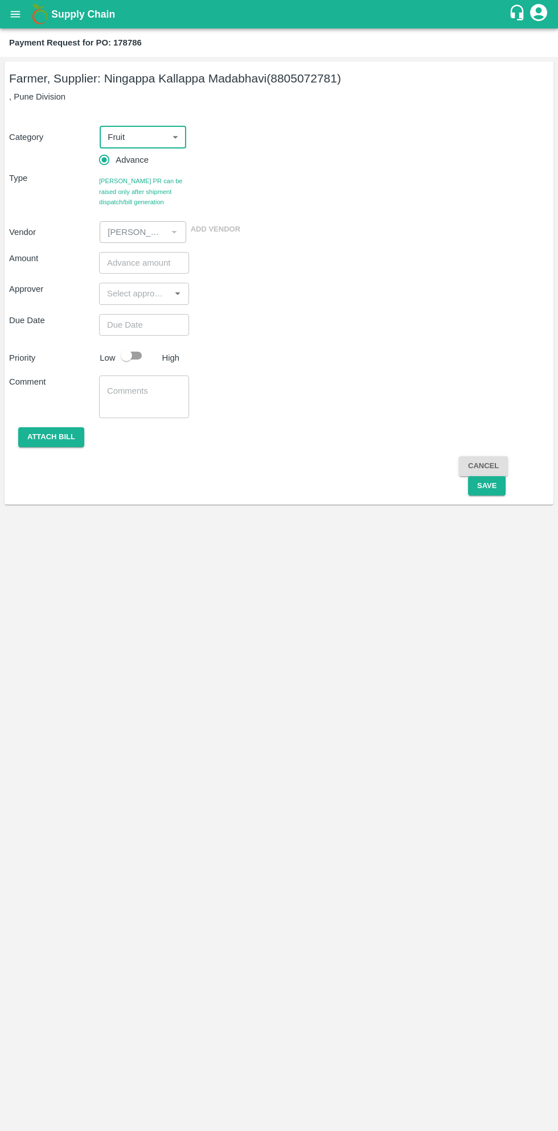
click at [141, 265] on input "number" at bounding box center [144, 263] width 90 height 22
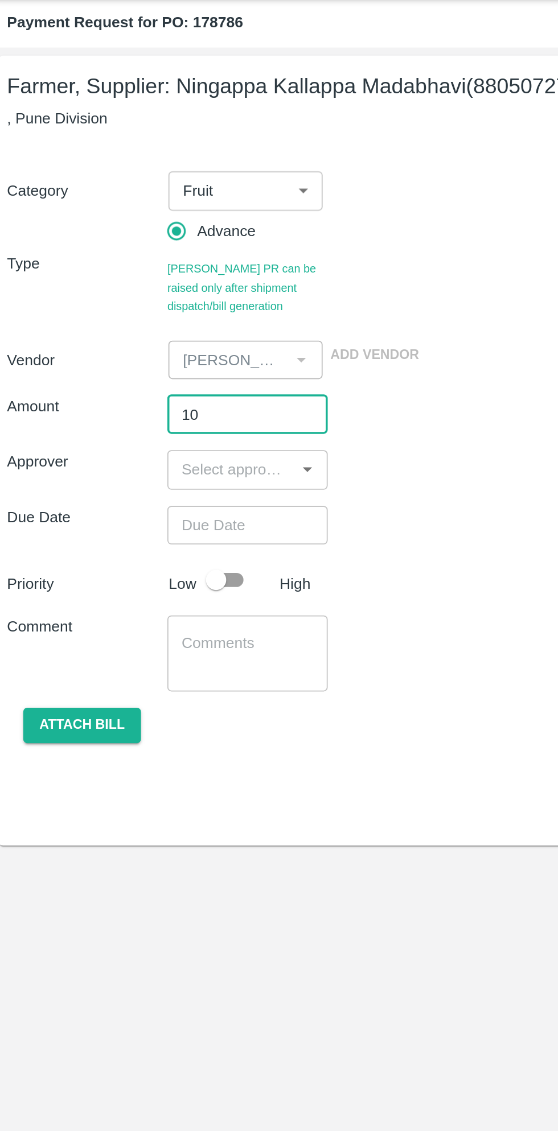
type input "1"
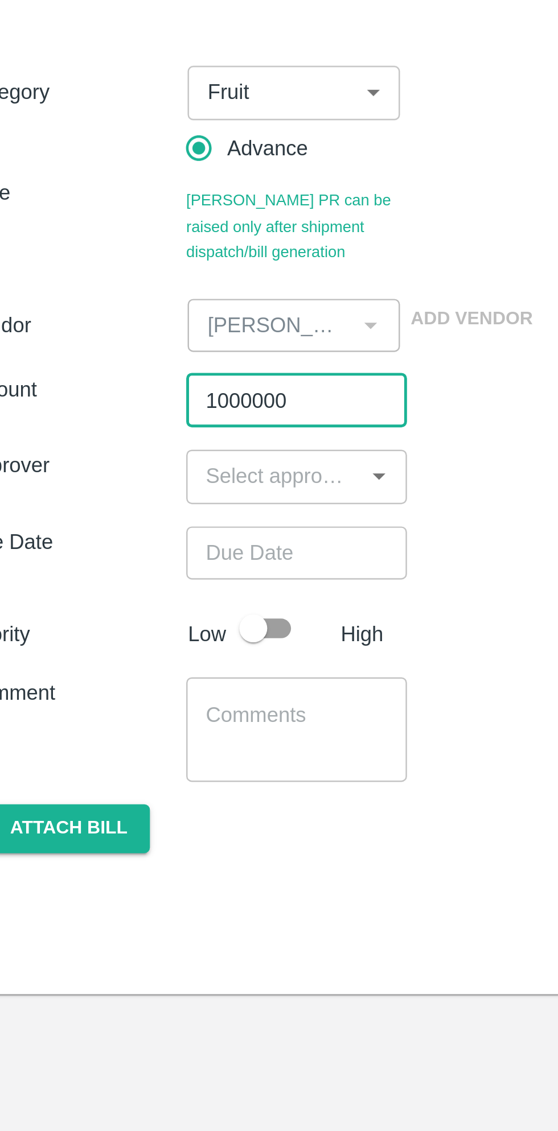
type input "1000000"
click at [130, 297] on input "input" at bounding box center [134, 293] width 64 height 15
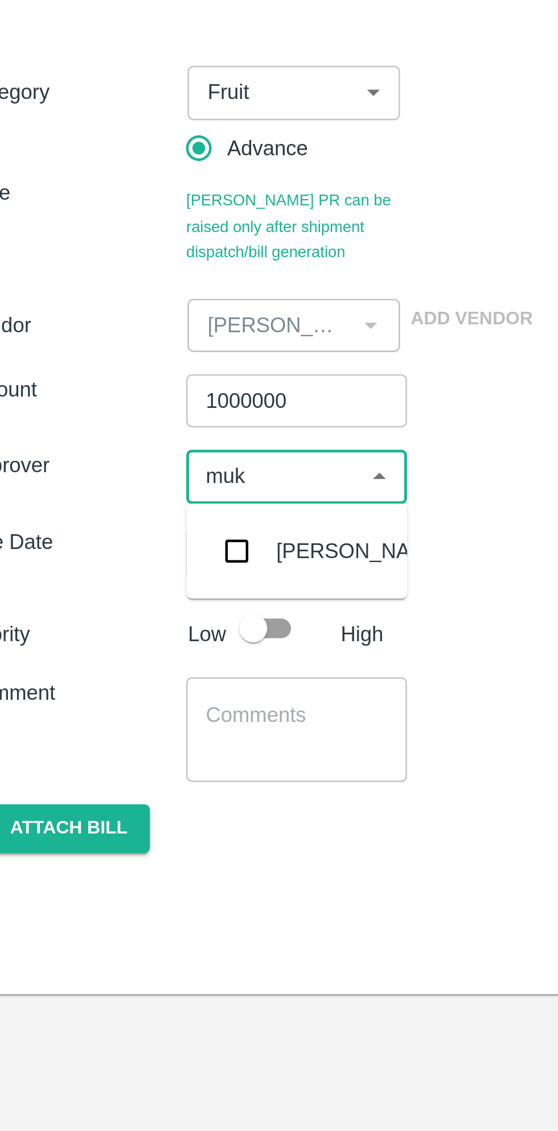
type input "muku"
click at [126, 323] on input "checkbox" at bounding box center [119, 324] width 23 height 23
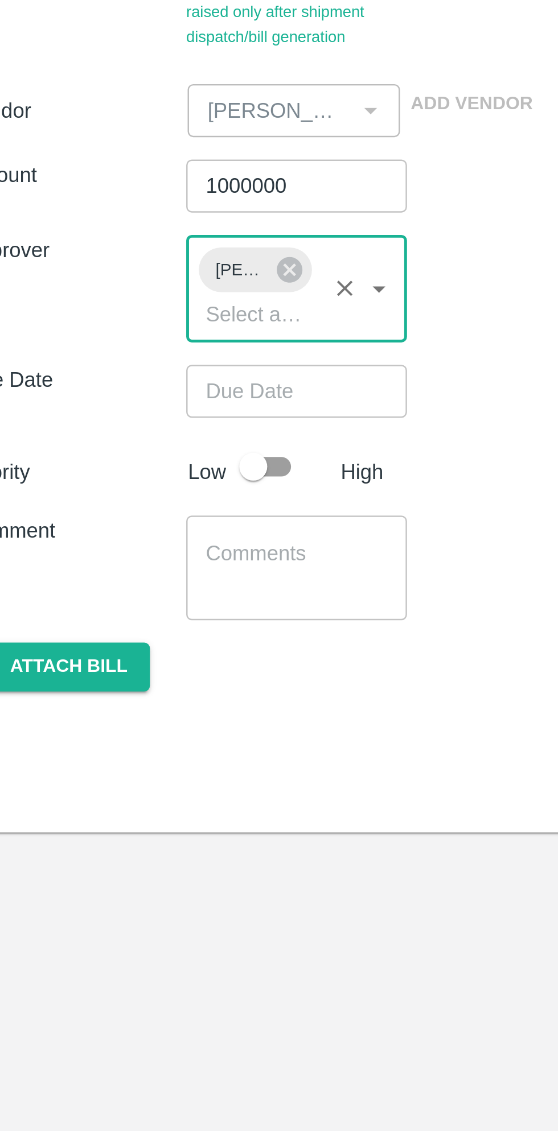
click at [151, 346] on input "Choose date" at bounding box center [140, 347] width 82 height 22
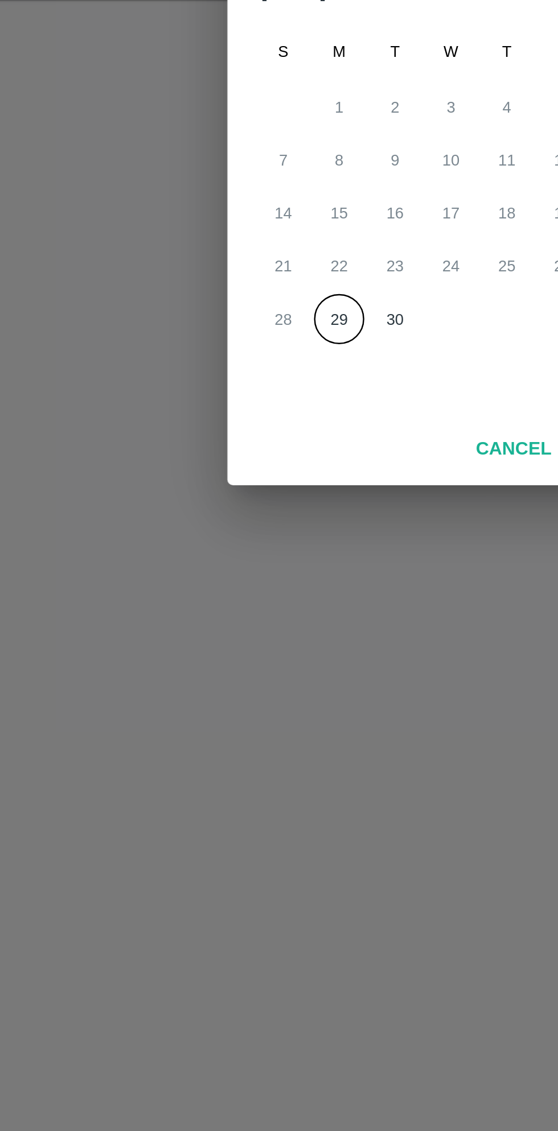
click at [233, 652] on button "29" at bounding box center [233, 657] width 20 height 20
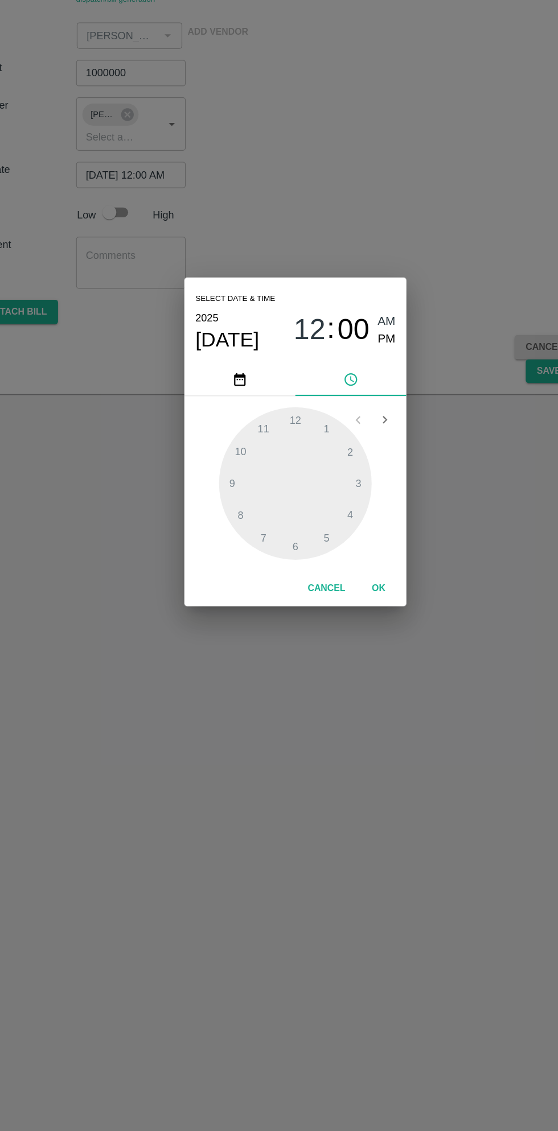
click at [355, 481] on span "PM" at bounding box center [354, 481] width 15 height 15
click at [252, 653] on div at bounding box center [278, 599] width 125 height 125
click at [339, 602] on div at bounding box center [278, 599] width 125 height 125
type input "[DATE] 07:15 PM"
click at [347, 686] on button "OK" at bounding box center [347, 686] width 36 height 20
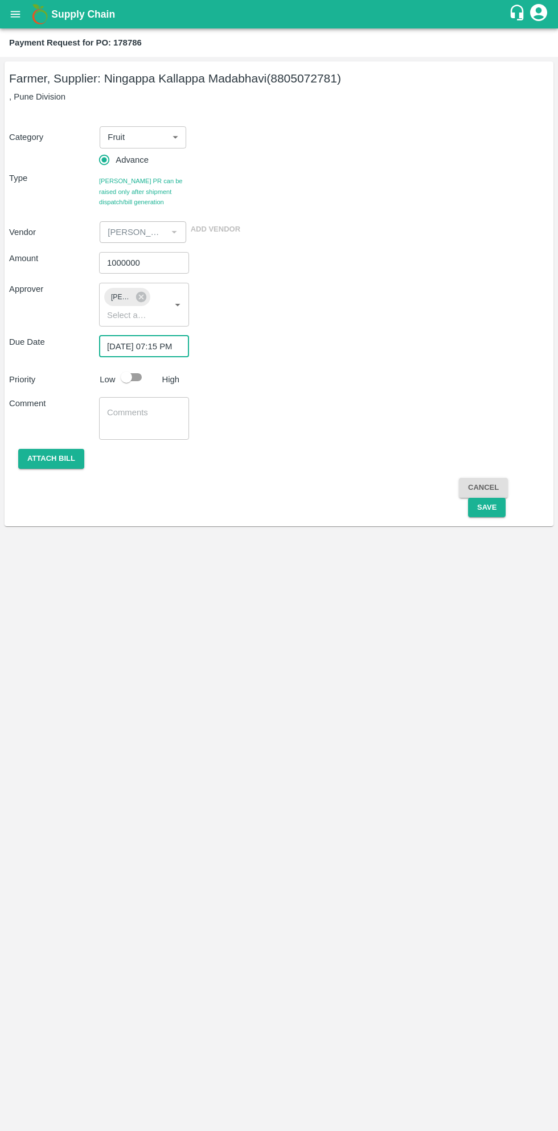
click at [129, 385] on input "checkbox" at bounding box center [126, 378] width 65 height 22
checkbox input "true"
click at [485, 507] on button "Save" at bounding box center [487, 508] width 38 height 20
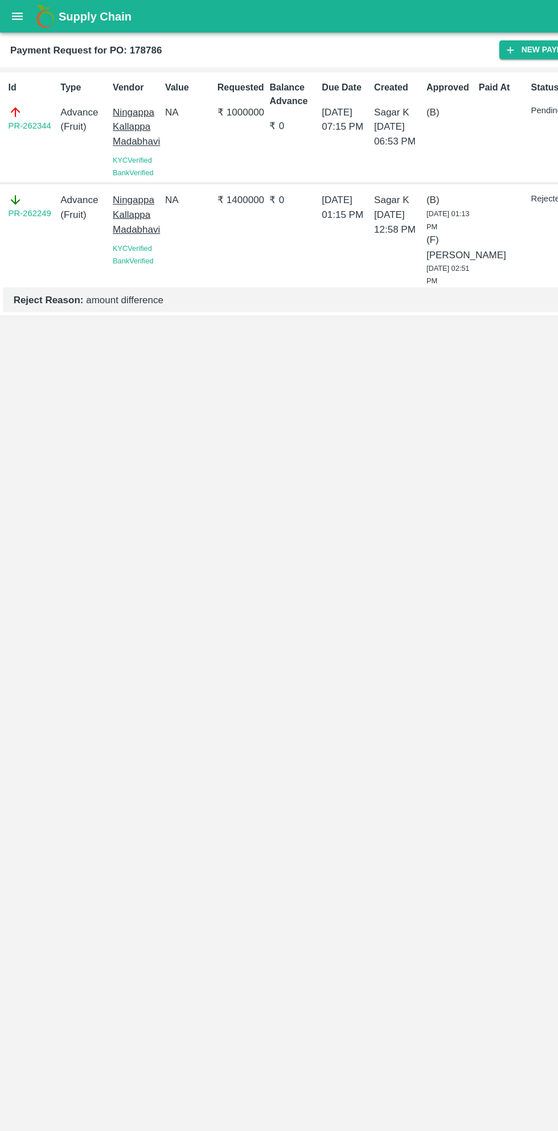
click at [23, 17] on button "open drawer" at bounding box center [15, 14] width 26 height 26
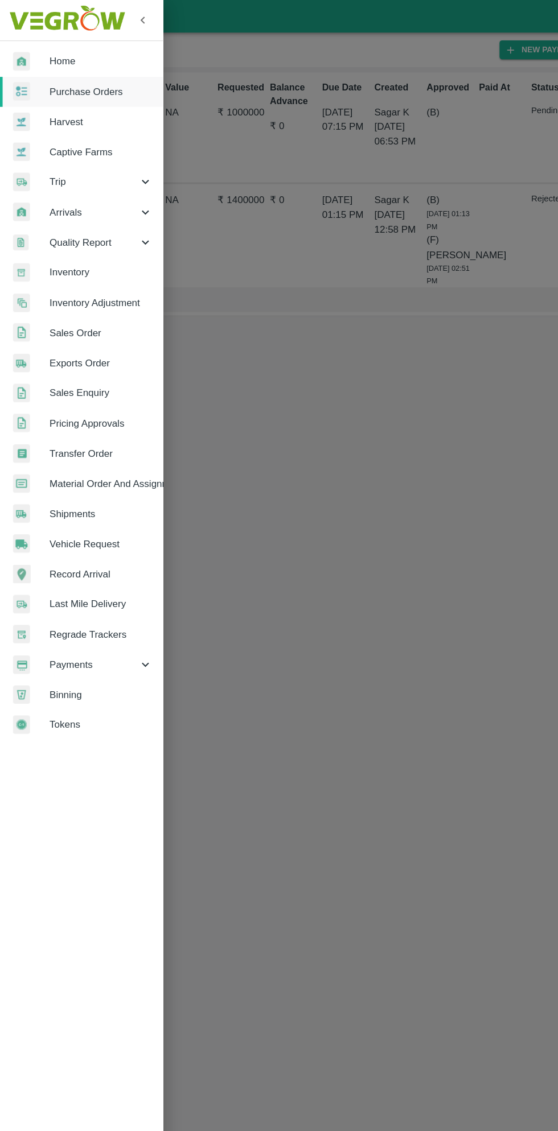
click at [288, 401] on div at bounding box center [279, 565] width 558 height 1131
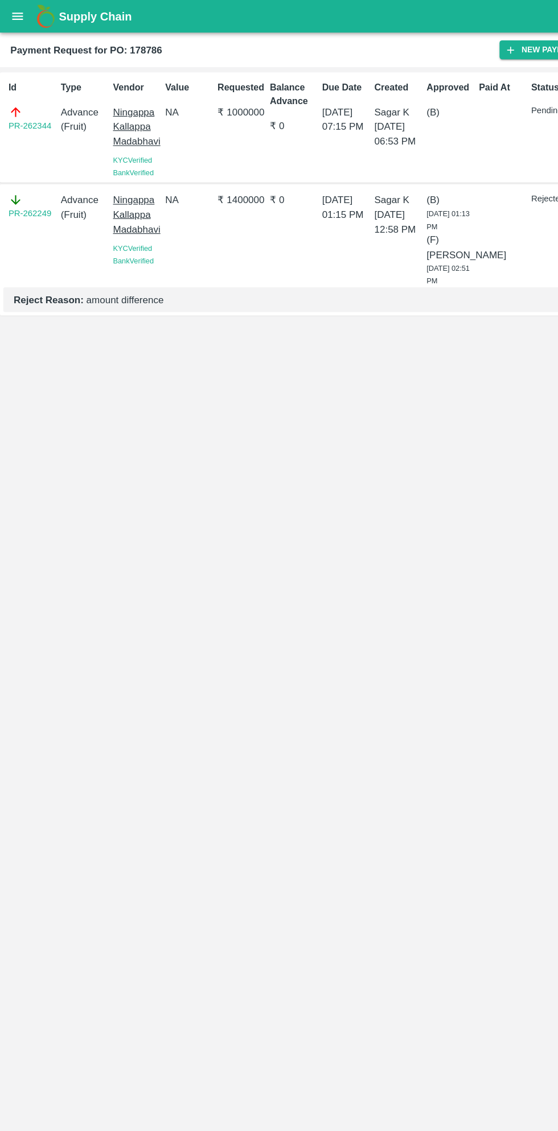
click at [27, 15] on button "open drawer" at bounding box center [15, 14] width 26 height 26
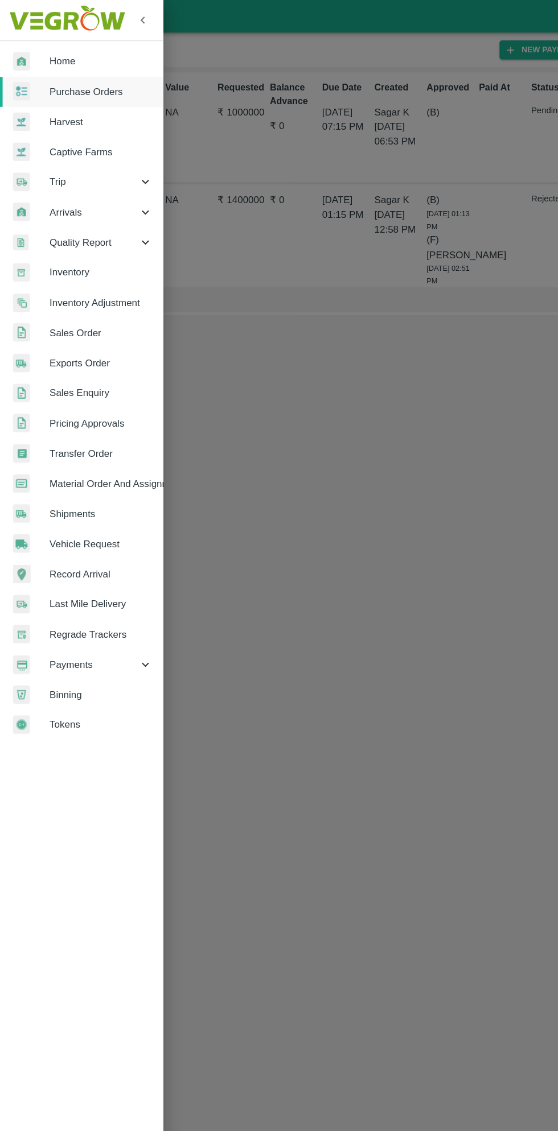
click at [76, 582] on span "Payments" at bounding box center [81, 580] width 77 height 13
click at [97, 609] on span "My Payment Requests" at bounding box center [92, 606] width 81 height 13
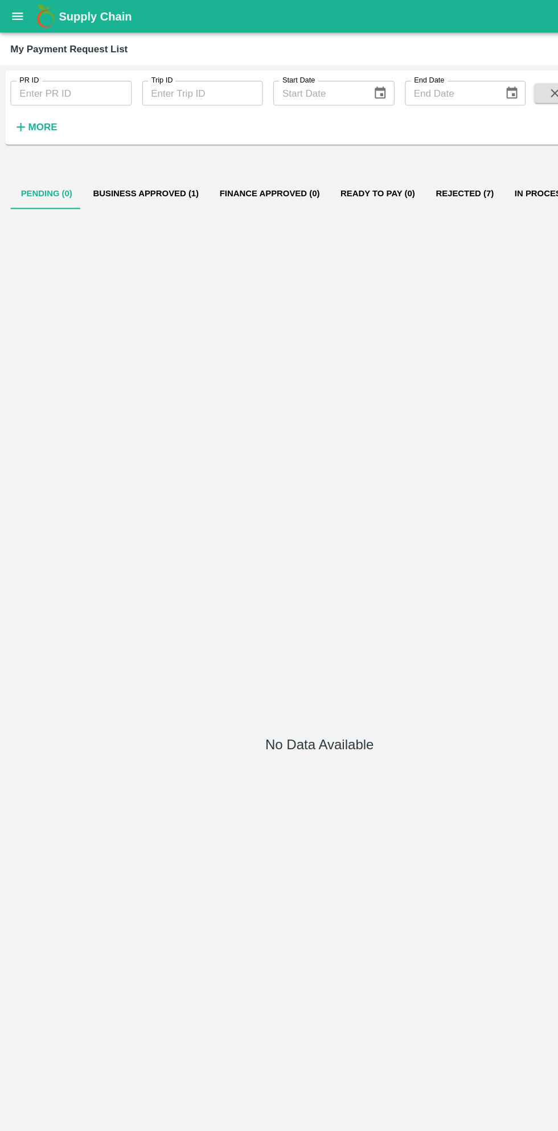
click at [127, 181] on button "Business Approved (1)" at bounding box center [127, 168] width 110 height 27
click at [135, 168] on button "Business Approved (1)" at bounding box center [127, 168] width 110 height 27
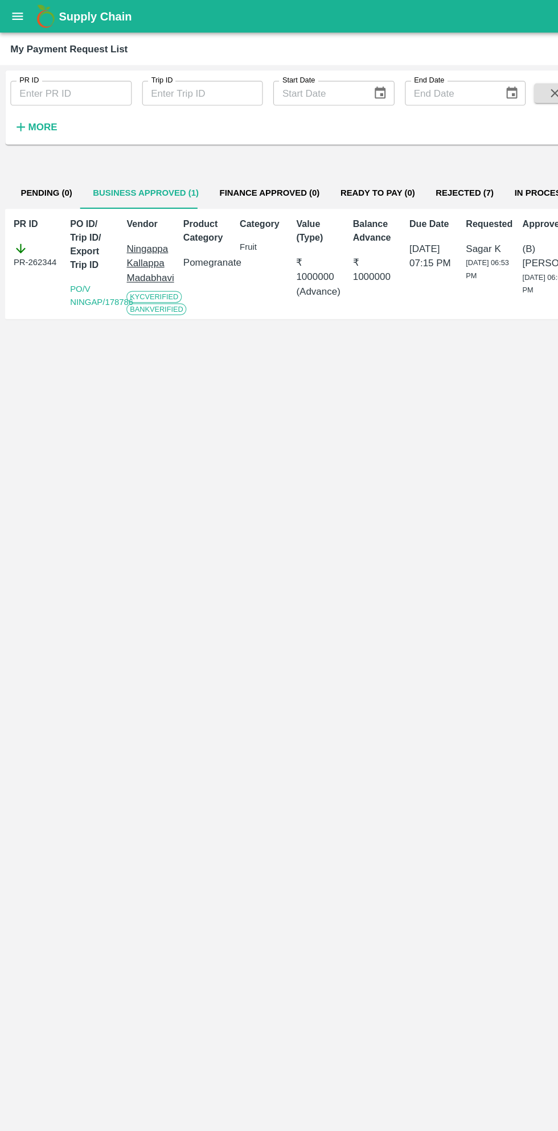
scroll to position [0, 8]
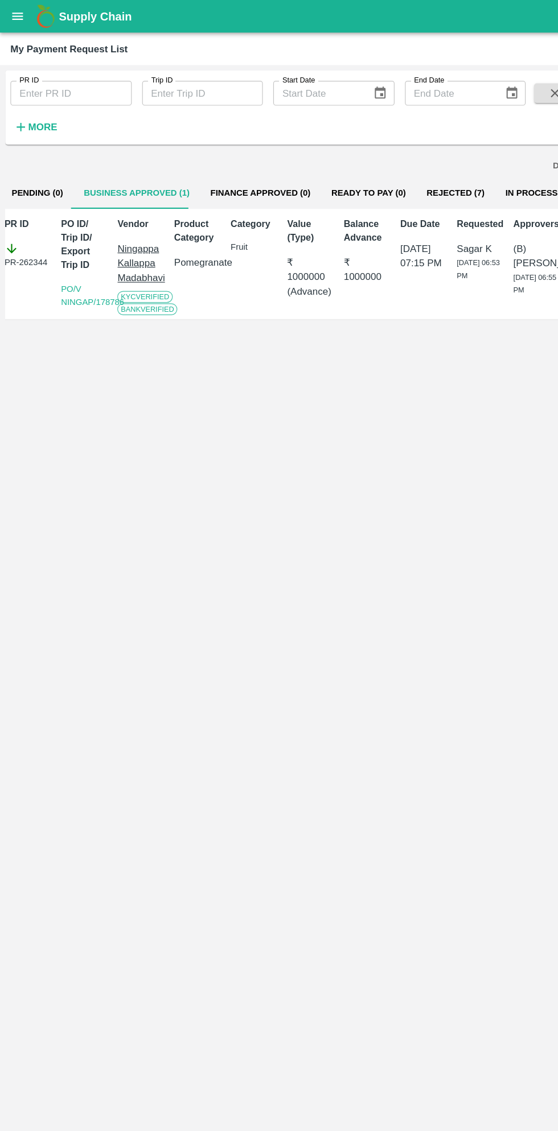
click at [390, 168] on button "Rejected (7)" at bounding box center [397, 168] width 69 height 27
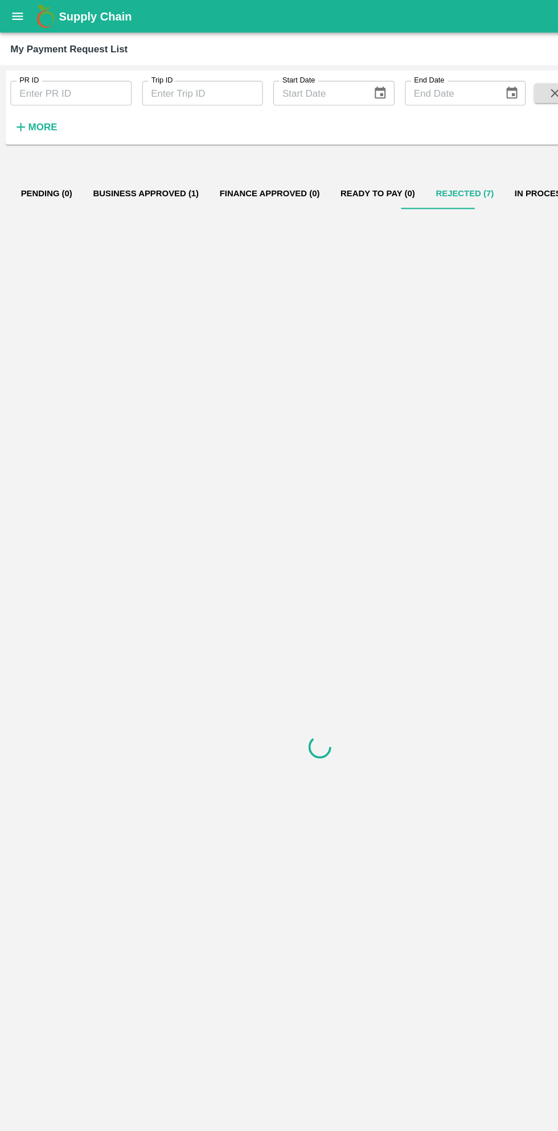
scroll to position [0, 0]
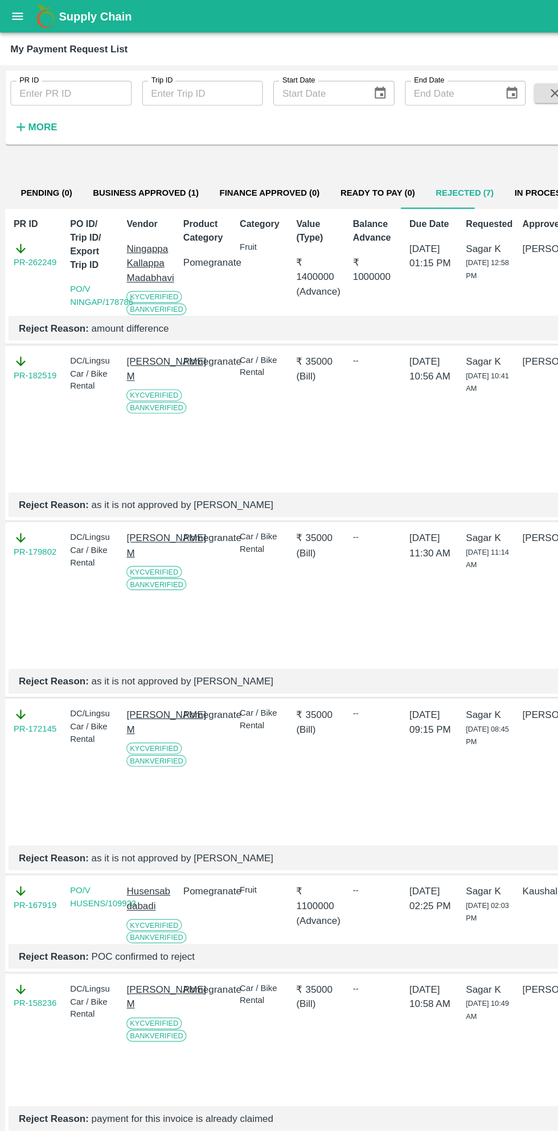
click at [440, 166] on button "In Process (1)" at bounding box center [477, 168] width 75 height 27
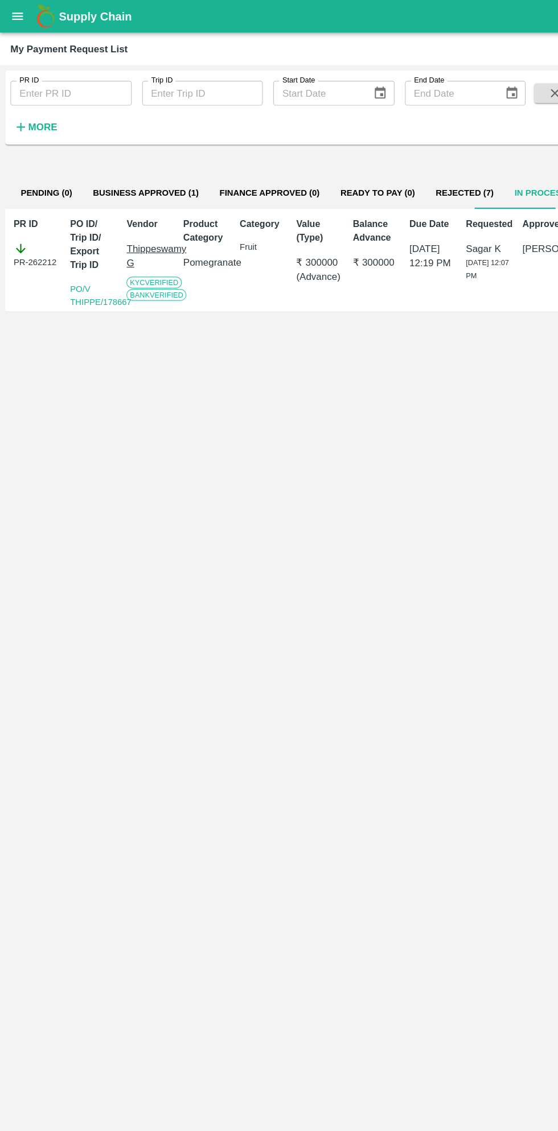
click at [132, 159] on button "Business Approved (1)" at bounding box center [127, 168] width 110 height 27
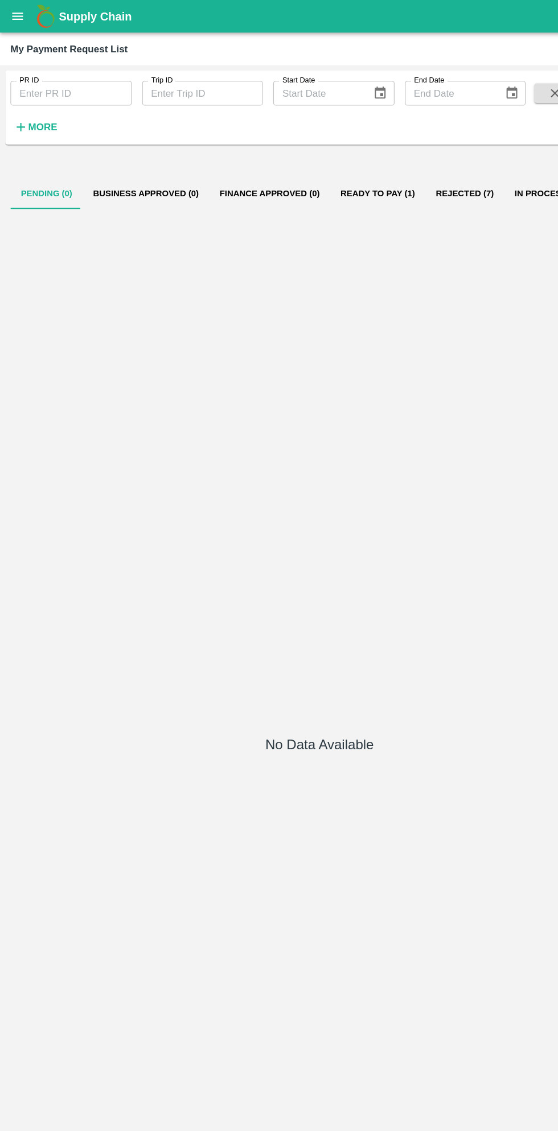
click at [323, 167] on button "Ready To Pay (1)" at bounding box center [329, 168] width 83 height 27
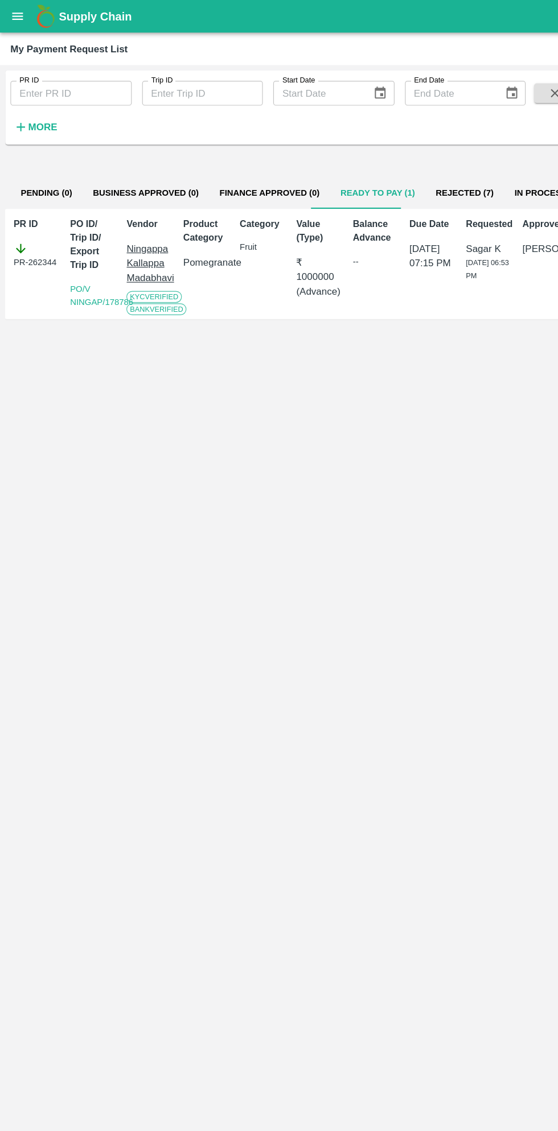
scroll to position [0, 8]
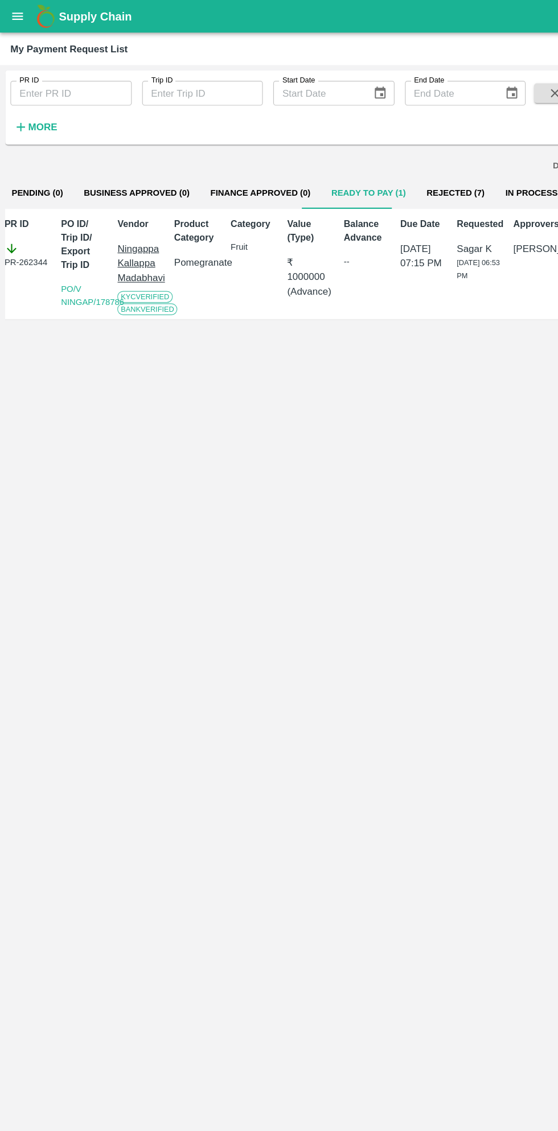
click at [15, 14] on icon "open drawer" at bounding box center [16, 14] width 10 height 6
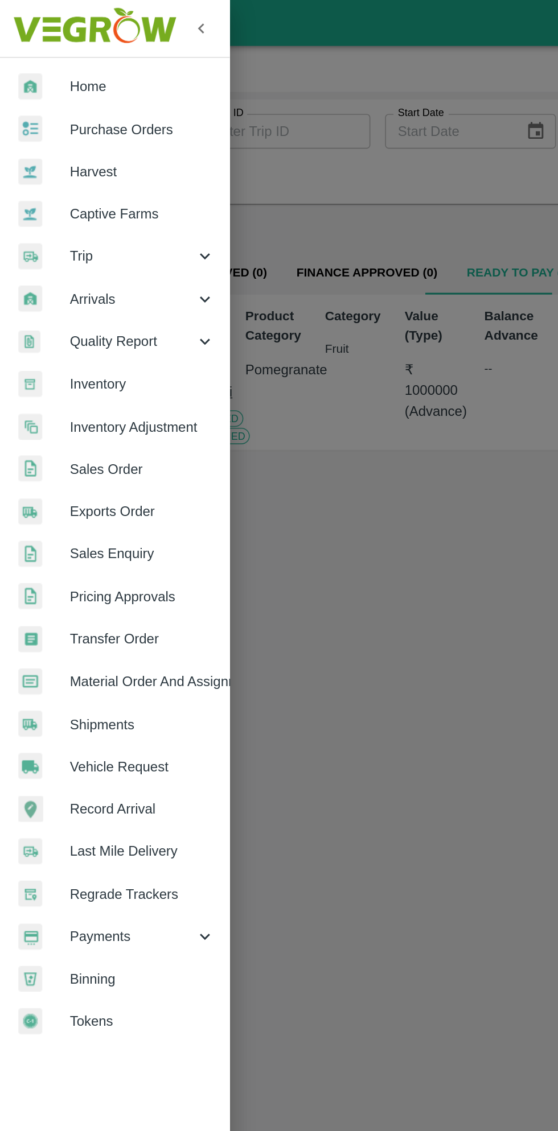
click at [94, 78] on span "Purchase Orders" at bounding box center [88, 80] width 90 height 13
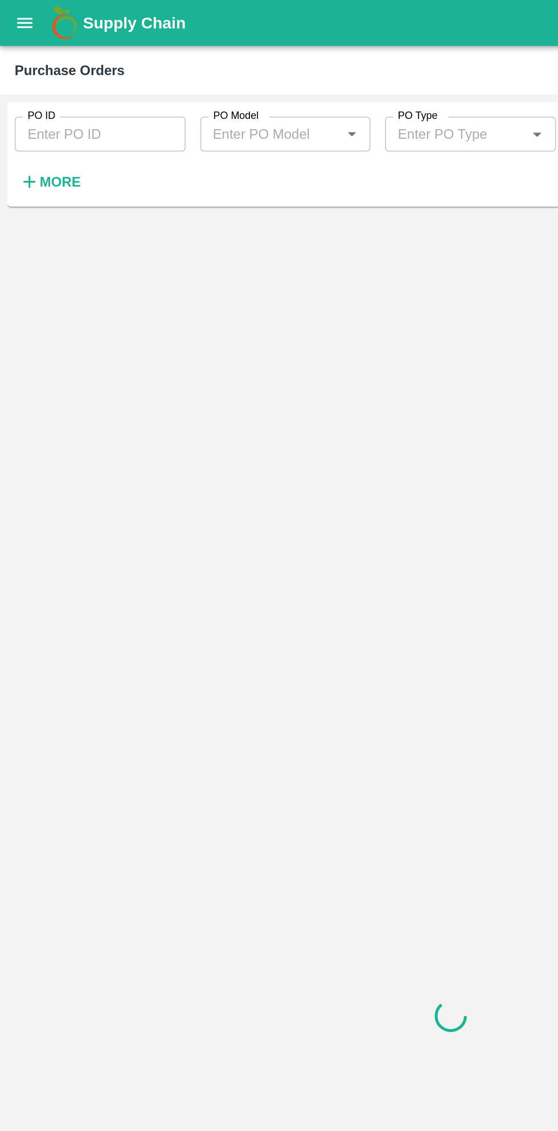
click at [42, 114] on strong "More" at bounding box center [37, 112] width 26 height 9
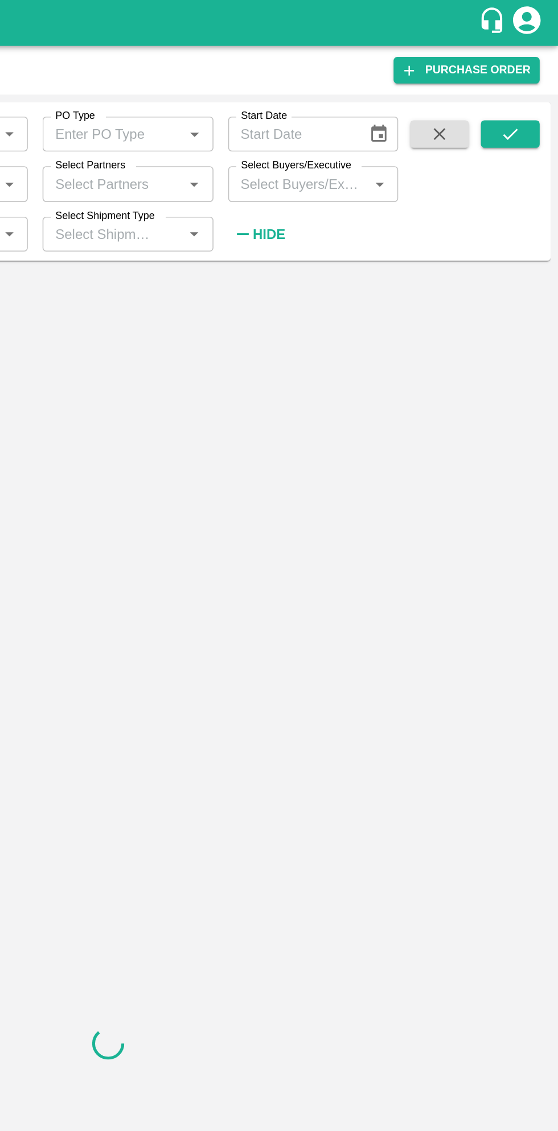
click at [405, 114] on input "Select Buyers/Executive" at bounding box center [397, 113] width 80 height 15
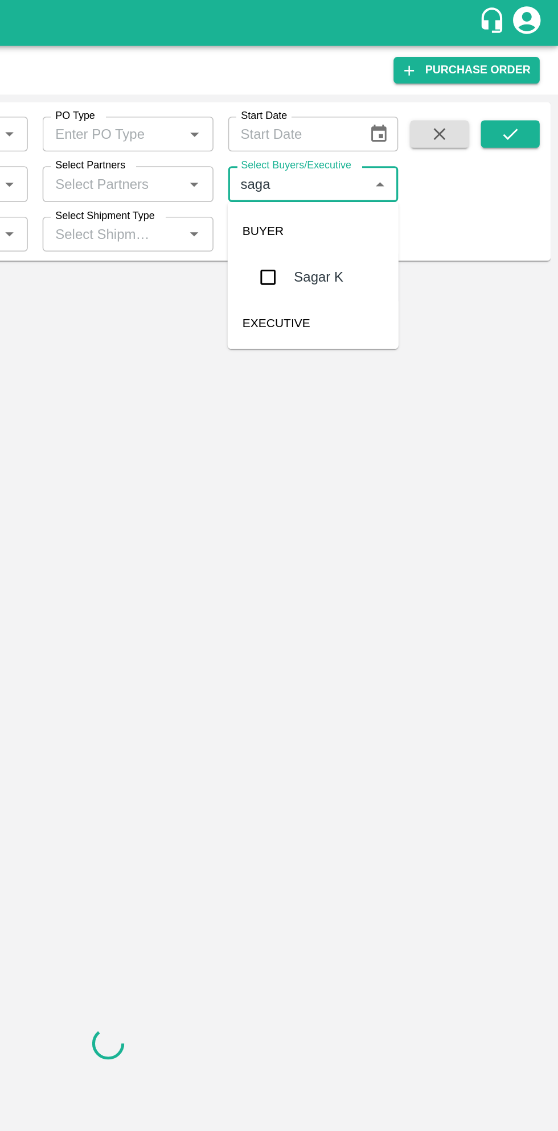
type input "sagar"
click at [386, 171] on input "checkbox" at bounding box center [378, 171] width 23 height 23
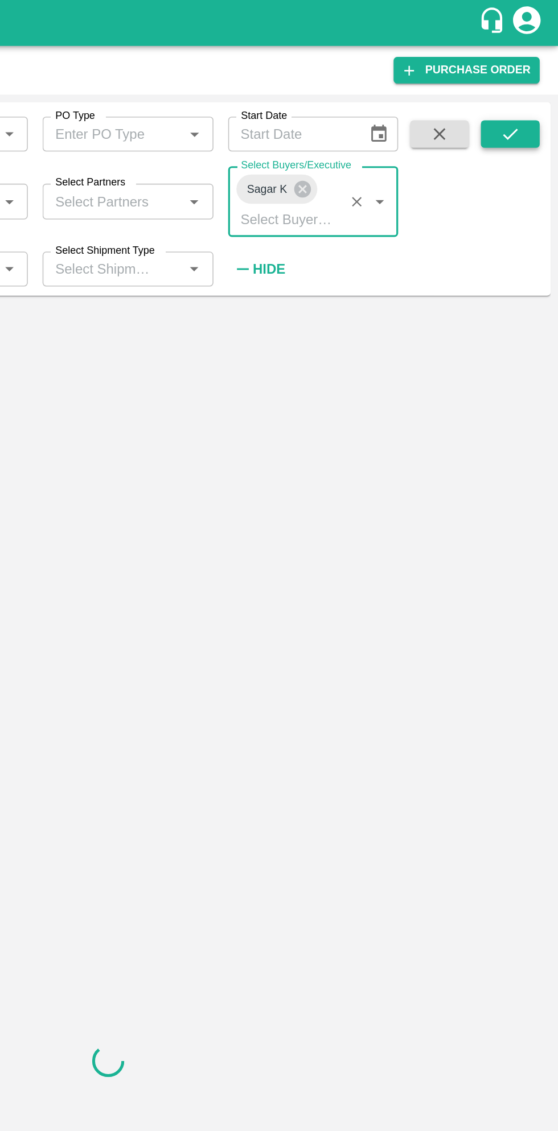
click at [533, 89] on button "submit" at bounding box center [528, 83] width 36 height 17
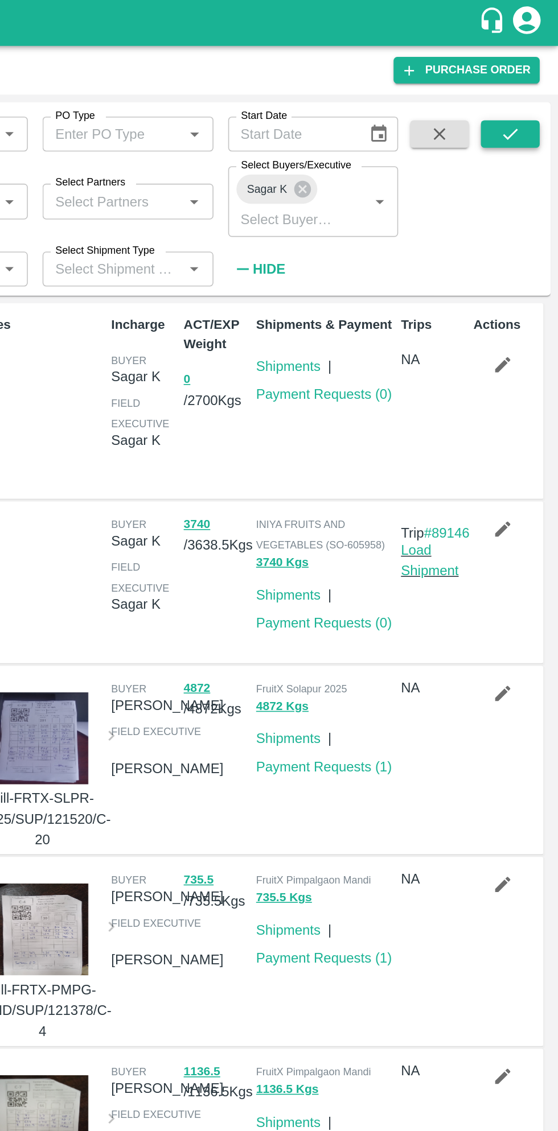
click at [530, 85] on icon "submit" at bounding box center [528, 83] width 13 height 13
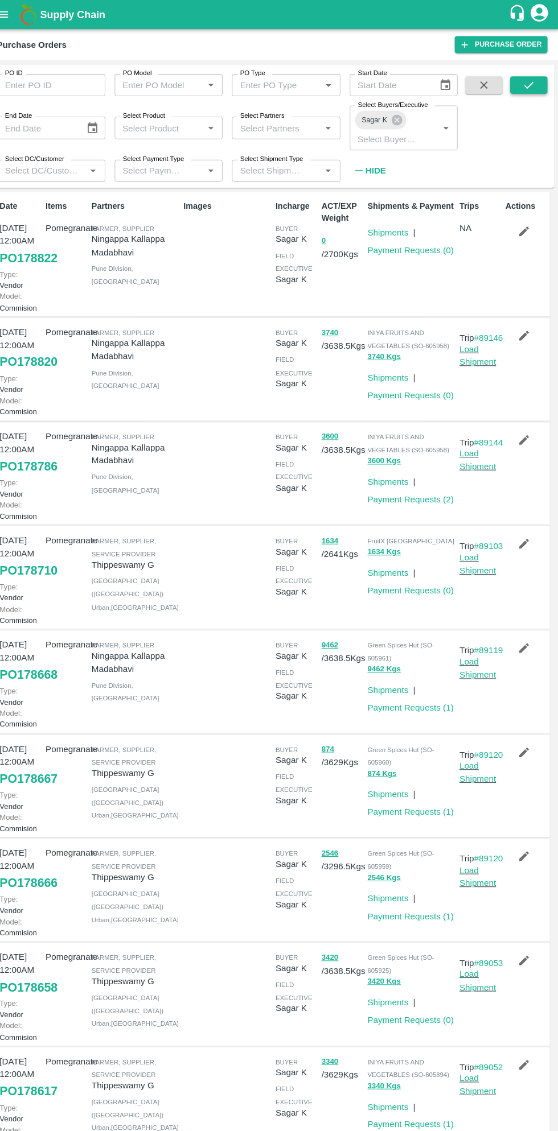
scroll to position [3, 0]
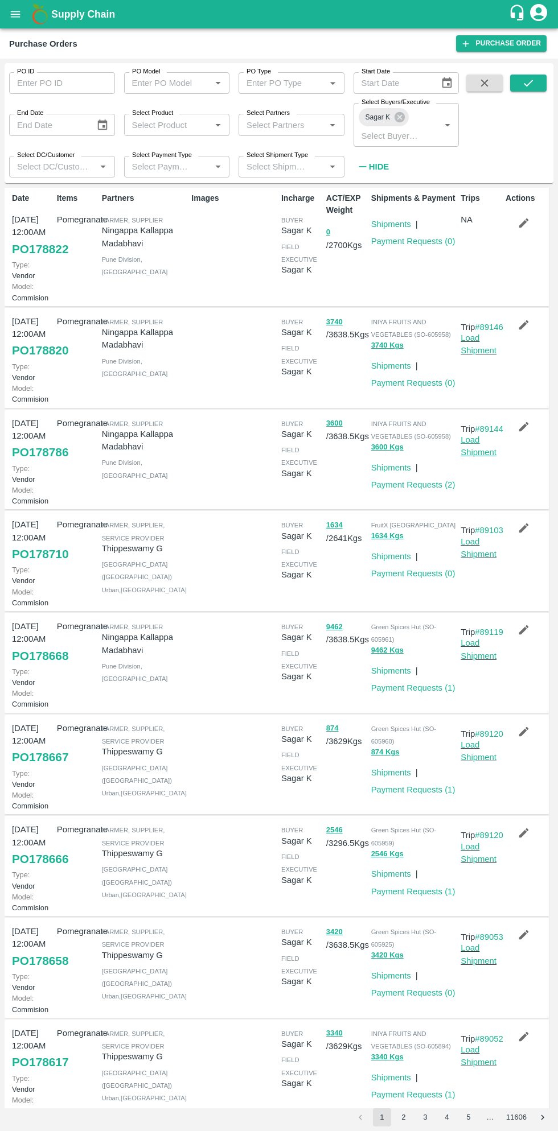
click at [473, 457] on link "Load Shipment" at bounding box center [478, 446] width 36 height 22
click at [473, 355] on link "Load Shipment" at bounding box center [478, 344] width 36 height 22
click at [476, 457] on link "Load Shipment" at bounding box center [478, 446] width 36 height 22
click at [481, 355] on link "Load Shipment" at bounding box center [478, 344] width 36 height 22
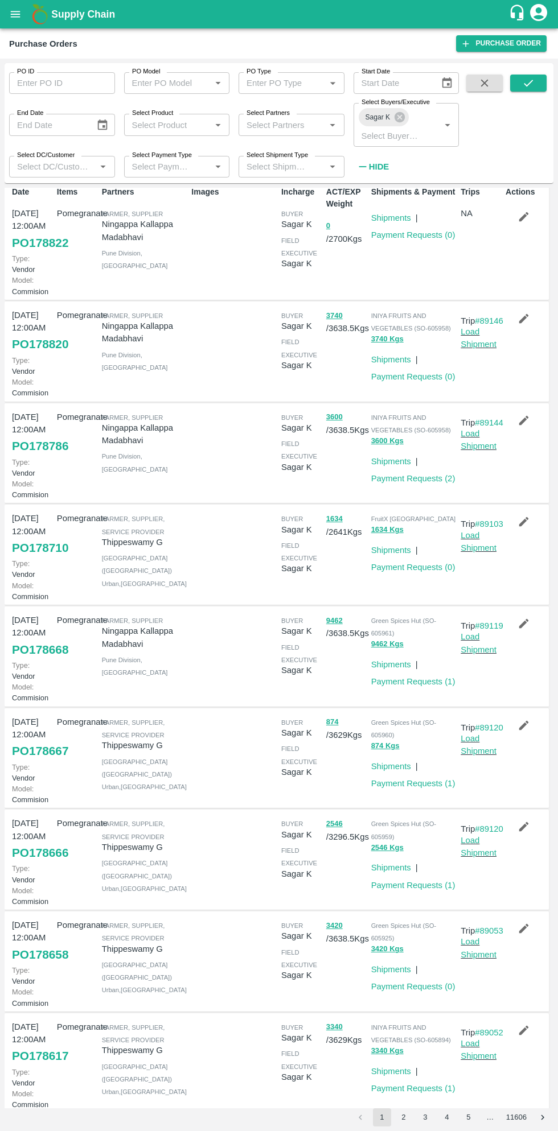
click at [20, 9] on icon "open drawer" at bounding box center [15, 14] width 13 height 13
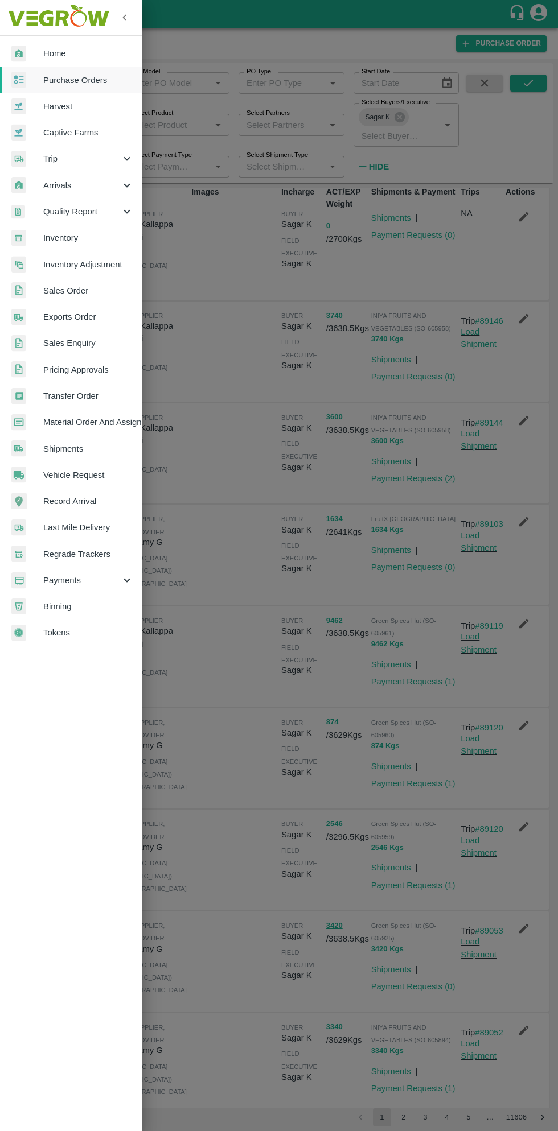
click at [75, 583] on span "Payments" at bounding box center [81, 580] width 77 height 13
click at [91, 604] on span "My Payment Requests" at bounding box center [92, 606] width 81 height 13
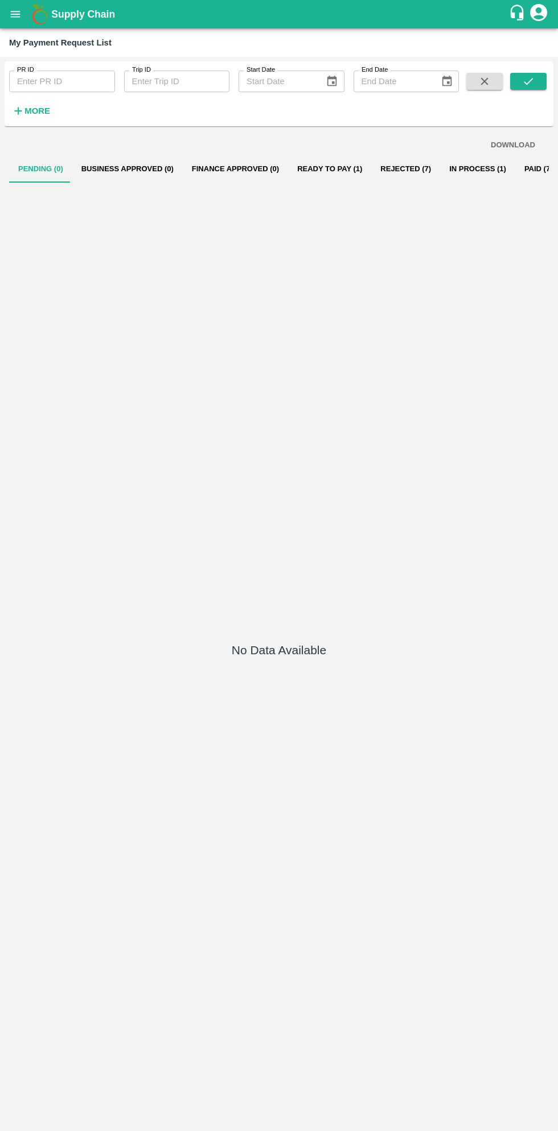
click at [310, 170] on button "Ready To Pay (1)" at bounding box center [329, 168] width 83 height 27
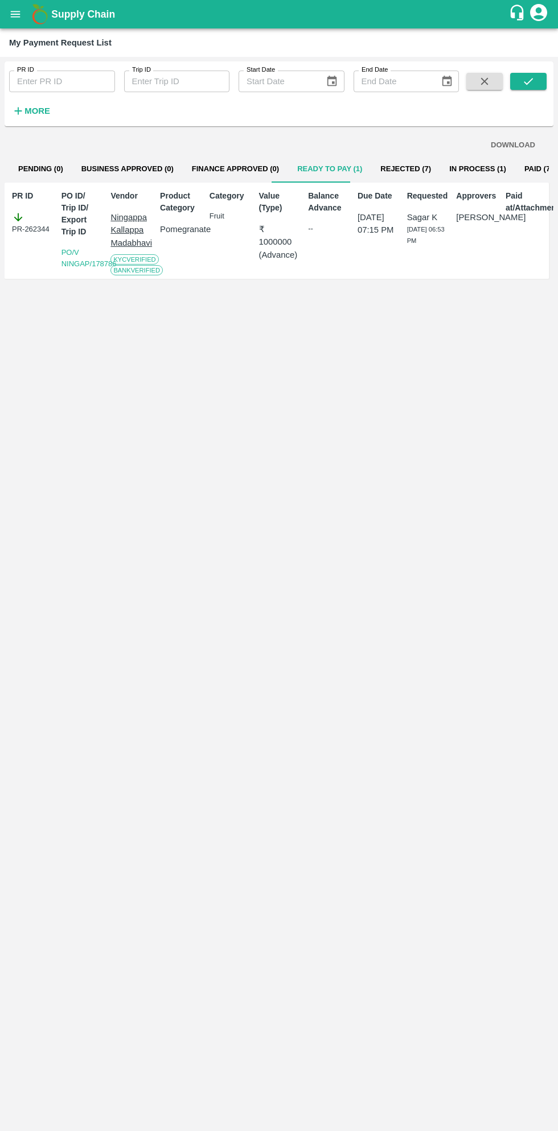
click at [388, 168] on button "Rejected (7)" at bounding box center [405, 168] width 69 height 27
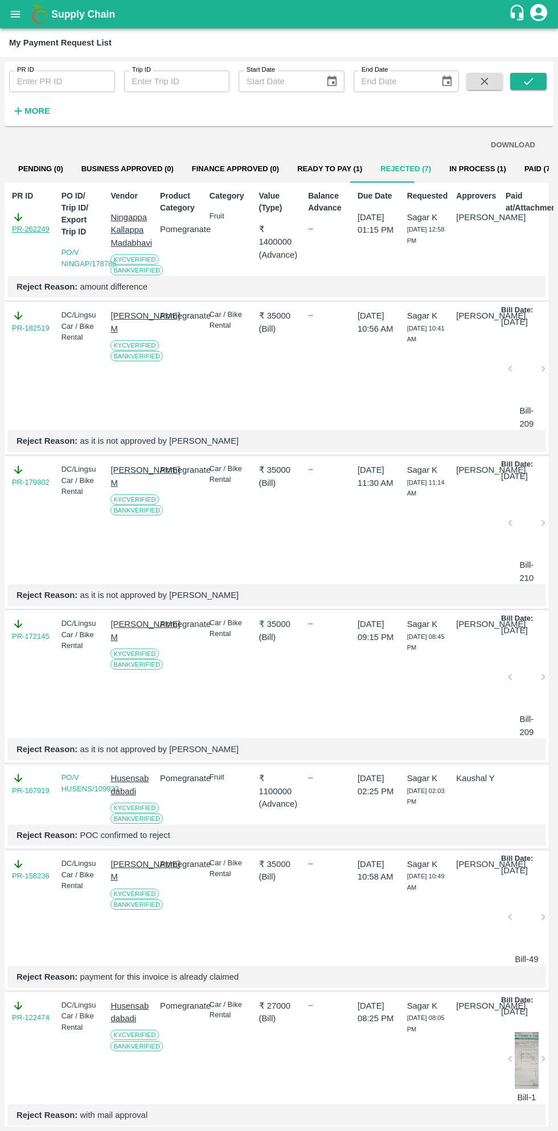
click at [39, 227] on link "PR-262249" at bounding box center [31, 229] width 38 height 11
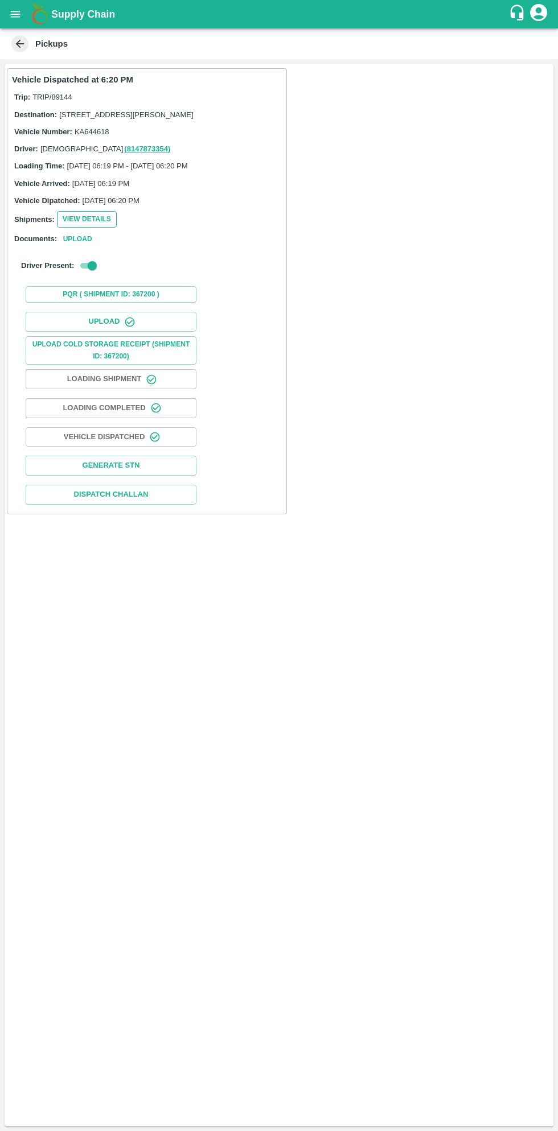
click at [83, 228] on button "View Details" at bounding box center [87, 219] width 60 height 17
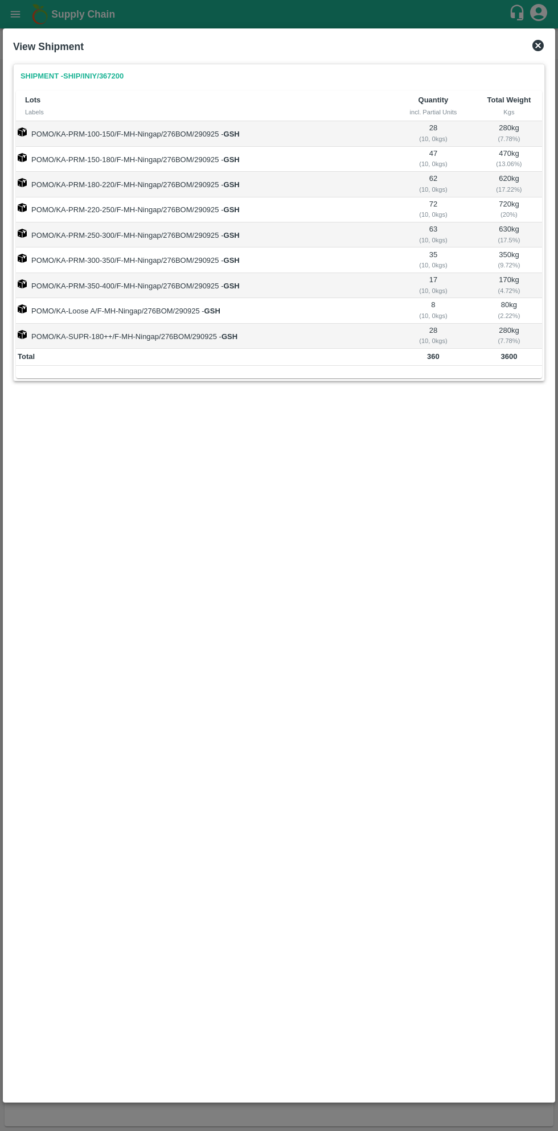
click at [542, 49] on icon at bounding box center [538, 46] width 14 height 14
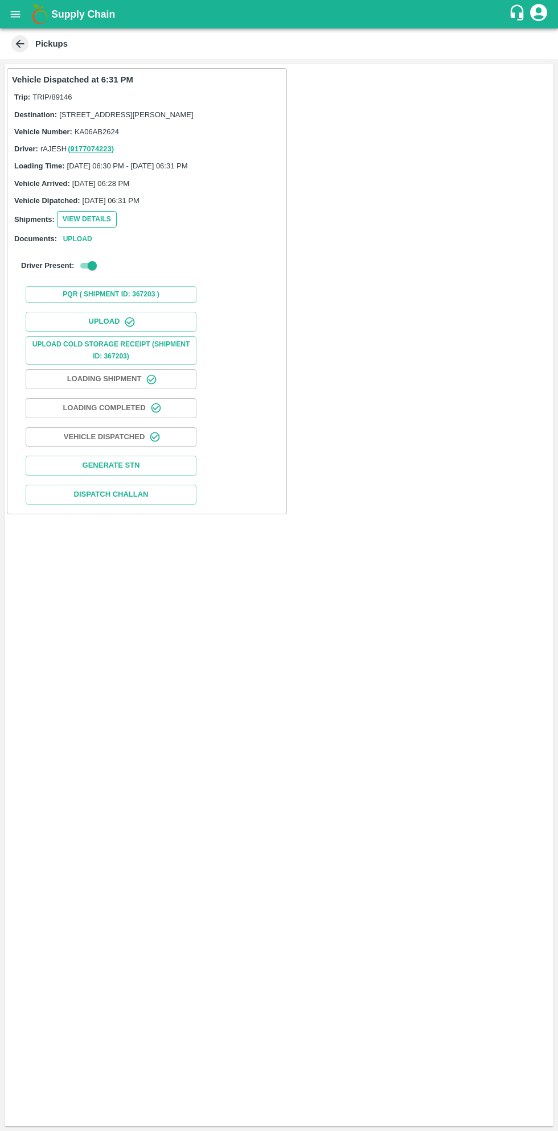
click at [95, 228] on button "View Details" at bounding box center [87, 219] width 60 height 17
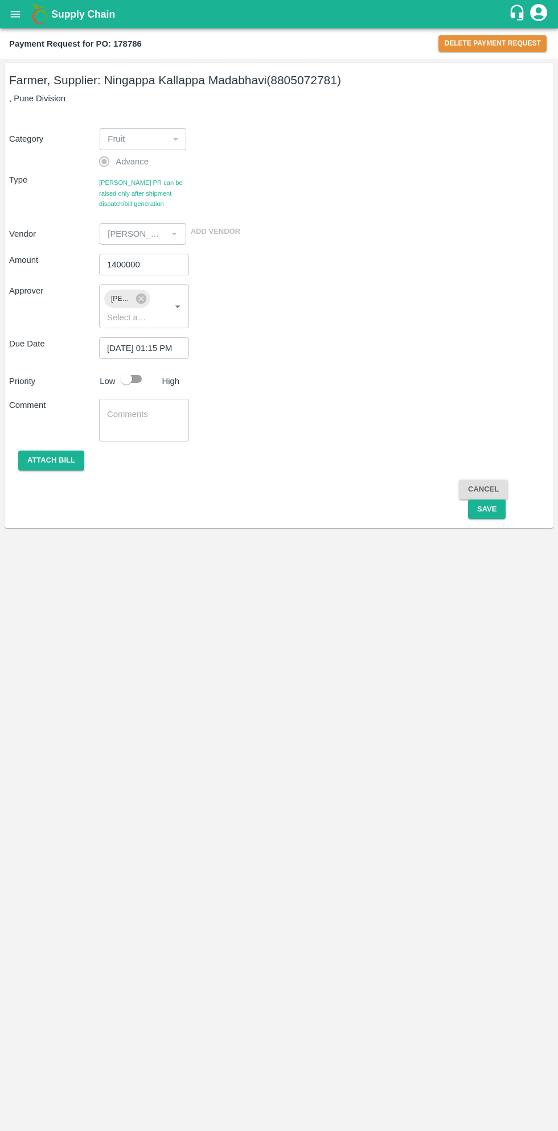
click at [18, 17] on icon "open drawer" at bounding box center [16, 14] width 10 height 6
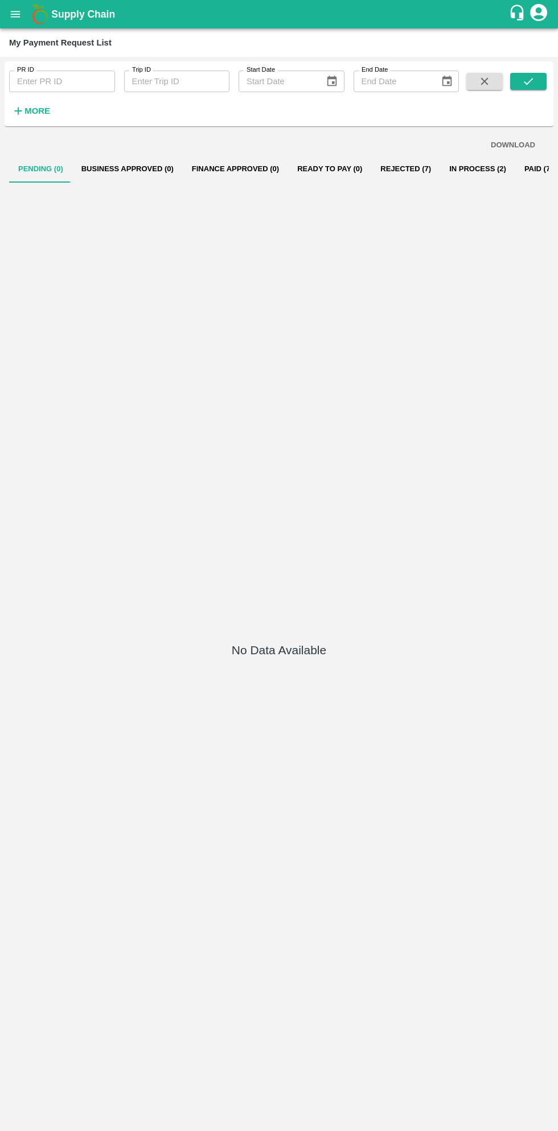
click at [470, 173] on button "In Process (2)" at bounding box center [477, 168] width 75 height 27
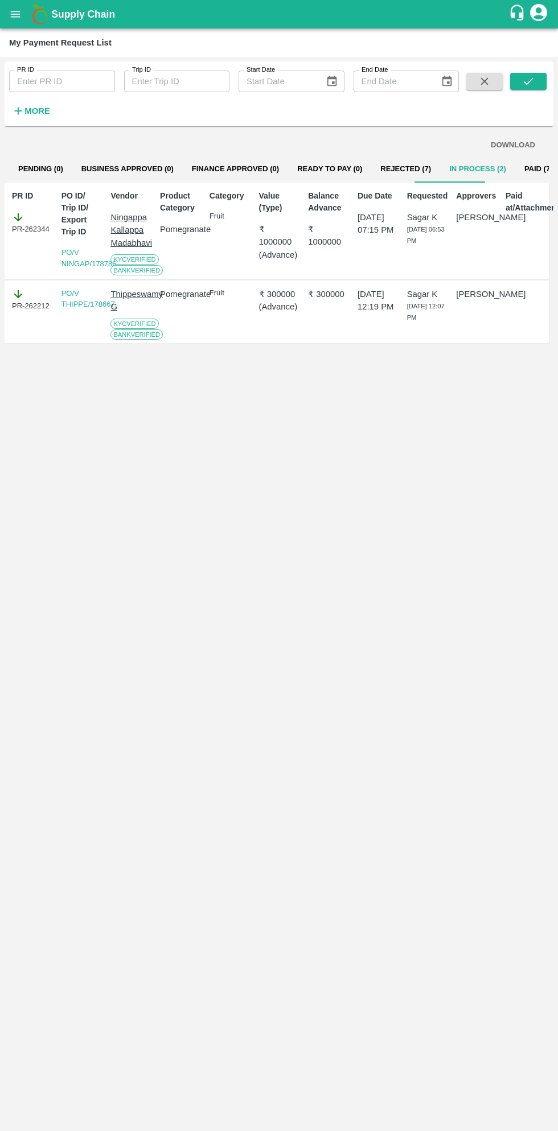
click at [23, 18] on button "open drawer" at bounding box center [15, 14] width 26 height 26
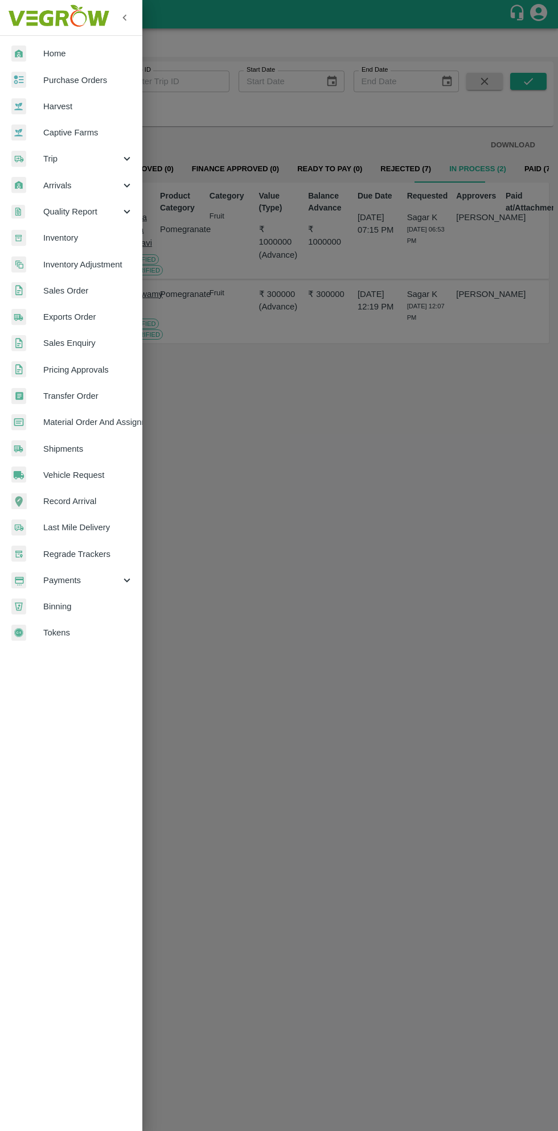
click at [113, 419] on span "Material Order And Assignment" at bounding box center [88, 422] width 90 height 13
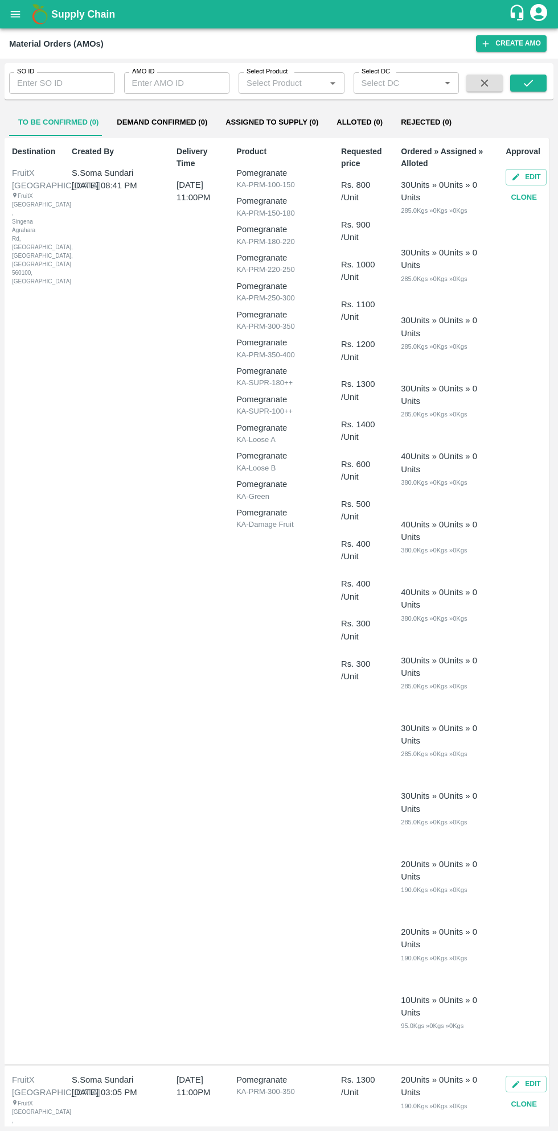
click at [59, 79] on input "SO ID" at bounding box center [62, 83] width 106 height 22
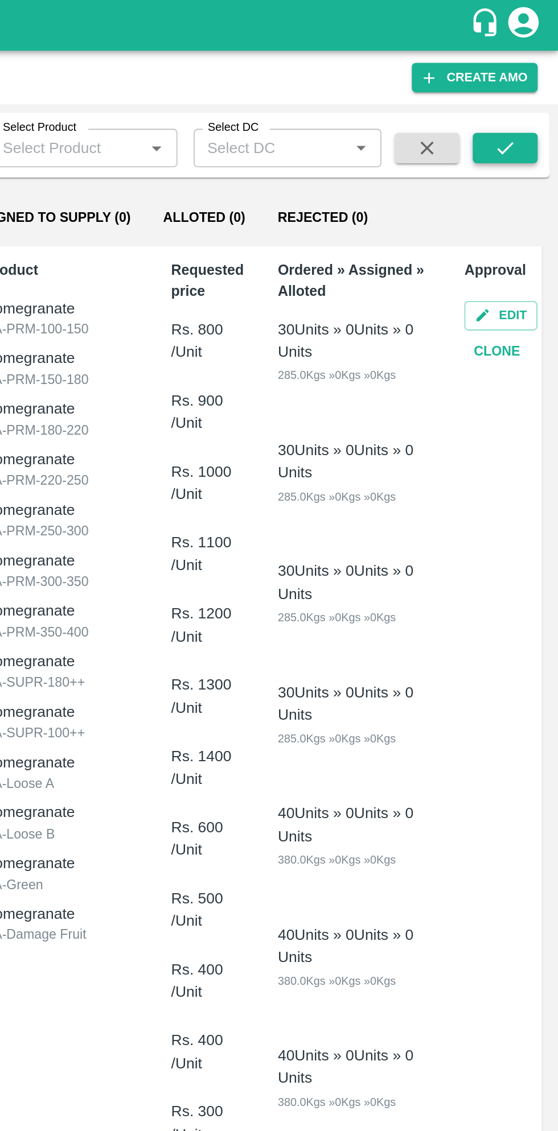
type input "606050"
click at [536, 81] on button "submit" at bounding box center [528, 83] width 36 height 17
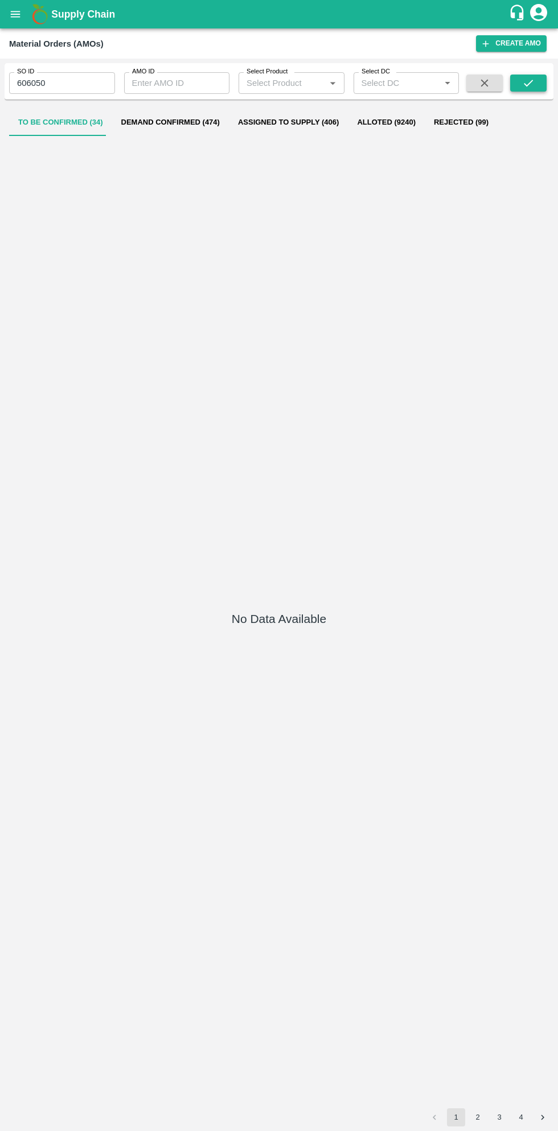
click at [540, 88] on button "submit" at bounding box center [528, 83] width 36 height 17
click at [151, 119] on button "Demand Confirmed (1)" at bounding box center [162, 122] width 109 height 27
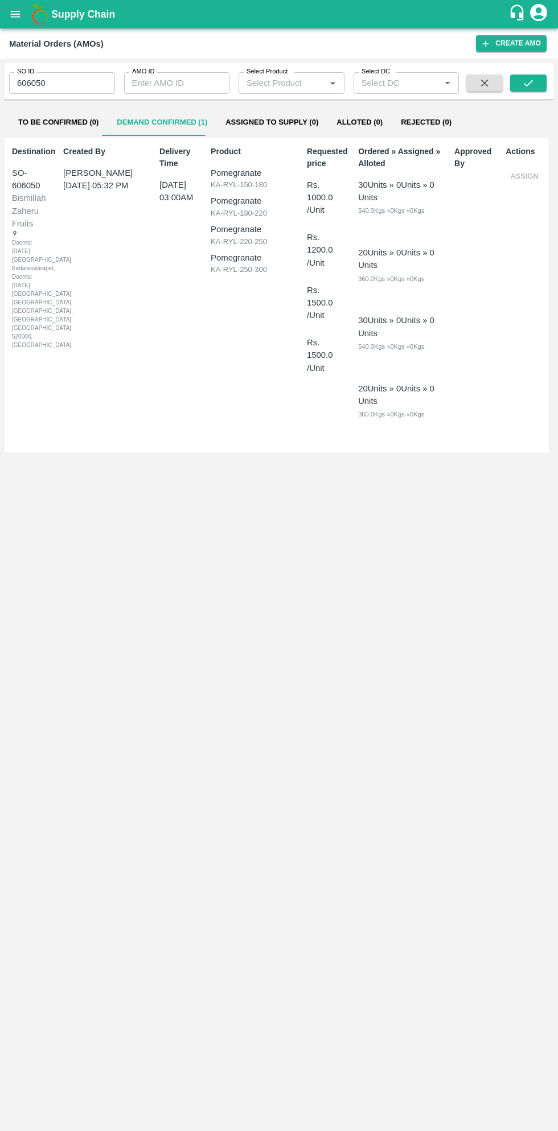
click at [52, 14] on b "Supply Chain" at bounding box center [83, 14] width 64 height 11
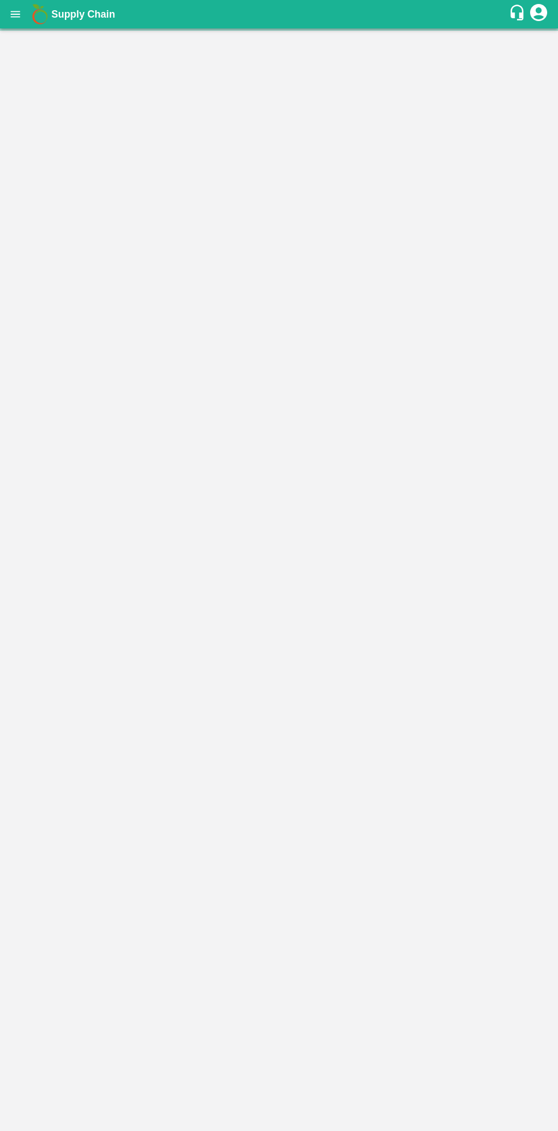
click at [15, 14] on icon "open drawer" at bounding box center [16, 14] width 10 height 6
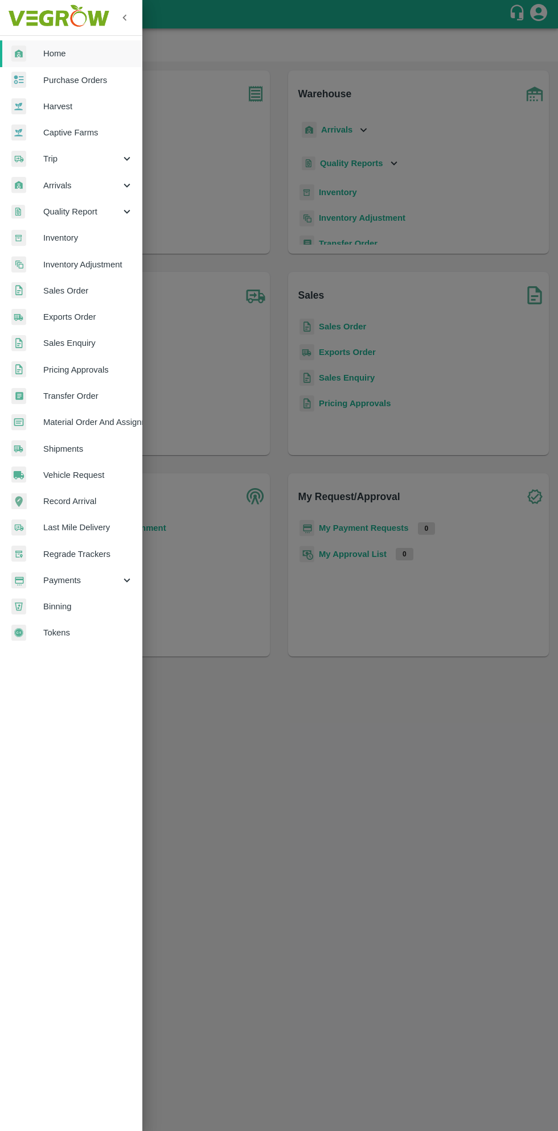
click at [71, 577] on span "Payments" at bounding box center [81, 580] width 77 height 13
click at [117, 603] on span "My Payment Requests" at bounding box center [92, 606] width 81 height 13
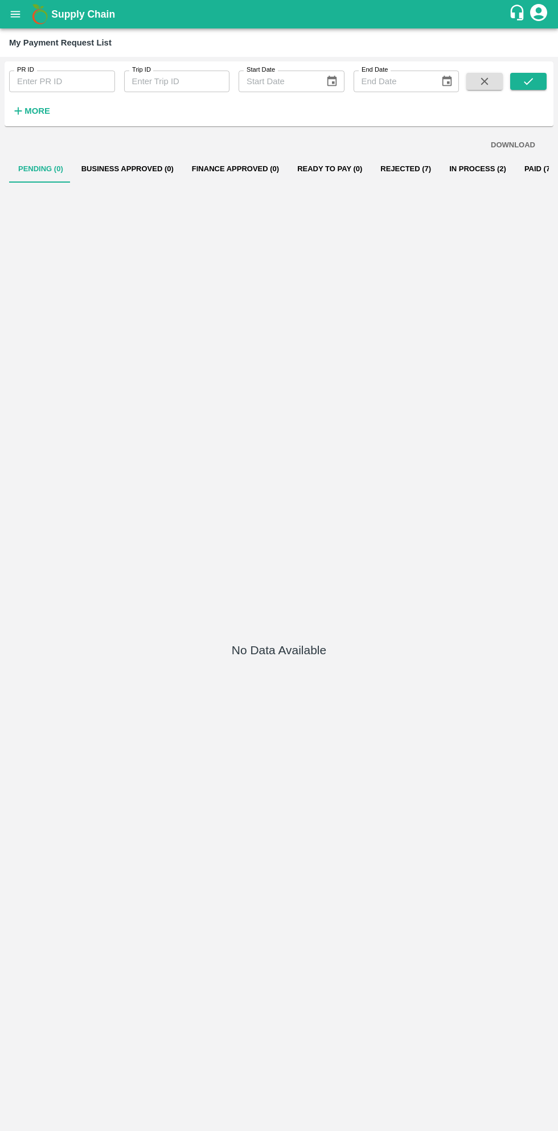
click at [462, 168] on button "In Process (2)" at bounding box center [477, 168] width 75 height 27
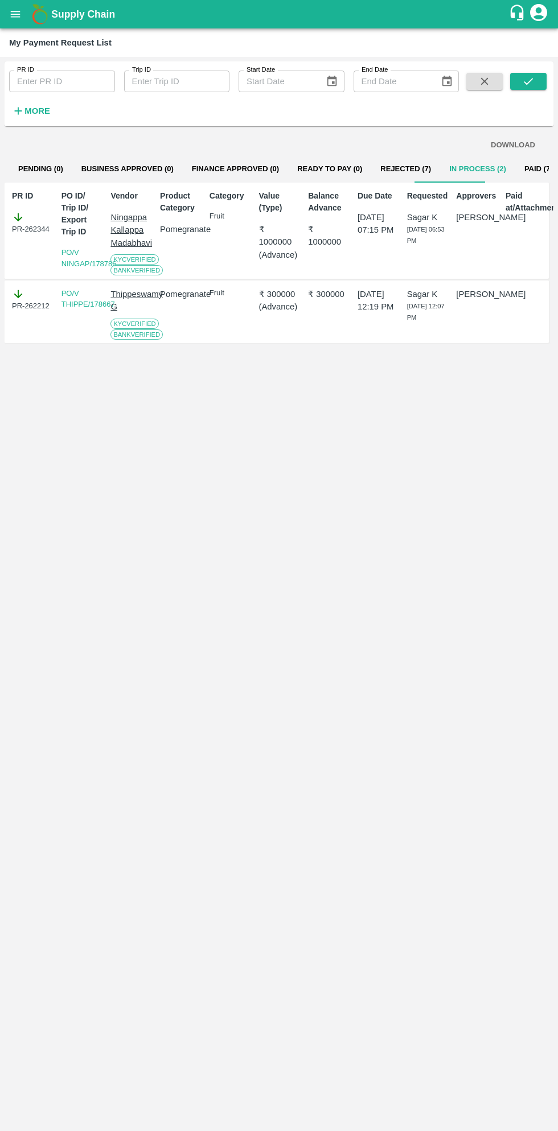
click at [390, 168] on button "Rejected (7)" at bounding box center [405, 168] width 69 height 27
